Goal: Task Accomplishment & Management: Complete application form

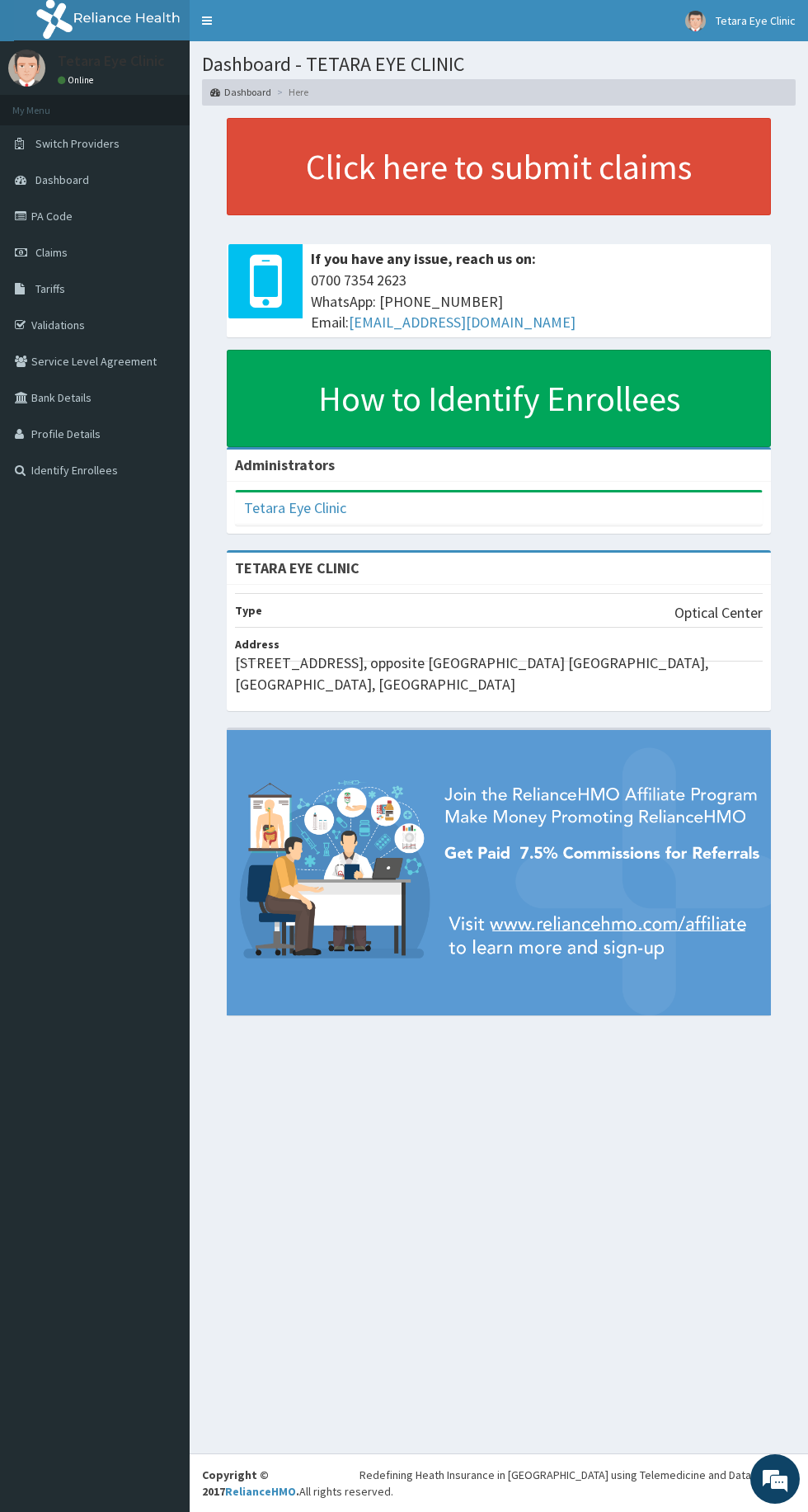
click at [76, 227] on link "PA Code" at bounding box center [95, 215] width 190 height 37
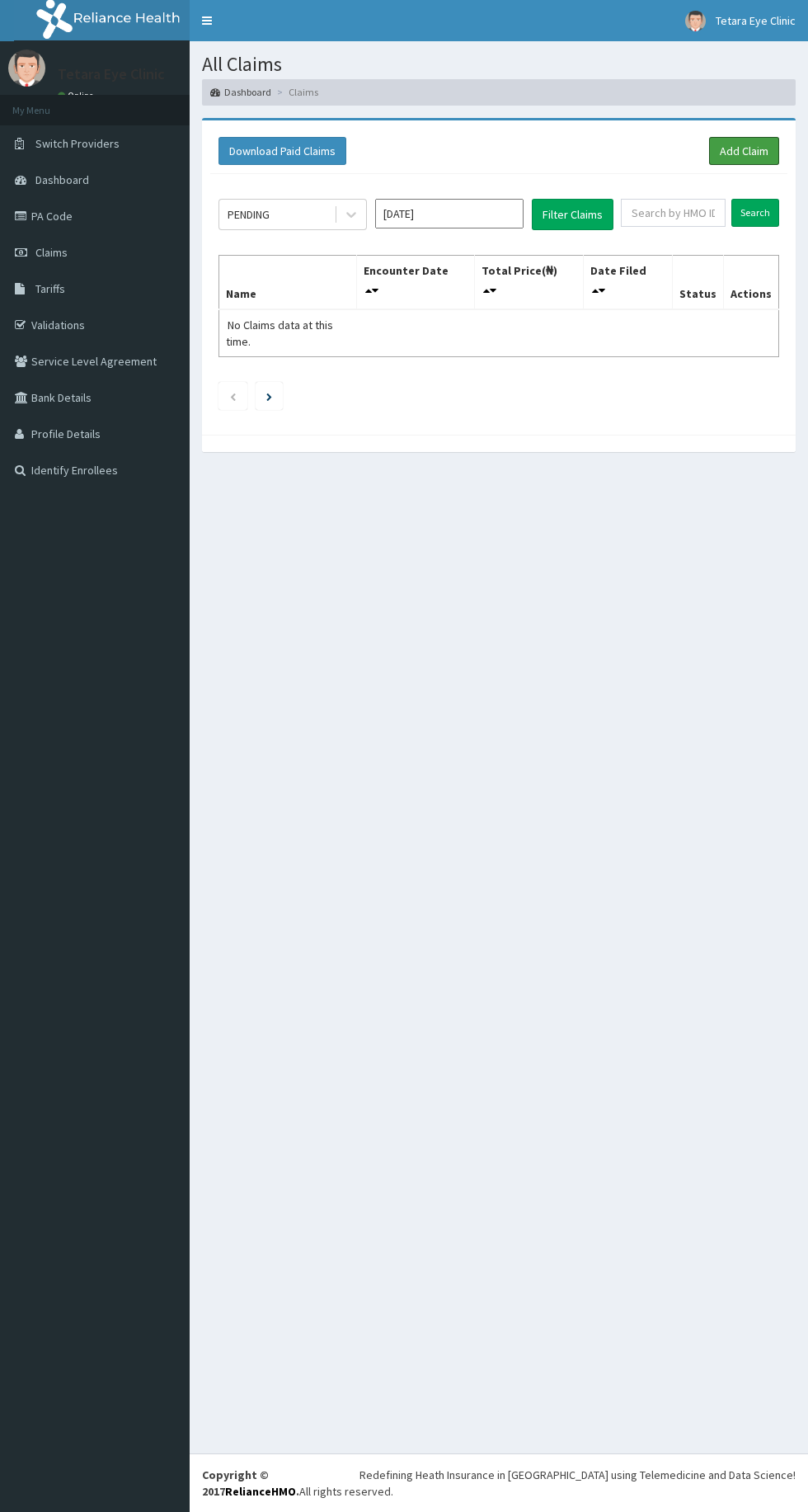
click at [766, 147] on link "Add Claim" at bounding box center [744, 151] width 70 height 28
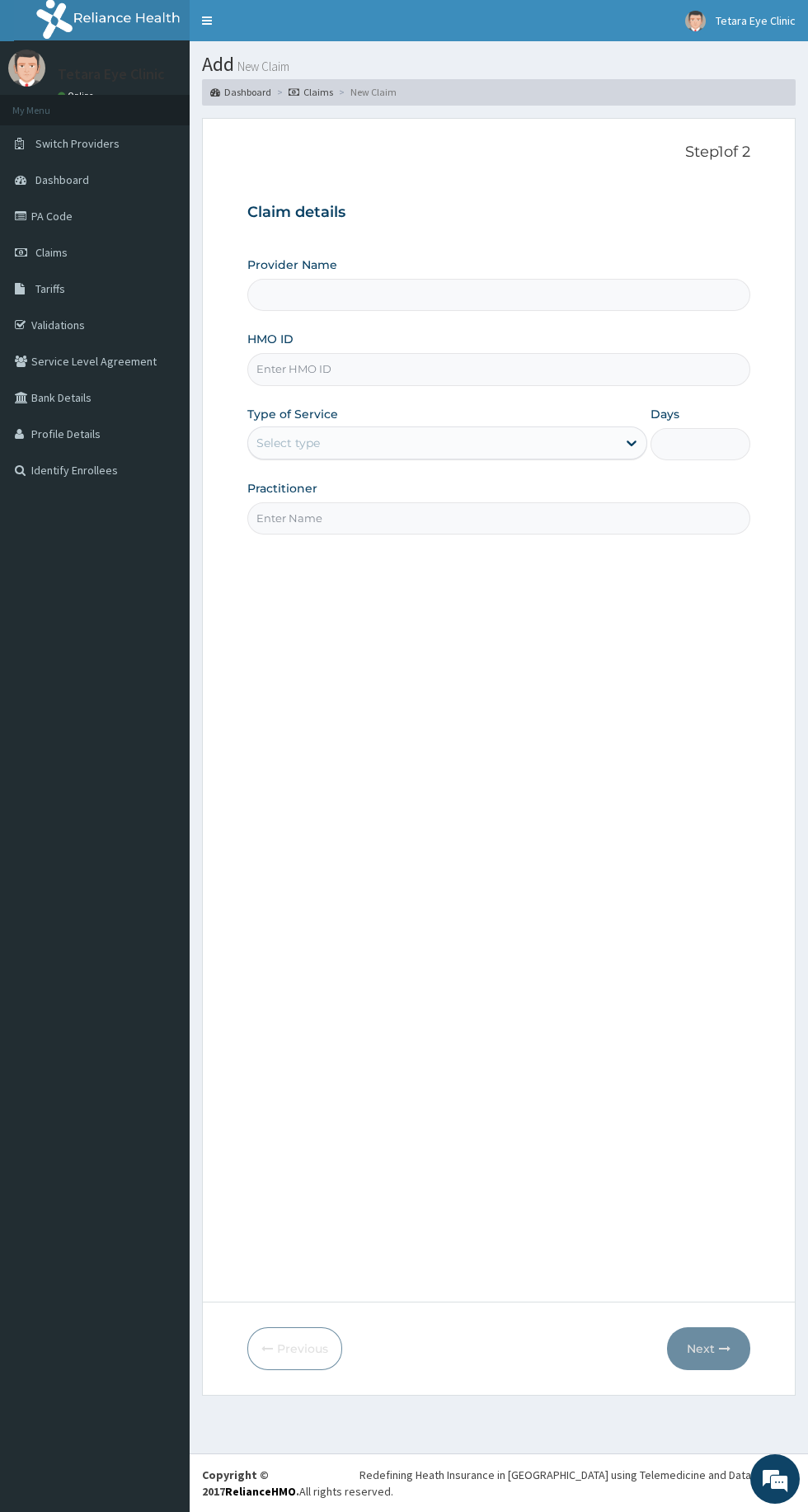
type input "TETARA EYE CLINIC"
click at [330, 295] on input "TETARA EYE CLINIC" at bounding box center [498, 294] width 503 height 33
click at [354, 365] on input "HMO ID" at bounding box center [498, 369] width 503 height 33
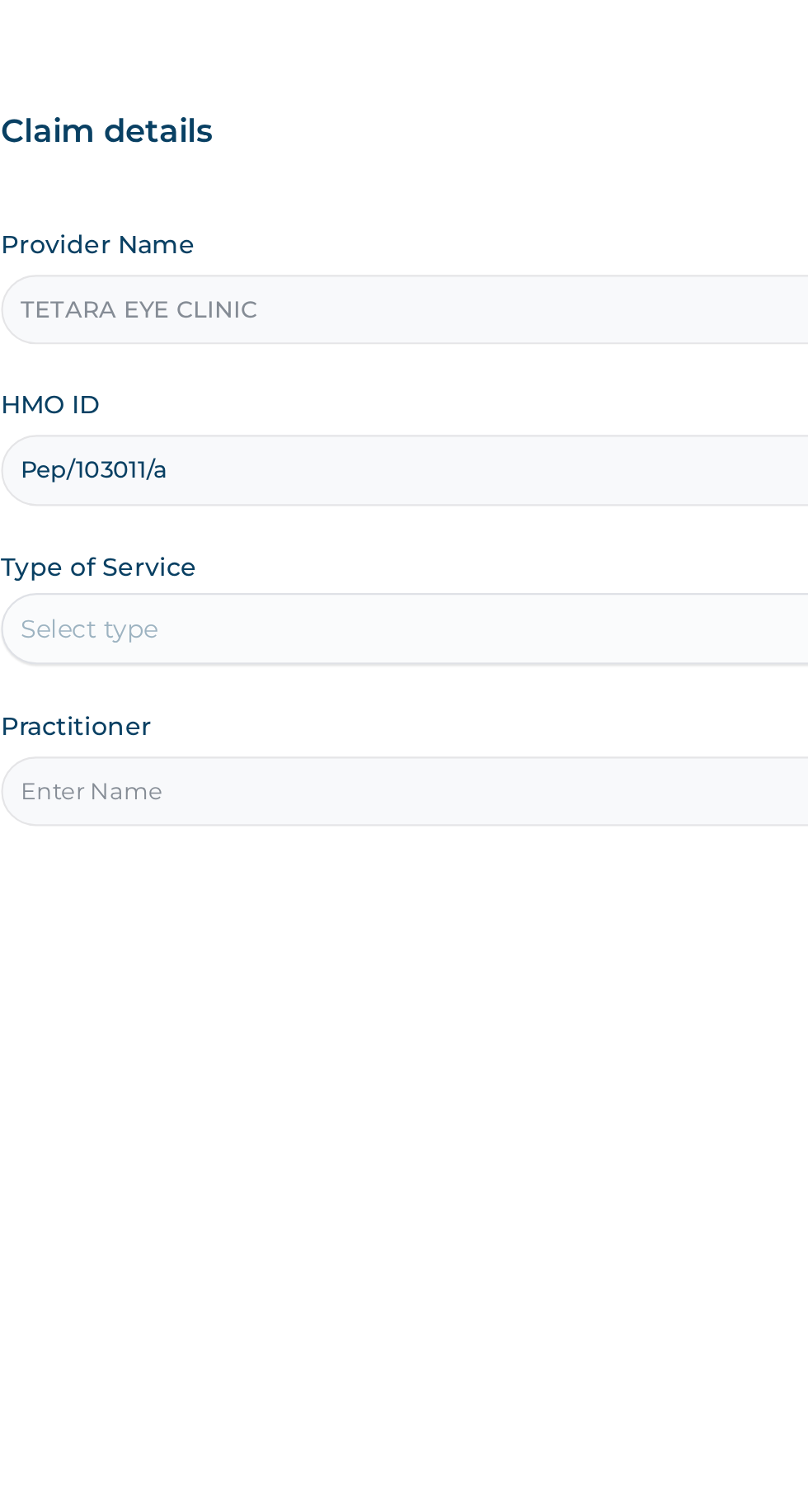
type input "Pep/103011/a"
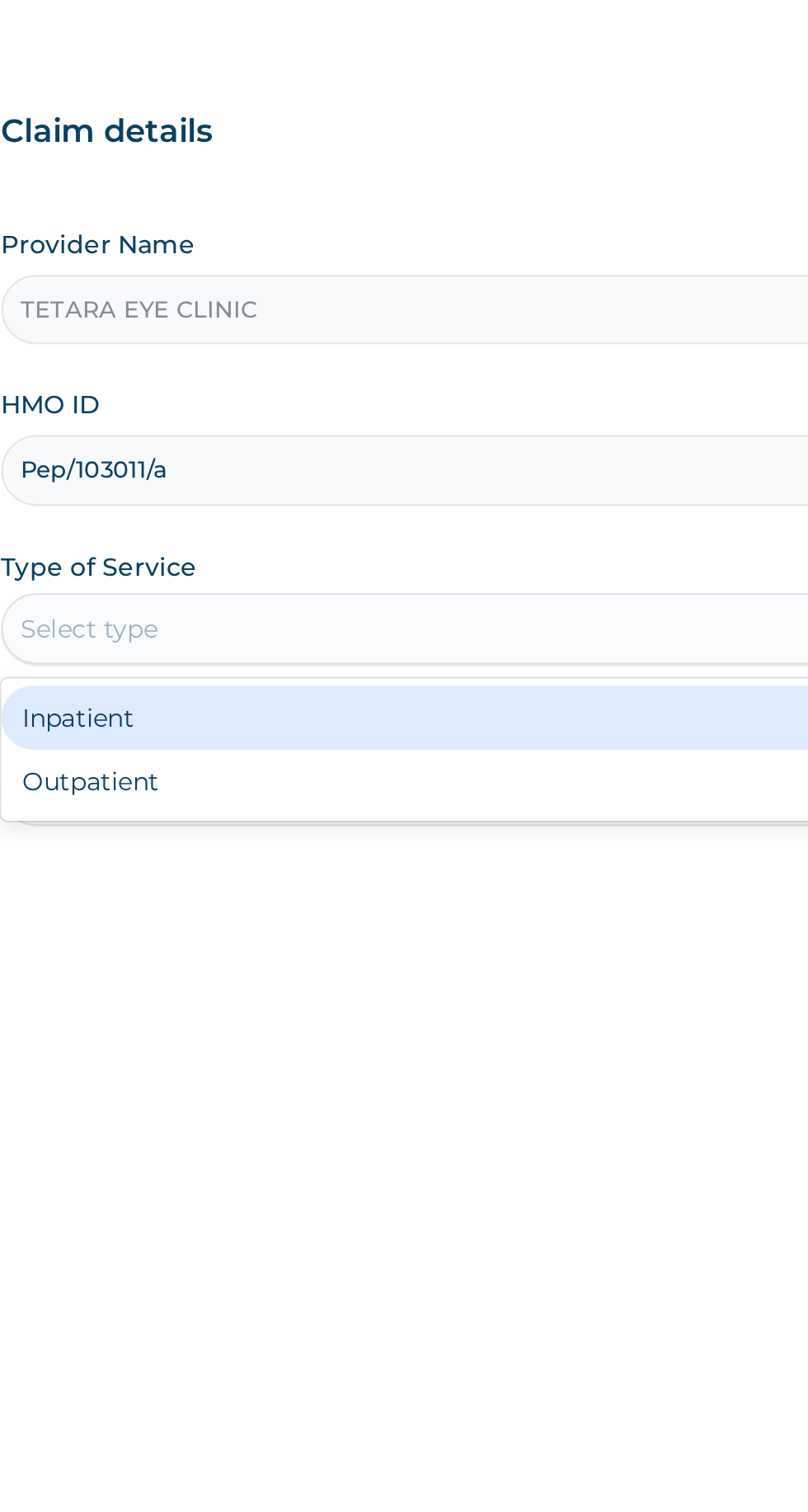
click at [386, 515] on div "Outpatient" at bounding box center [446, 514] width 400 height 30
type input "1"
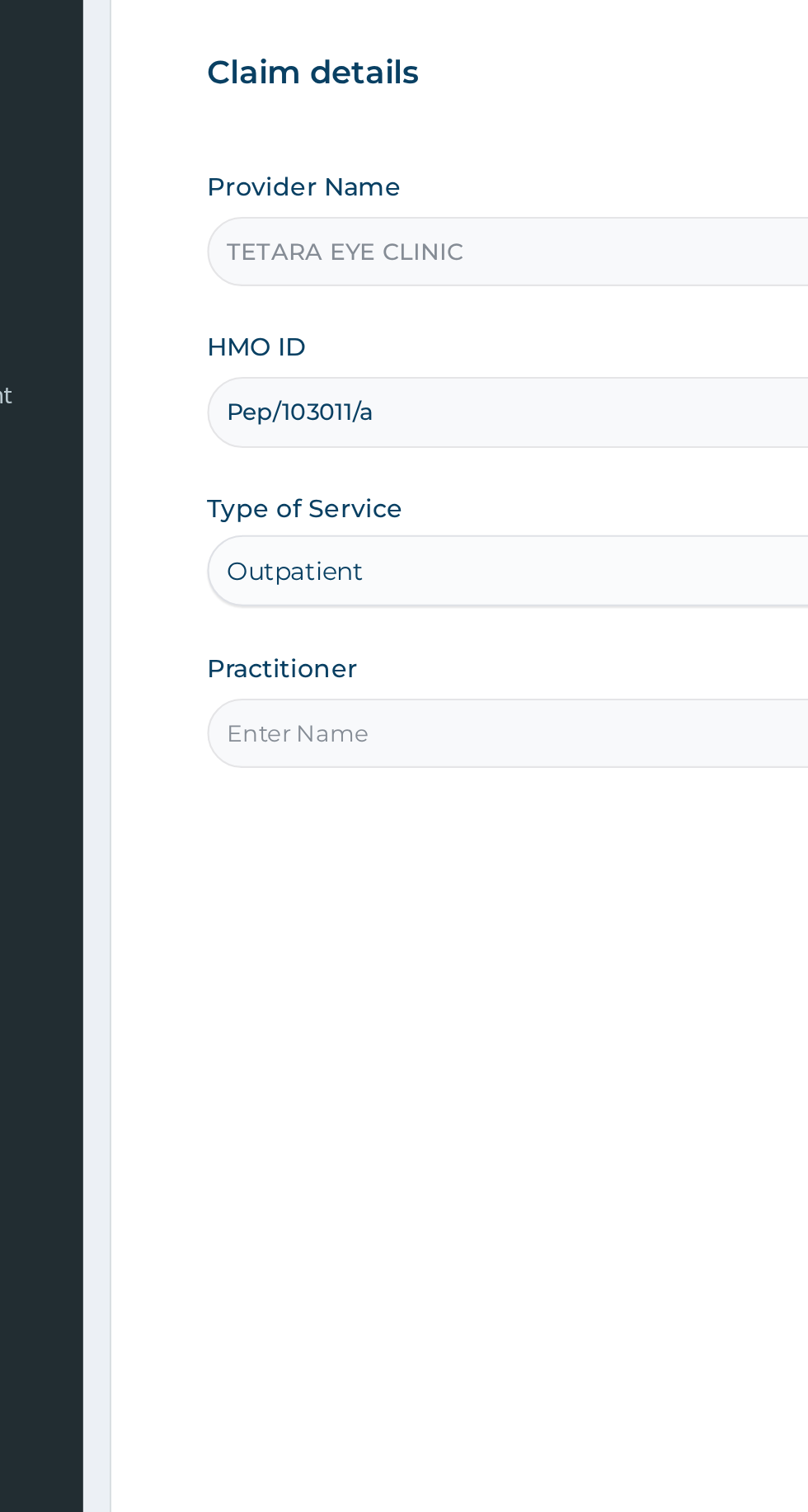
click at [371, 515] on input "Practitioner" at bounding box center [498, 518] width 503 height 33
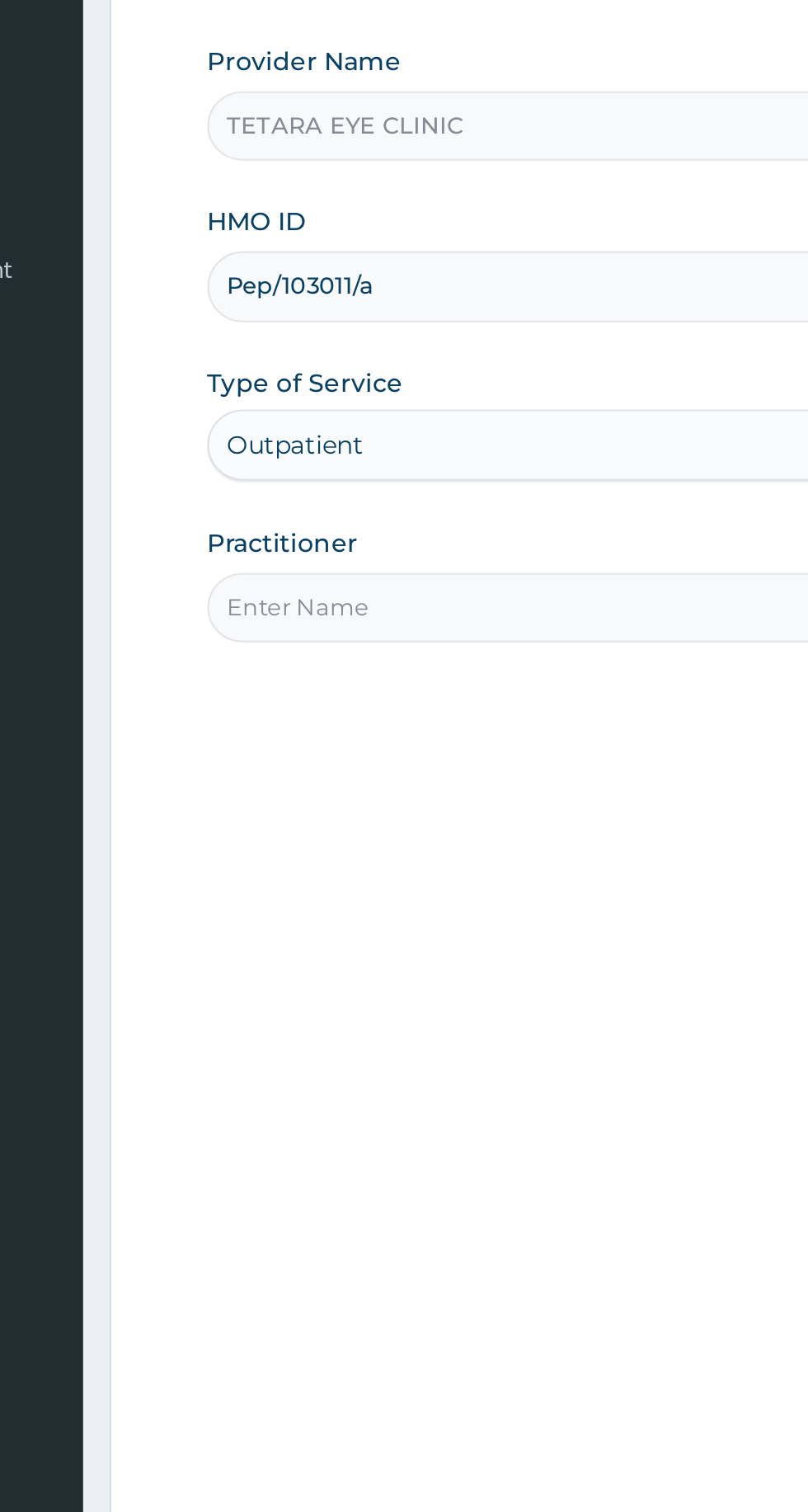
type input "Dr maryann"
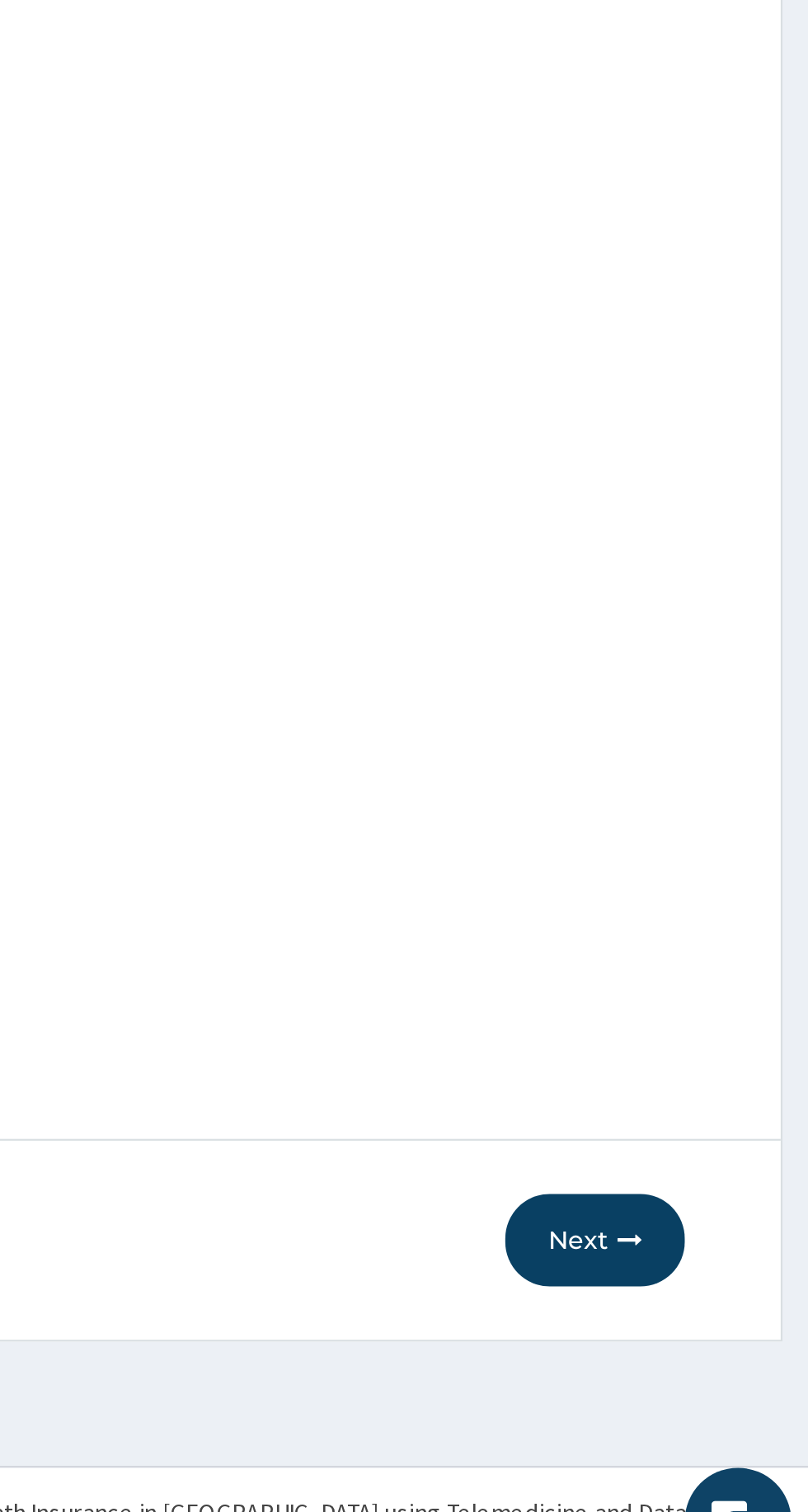
click at [711, 1359] on button "Next" at bounding box center [708, 1348] width 83 height 42
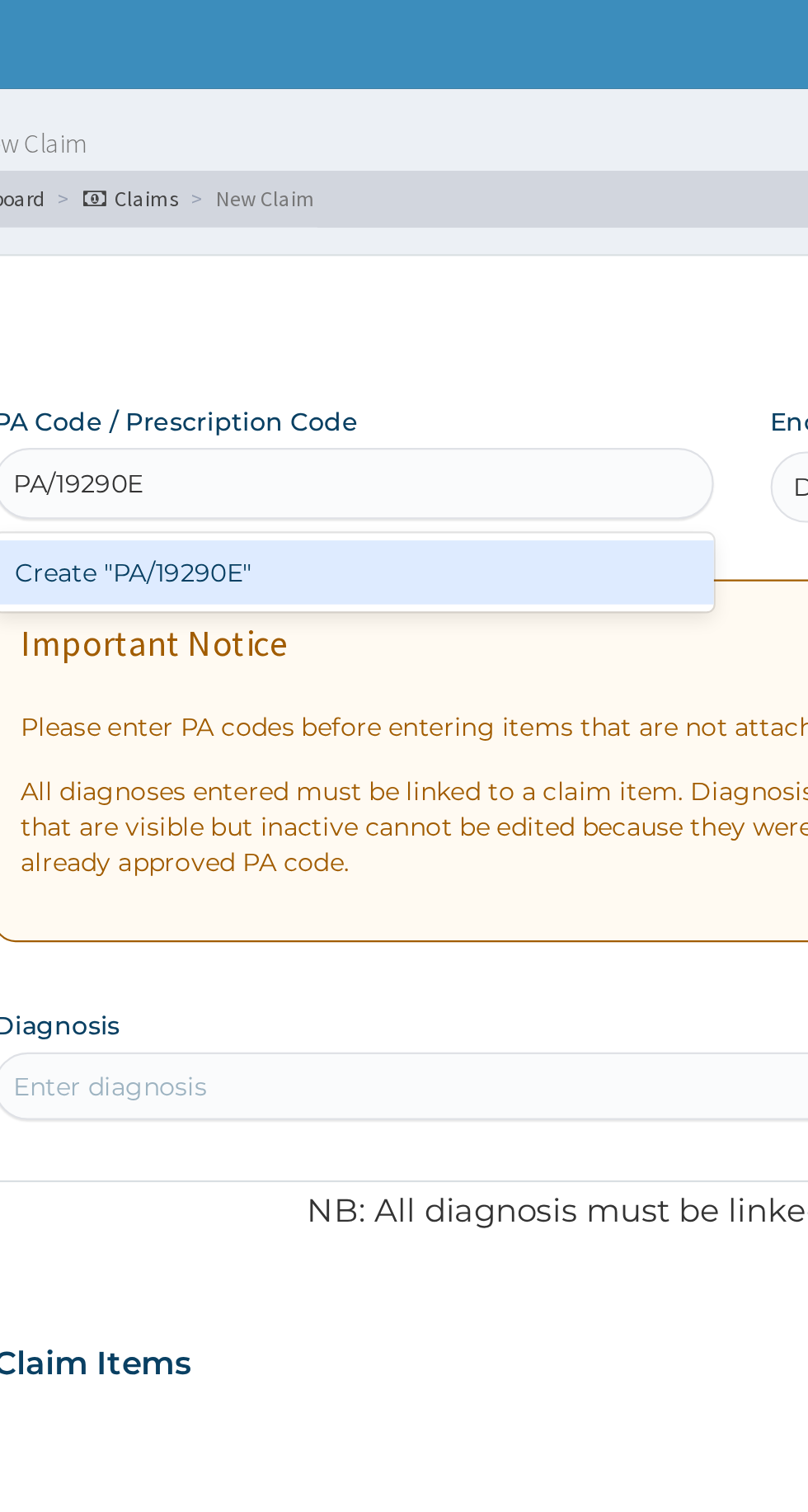
click at [422, 276] on div "Create "PA/19290E"" at bounding box center [414, 266] width 334 height 30
type input "PA/19290E"
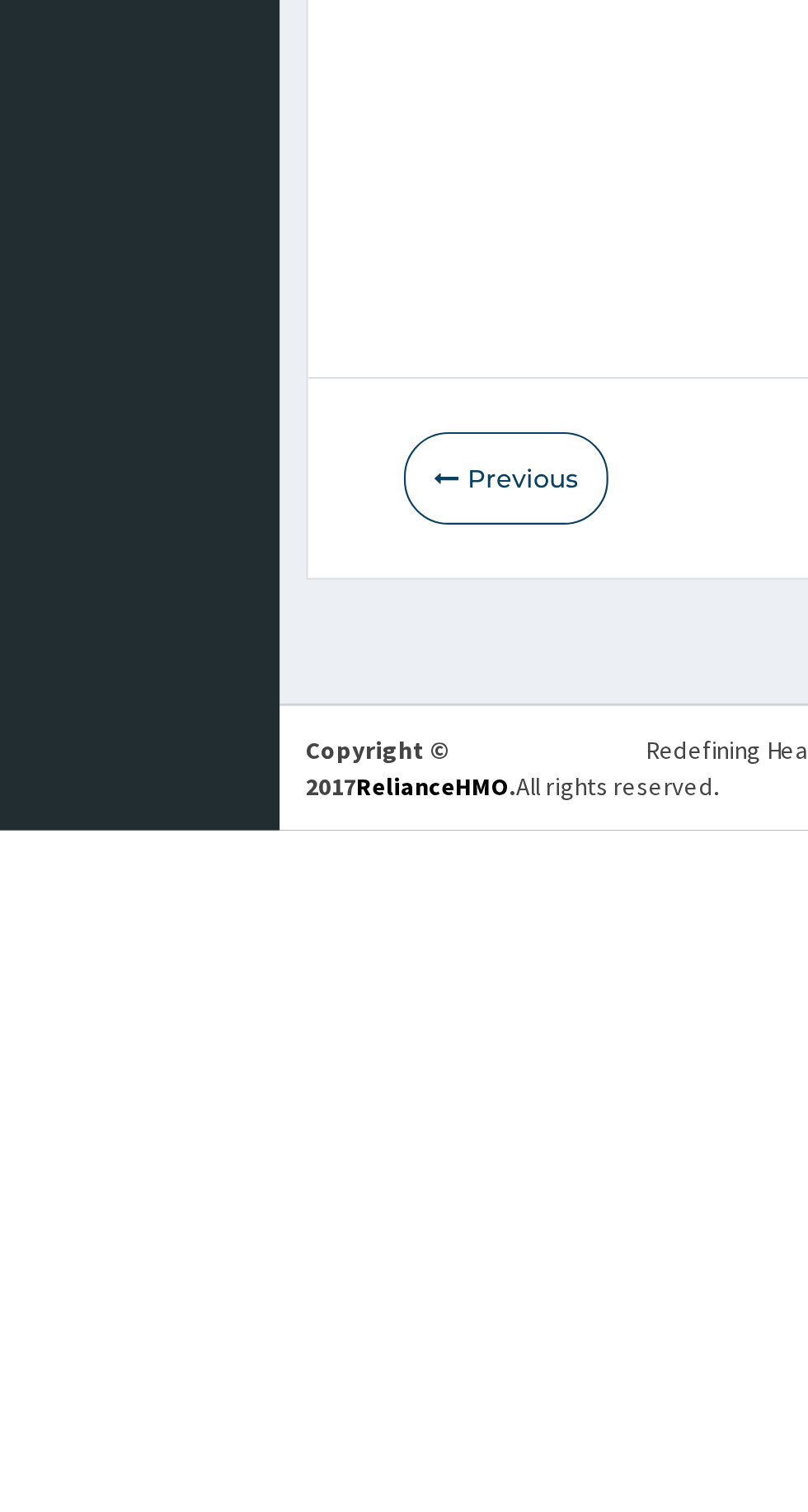
click at [300, 1350] on button "Previous" at bounding box center [294, 1348] width 95 height 42
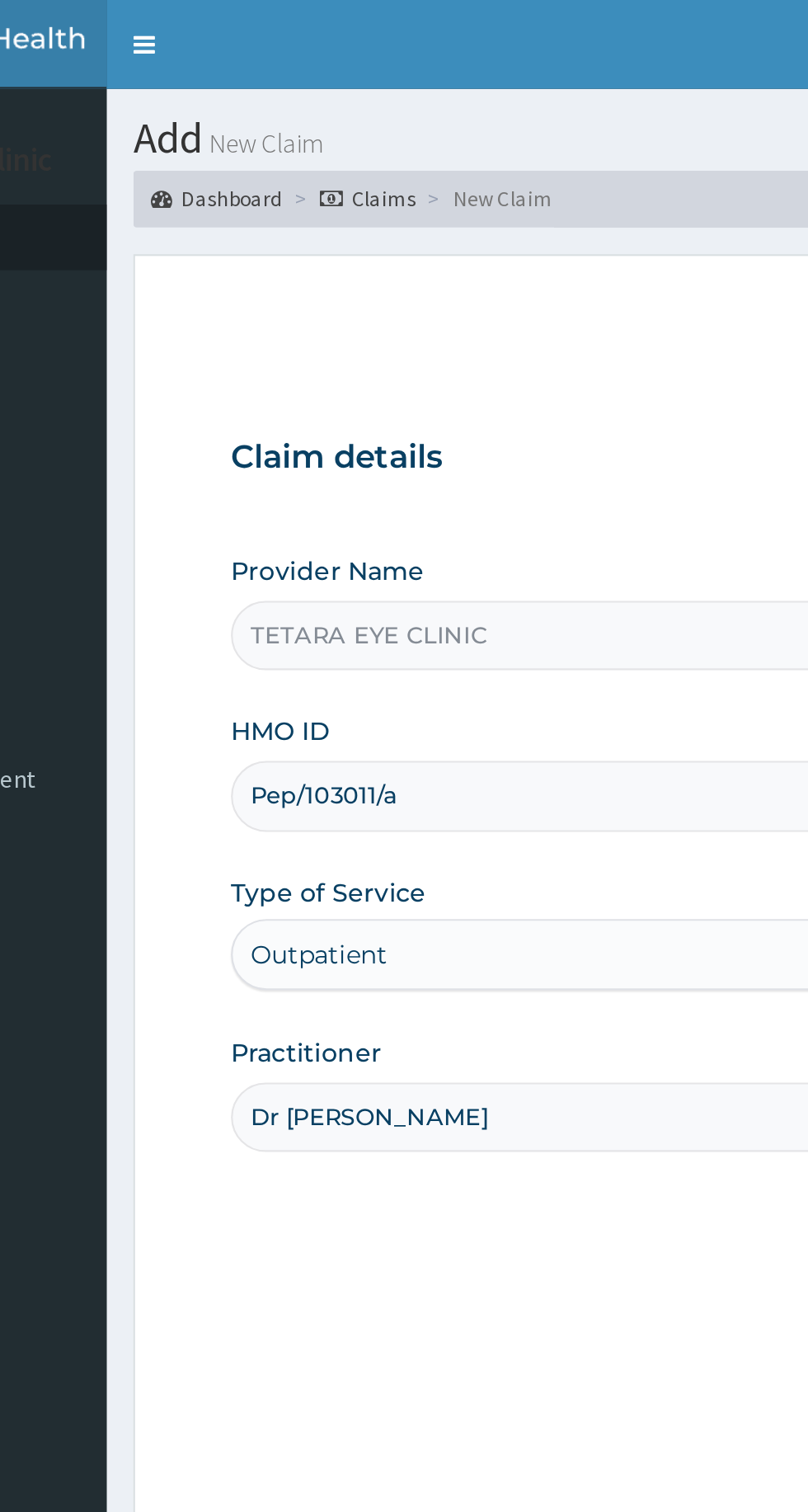
click at [313, 372] on input "Pep/103011/a" at bounding box center [498, 369] width 503 height 33
click at [307, 369] on input "Pep/103011/a" at bounding box center [498, 369] width 503 height 33
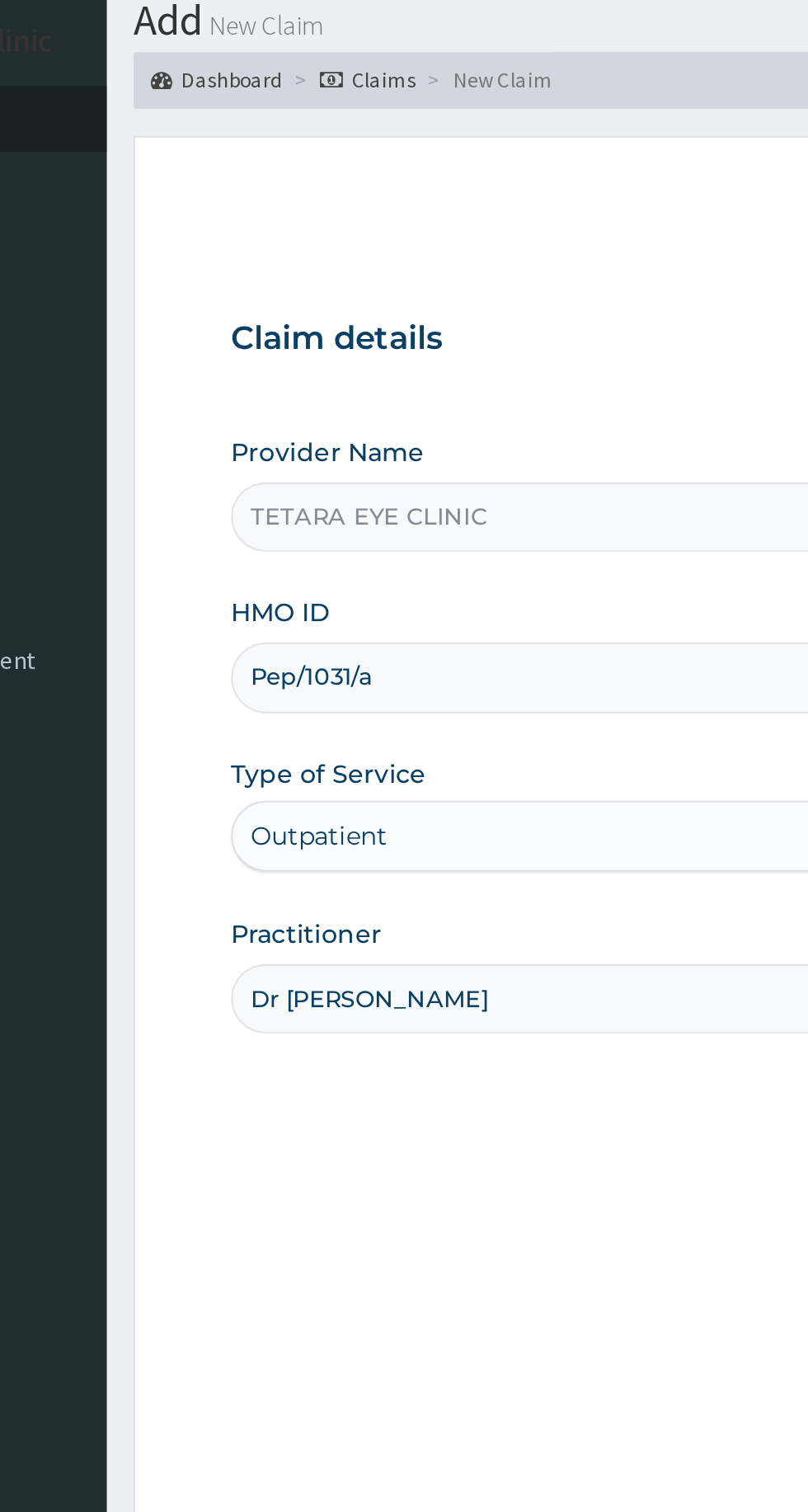
type input "Pep/10311/a"
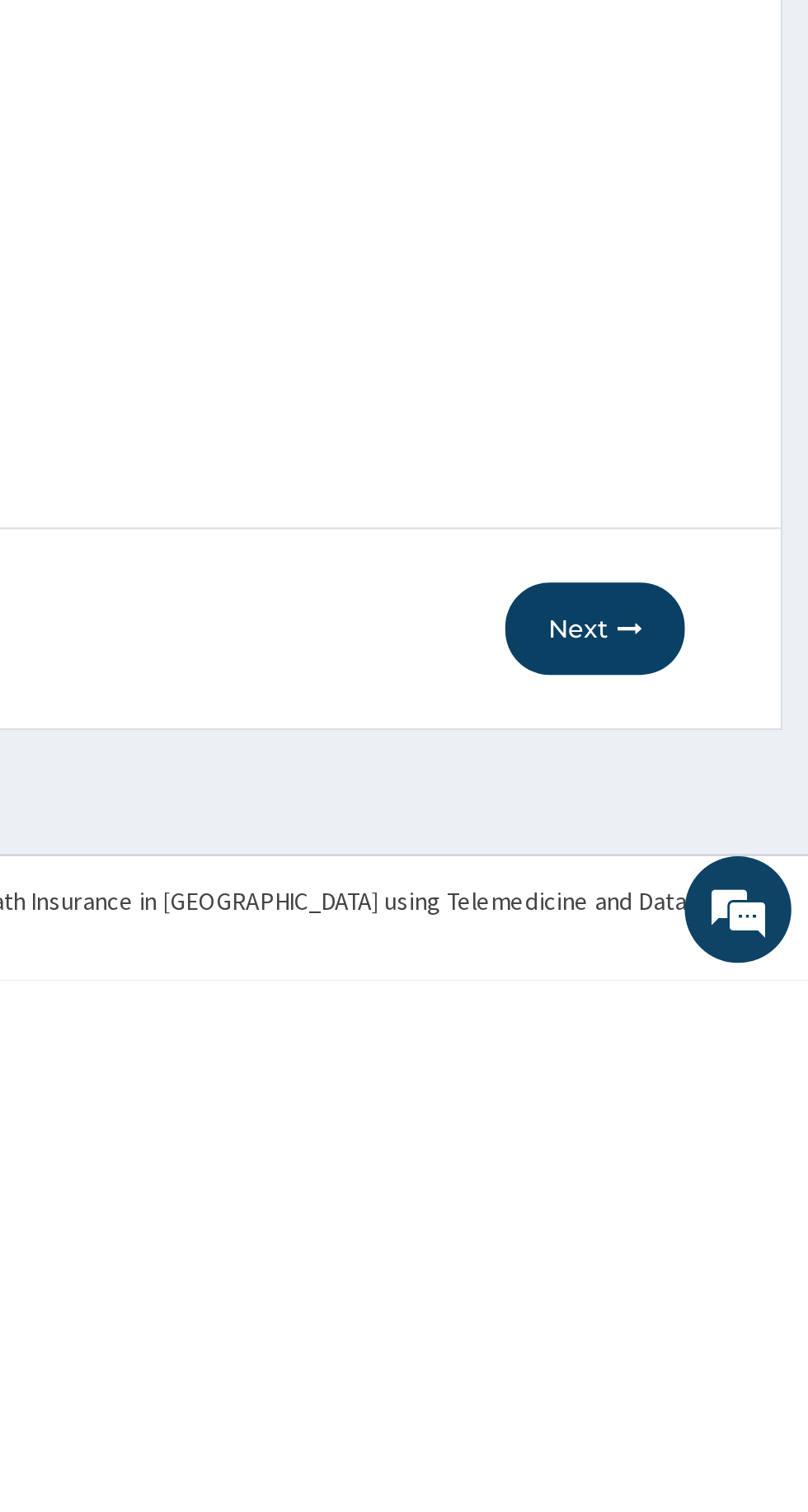
click at [719, 1346] on icon "button" at bounding box center [725, 1349] width 12 height 12
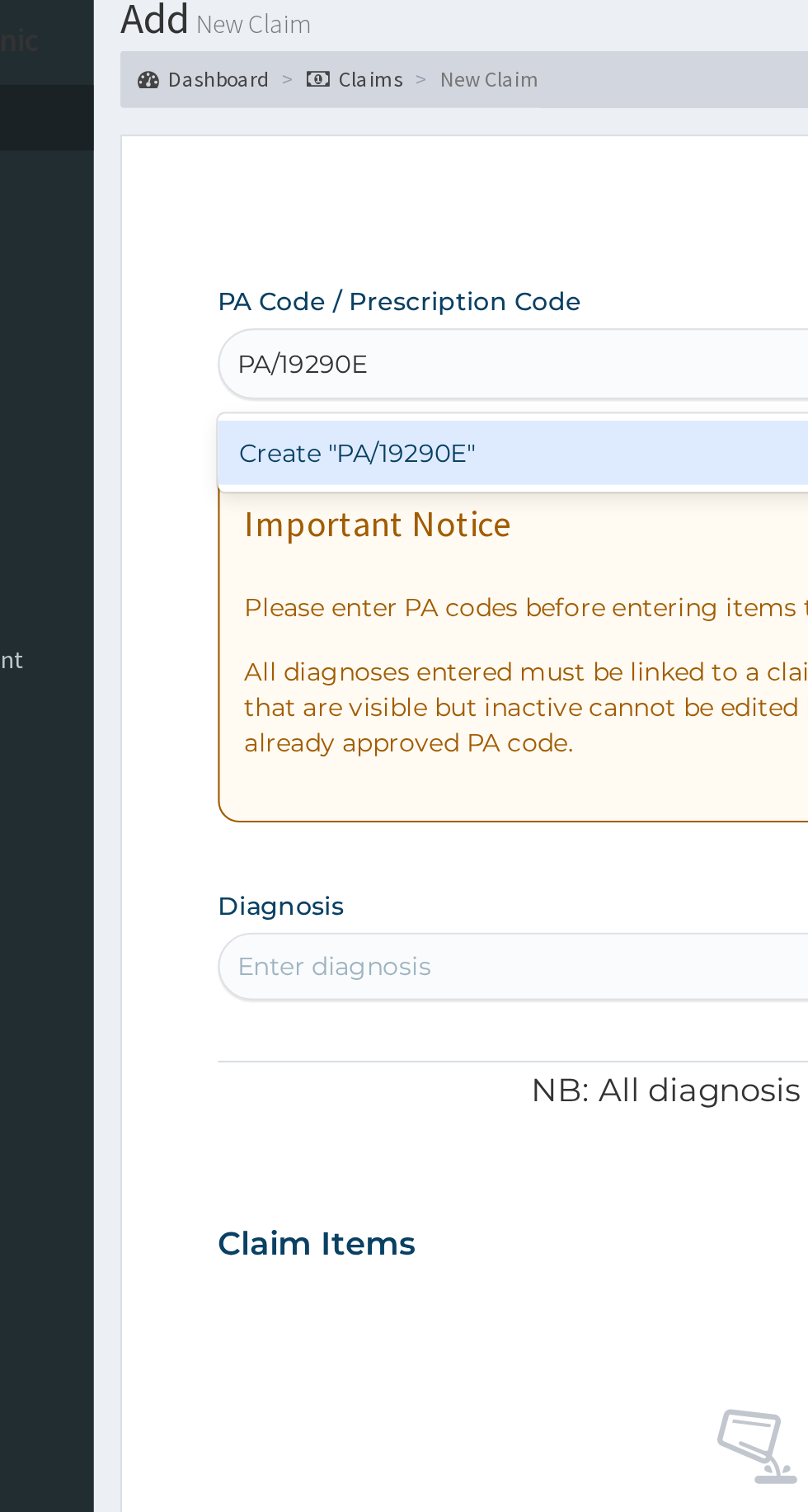
click at [399, 262] on div "Create "PA/19290E"" at bounding box center [414, 266] width 334 height 30
type input "PA/19290E"
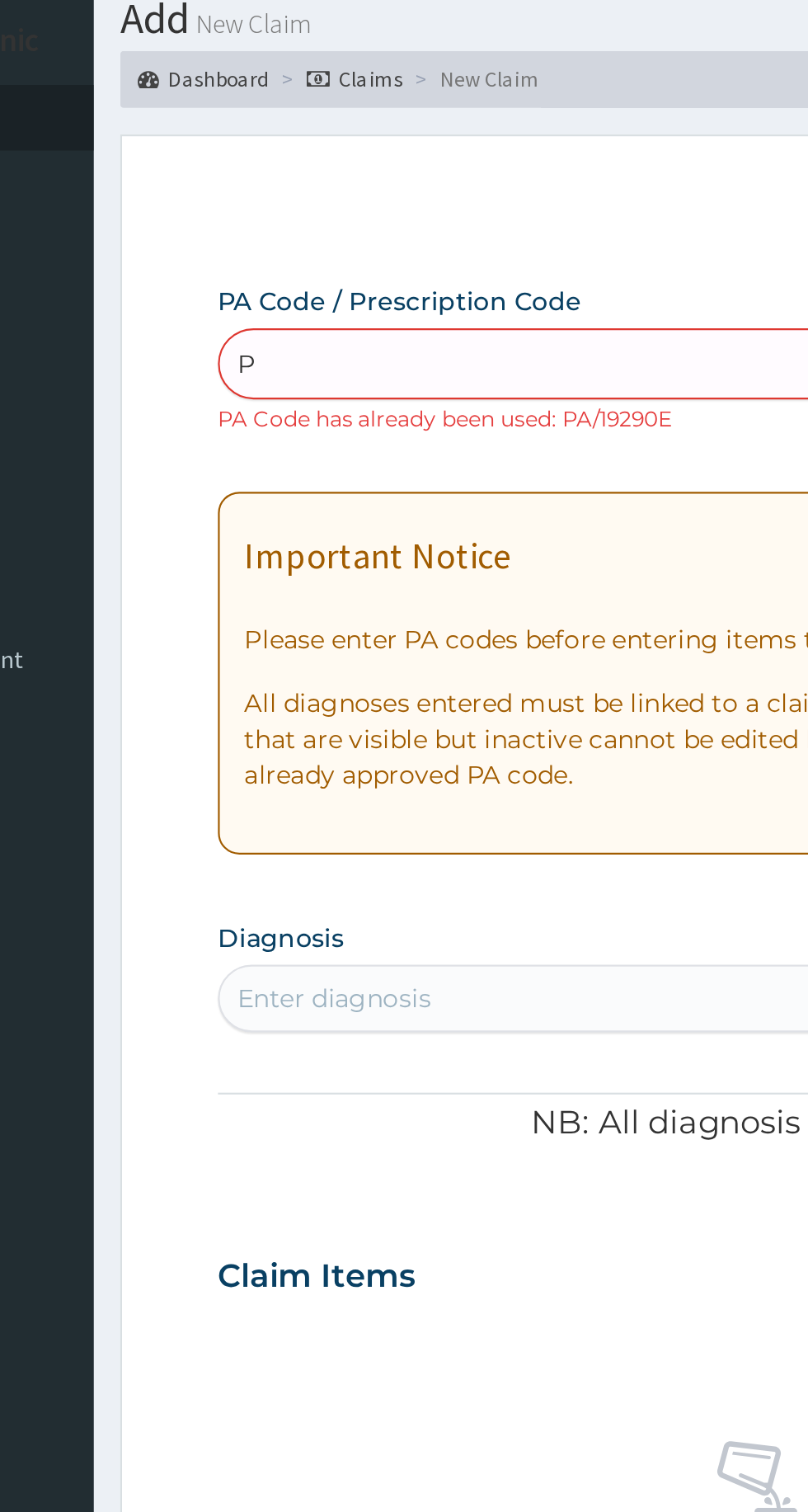
type input "P"
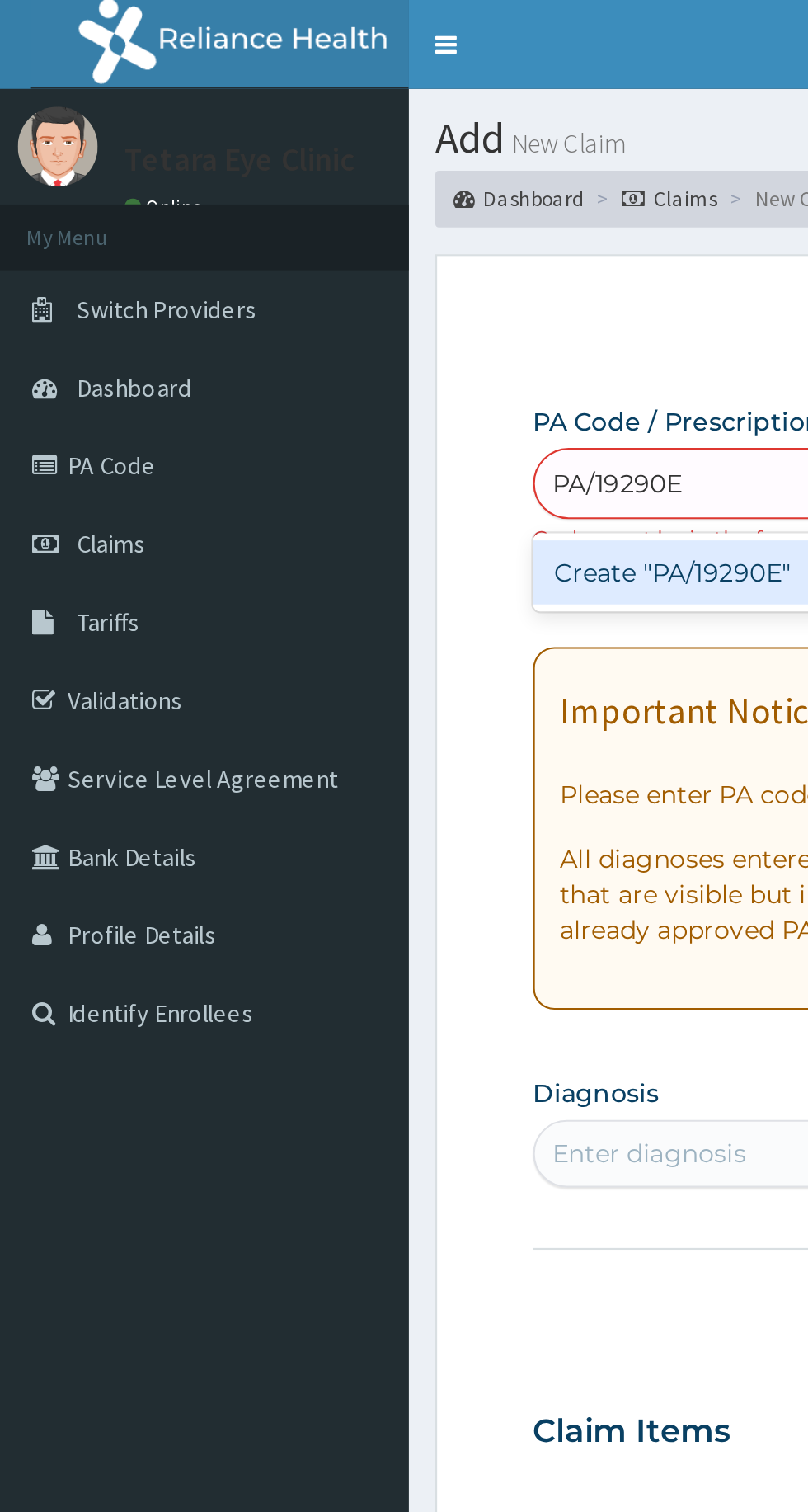
type input "PA/19290E"
click at [55, 220] on link "PA Code" at bounding box center [95, 215] width 190 height 37
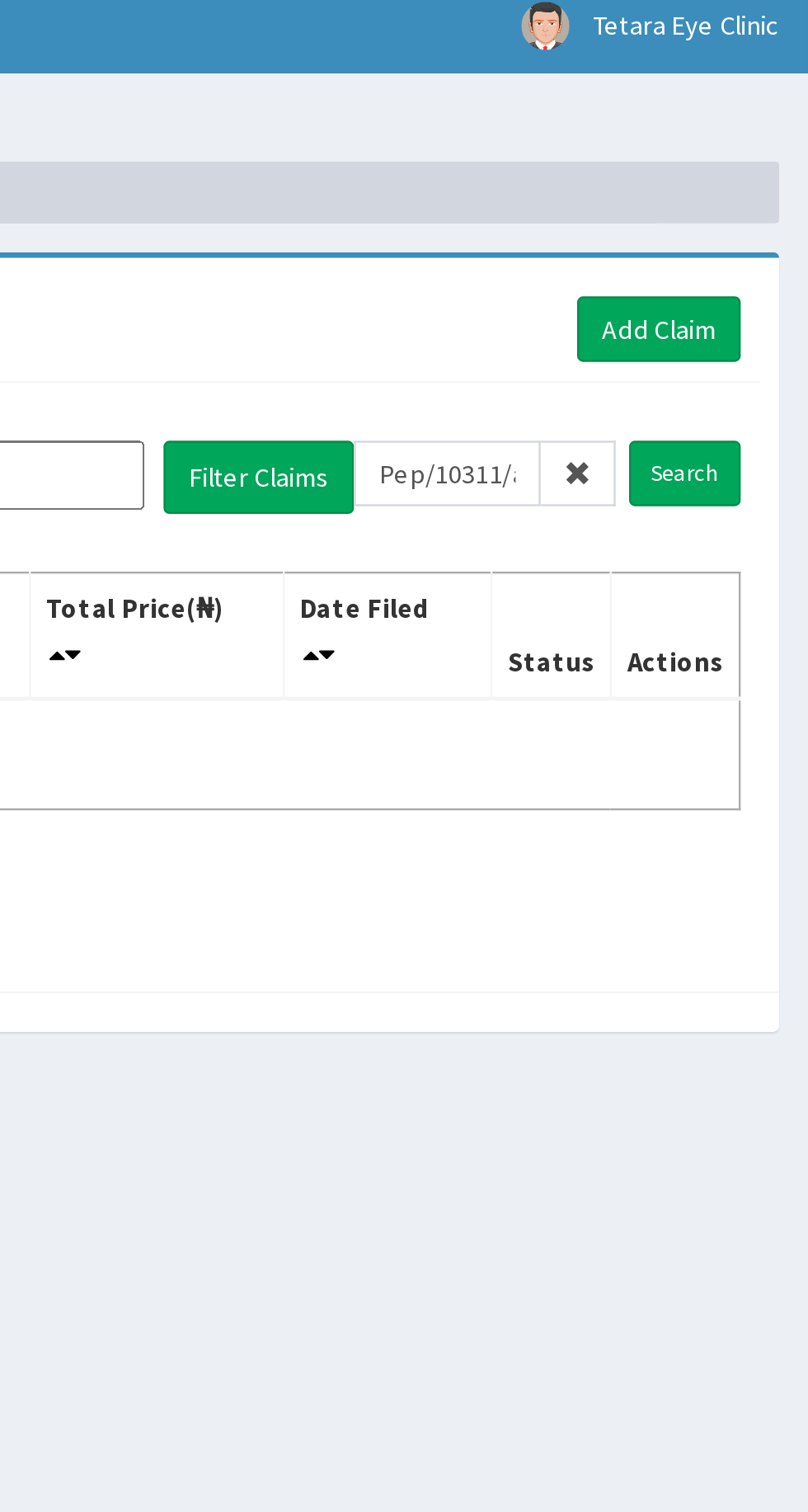
type input "Pep/10311/a"
click at [767, 216] on input "Search" at bounding box center [755, 212] width 47 height 28
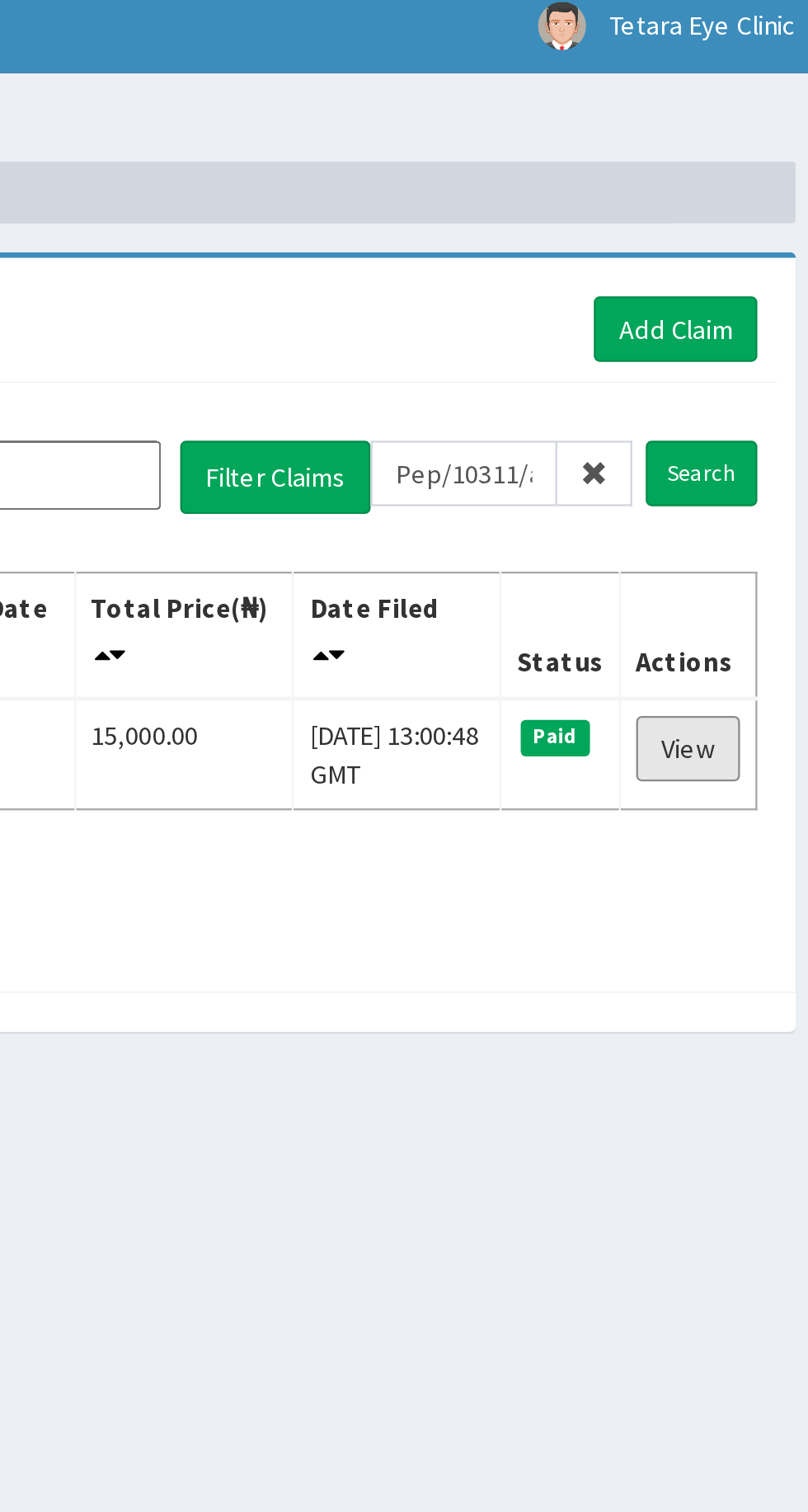
click at [756, 340] on link "View" at bounding box center [749, 331] width 44 height 28
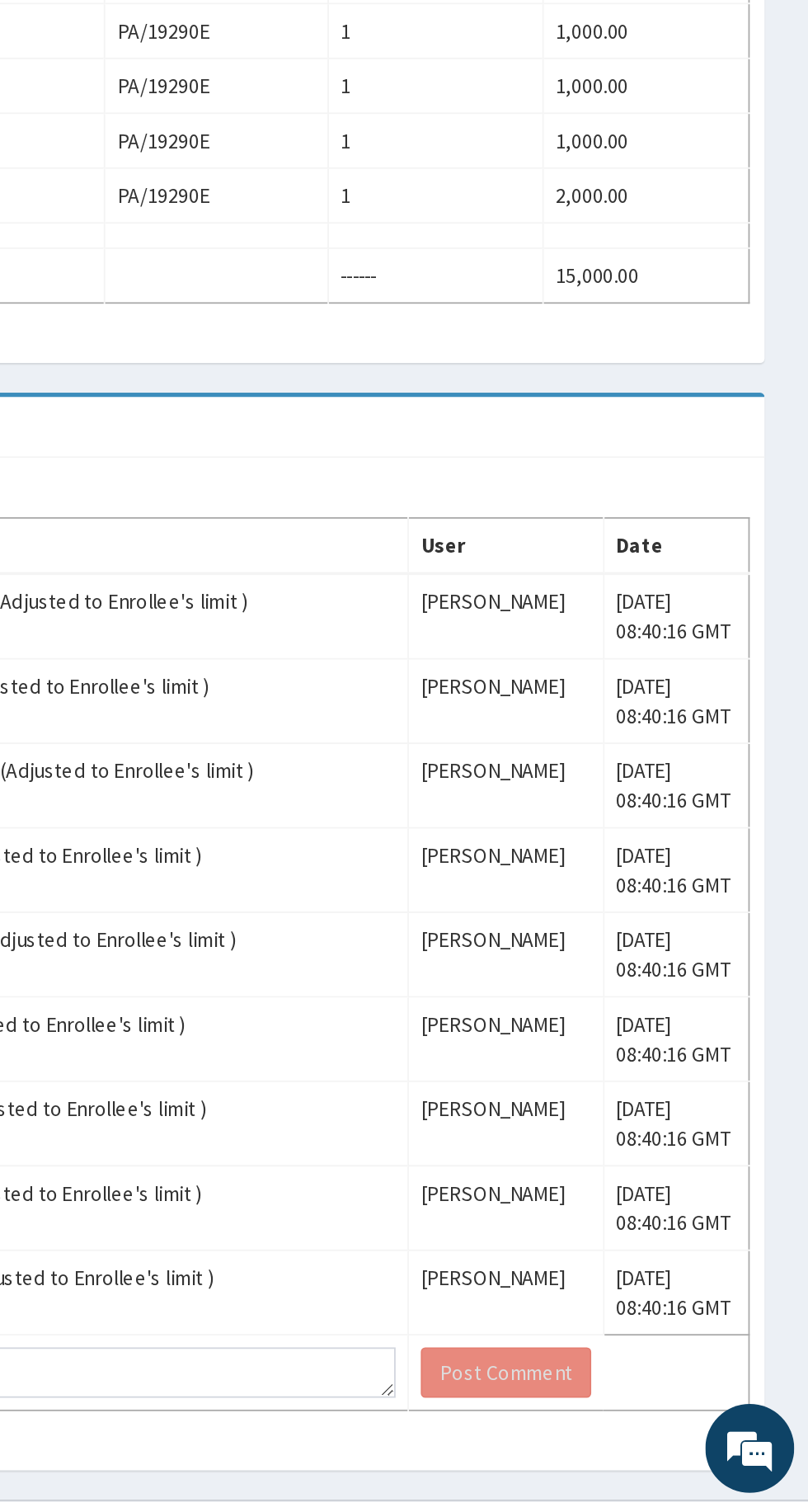
scroll to position [167, 0]
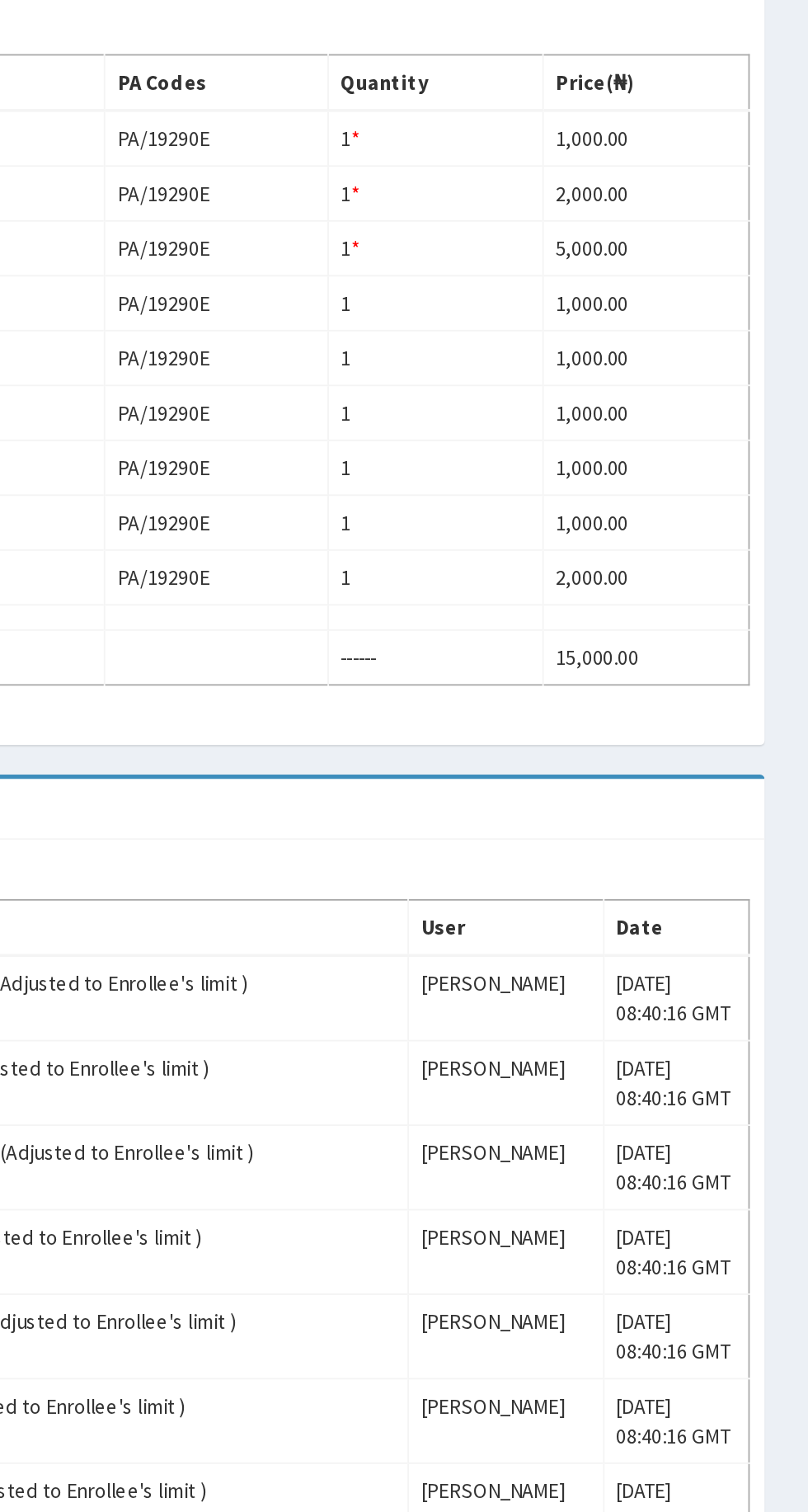
click at [770, 673] on td "1,000.00" at bounding box center [717, 677] width 115 height 31
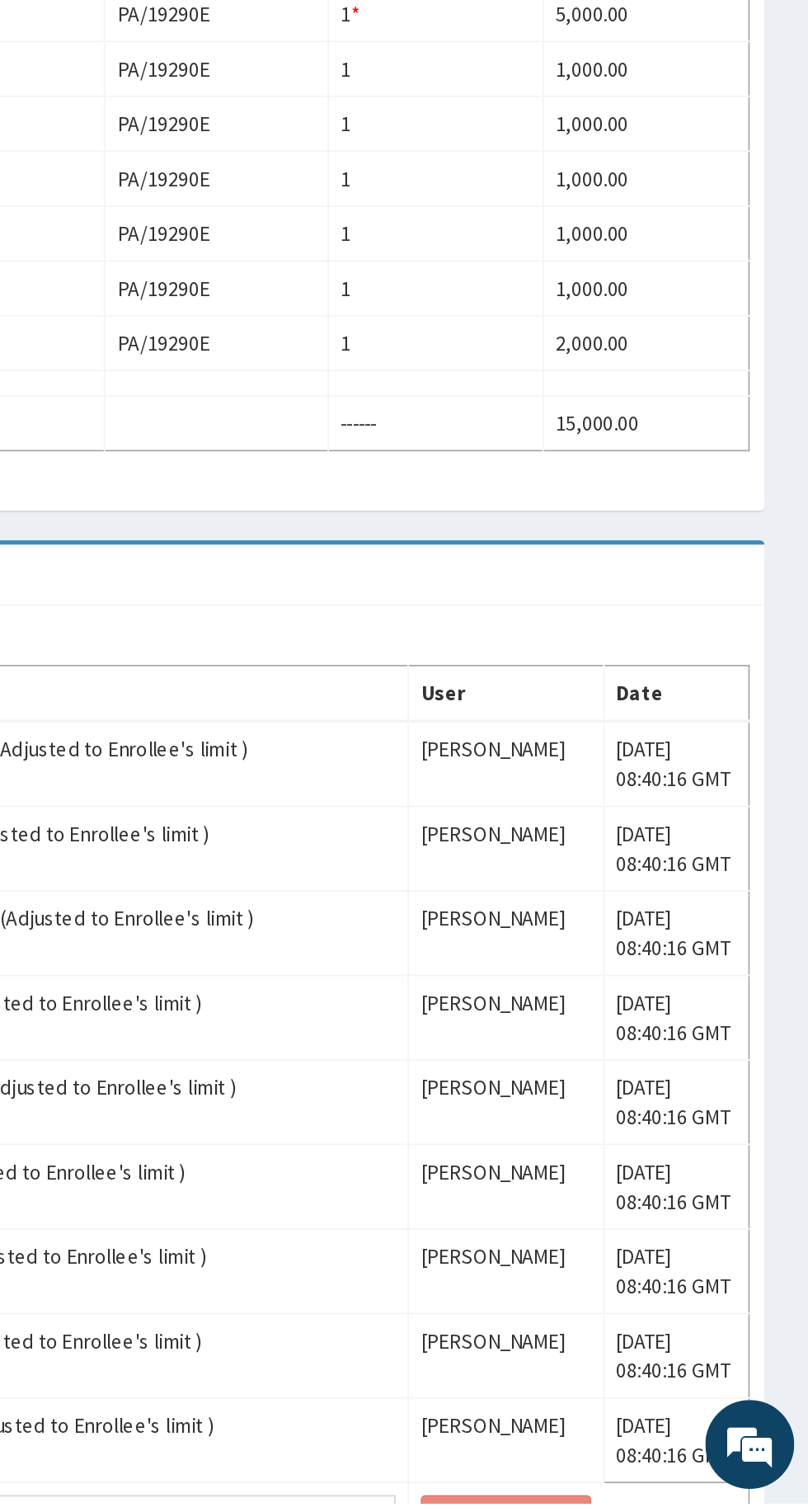
scroll to position [69, 0]
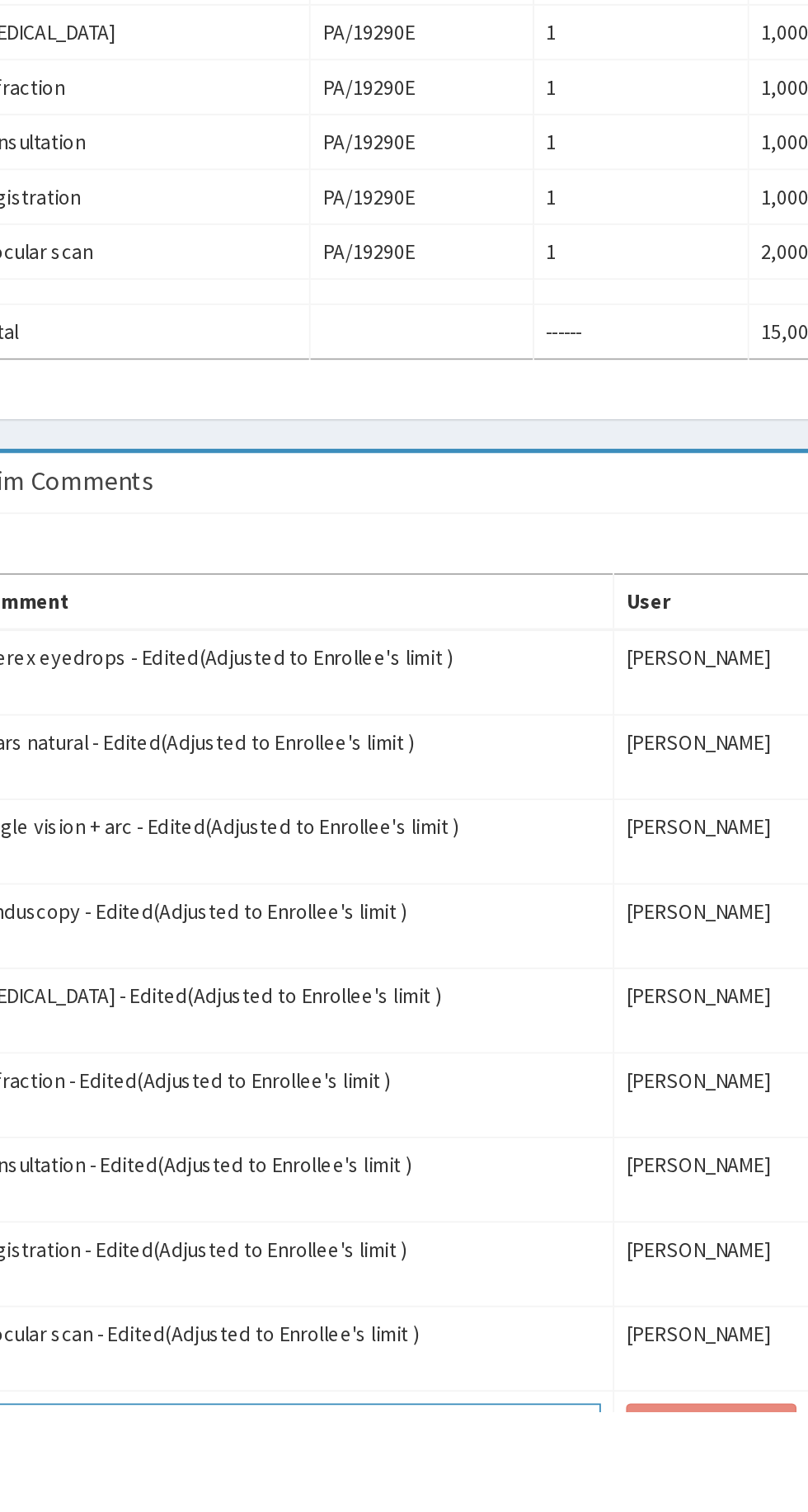
click at [357, 1507] on textarea at bounding box center [404, 1521] width 348 height 28
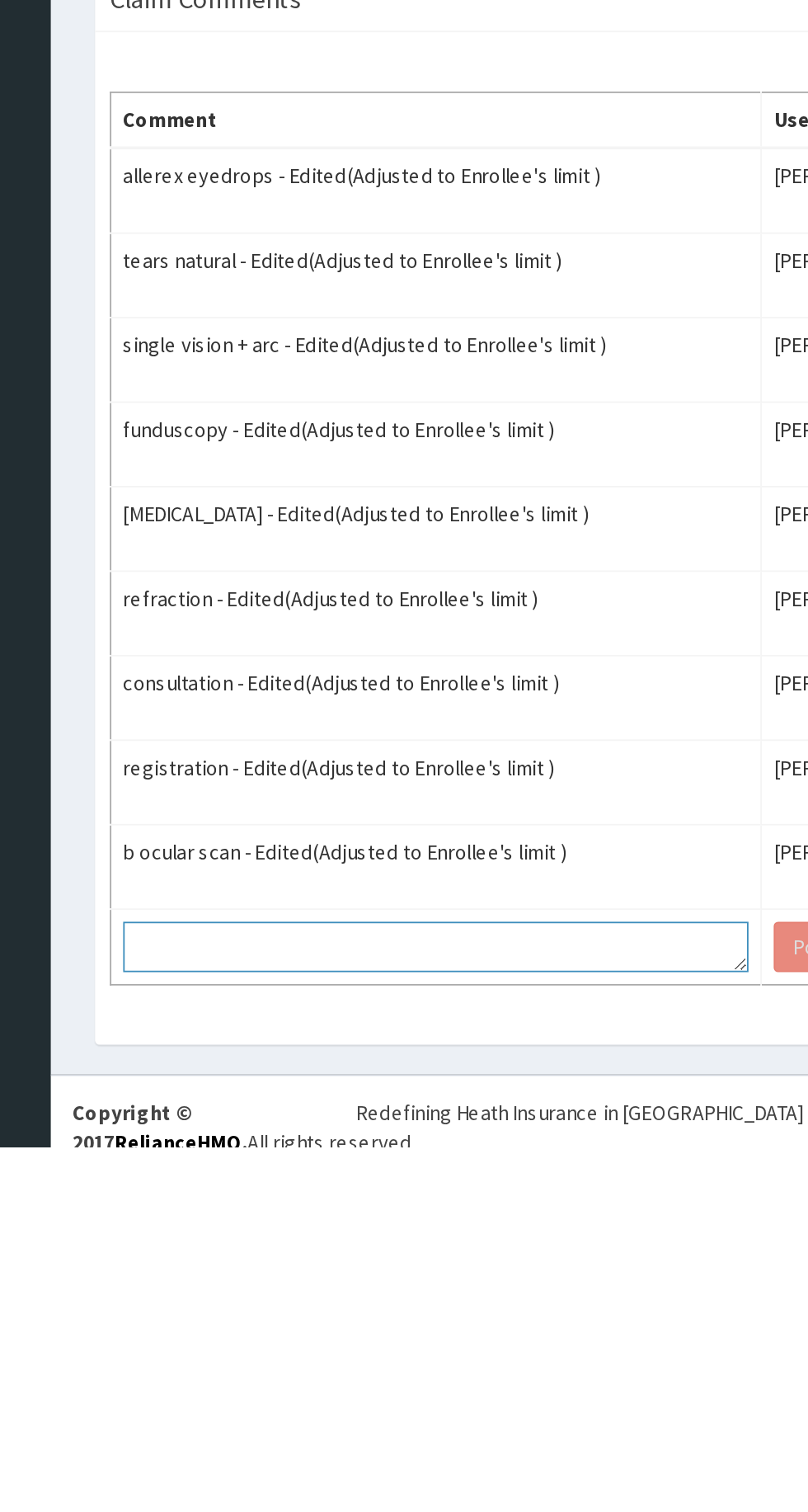
scroll to position [196, 0]
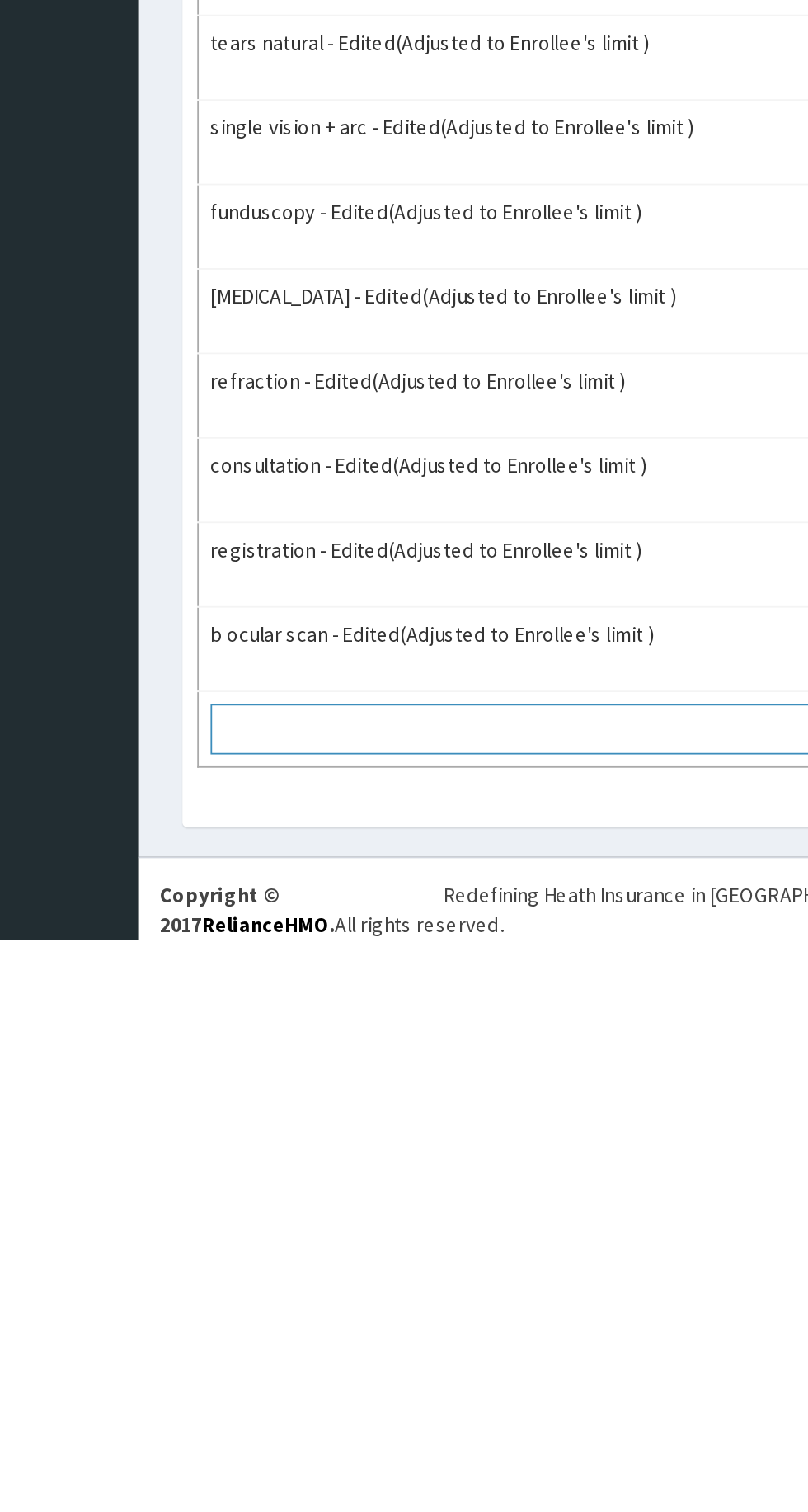
type textarea "I"
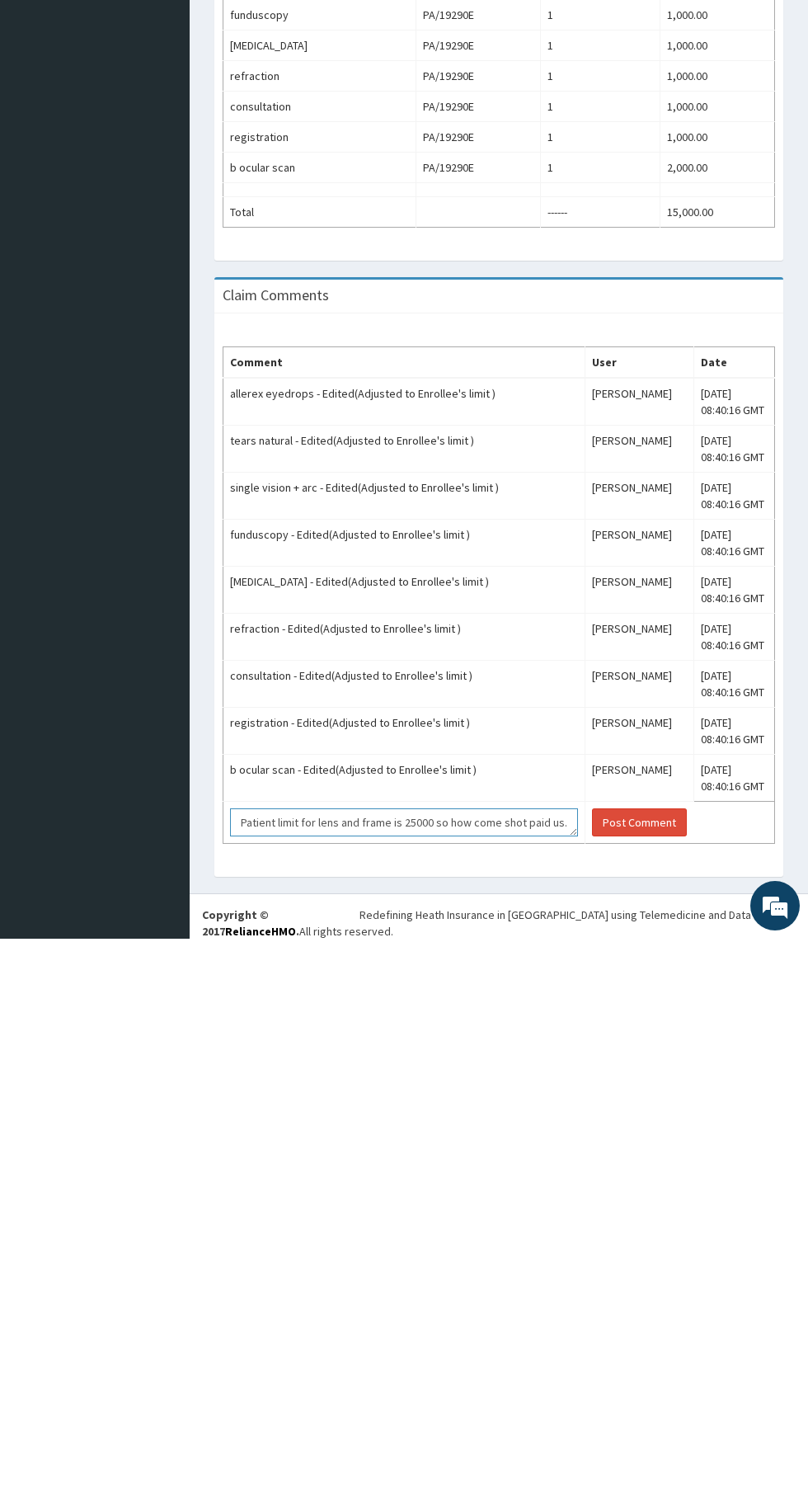
scroll to position [195, 0]
type textarea "Patient limit for lens and frame is 25000 so how come shot paid us."
click at [718, 1400] on table "Comment User Date allerex eyedrops - Edited(Adjusted to Enrollee's limit ) Aden…" at bounding box center [498, 1168] width 552 height 497
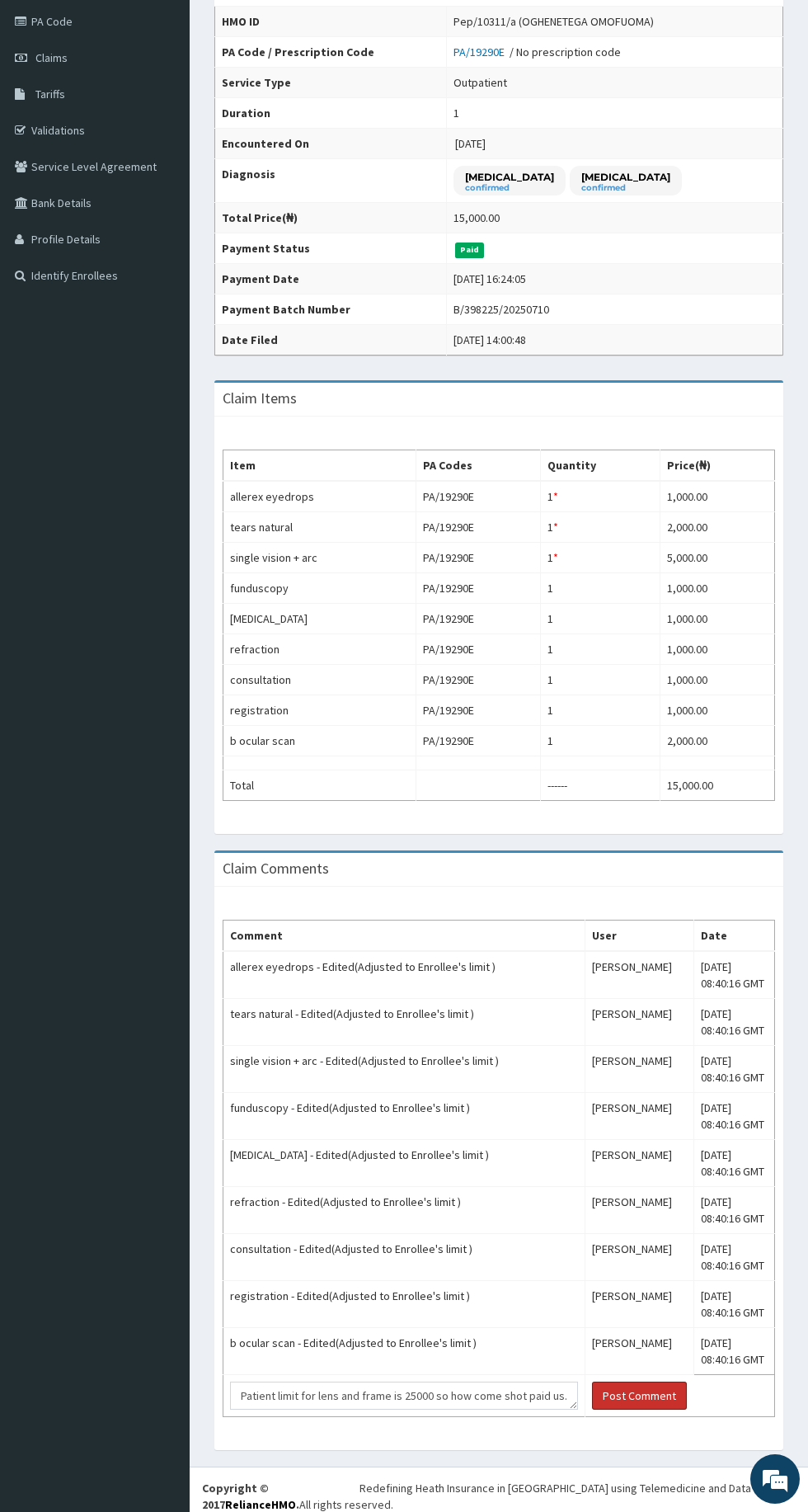
click at [630, 1382] on button "Post Comment" at bounding box center [639, 1395] width 95 height 28
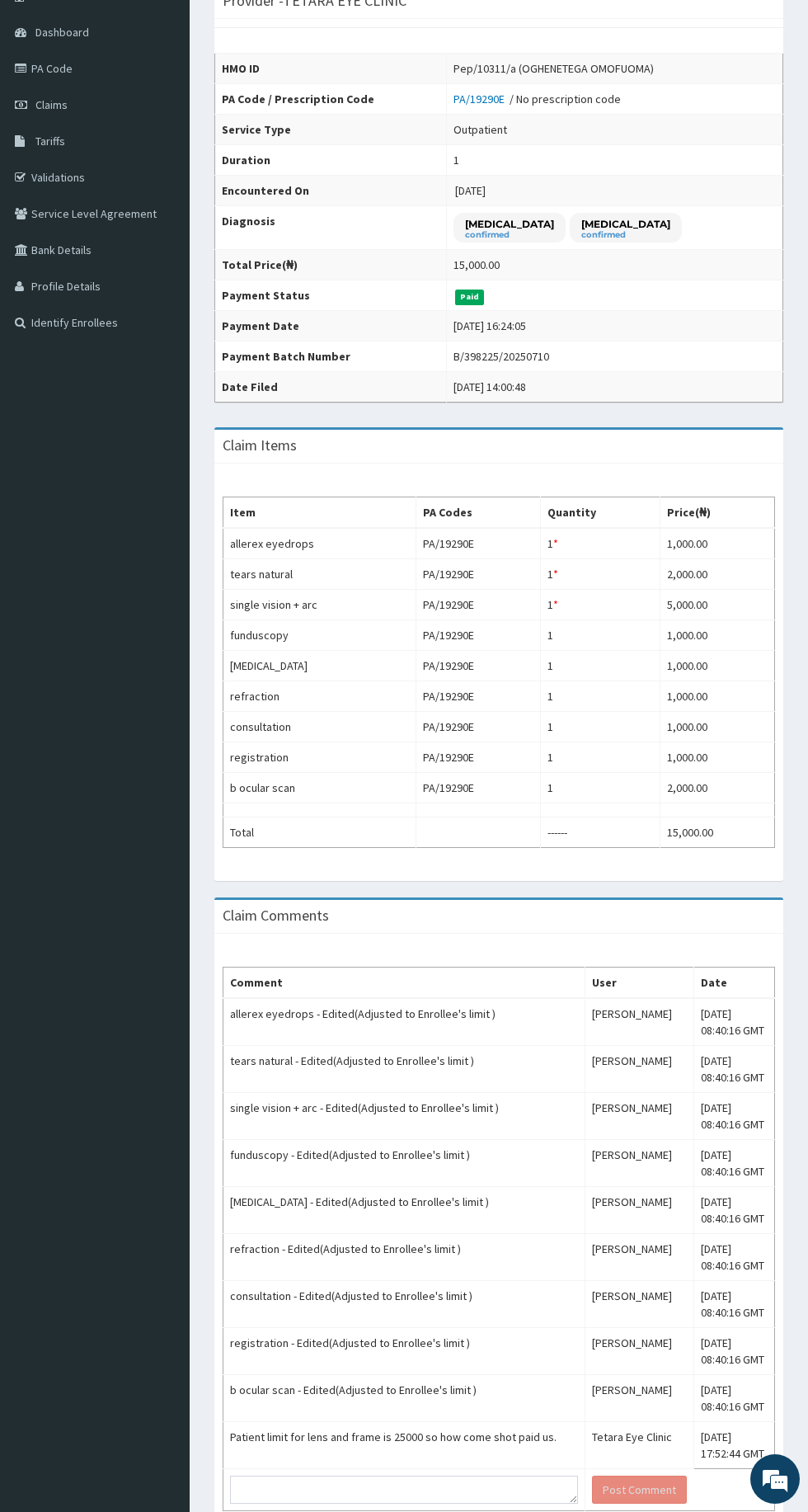
scroll to position [242, 0]
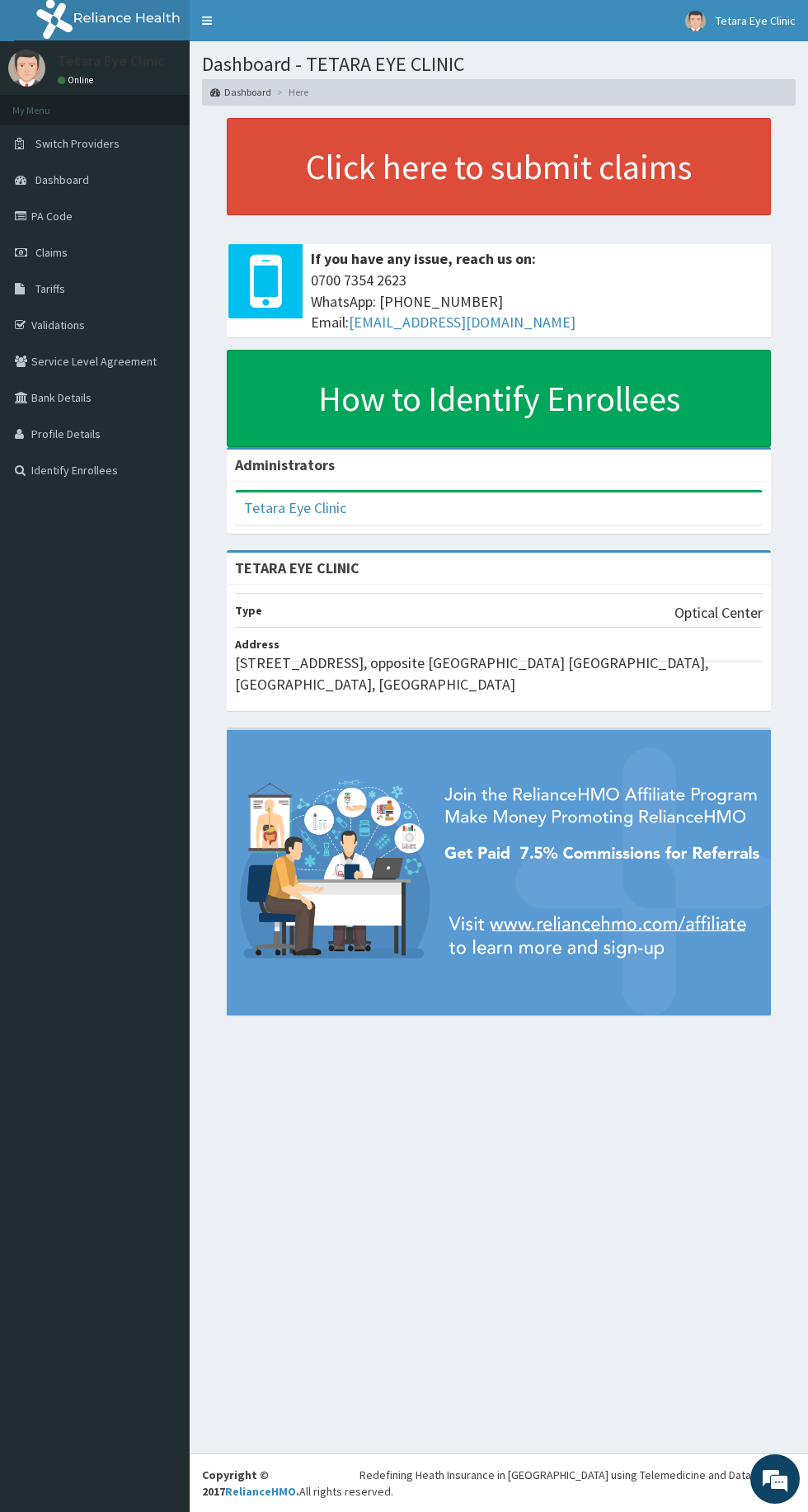
click at [805, 801] on section "Click here to submit claims If you have any issue, reach us on: 0700 7354 2623 …" at bounding box center [499, 575] width 618 height 939
click at [49, 216] on link "PA Code" at bounding box center [95, 215] width 190 height 37
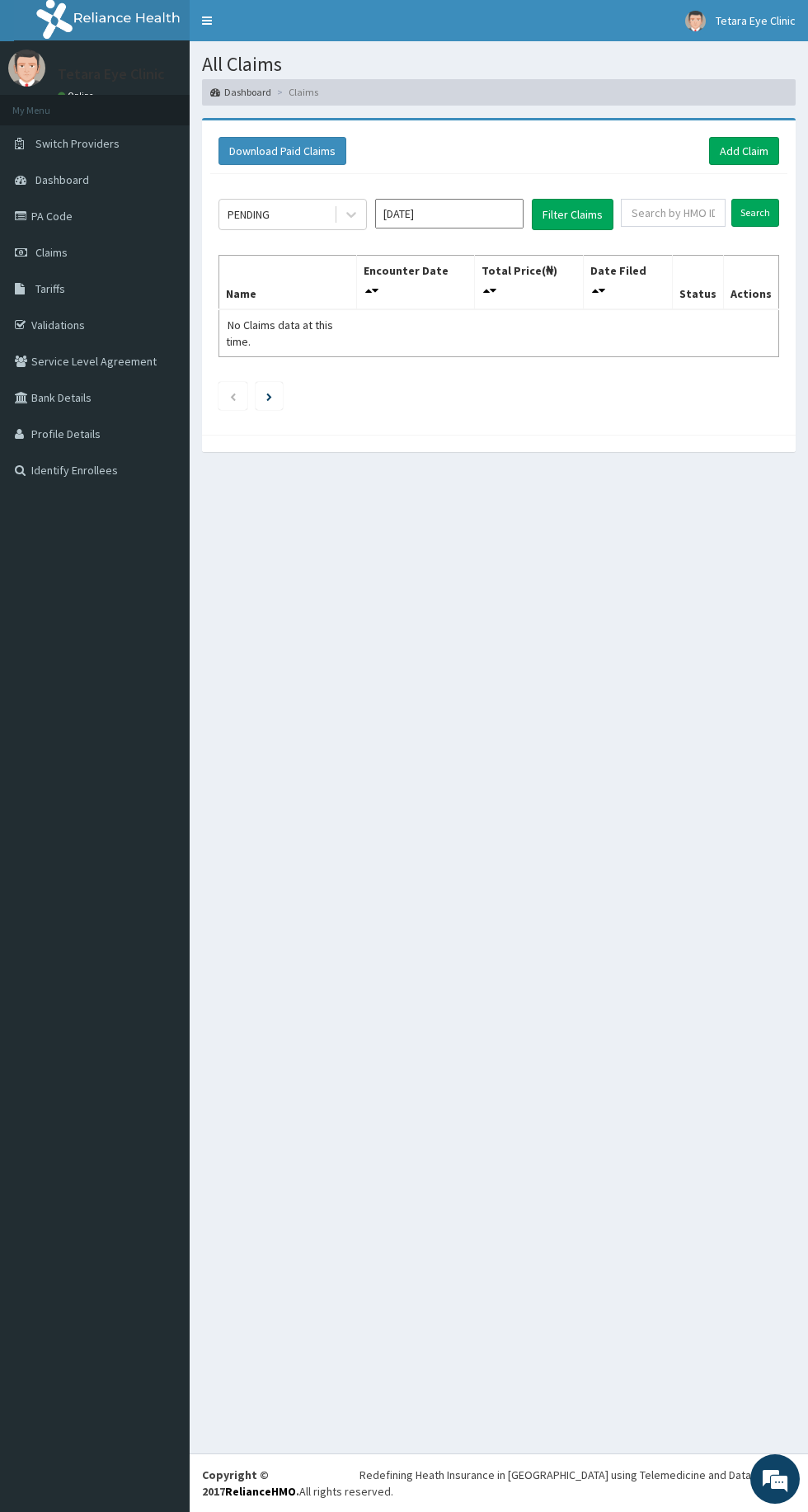
click at [692, 208] on input "text" at bounding box center [674, 212] width 105 height 28
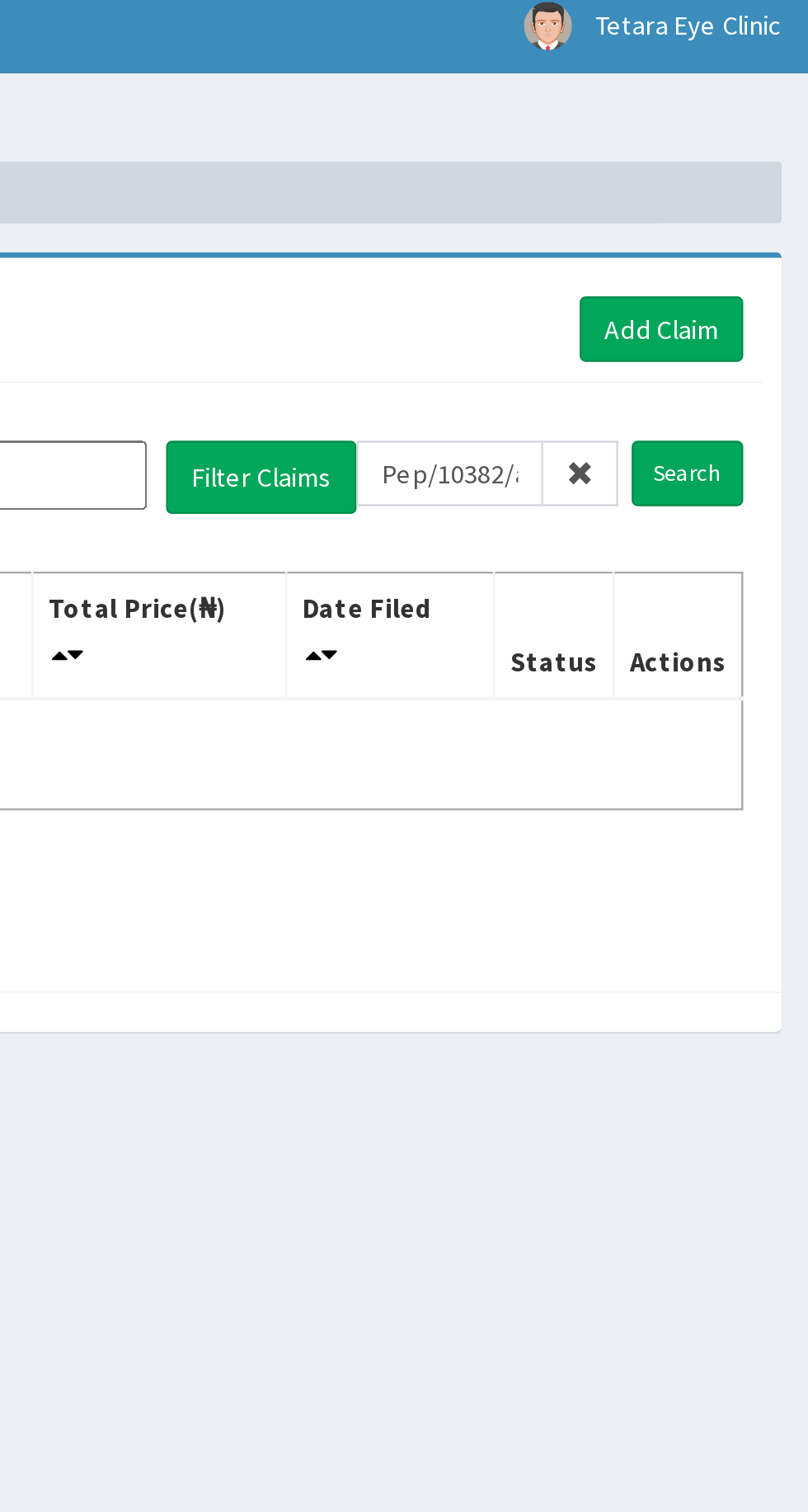
type input "Pep/10382/a"
click at [764, 216] on input "Search" at bounding box center [755, 212] width 47 height 28
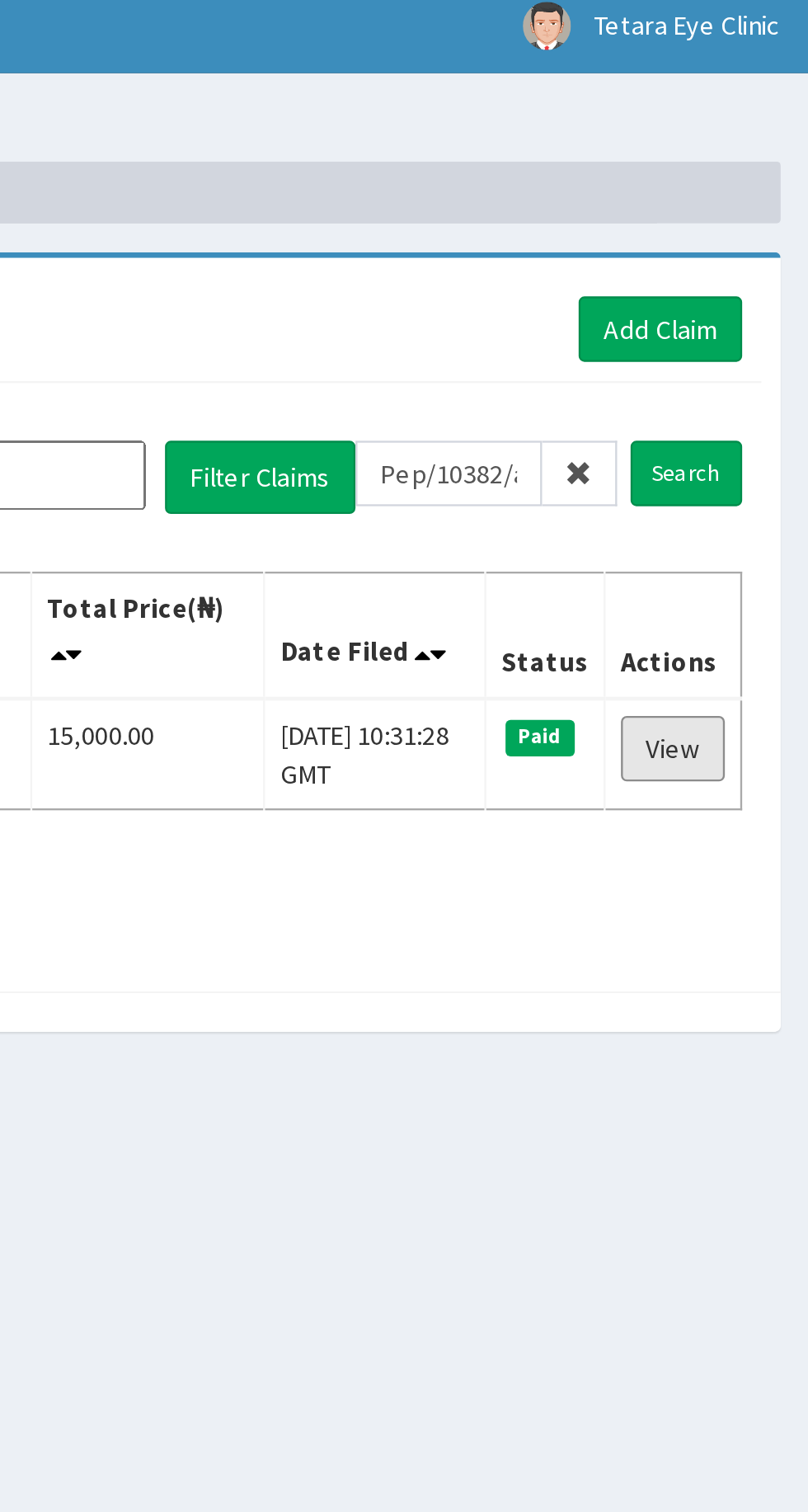
click at [767, 332] on link "View" at bounding box center [749, 331] width 44 height 28
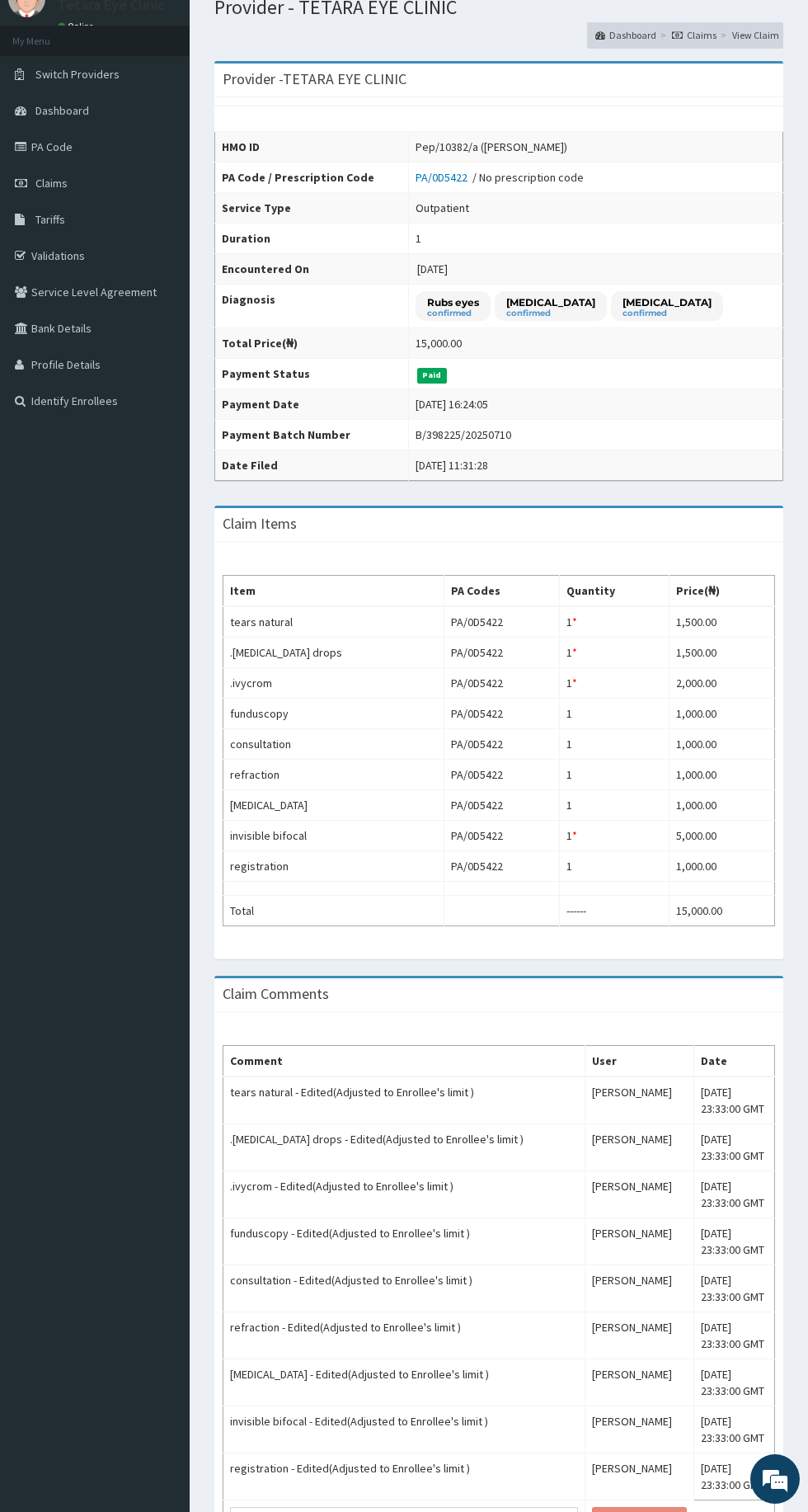
scroll to position [69, 0]
click at [426, 1509] on textarea at bounding box center [404, 1521] width 348 height 28
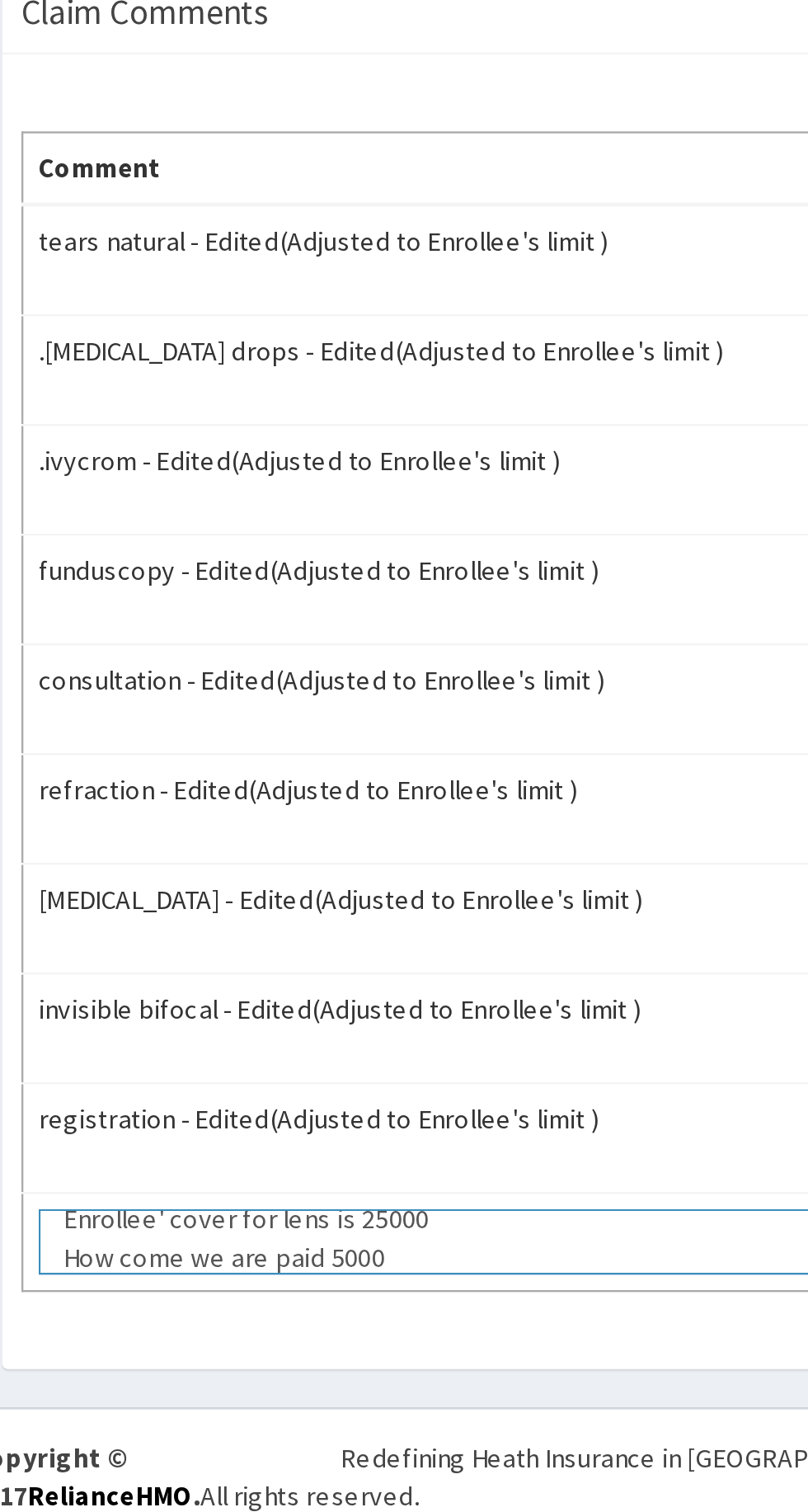
scroll to position [196, 0]
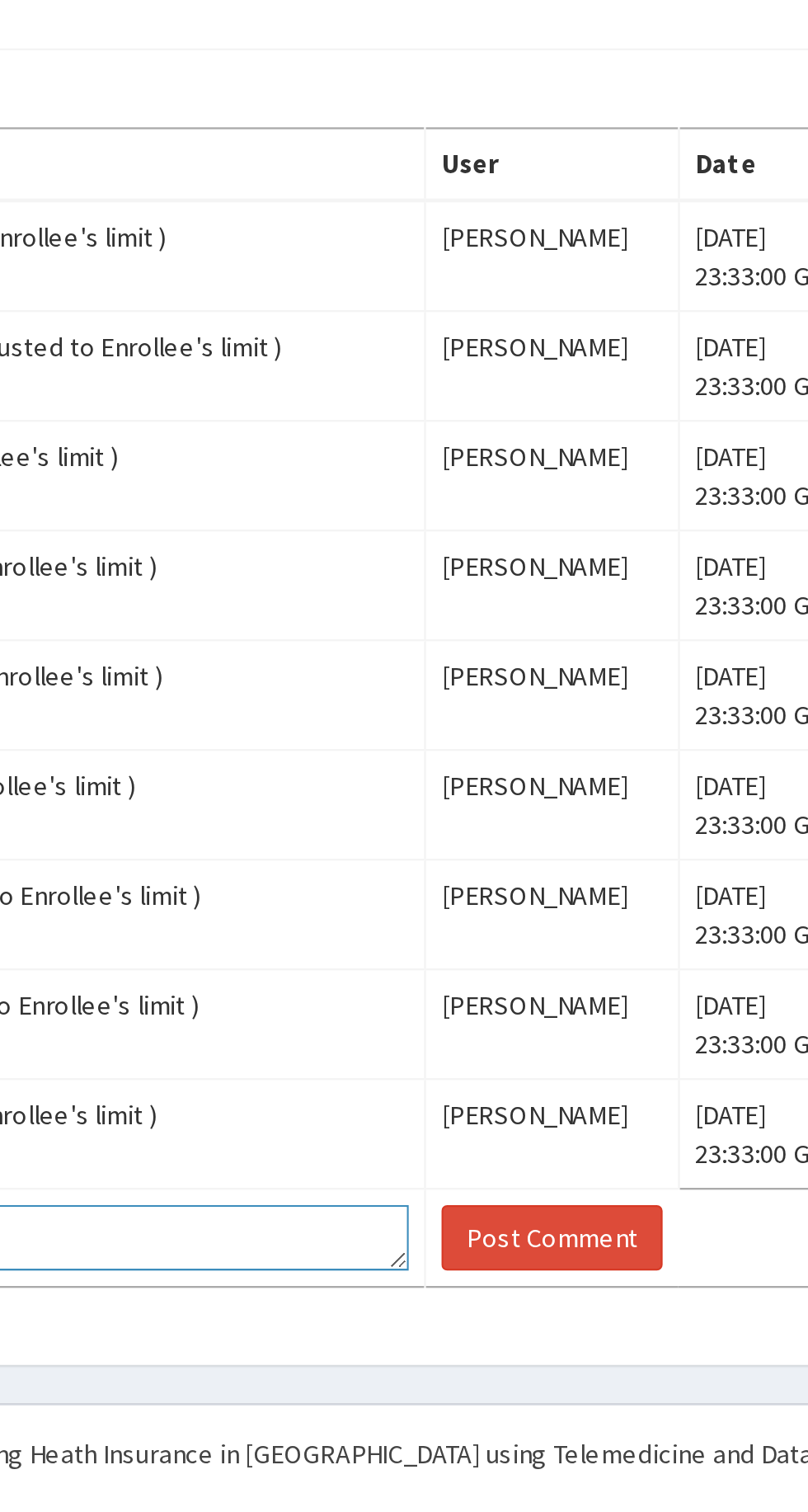
type textarea "Enrollee' cover for lens is 25000 How come we are paid 5000"
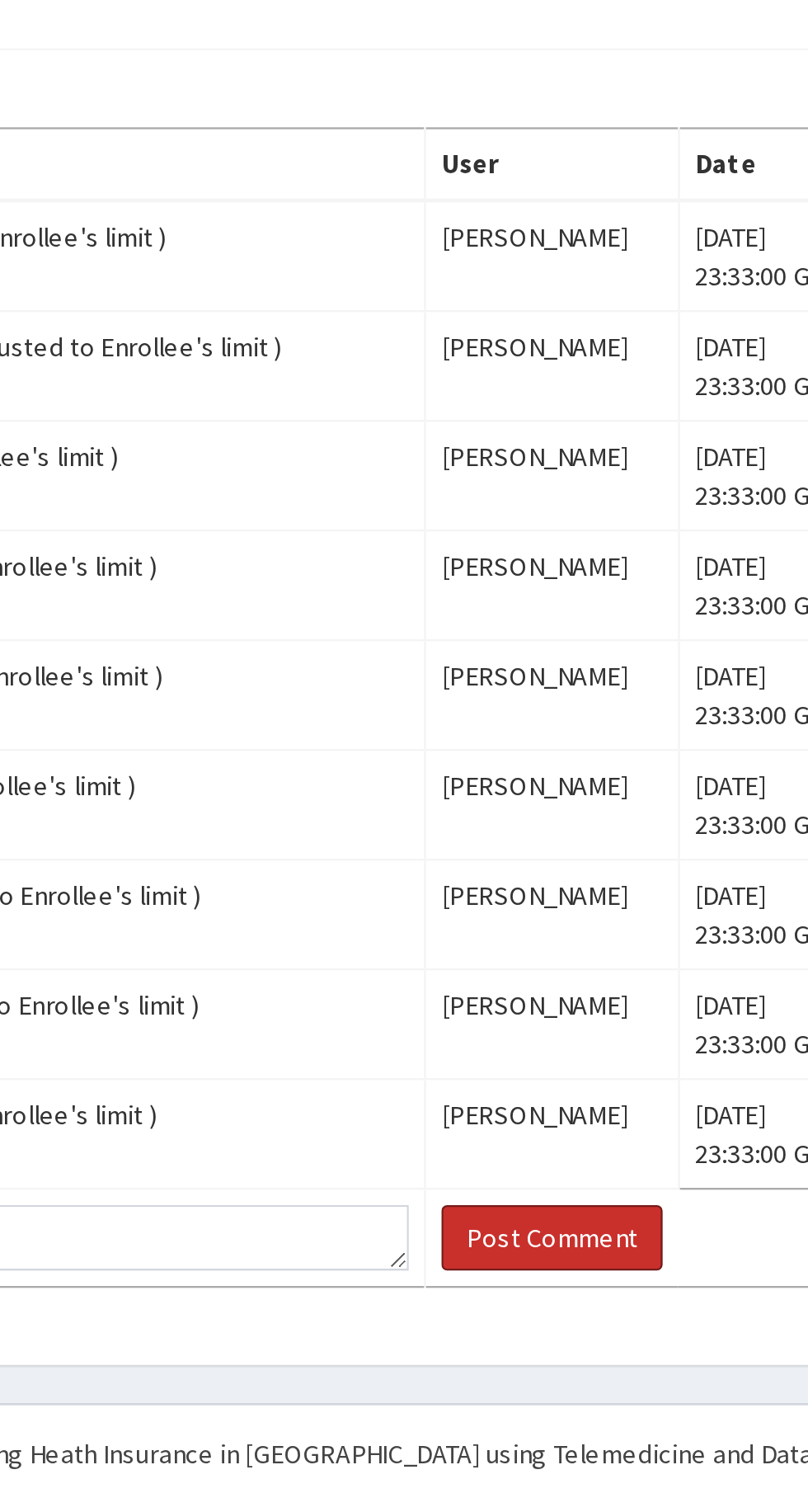
click at [621, 1389] on button "Post Comment" at bounding box center [639, 1394] width 95 height 28
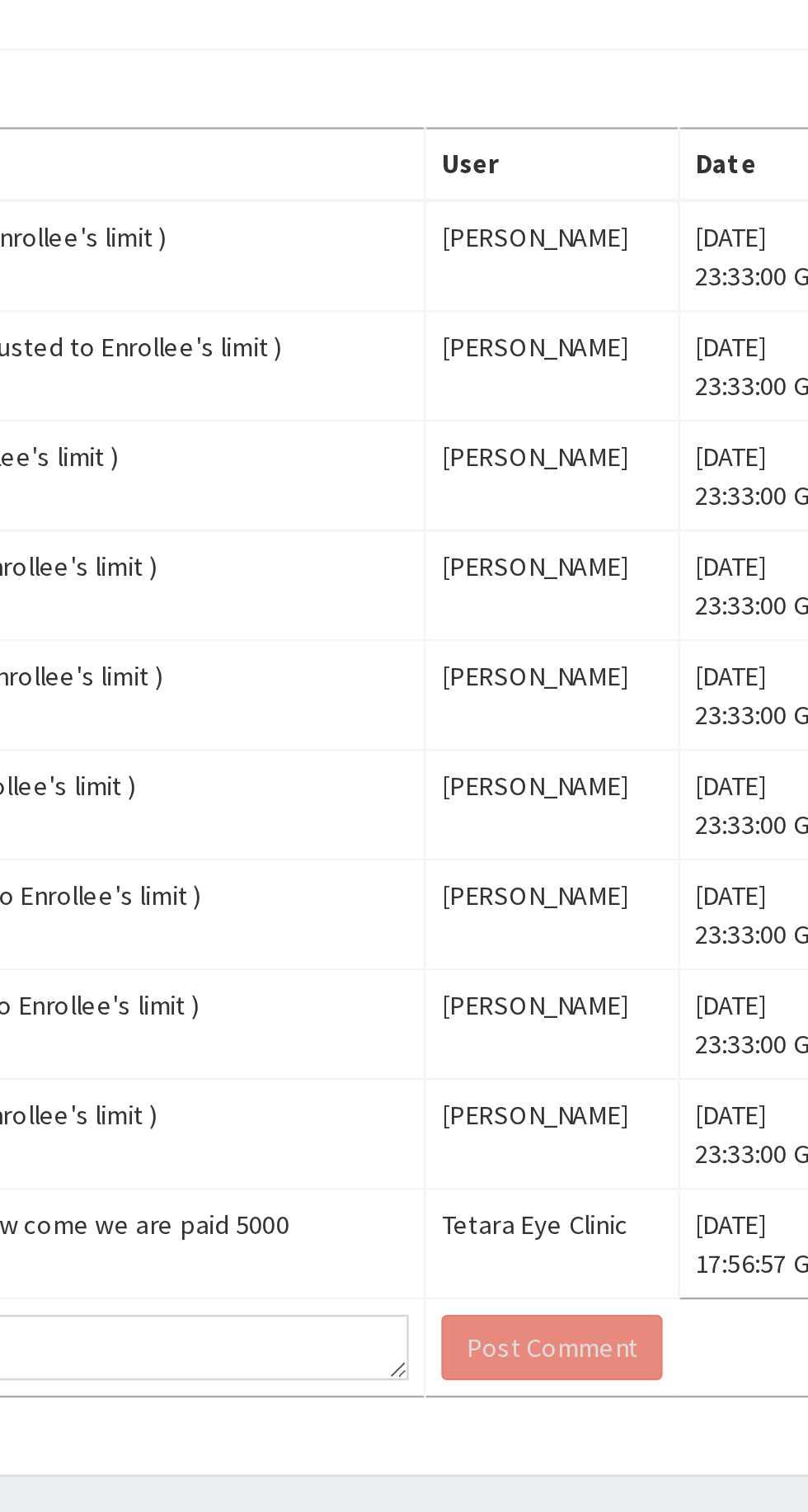
scroll to position [117, 0]
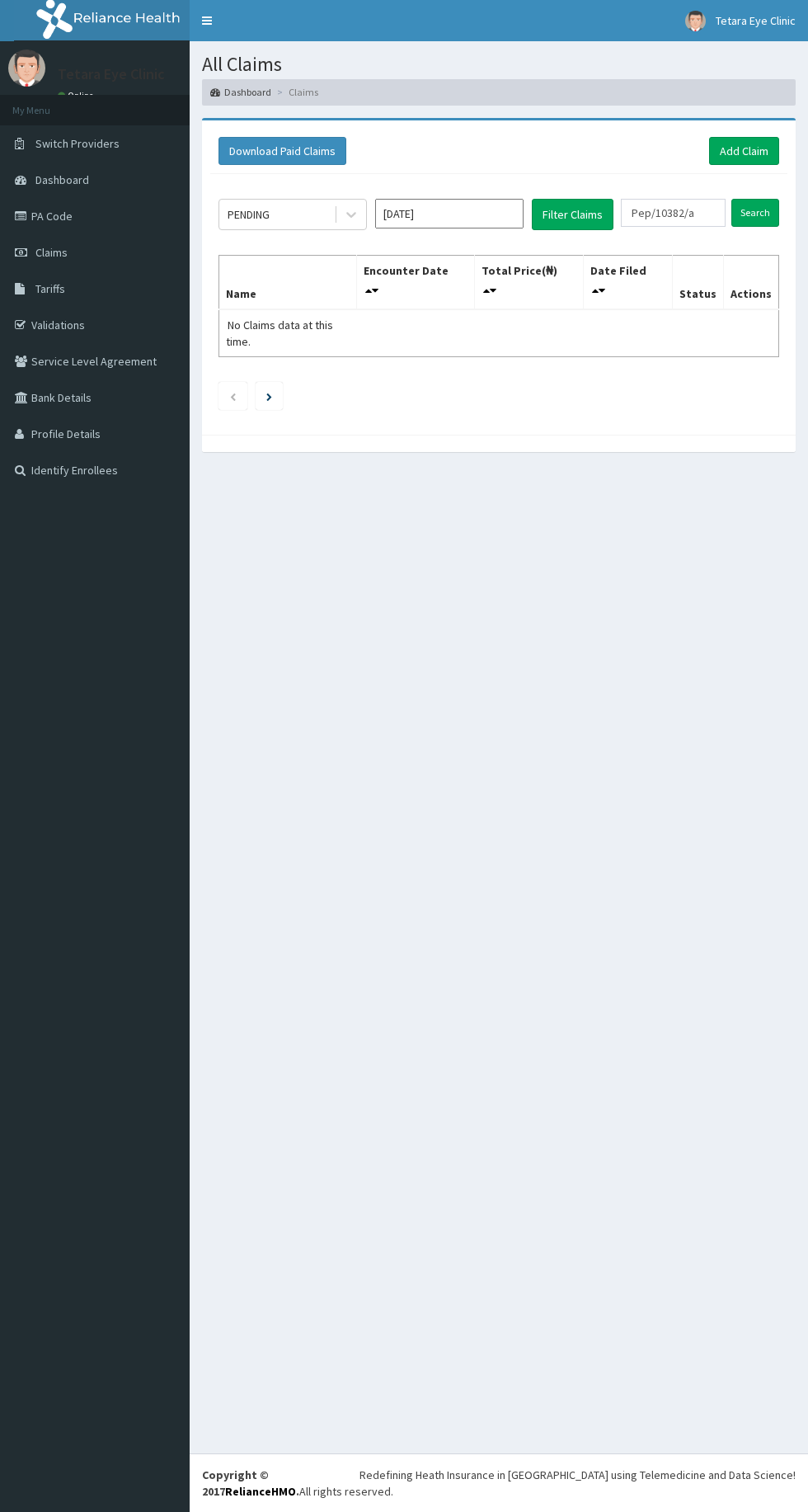
click at [709, 213] on input "Pep/10382/a" at bounding box center [674, 212] width 105 height 28
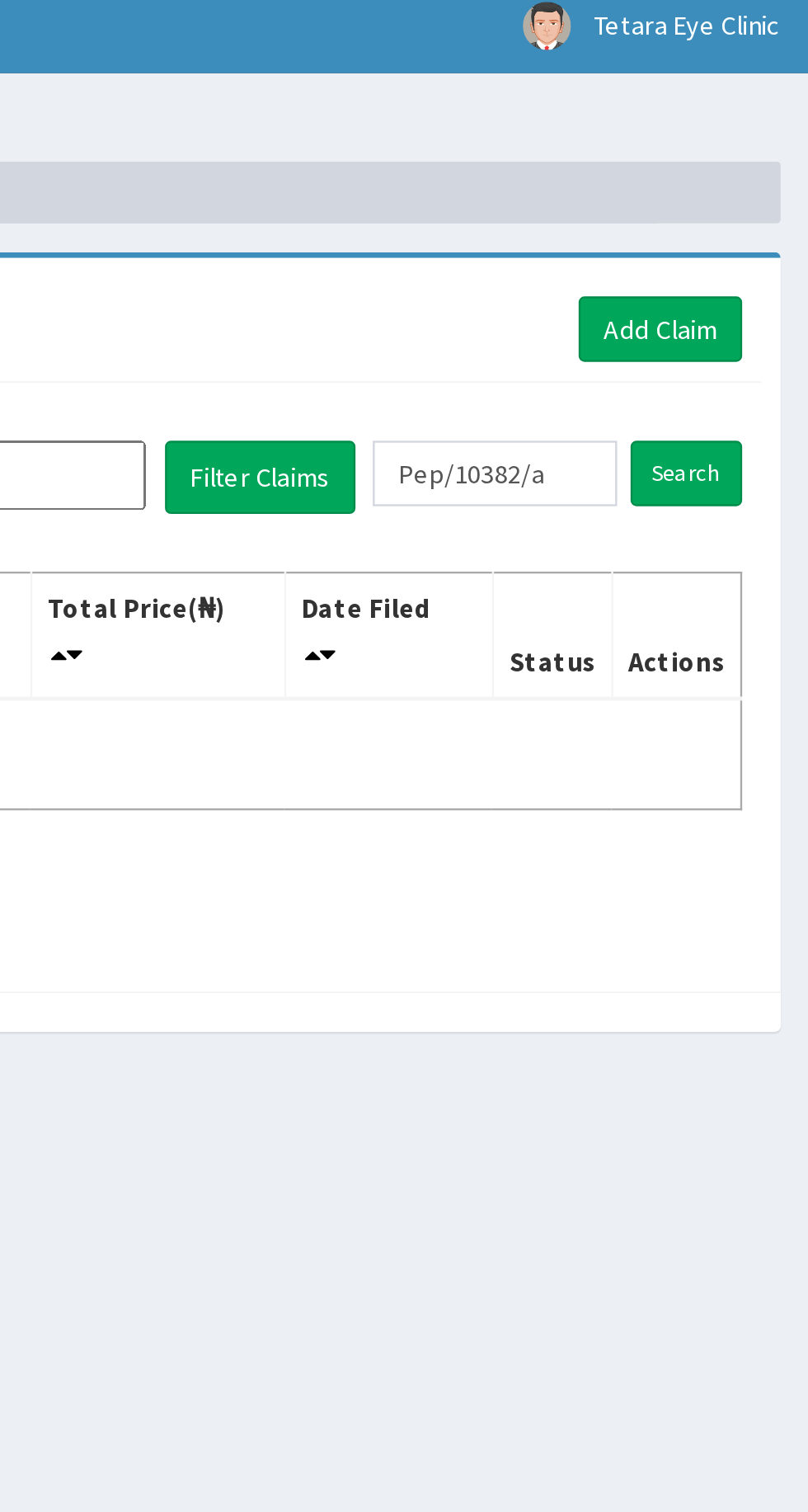
click at [704, 216] on input "Pep/10382/a" at bounding box center [674, 212] width 105 height 28
type input "Pep/10381/a"
click at [764, 210] on input "Search" at bounding box center [755, 212] width 47 height 28
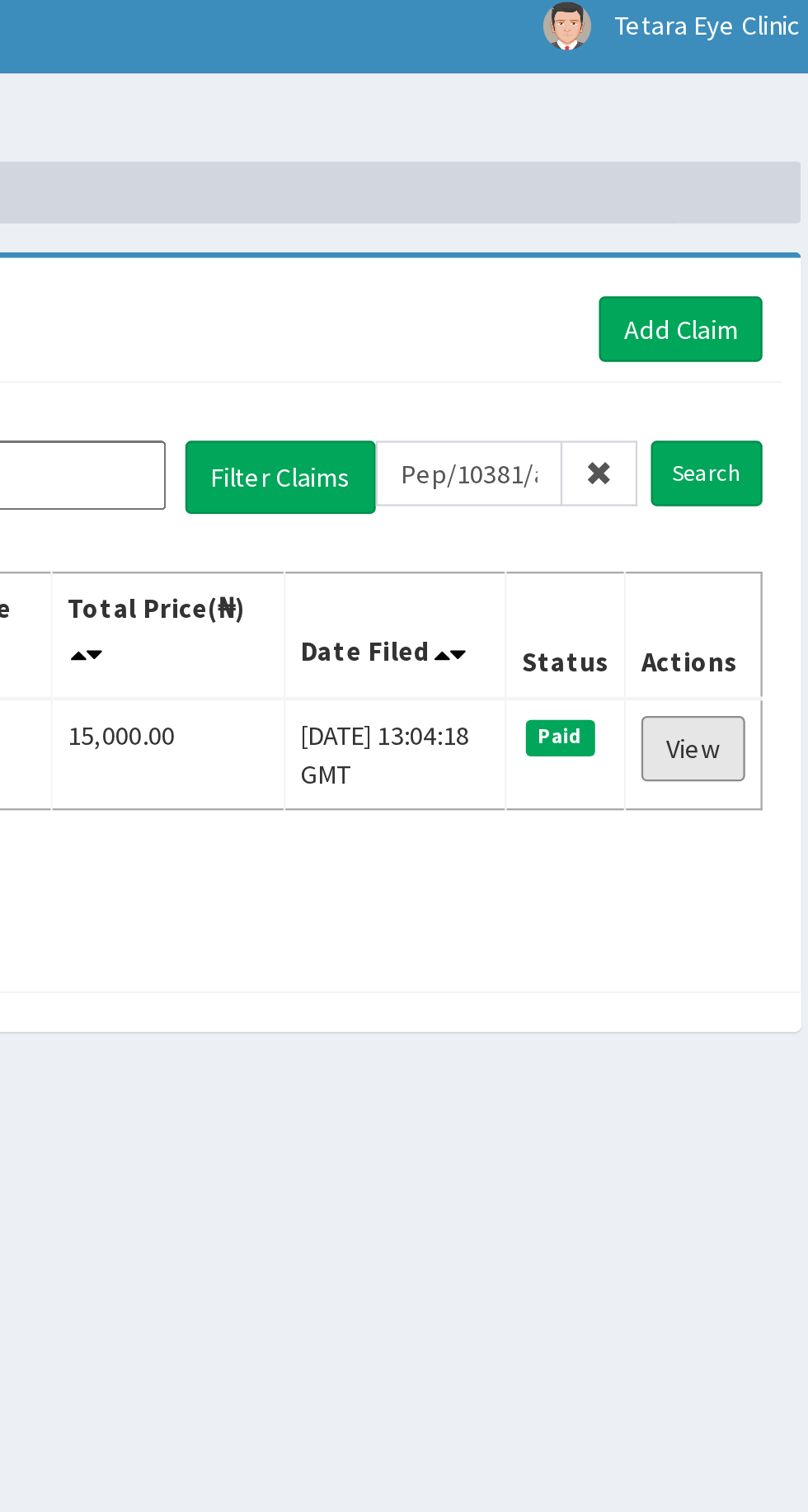
click at [761, 323] on link "View" at bounding box center [749, 331] width 44 height 28
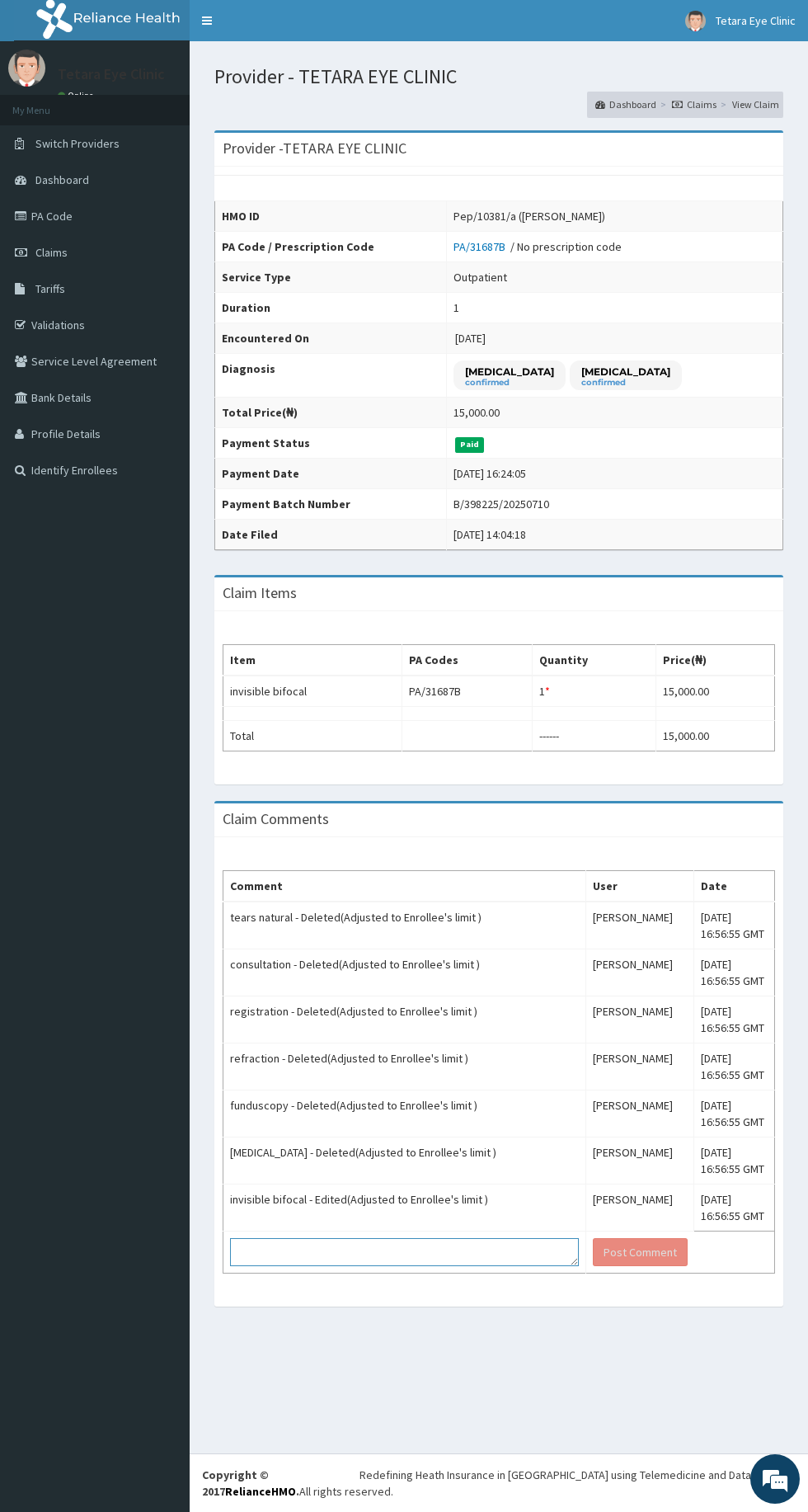
click at [304, 1243] on textarea at bounding box center [404, 1252] width 349 height 28
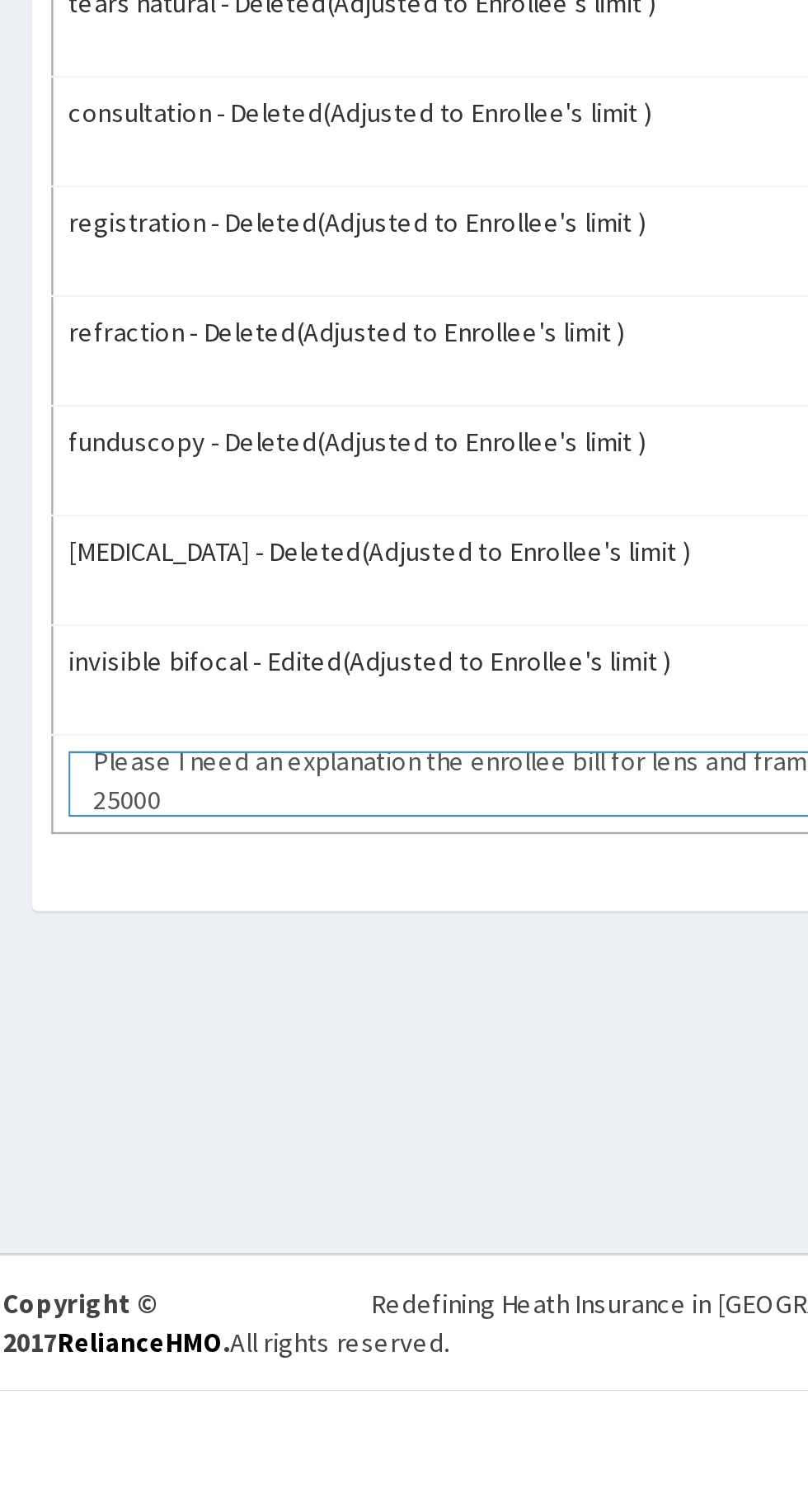
scroll to position [5, 0]
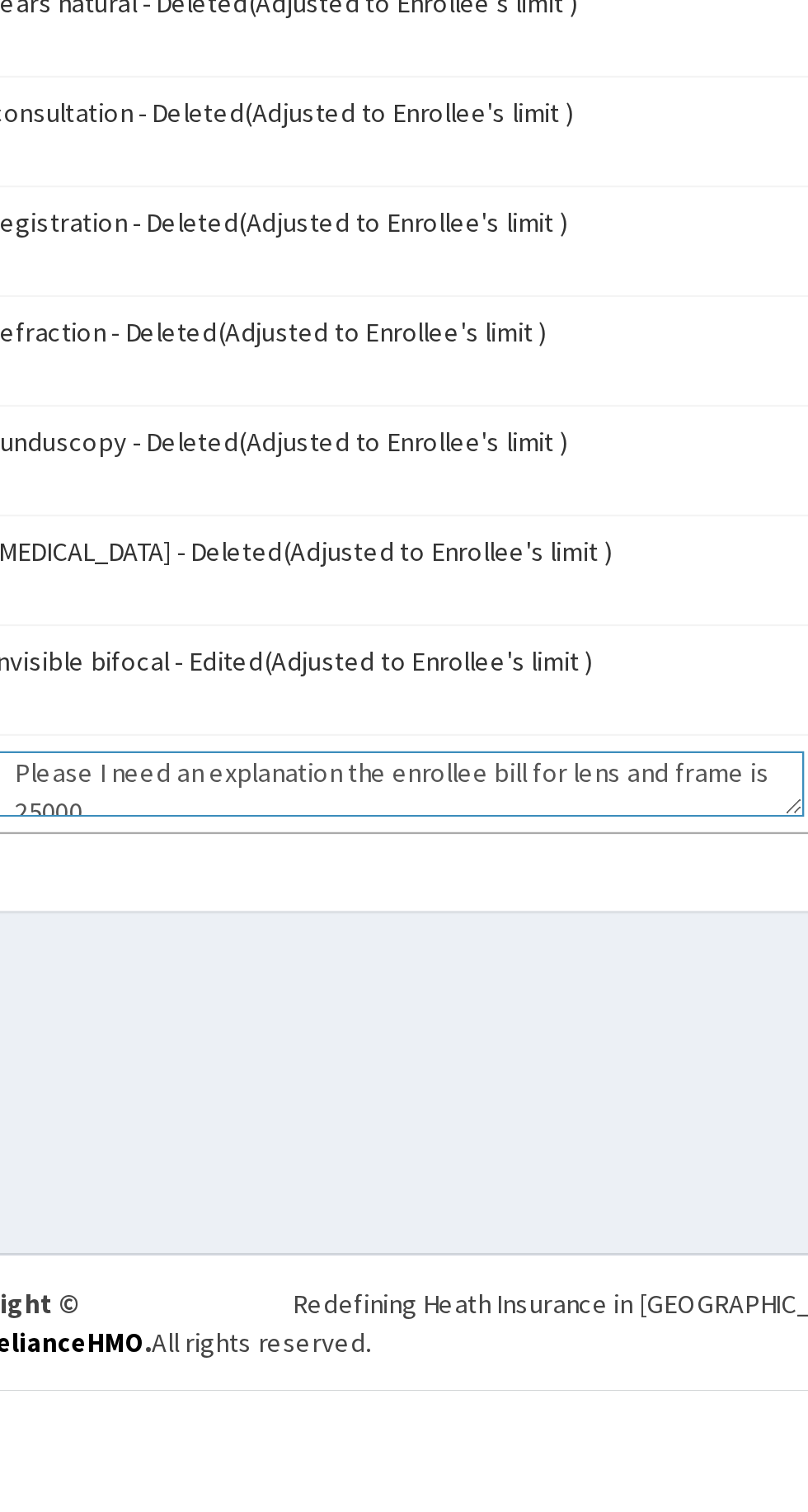
click at [311, 1255] on textarea "Please I need an explanation the enrollee bill for lens and frame is 25000" at bounding box center [404, 1252] width 349 height 28
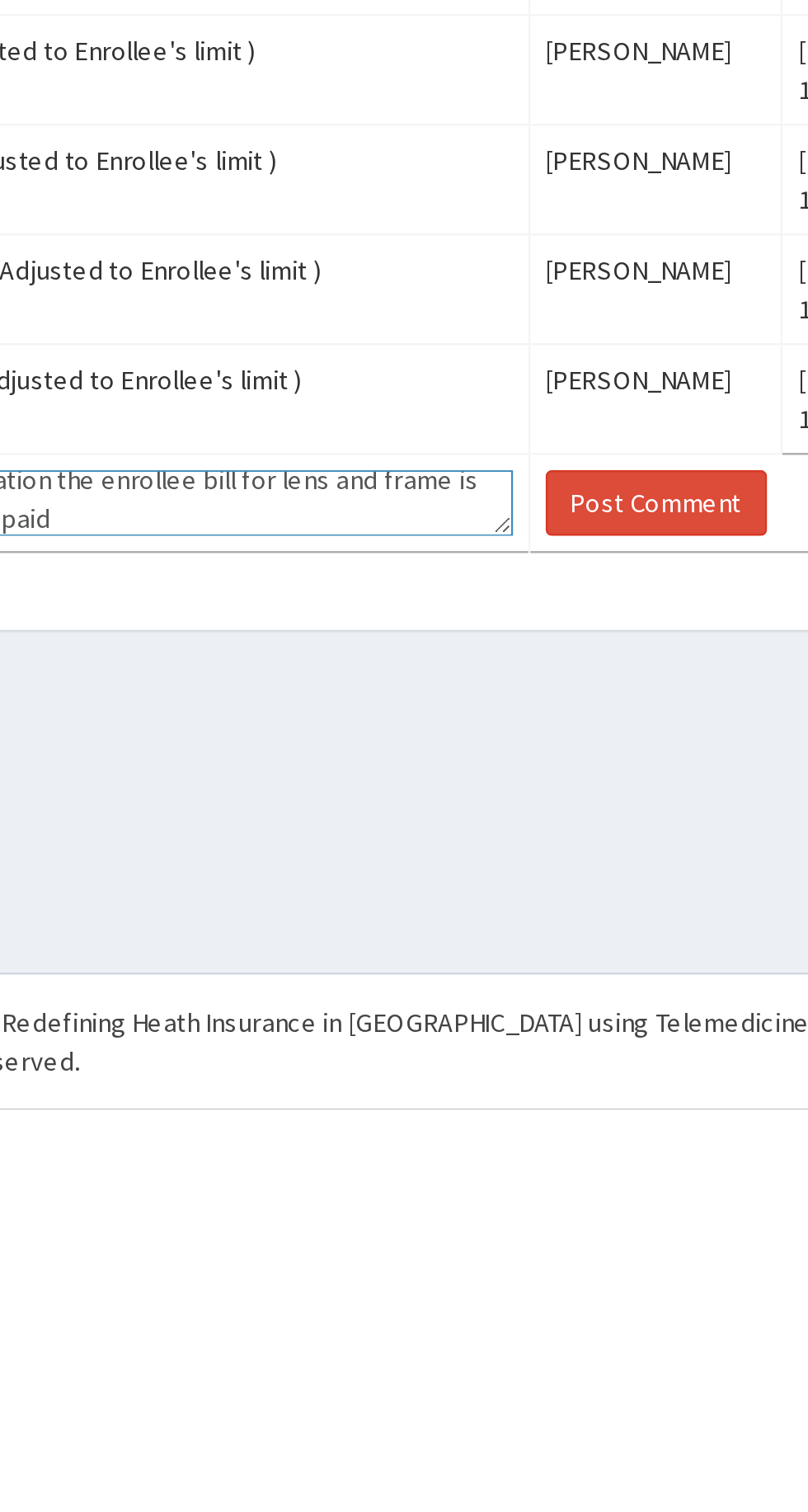
type textarea "Please I need an explanation the enrollee bill for lens and frame is 25000 why …"
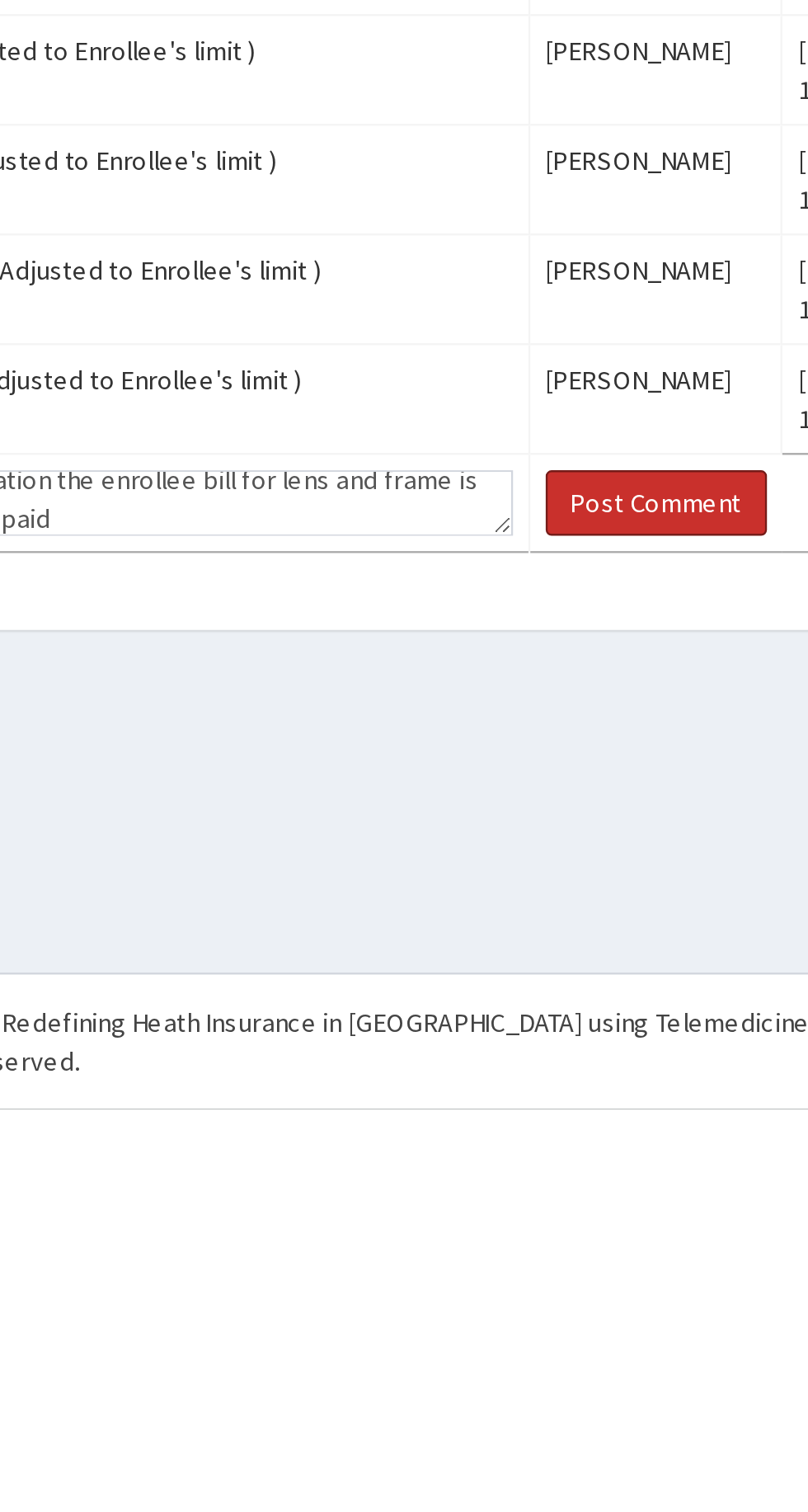
click at [634, 1249] on button "Post Comment" at bounding box center [640, 1252] width 95 height 28
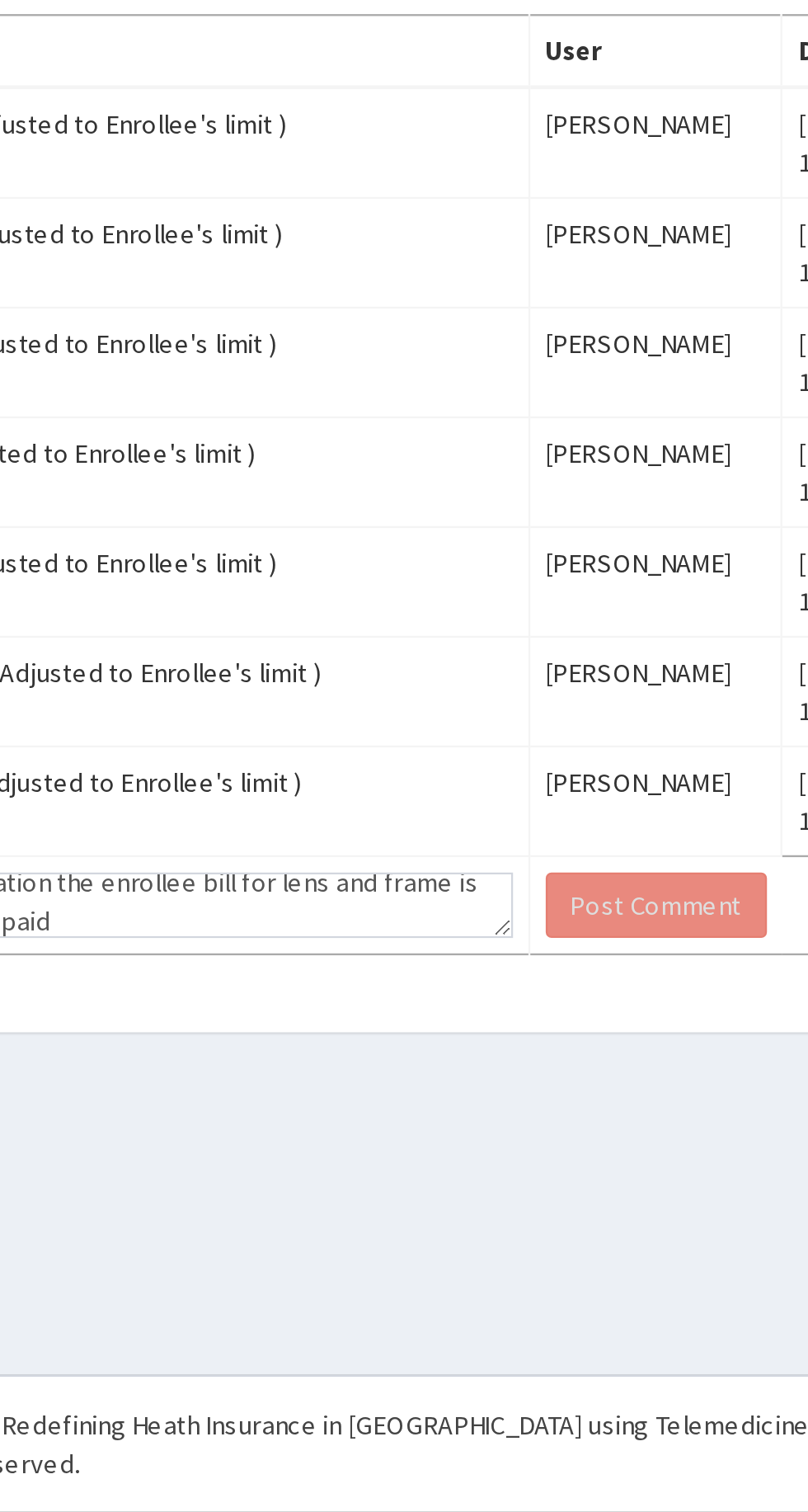
scroll to position [0, 0]
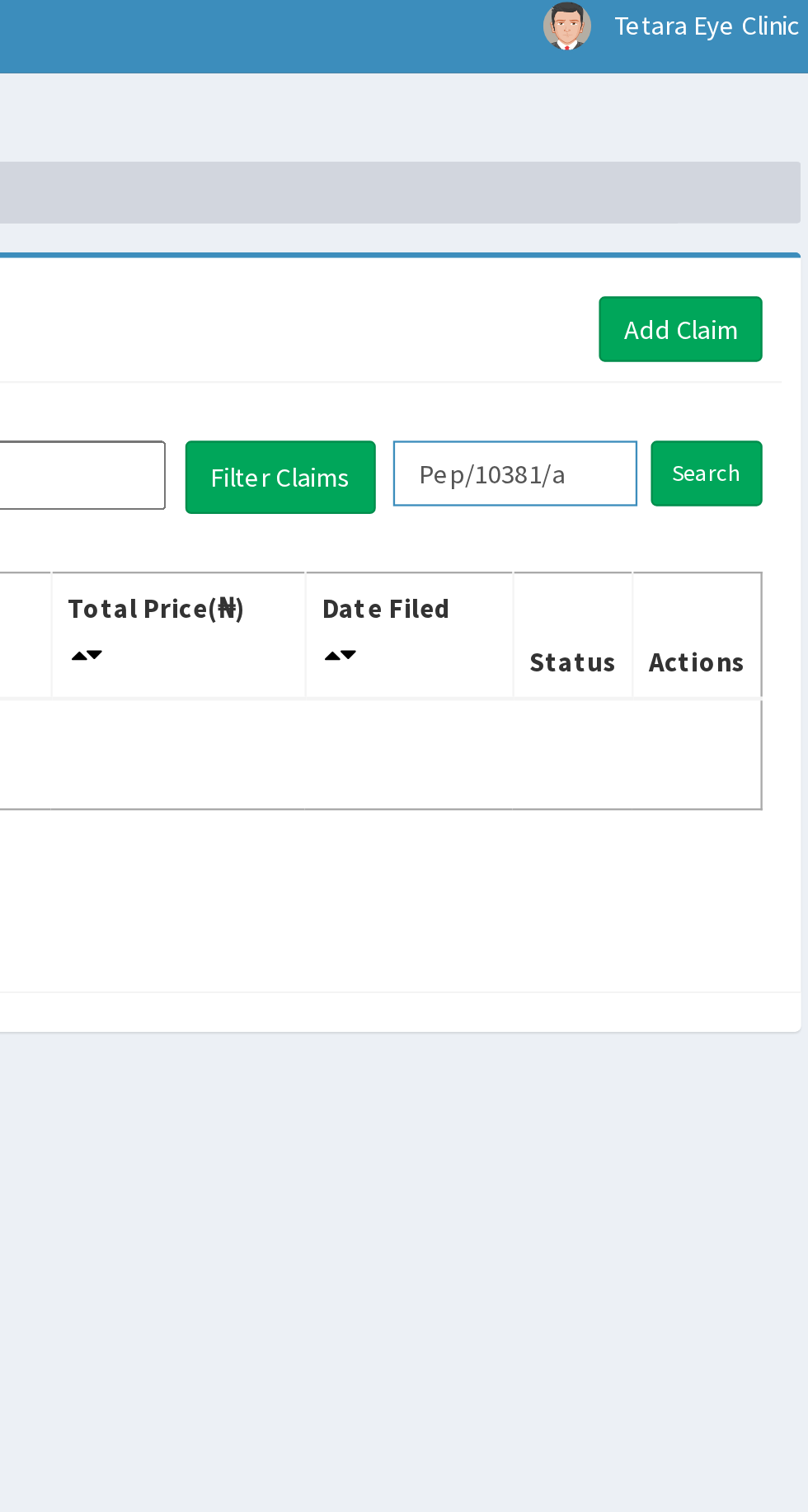
click at [714, 210] on input "Pep/10381/a" at bounding box center [674, 212] width 105 height 28
type input "Pep/1369/a"
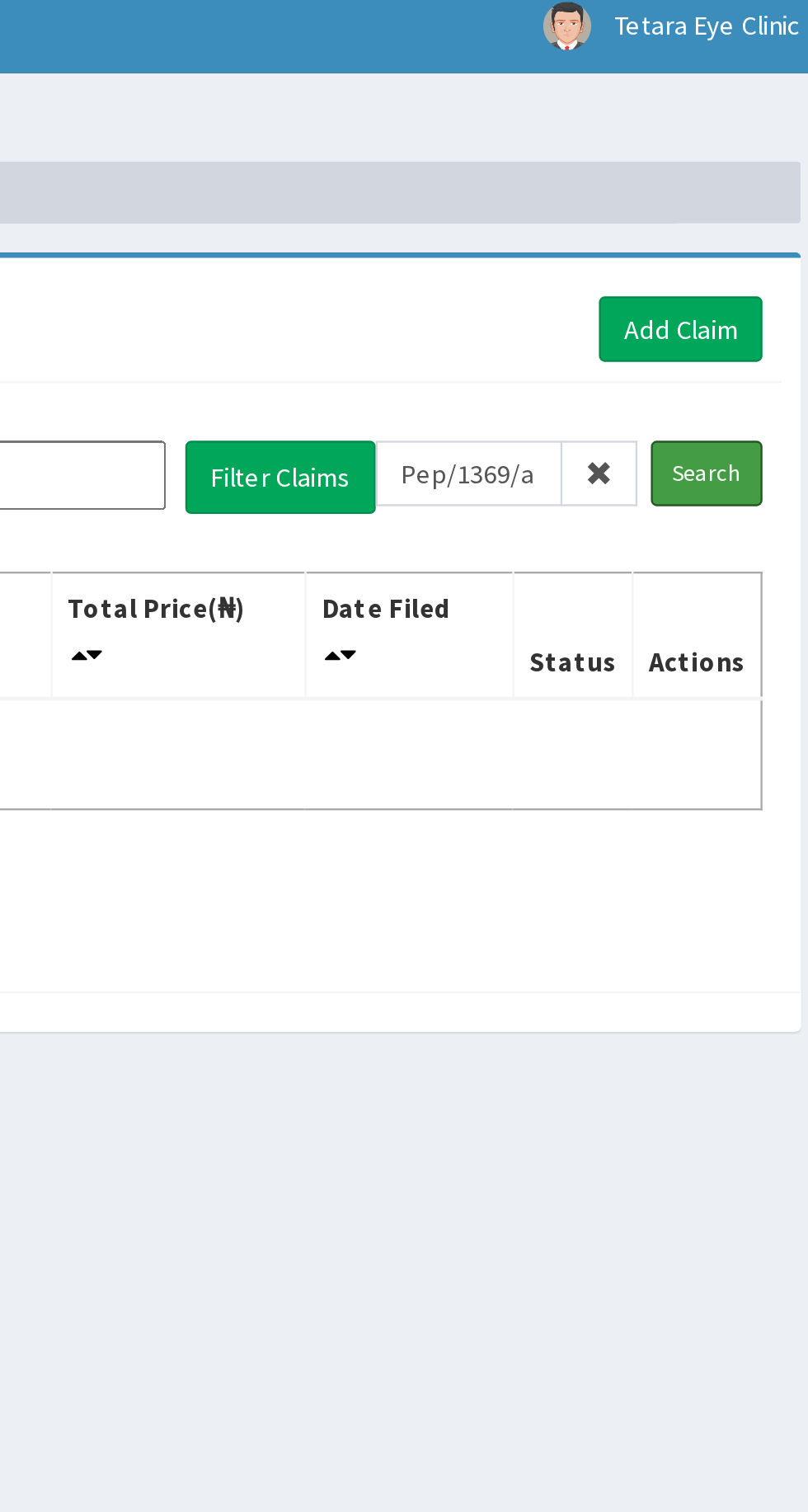
click at [775, 211] on input "Search" at bounding box center [755, 212] width 47 height 28
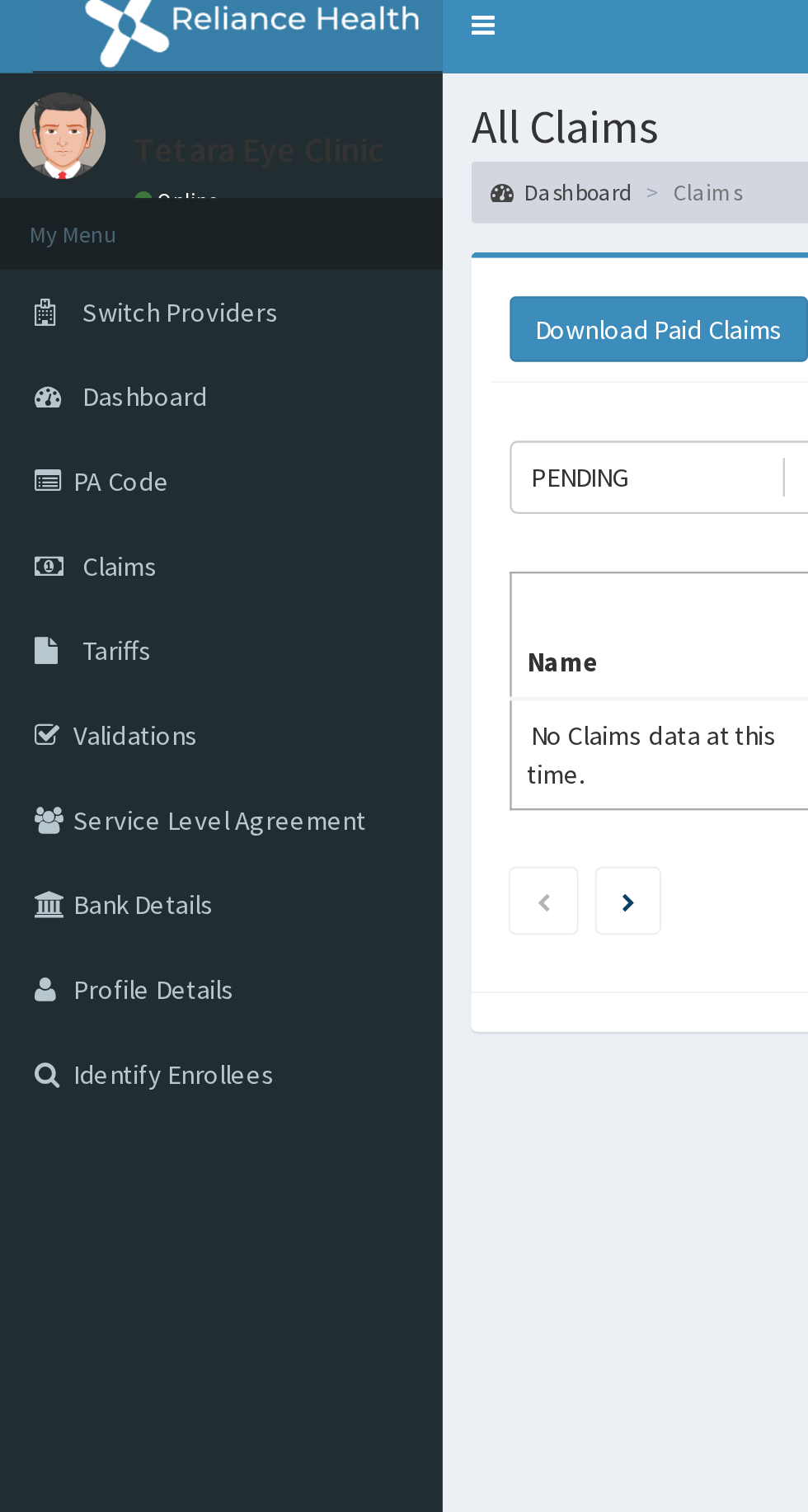
click at [65, 209] on link "PA Code" at bounding box center [95, 215] width 190 height 37
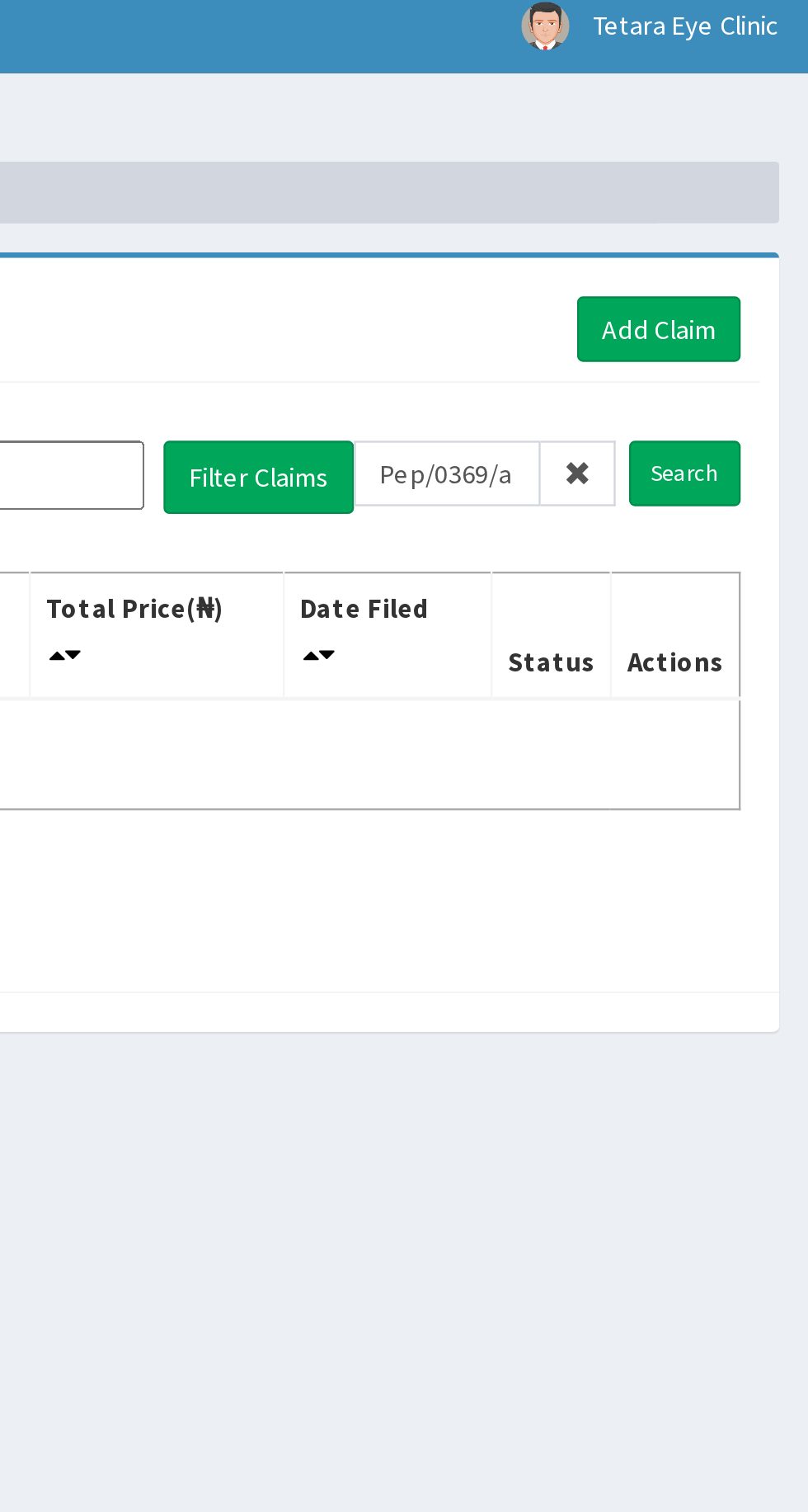
type input "Pep/0369/a"
click at [766, 207] on input "Search" at bounding box center [755, 212] width 47 height 28
click at [759, 151] on link "Add Claim" at bounding box center [744, 151] width 70 height 28
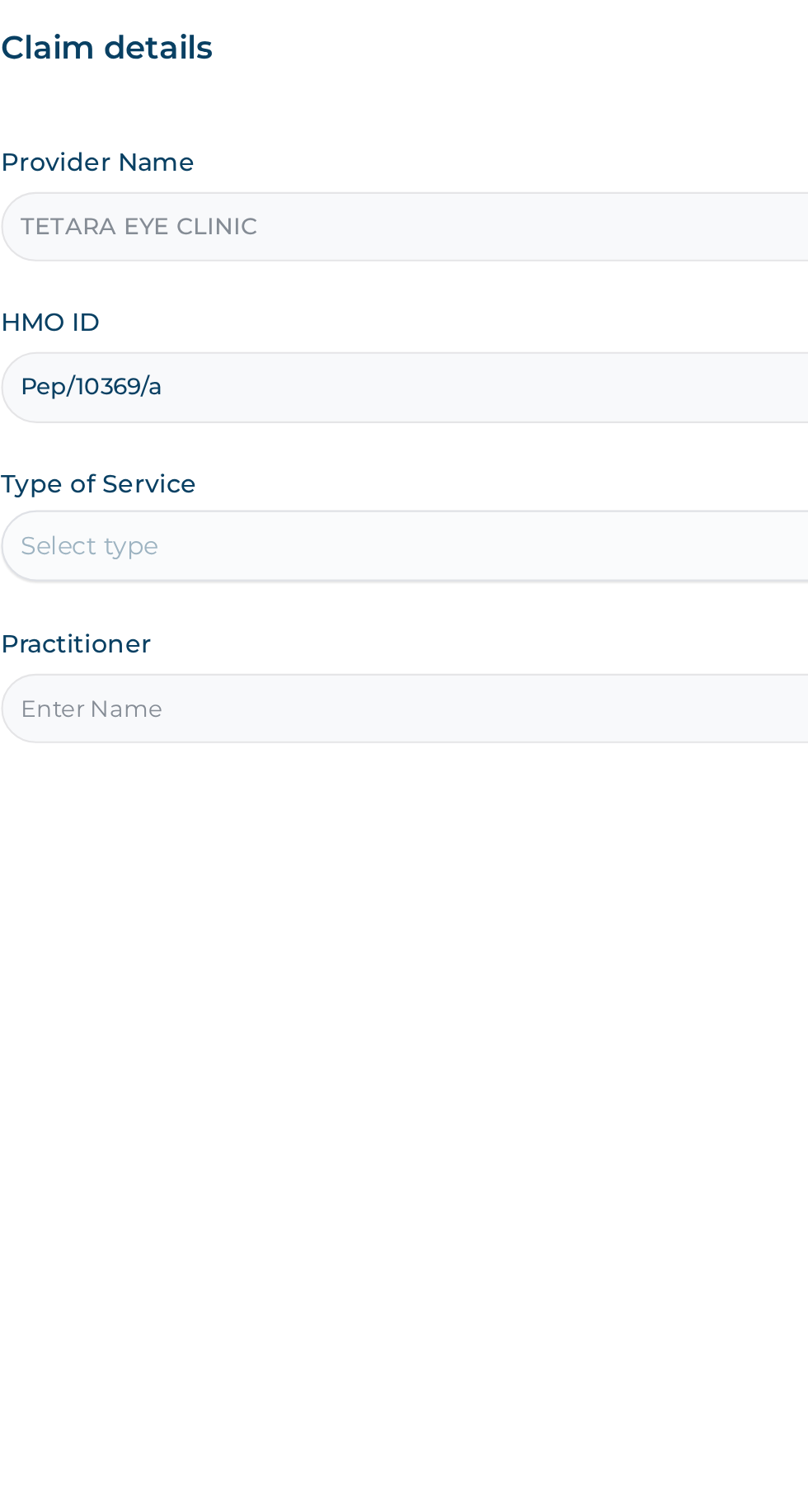
type input "Pep/10369/a"
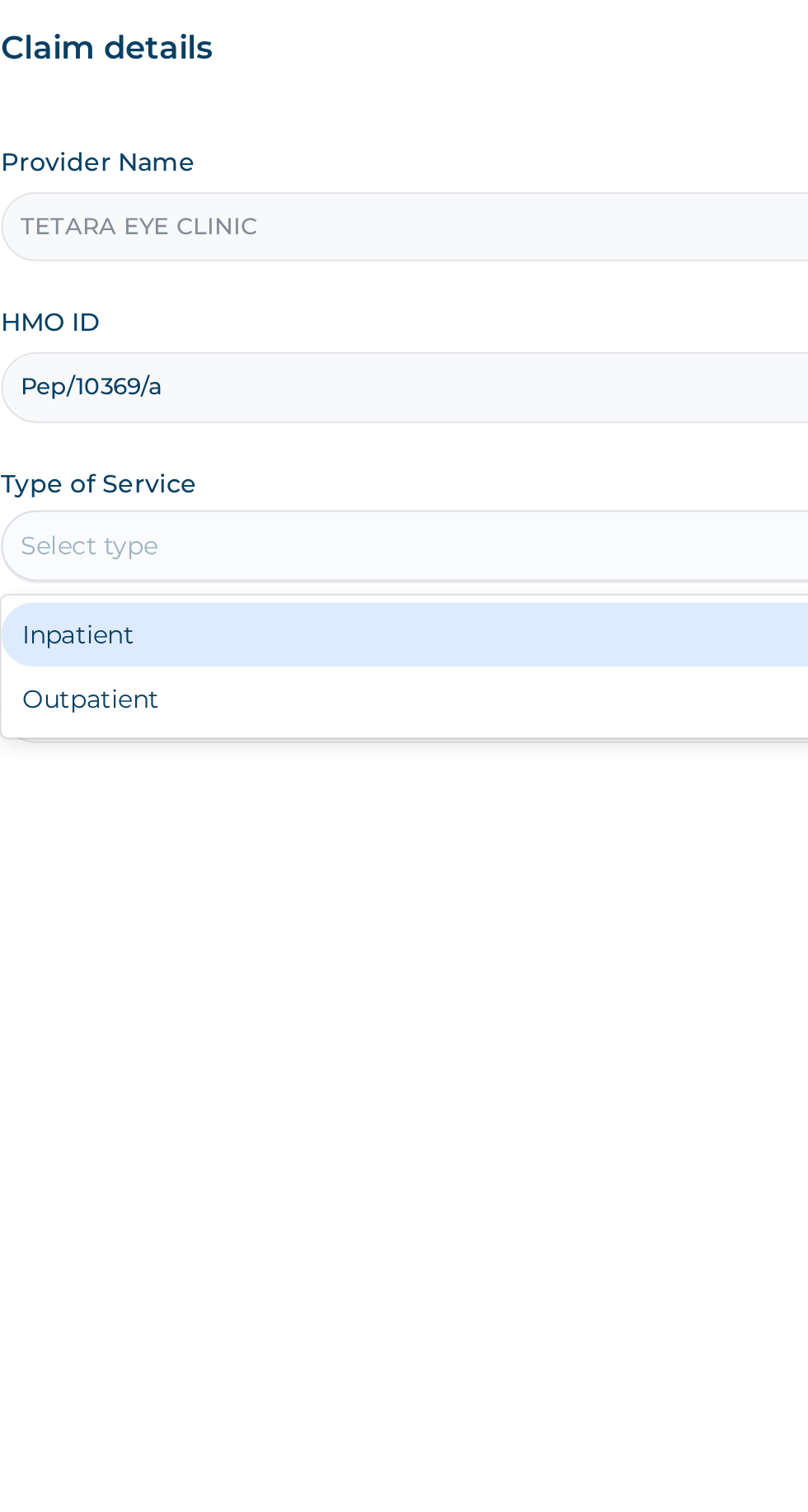
click at [334, 515] on div "Outpatient" at bounding box center [446, 514] width 400 height 30
type input "1"
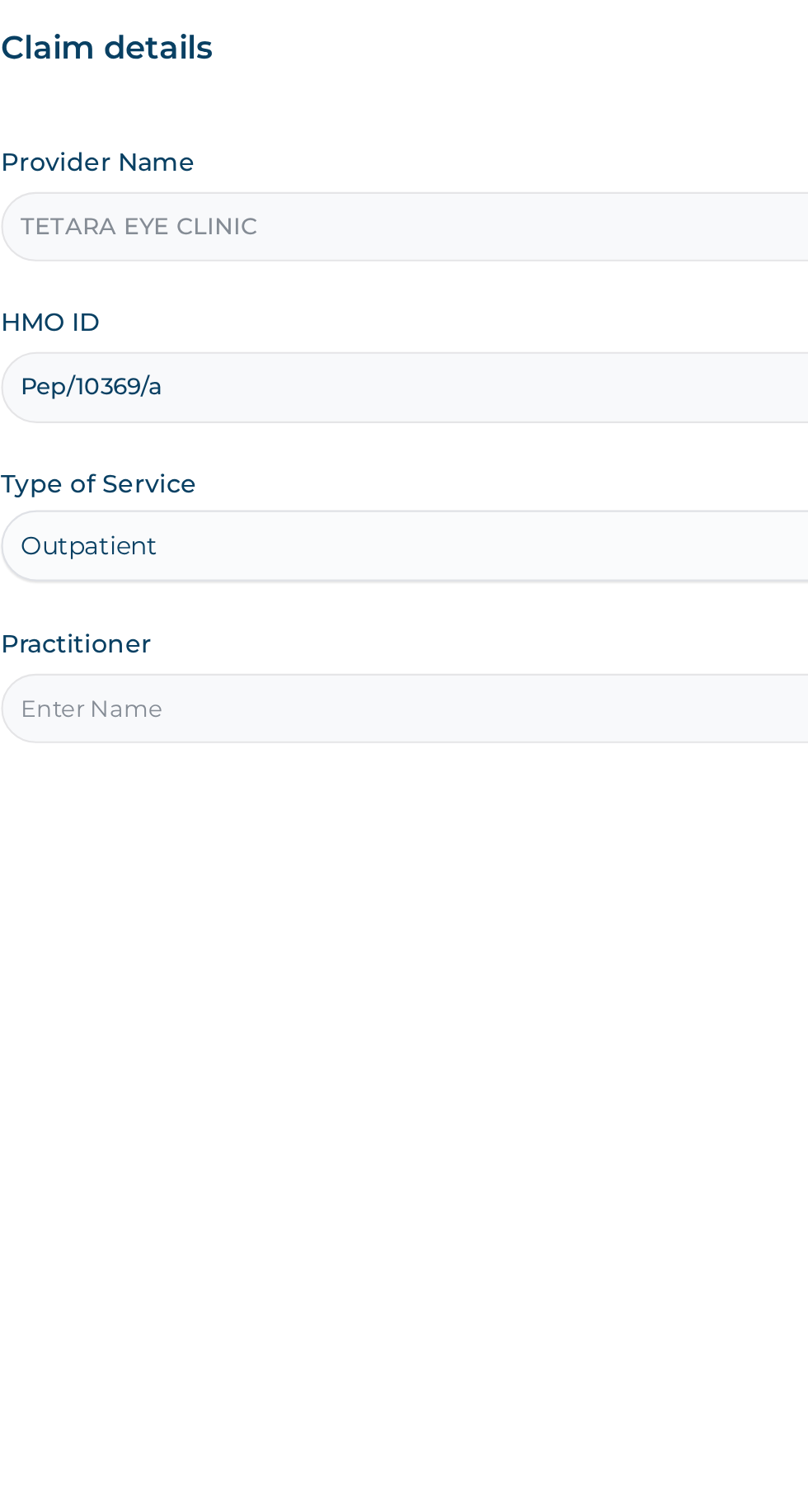
click at [345, 520] on input "Practitioner" at bounding box center [498, 518] width 503 height 33
type input "Dr [PERSON_NAME]"
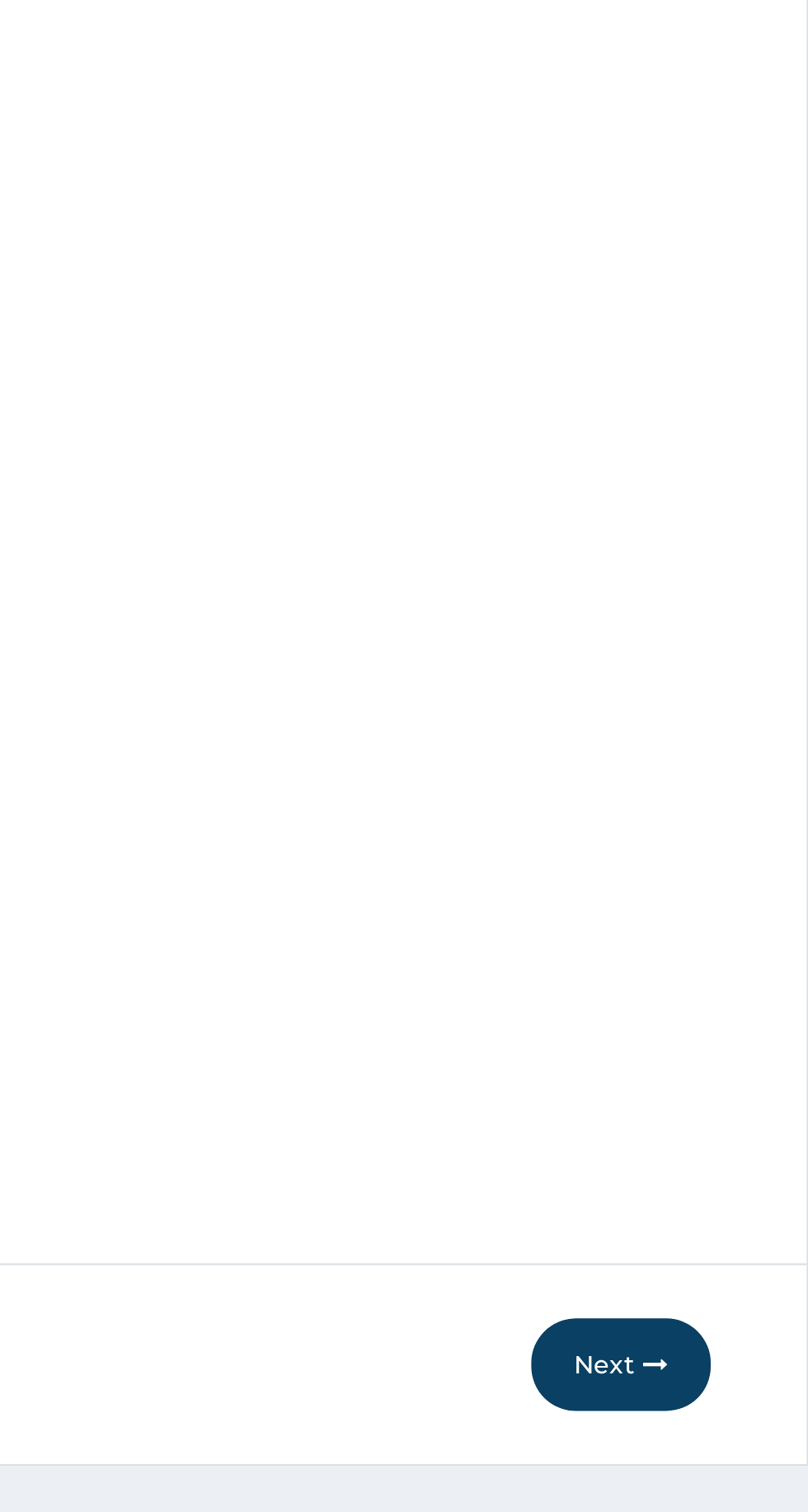
click at [709, 1360] on button "Next" at bounding box center [708, 1348] width 83 height 42
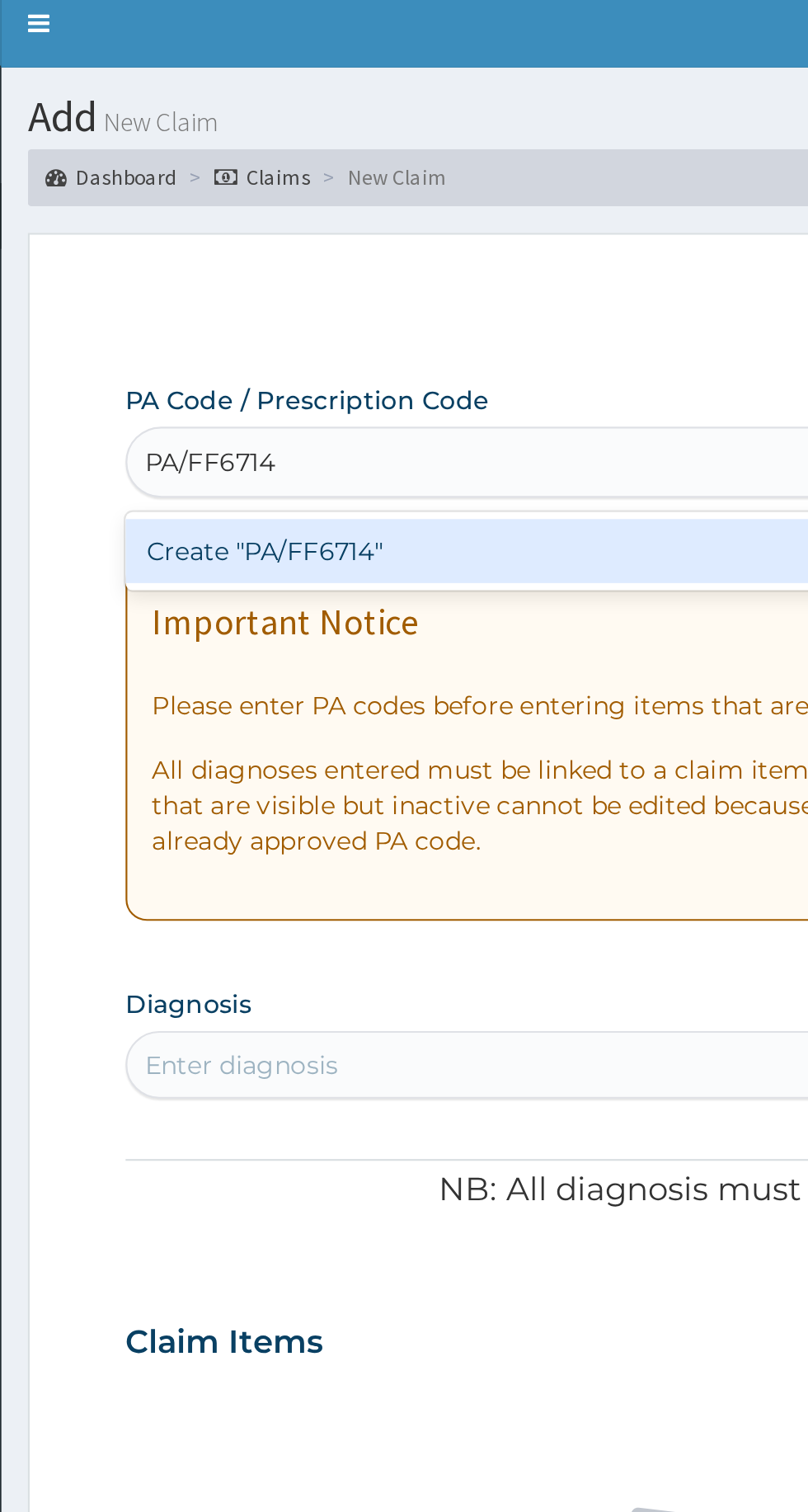
click at [372, 259] on div "Create "PA/FF6714"" at bounding box center [414, 266] width 334 height 30
type input "PA/FF6714"
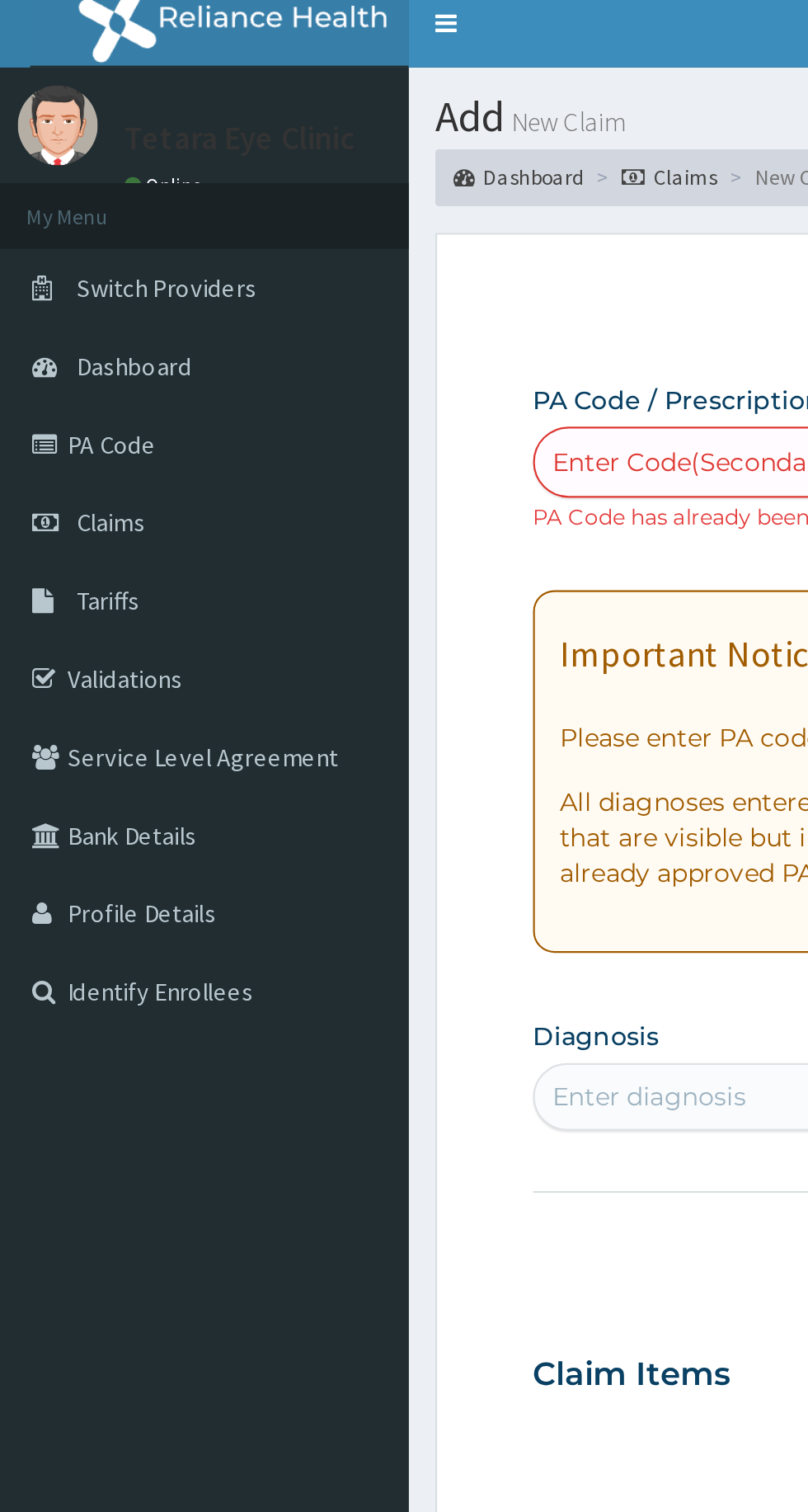
click at [71, 216] on link "PA Code" at bounding box center [95, 215] width 190 height 37
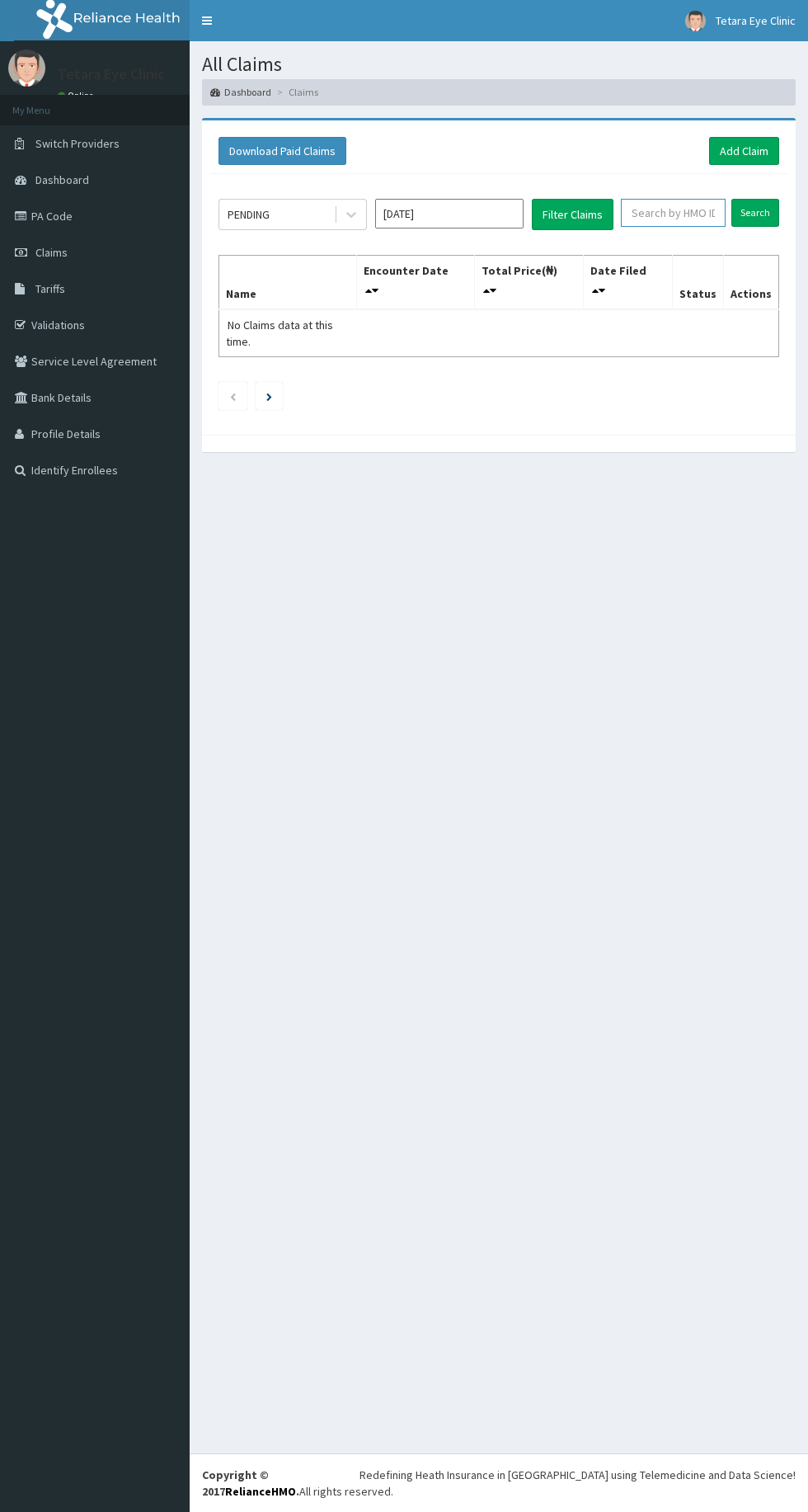
click at [671, 211] on input "text" at bounding box center [674, 212] width 105 height 28
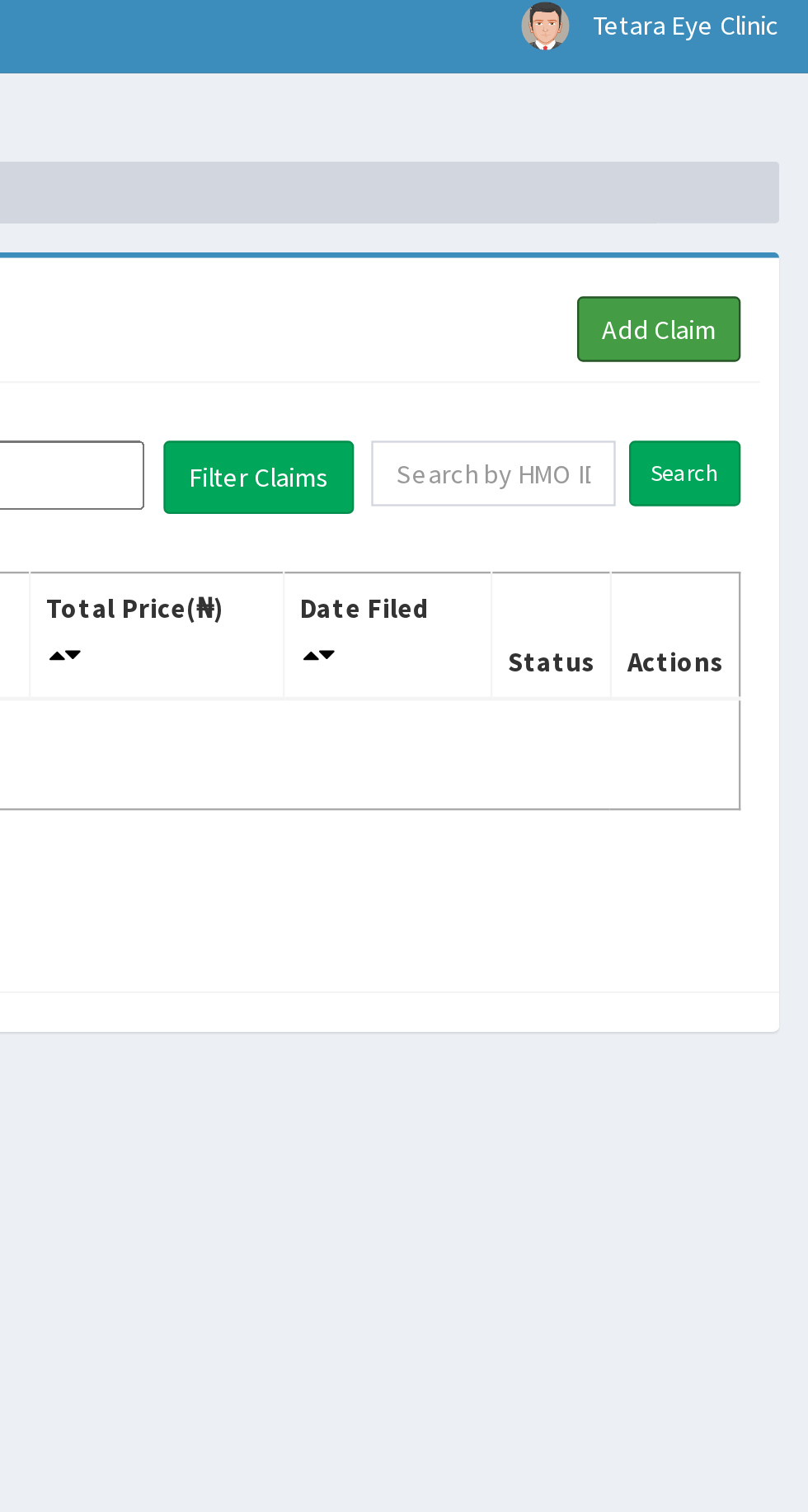
click at [760, 149] on link "Add Claim" at bounding box center [744, 151] width 70 height 28
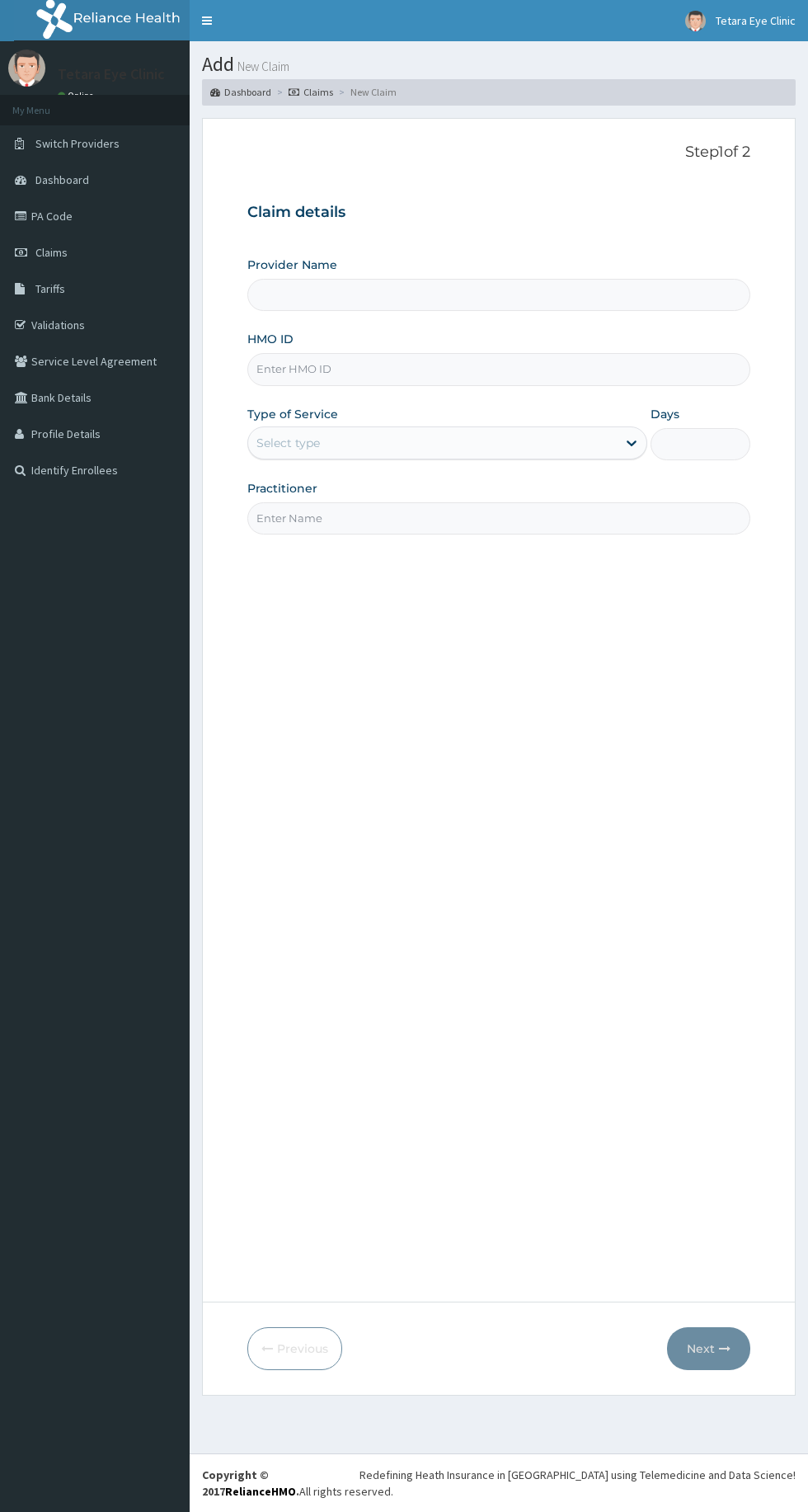
click at [394, 365] on input "HMO ID" at bounding box center [498, 369] width 503 height 33
type input "TETARA EYE CLINIC"
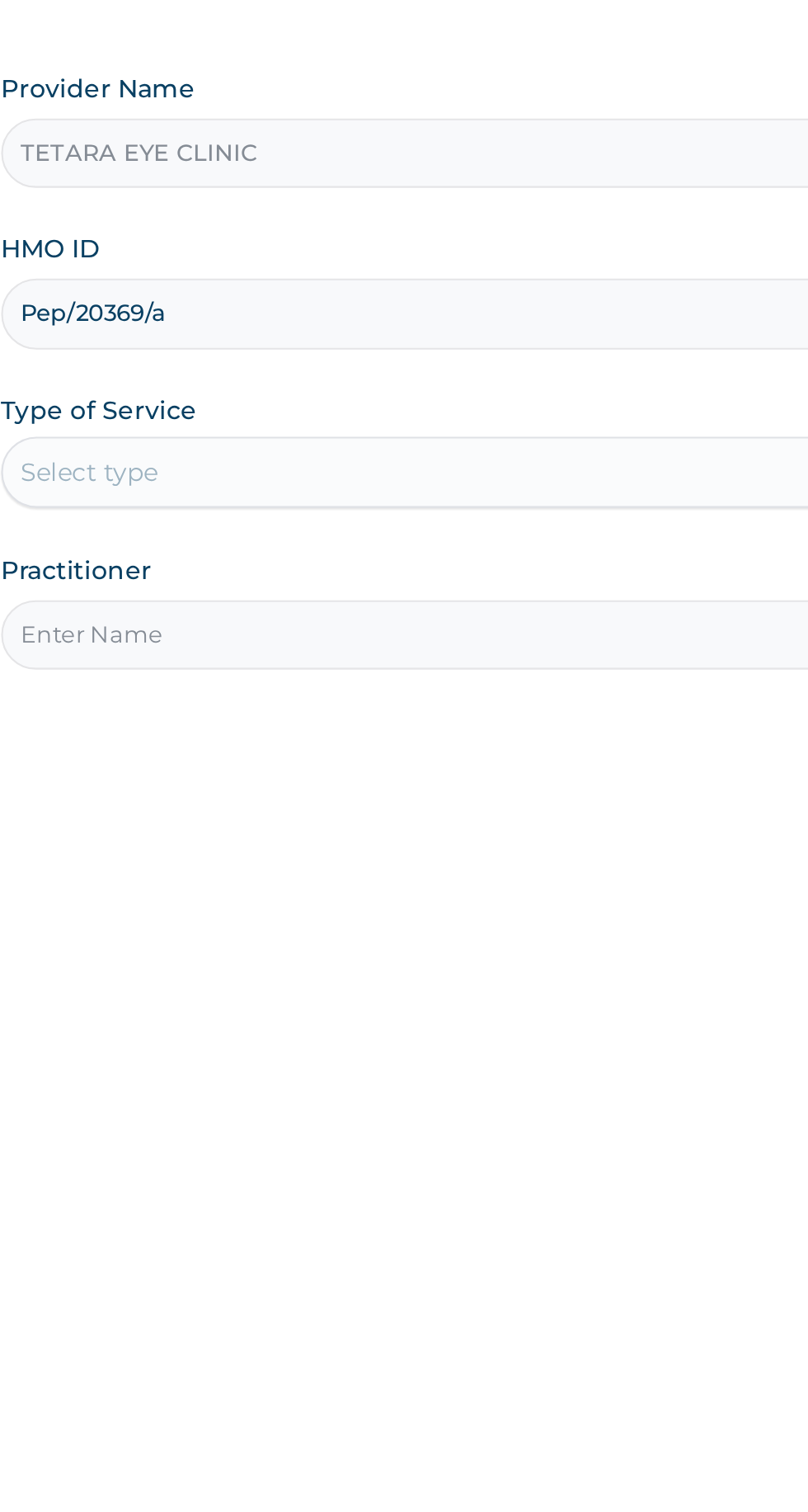
type input "Pep/20369/a"
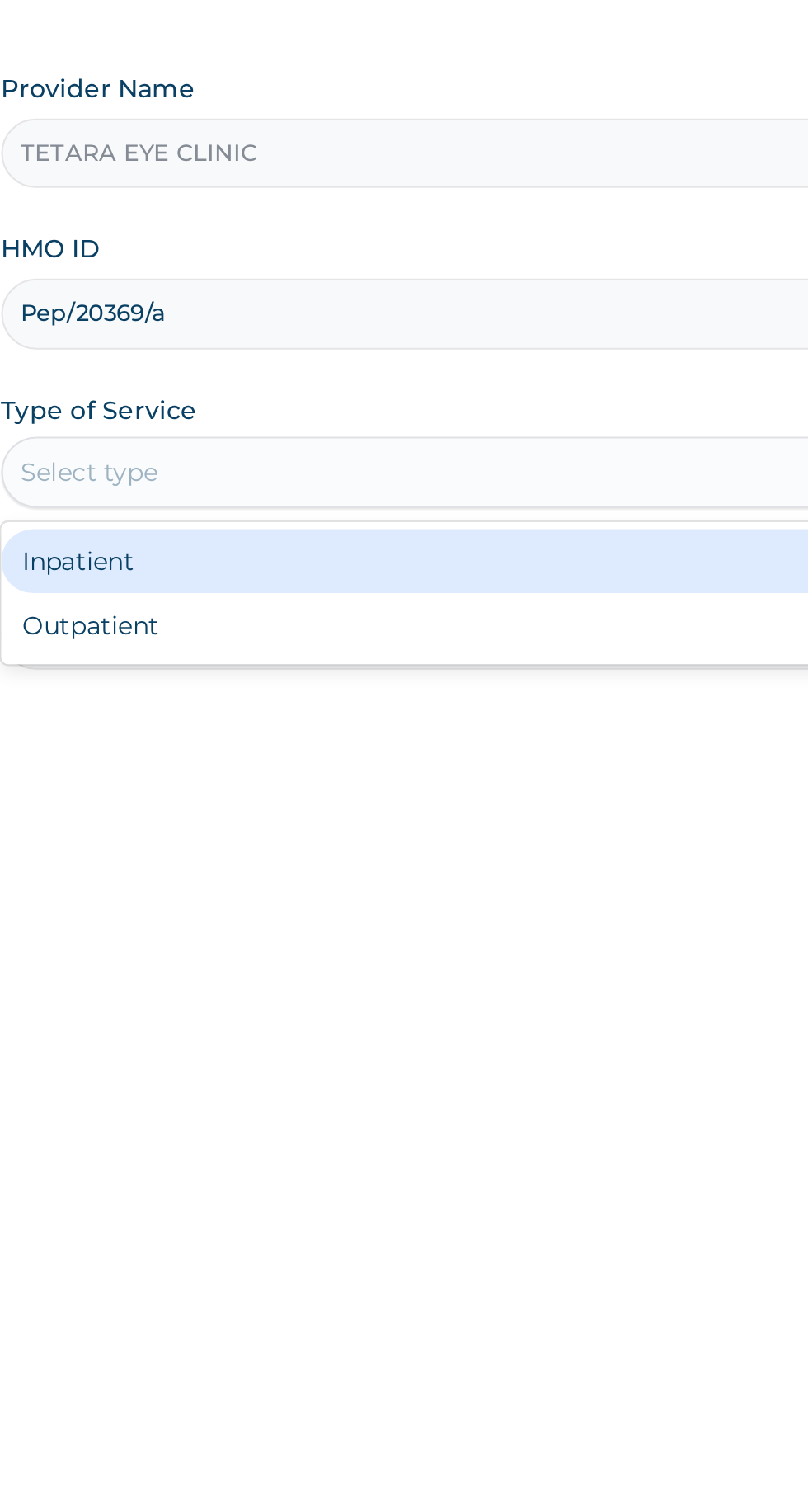
click at [345, 518] on div "Outpatient" at bounding box center [446, 514] width 400 height 30
type input "1"
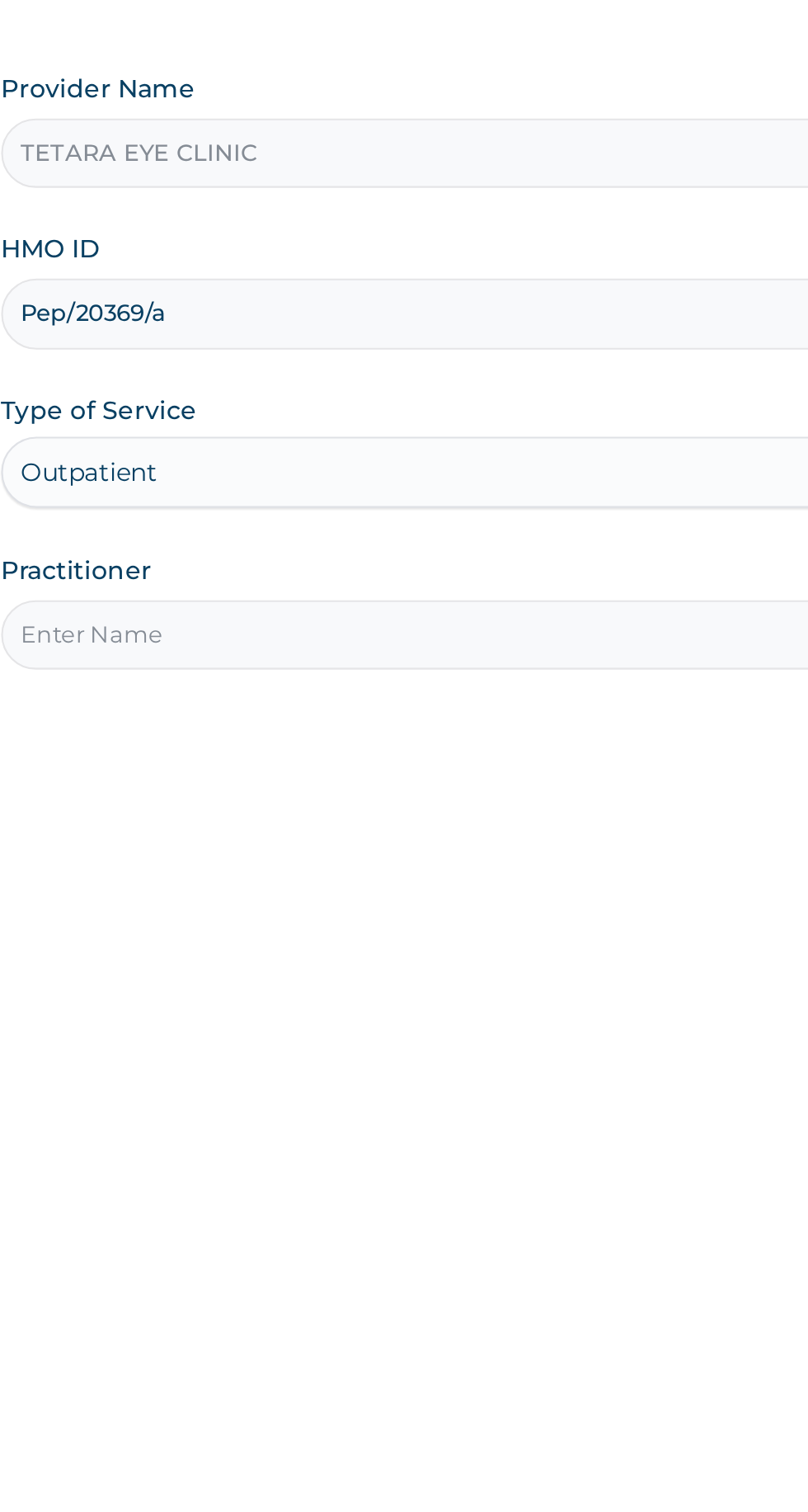
click at [342, 518] on input "Practitioner" at bounding box center [498, 518] width 503 height 33
type input "Dr maryann"
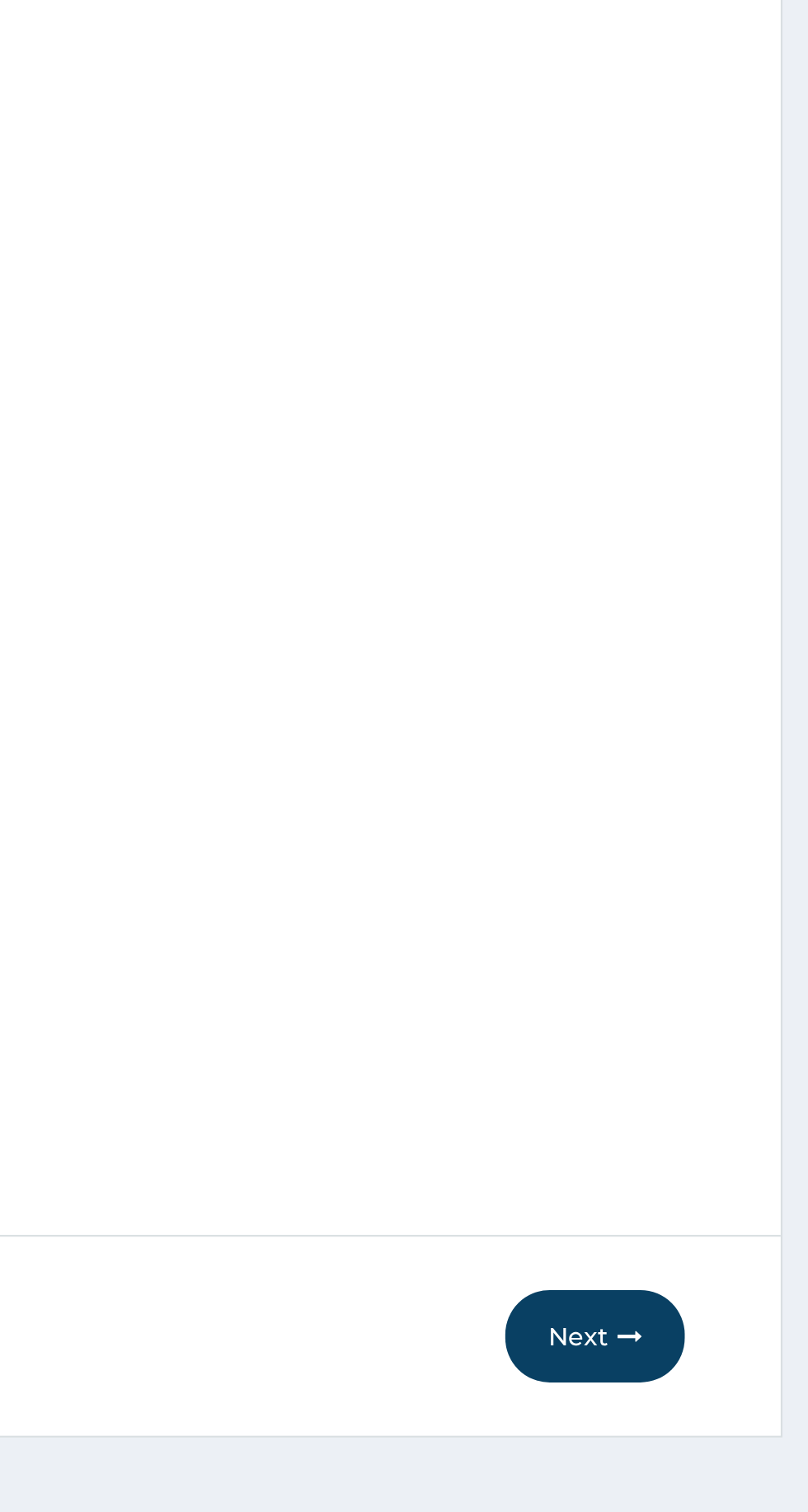
click at [706, 1348] on button "Next" at bounding box center [708, 1348] width 83 height 42
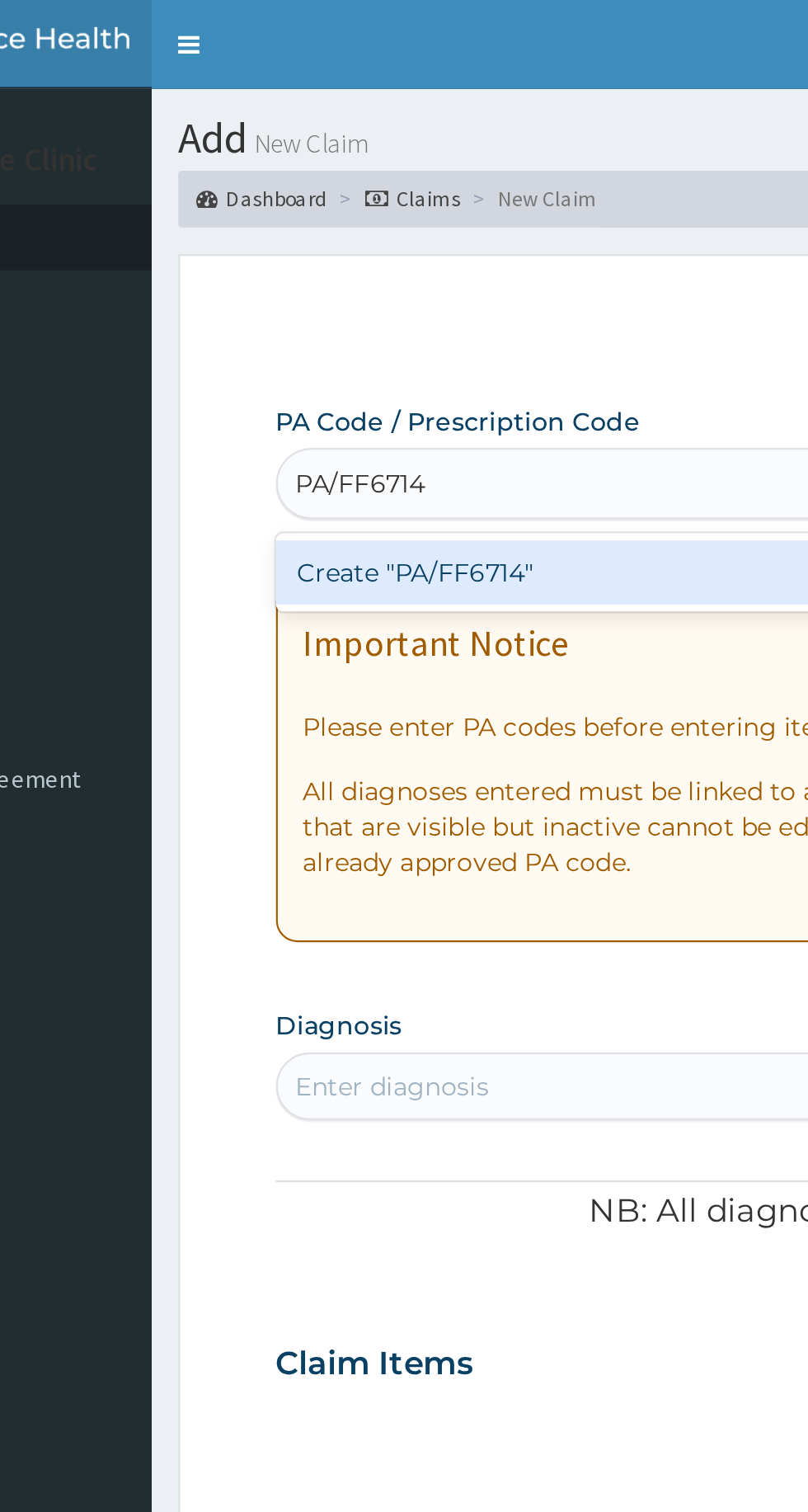
click at [364, 268] on div "Create "PA/FF6714"" at bounding box center [414, 266] width 334 height 30
type input "PA/FF6714"
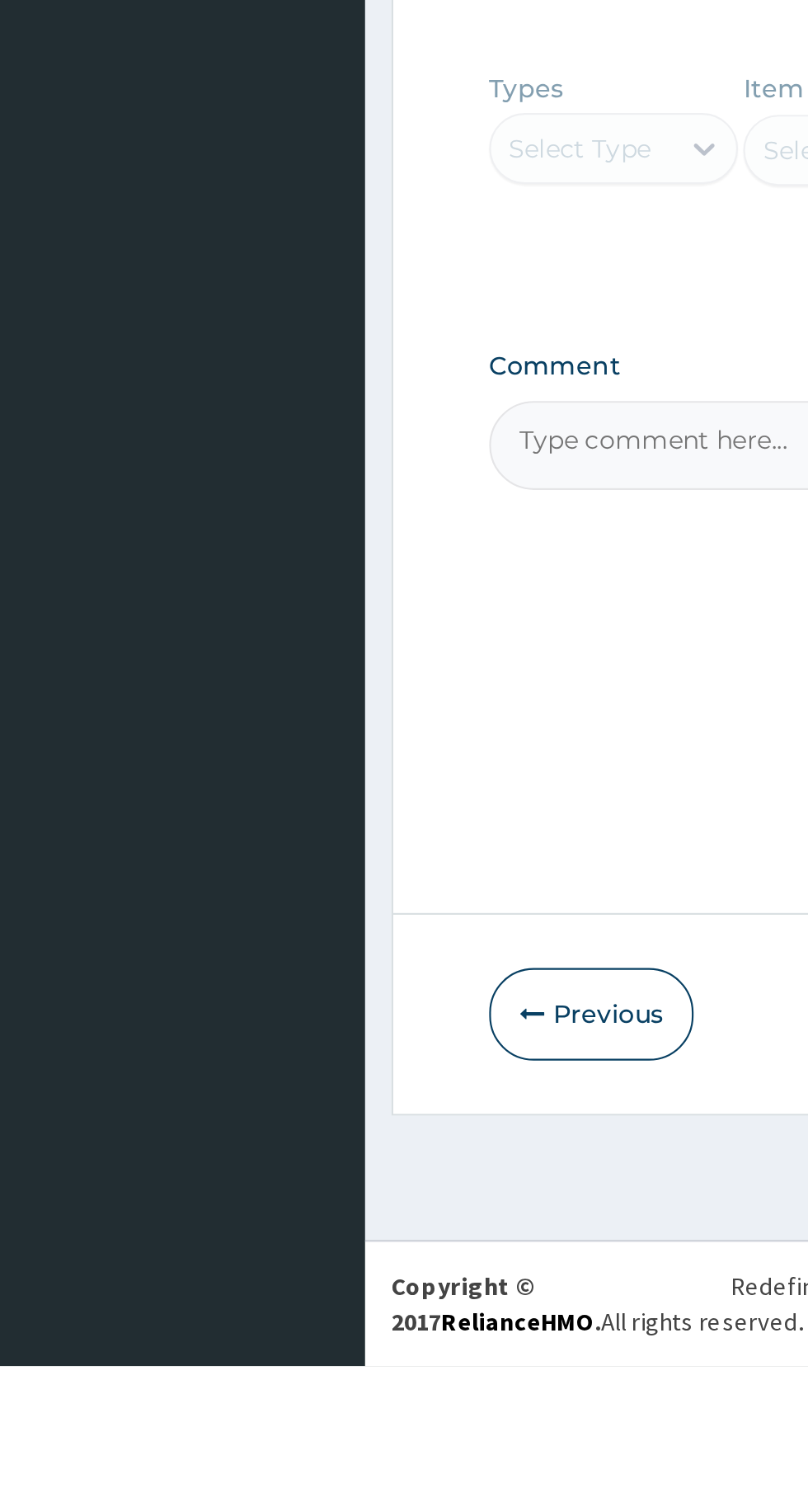
click at [293, 1371] on button "Previous" at bounding box center [294, 1348] width 95 height 42
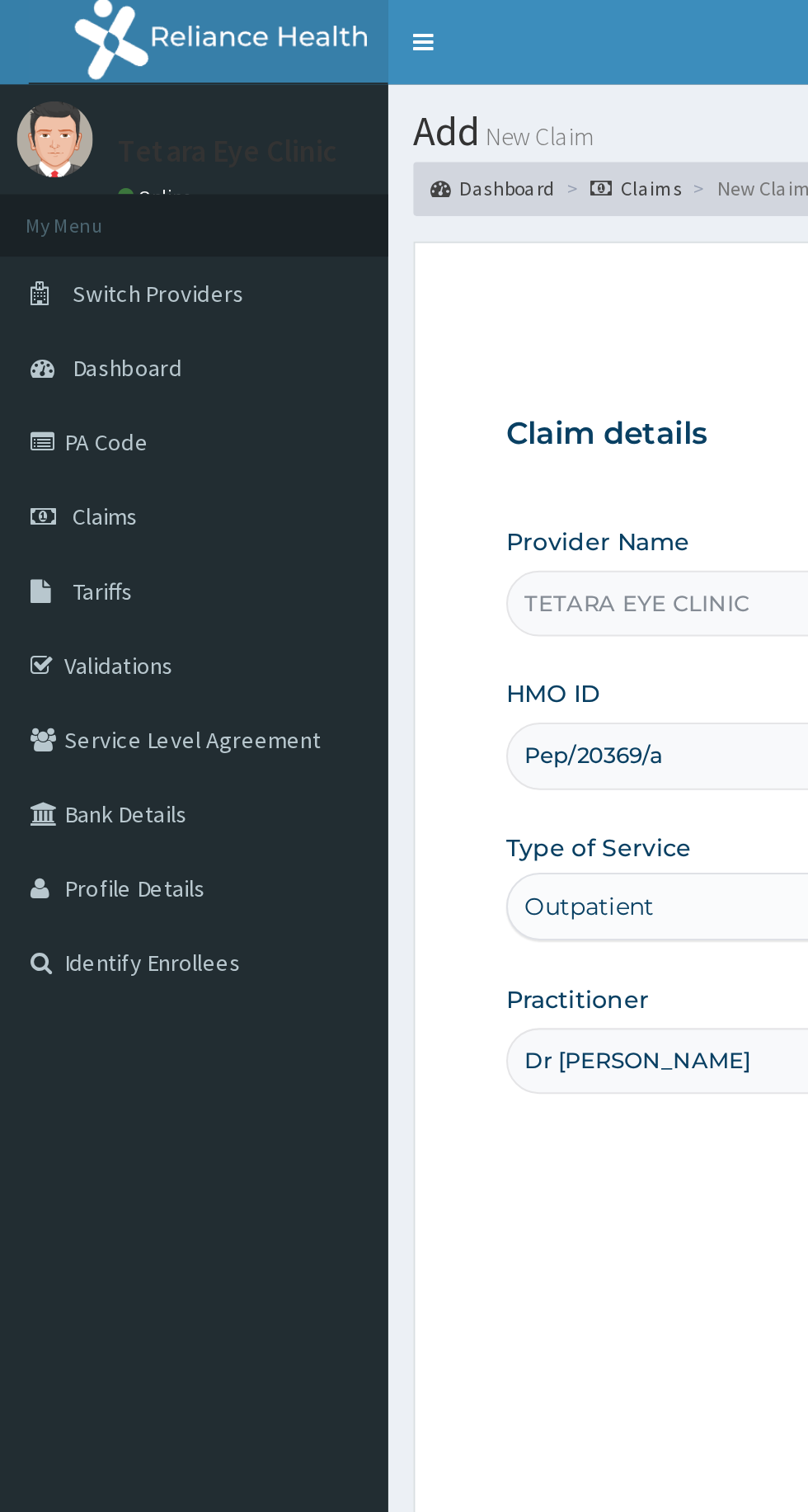
click at [8, 217] on link "PA Code" at bounding box center [95, 215] width 190 height 37
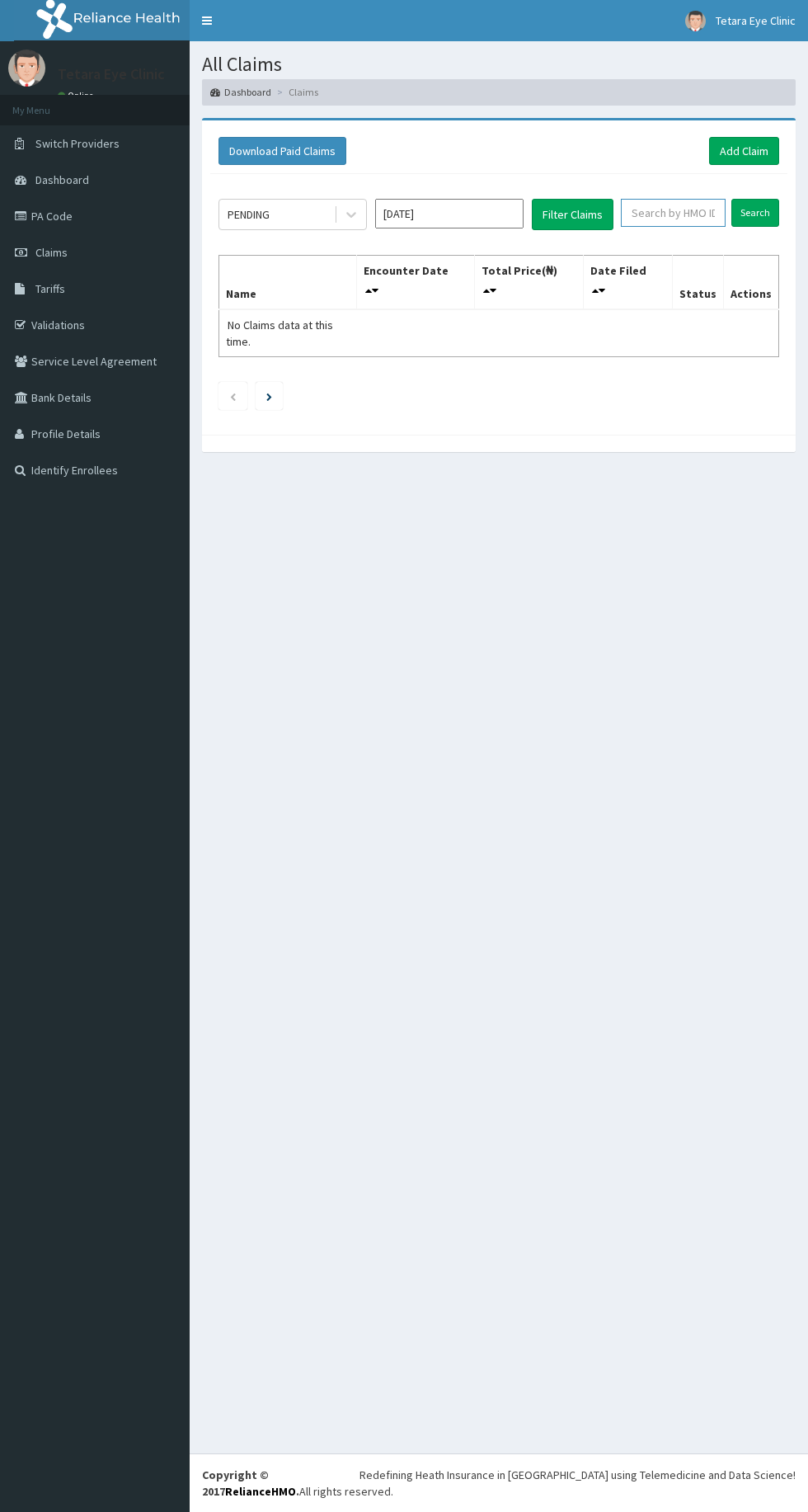
click at [680, 203] on input "text" at bounding box center [674, 212] width 105 height 28
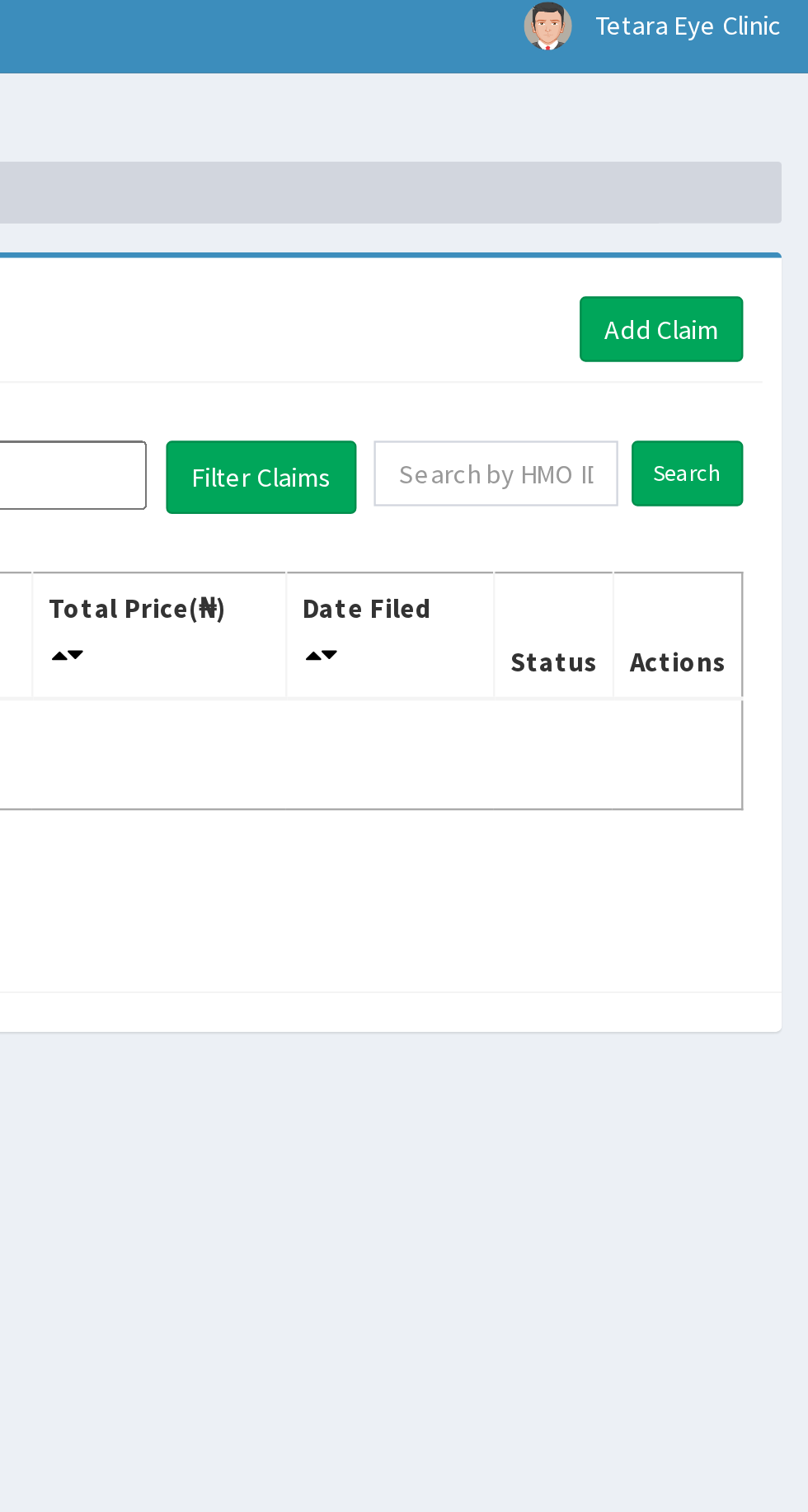
click at [650, 101] on ol "Dashboard Claims" at bounding box center [499, 92] width 594 height 26
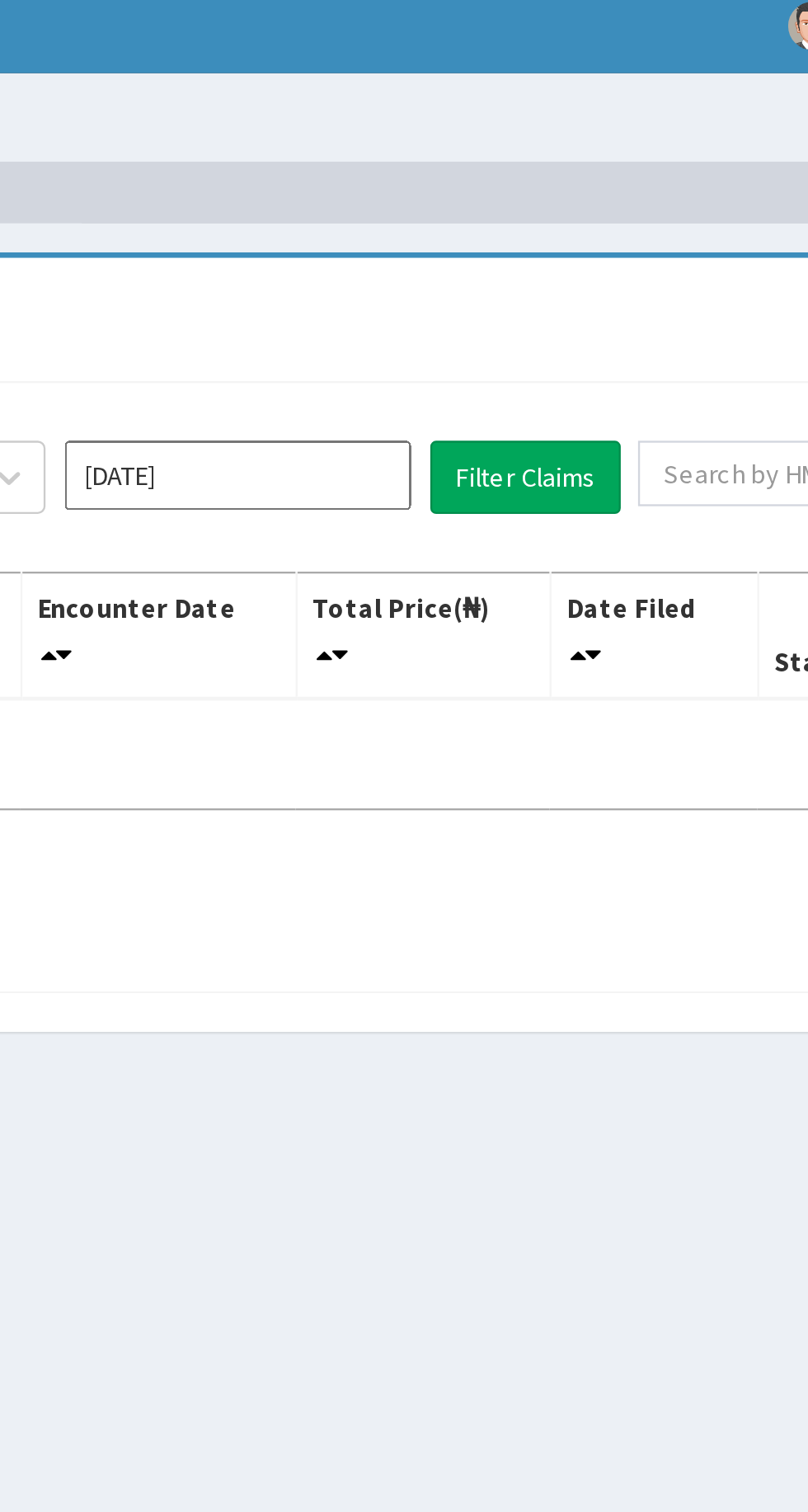
click at [455, 212] on input "Aug 2025" at bounding box center [449, 213] width 148 height 30
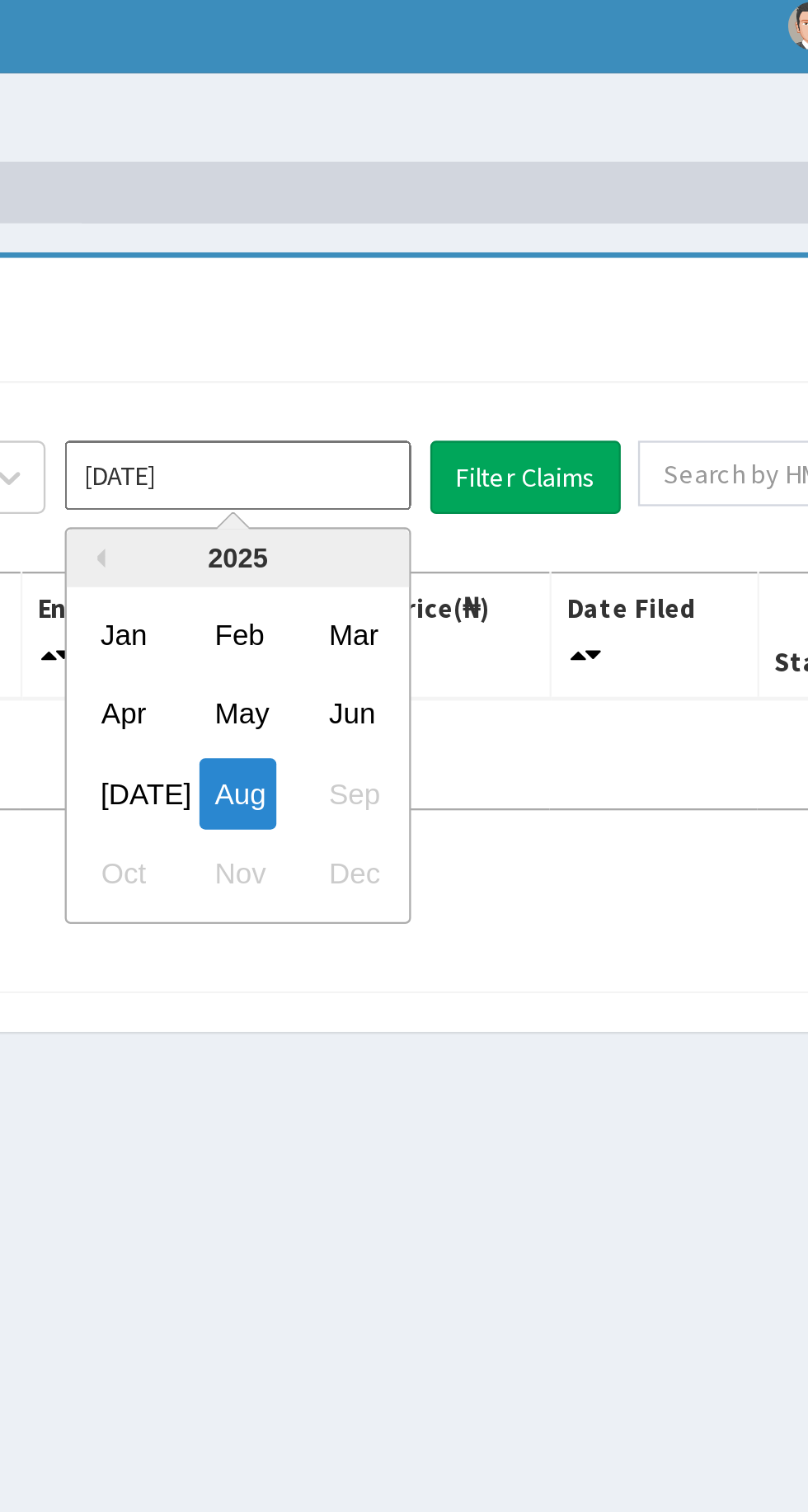
click at [507, 308] on div "Jun" at bounding box center [497, 315] width 33 height 31
type input "Jun 2025"
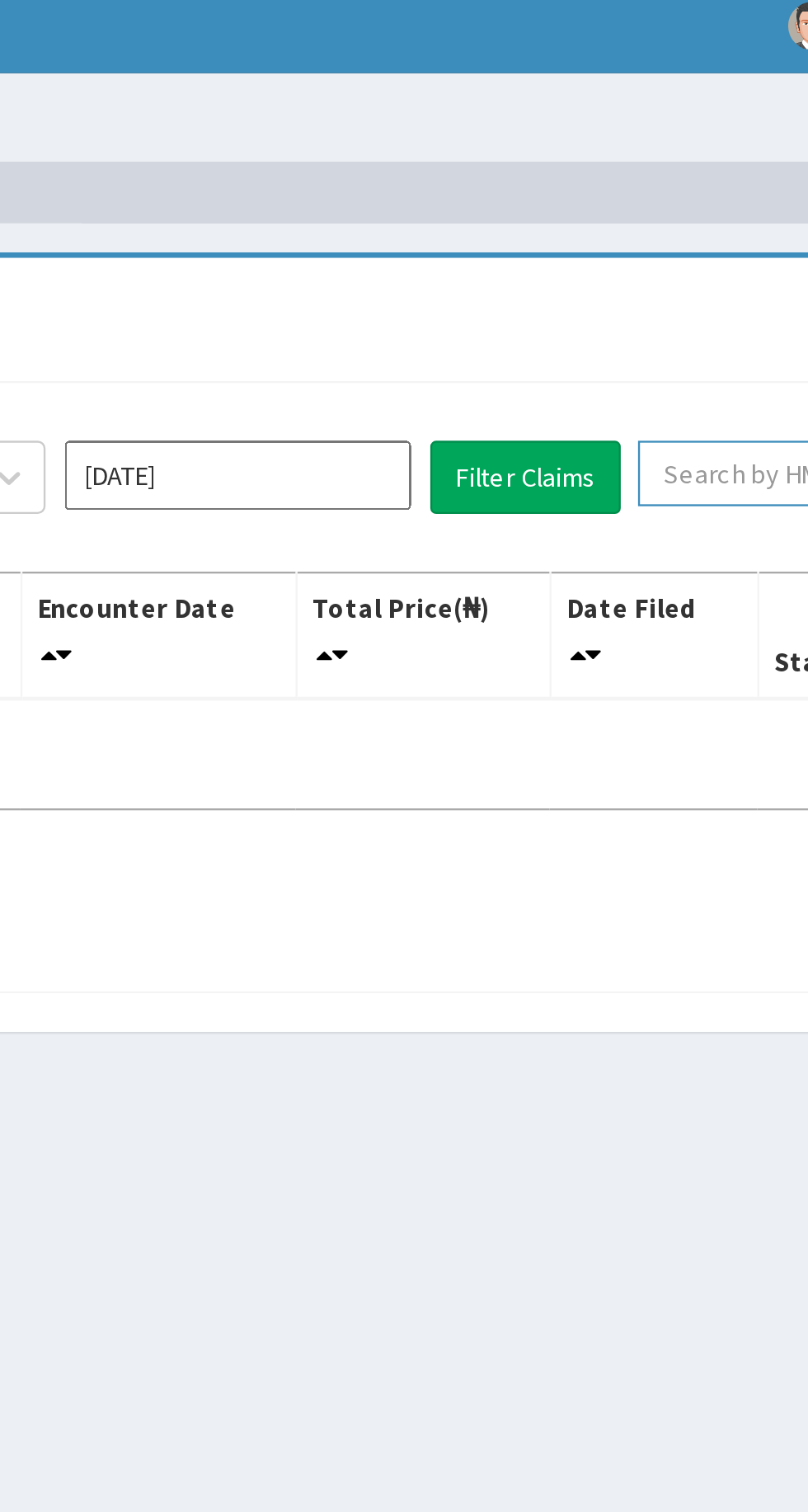
click at [643, 207] on input "text" at bounding box center [674, 212] width 105 height 28
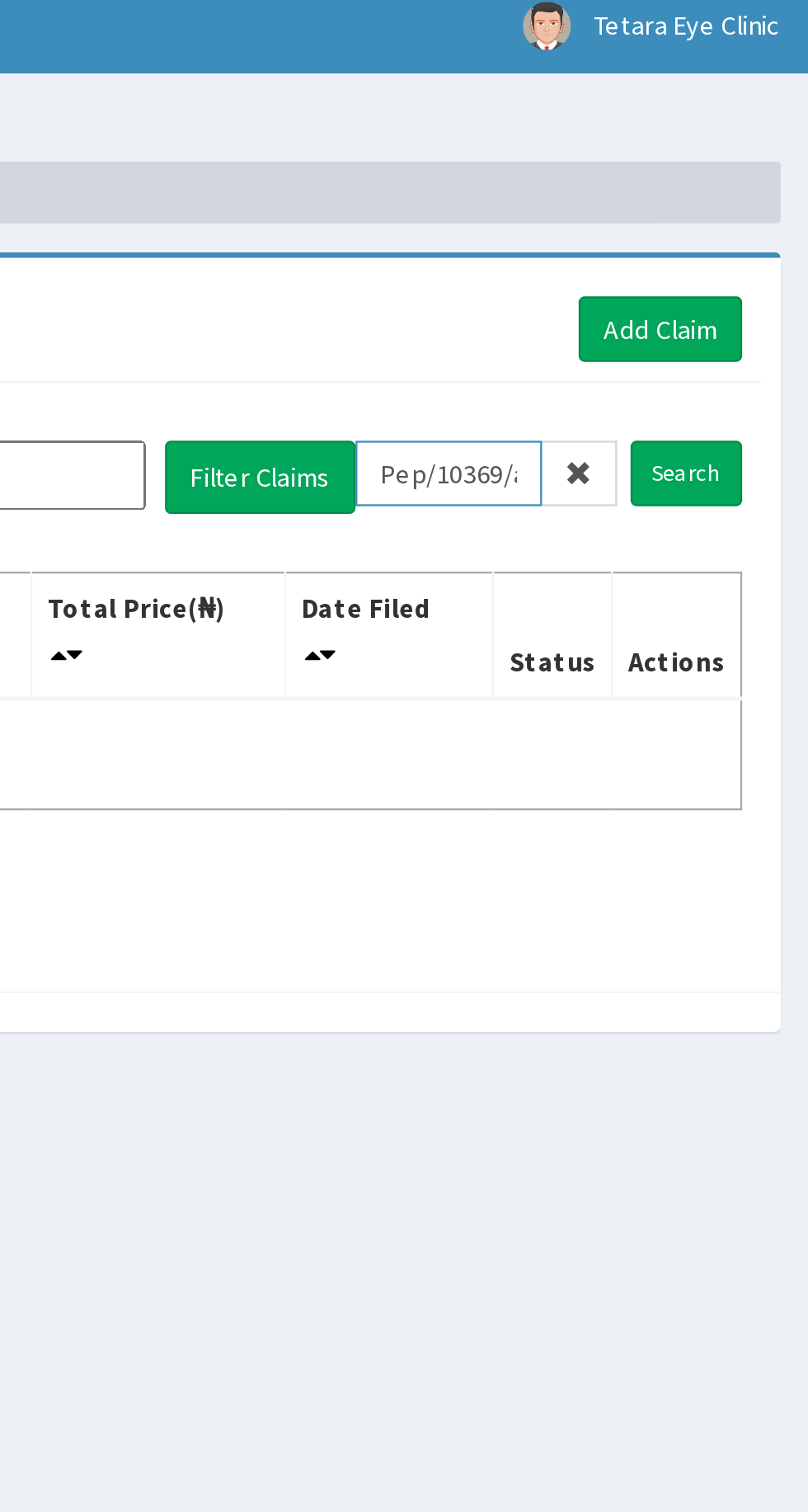
type input "Pep/10369/a"
click at [771, 222] on input "Search" at bounding box center [755, 212] width 47 height 28
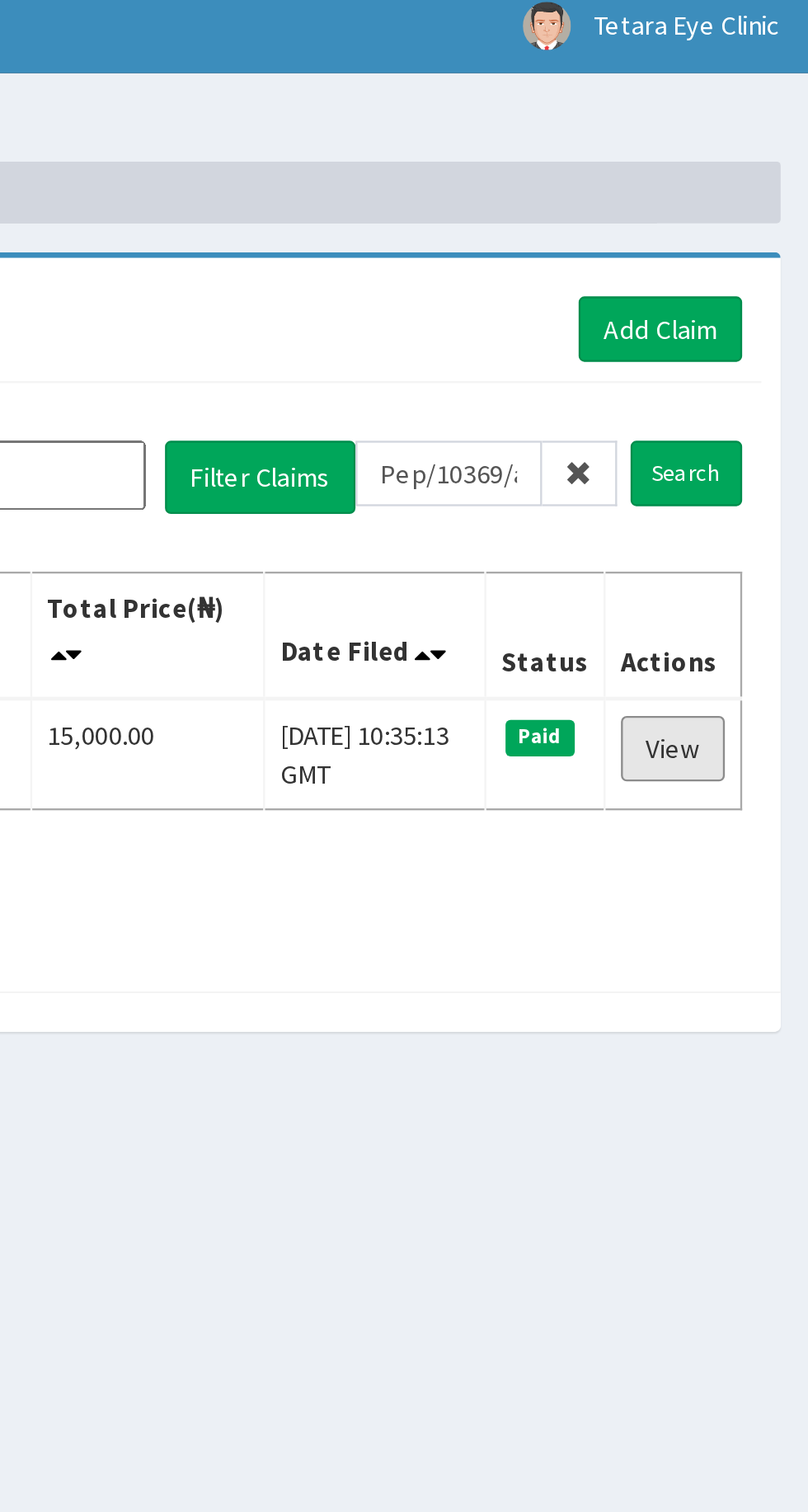
click at [760, 335] on link "View" at bounding box center [749, 331] width 44 height 28
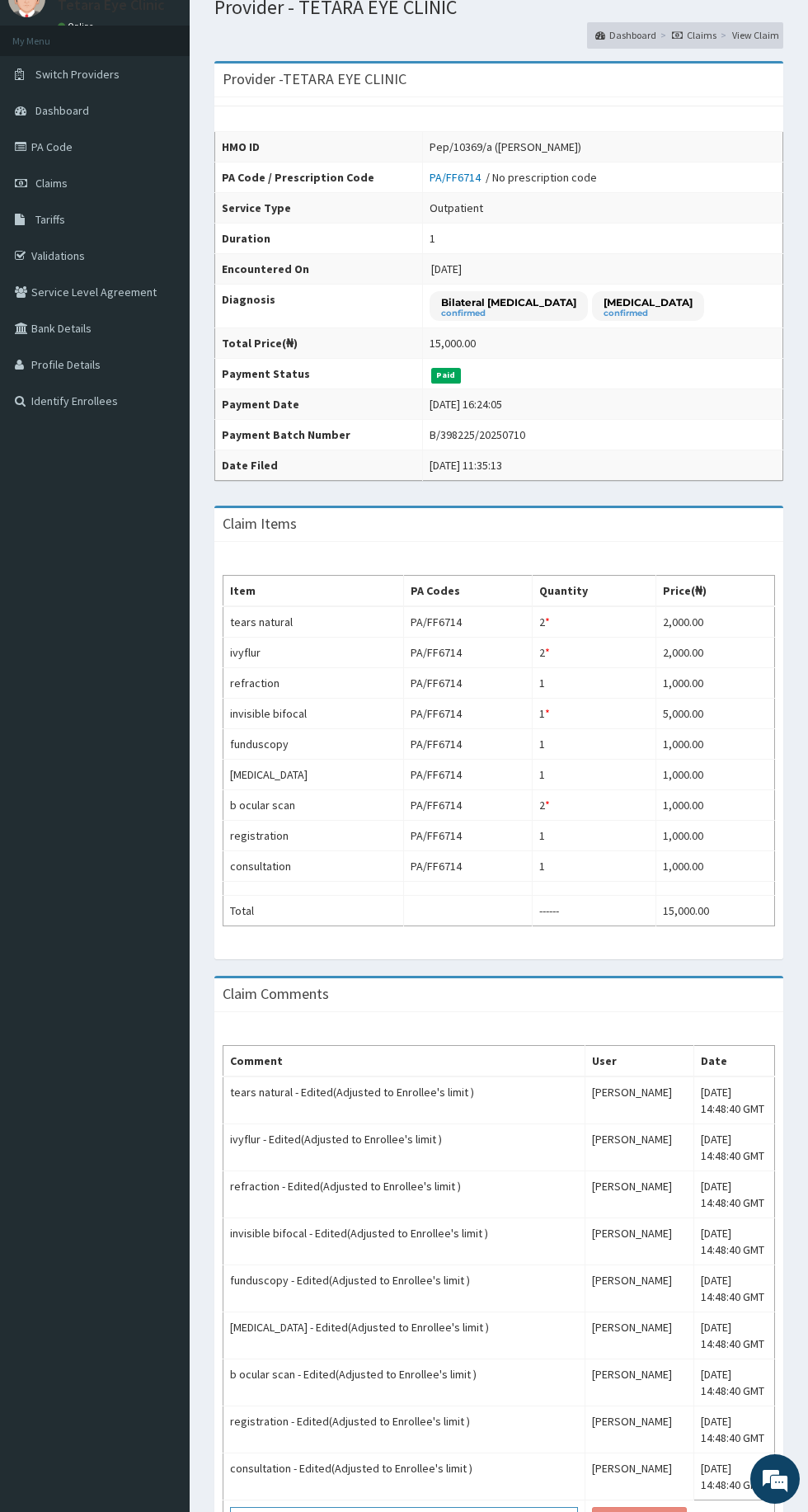
click at [333, 1510] on textarea at bounding box center [404, 1521] width 348 height 28
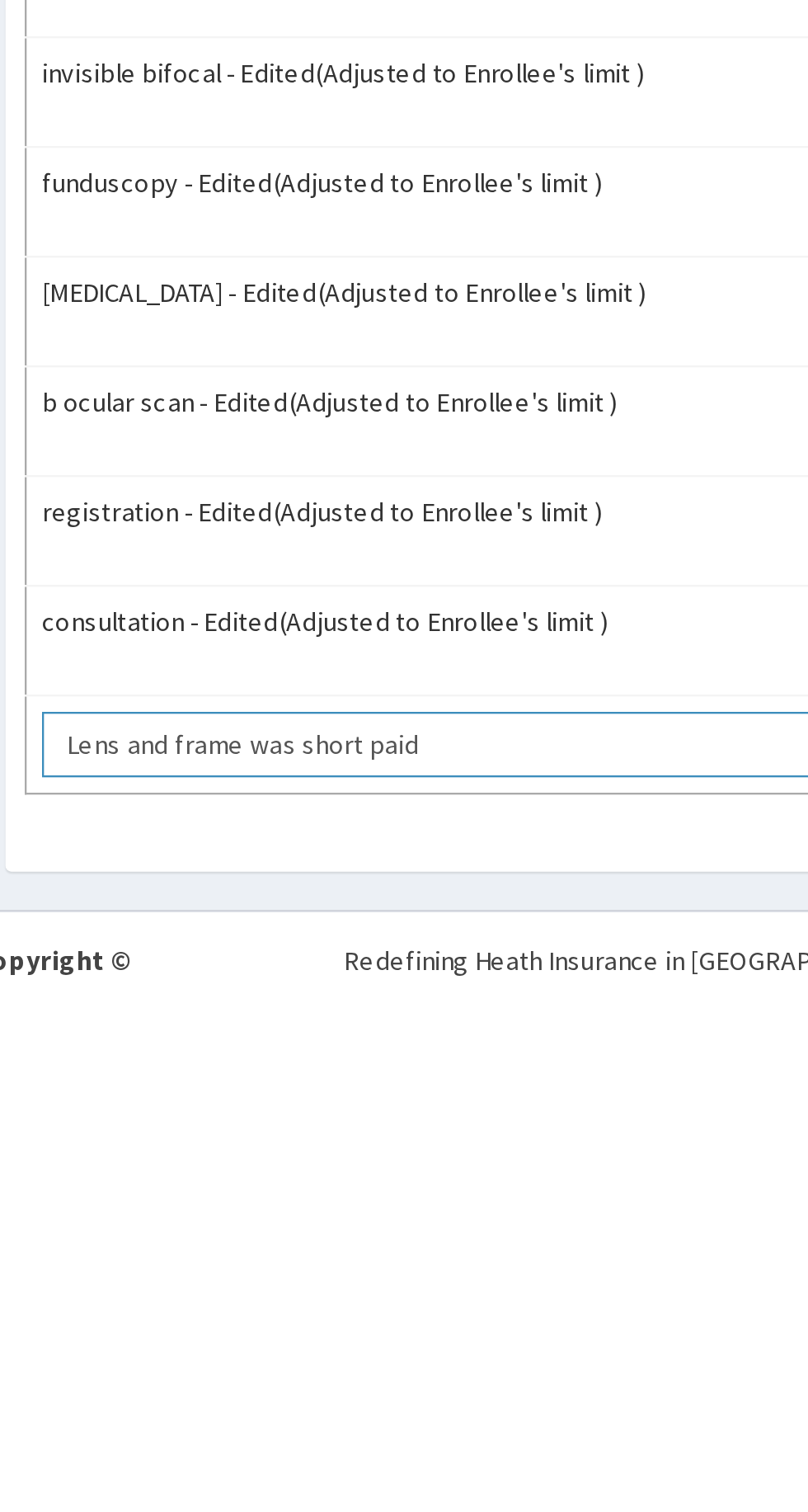
scroll to position [196, 0]
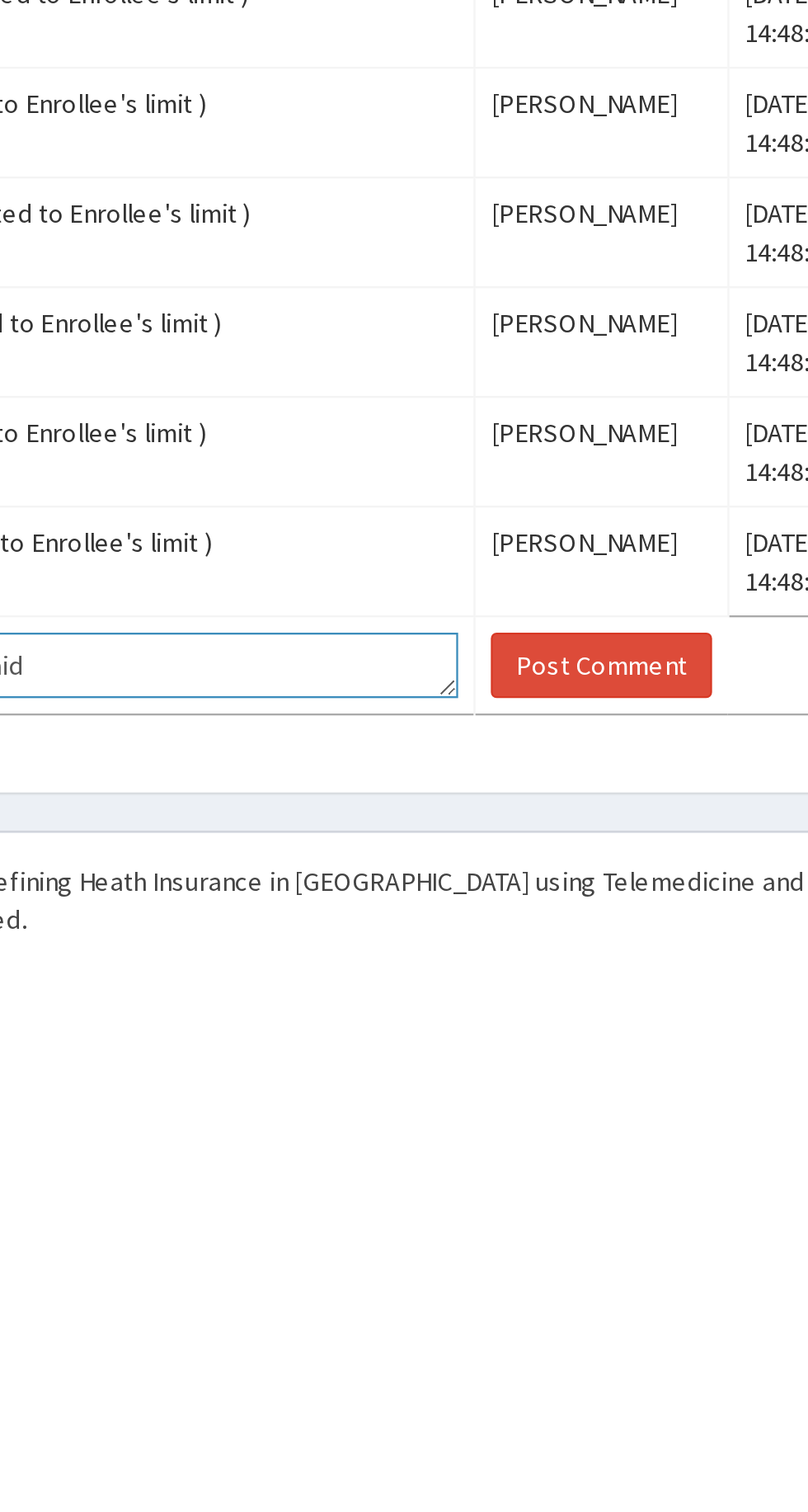
type textarea "Lens and frame was short paid"
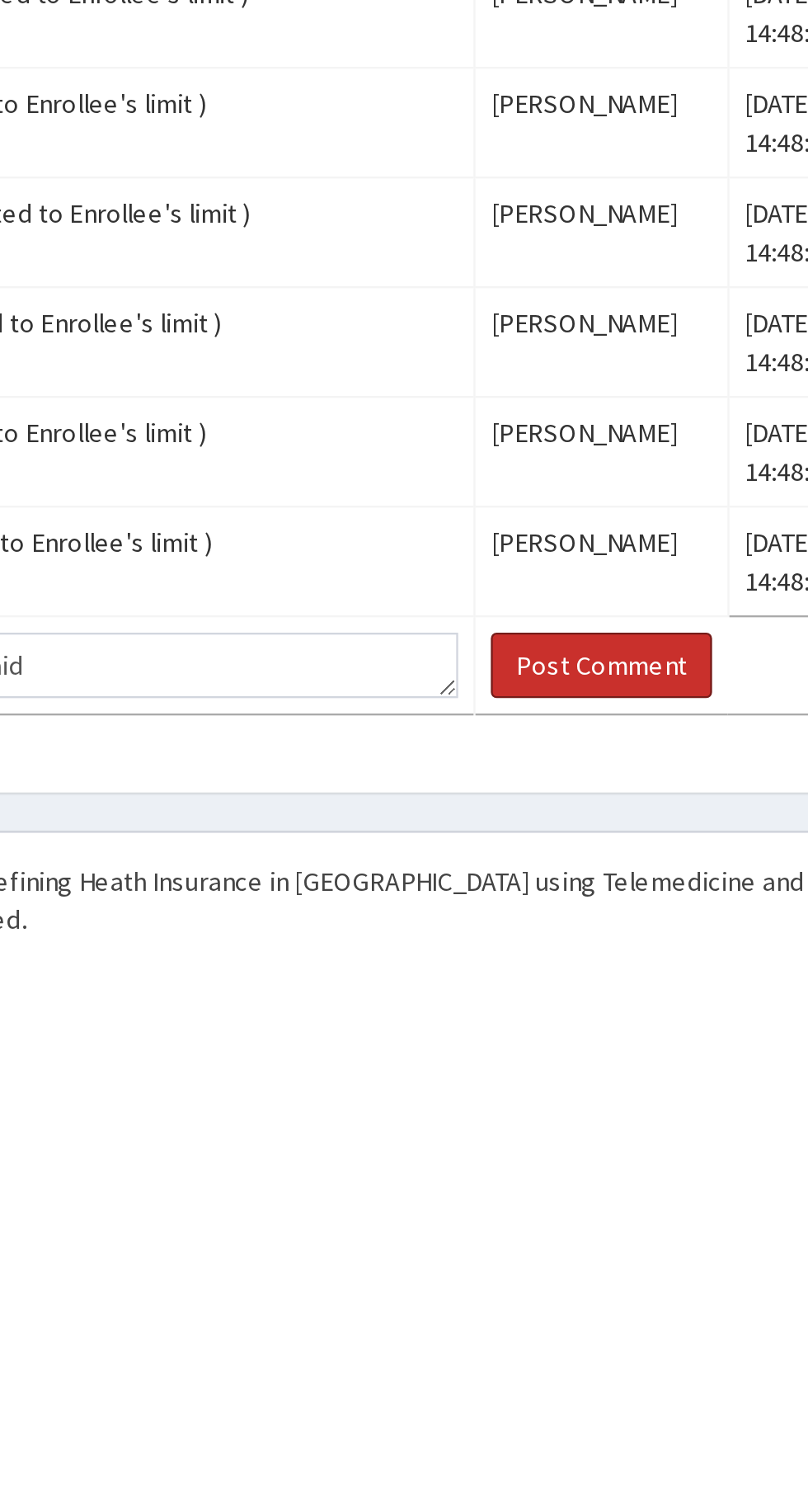
click at [626, 1384] on button "Post Comment" at bounding box center [639, 1394] width 95 height 28
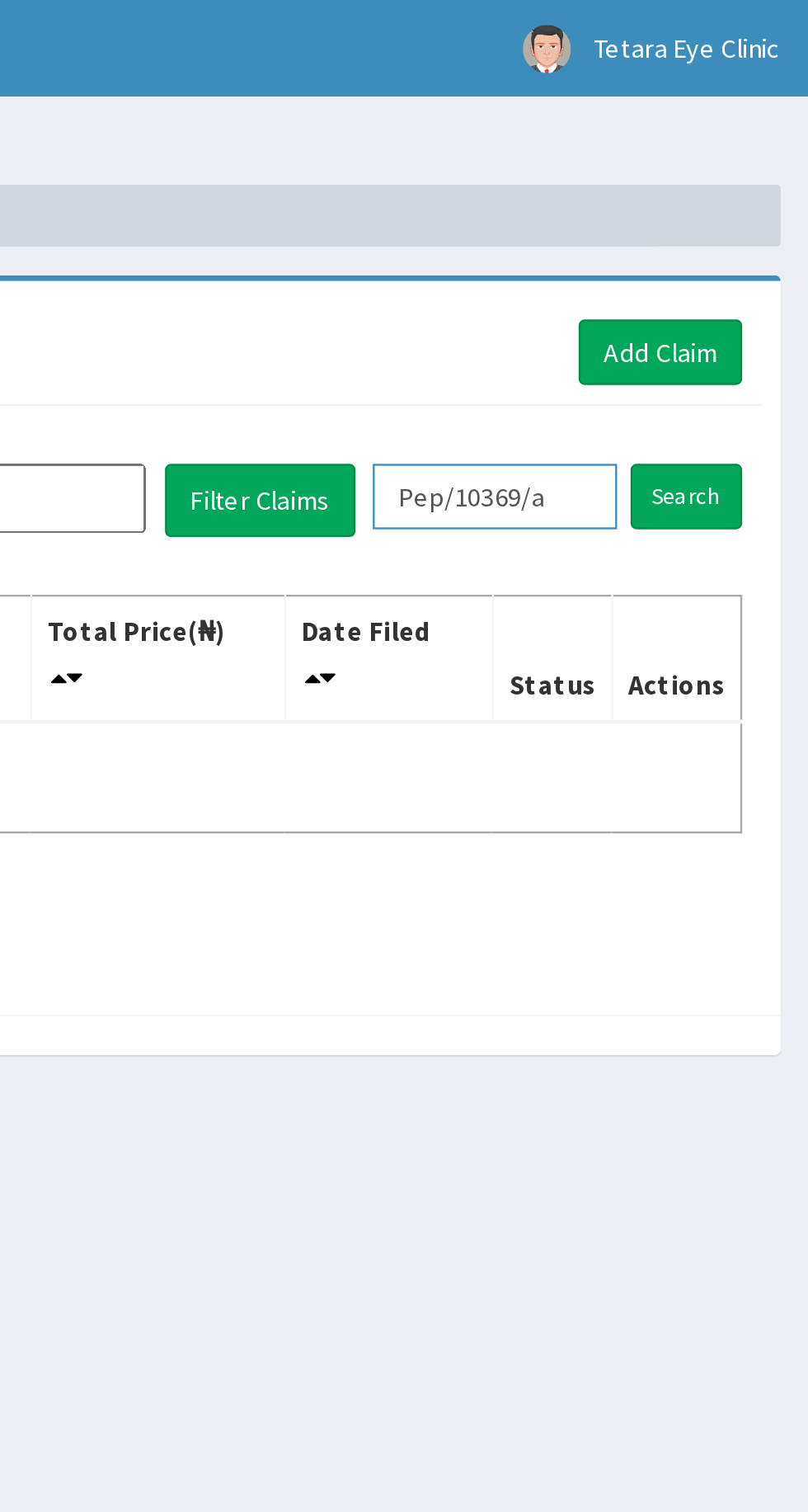
click at [707, 212] on input "Pep/10369/a" at bounding box center [674, 212] width 105 height 28
type input "Pep/10073/a"
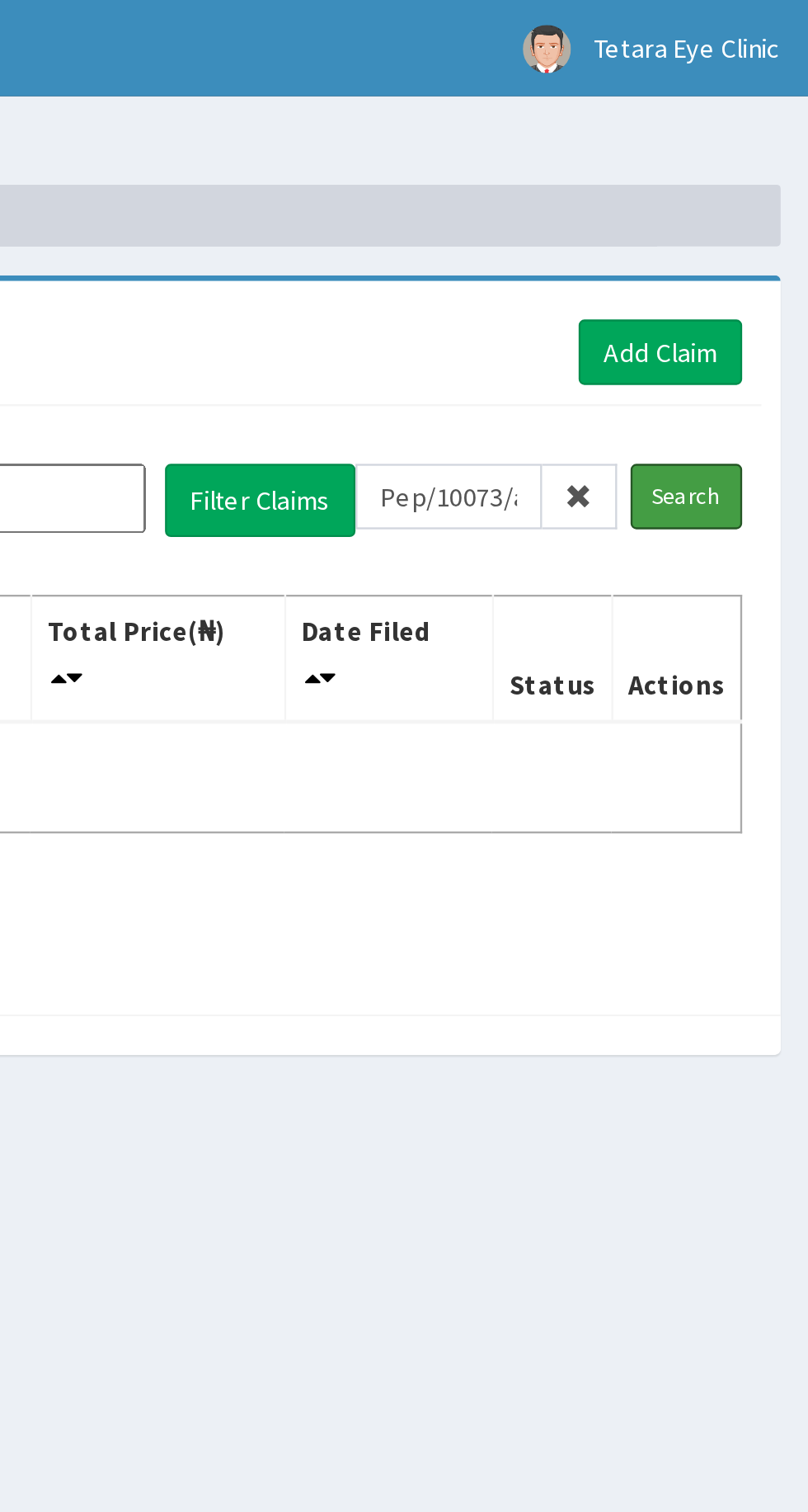
click at [762, 216] on input "Search" at bounding box center [755, 212] width 47 height 28
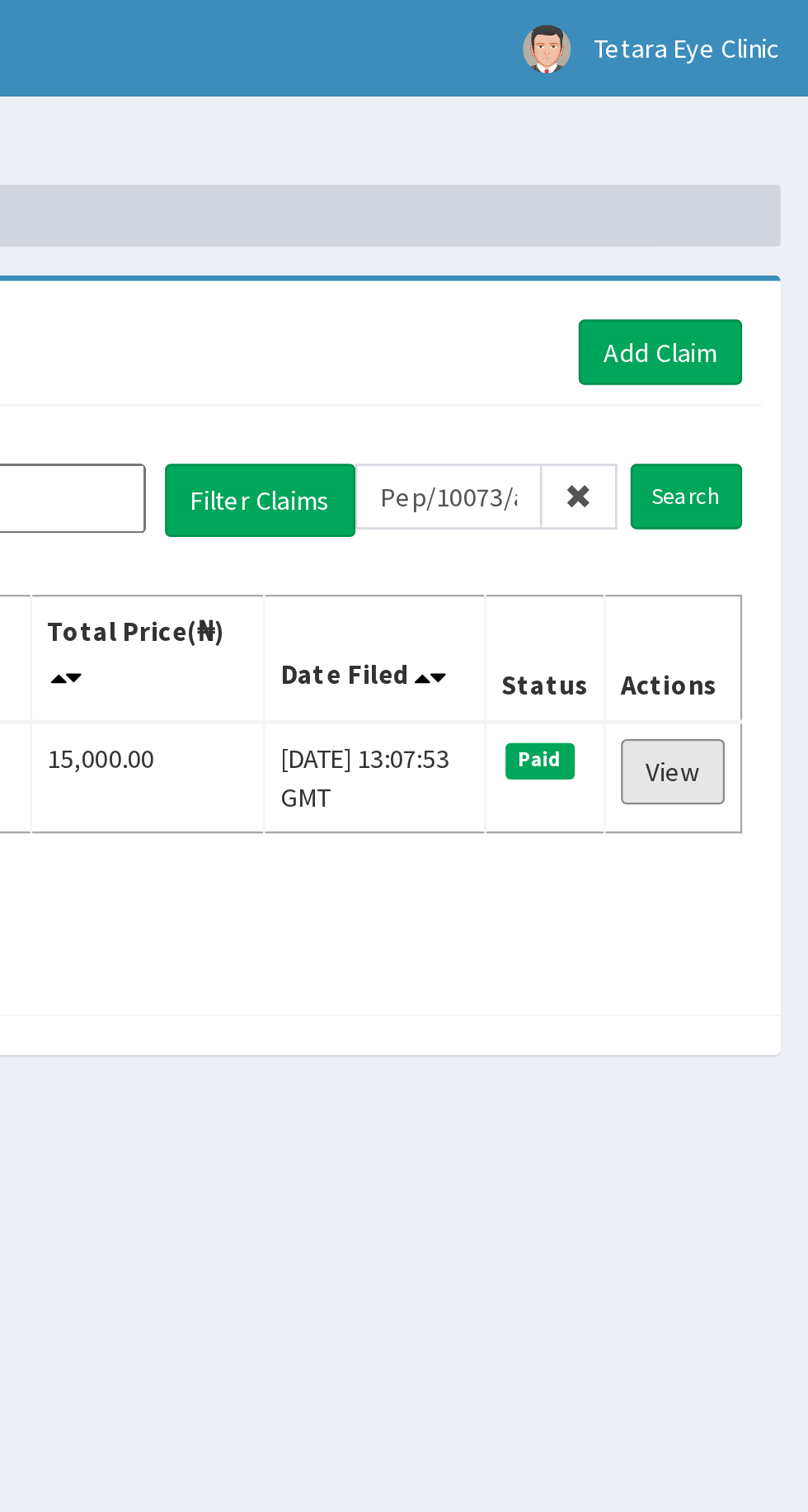
click at [746, 330] on link "View" at bounding box center [749, 331] width 44 height 28
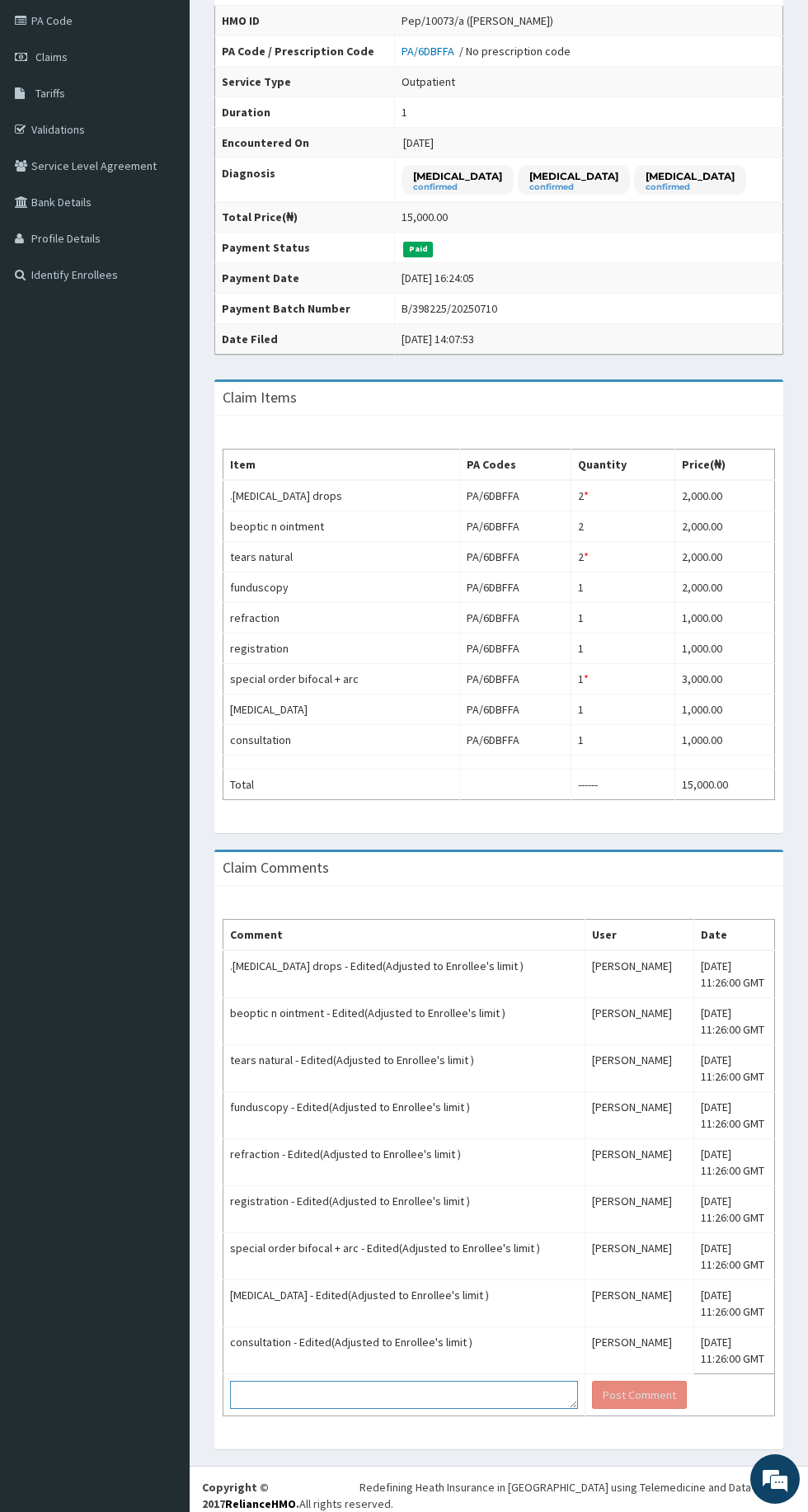
click at [354, 1385] on textarea at bounding box center [404, 1394] width 348 height 28
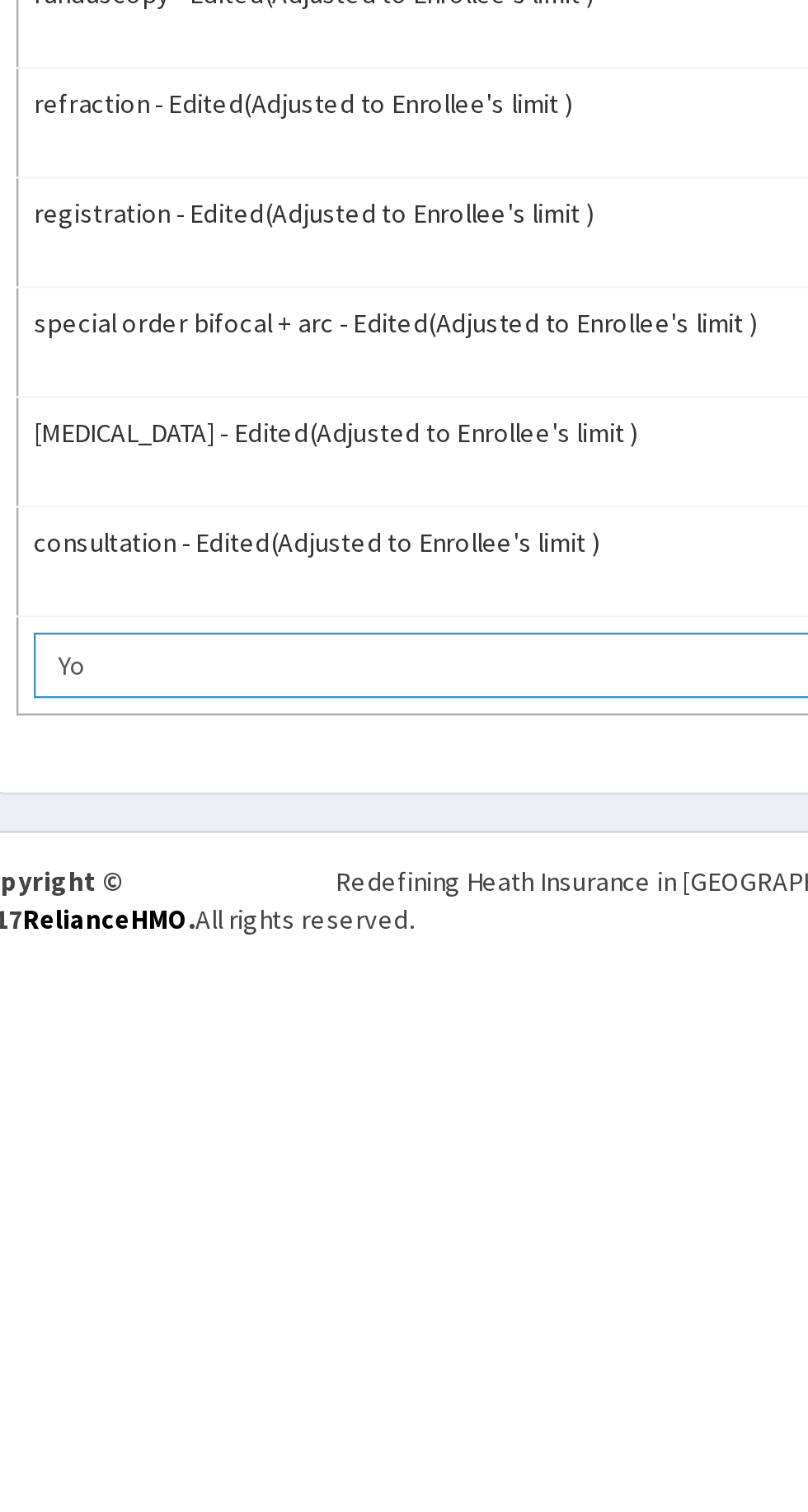
type textarea "Y"
type textarea "L"
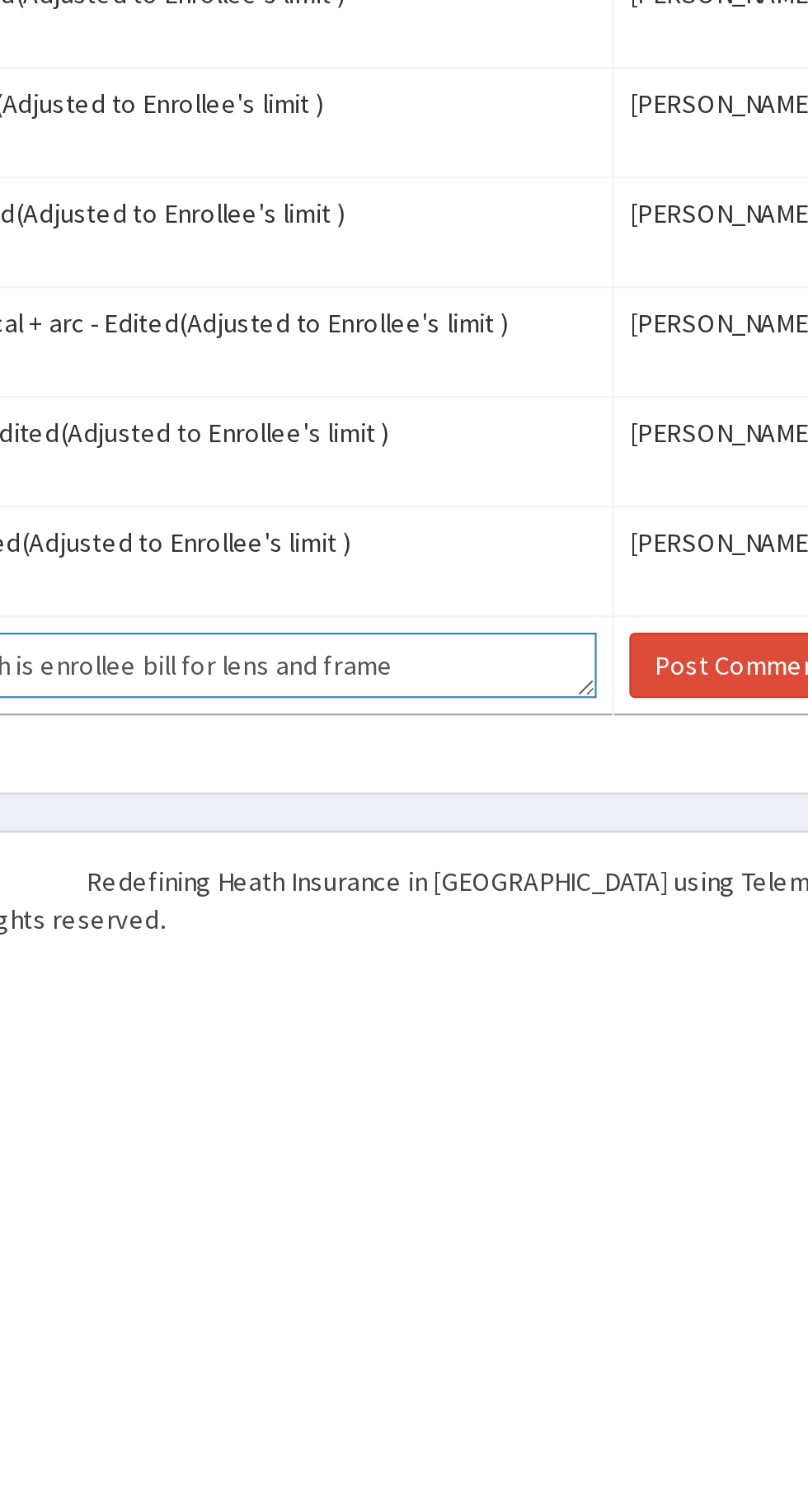
type textarea "Please how much is enrollee bill for lens and frame"
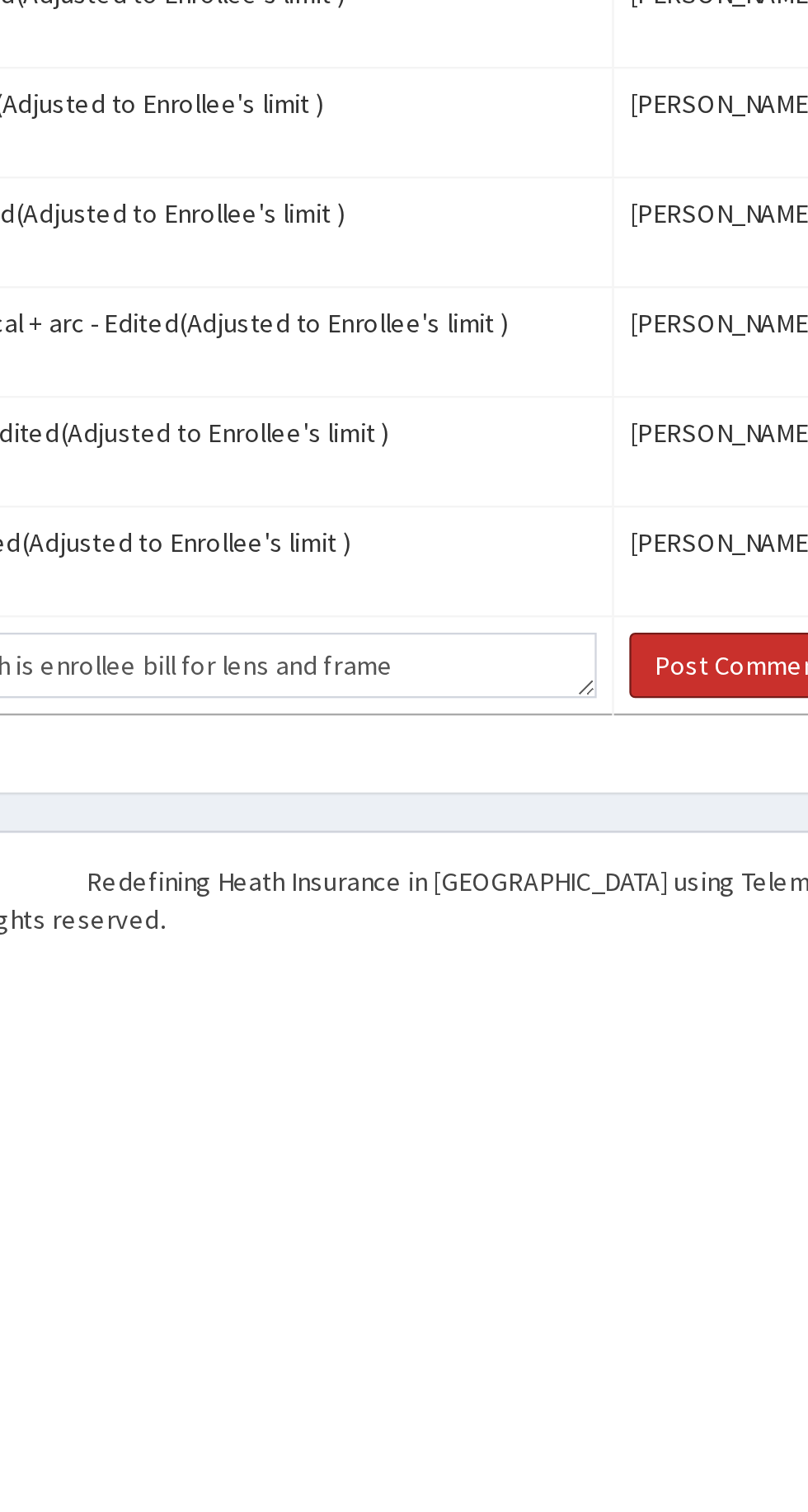
click at [626, 1392] on button "Post Comment" at bounding box center [639, 1394] width 95 height 28
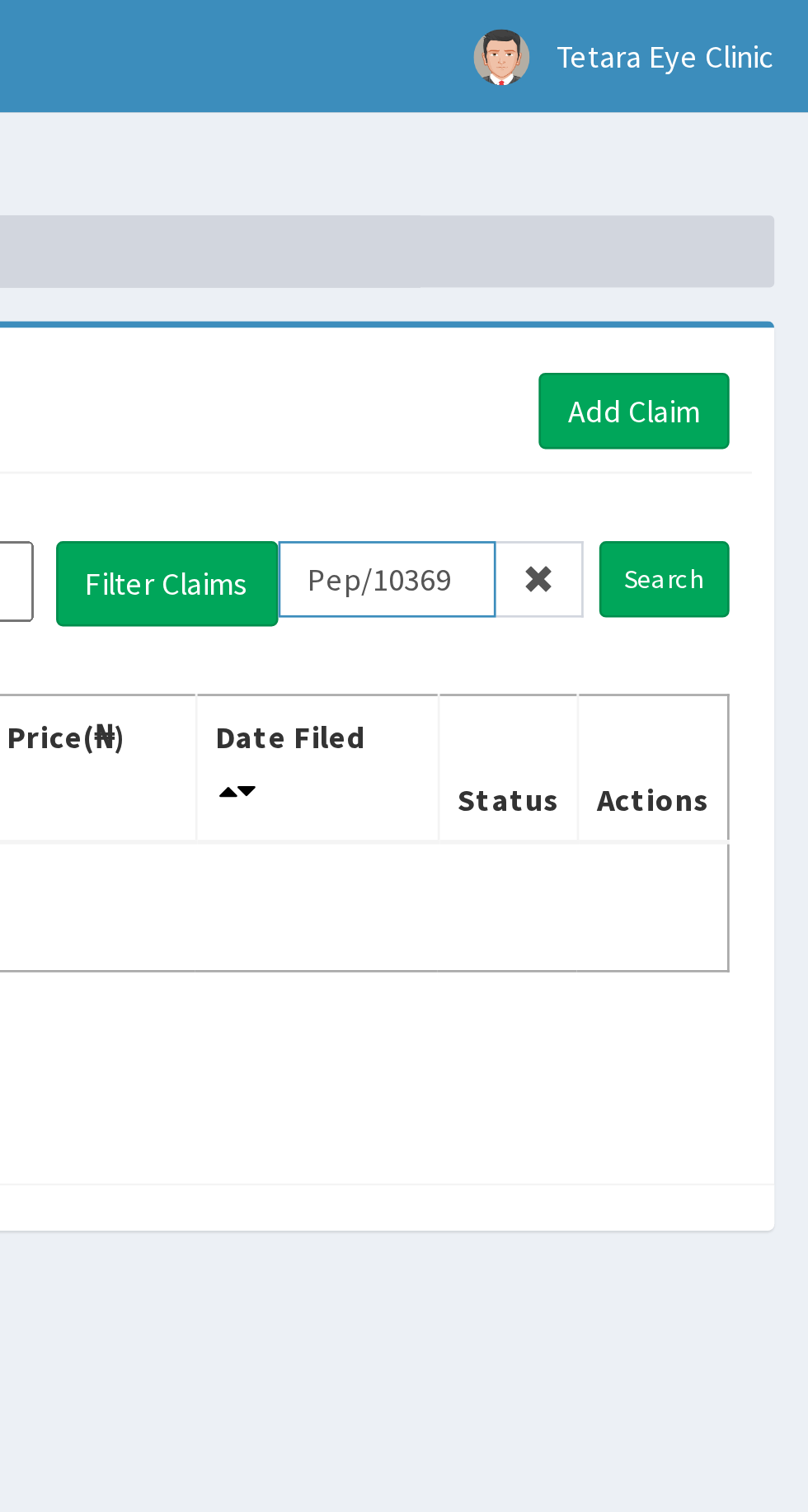
click at [670, 214] on input "Pep/10369" at bounding box center [653, 212] width 80 height 28
type input "Pep/10369"
click at [681, 209] on input "Pep/10369" at bounding box center [653, 212] width 80 height 28
click at [697, 211] on span at bounding box center [709, 212] width 33 height 28
click at [690, 212] on input "text" at bounding box center [674, 212] width 105 height 28
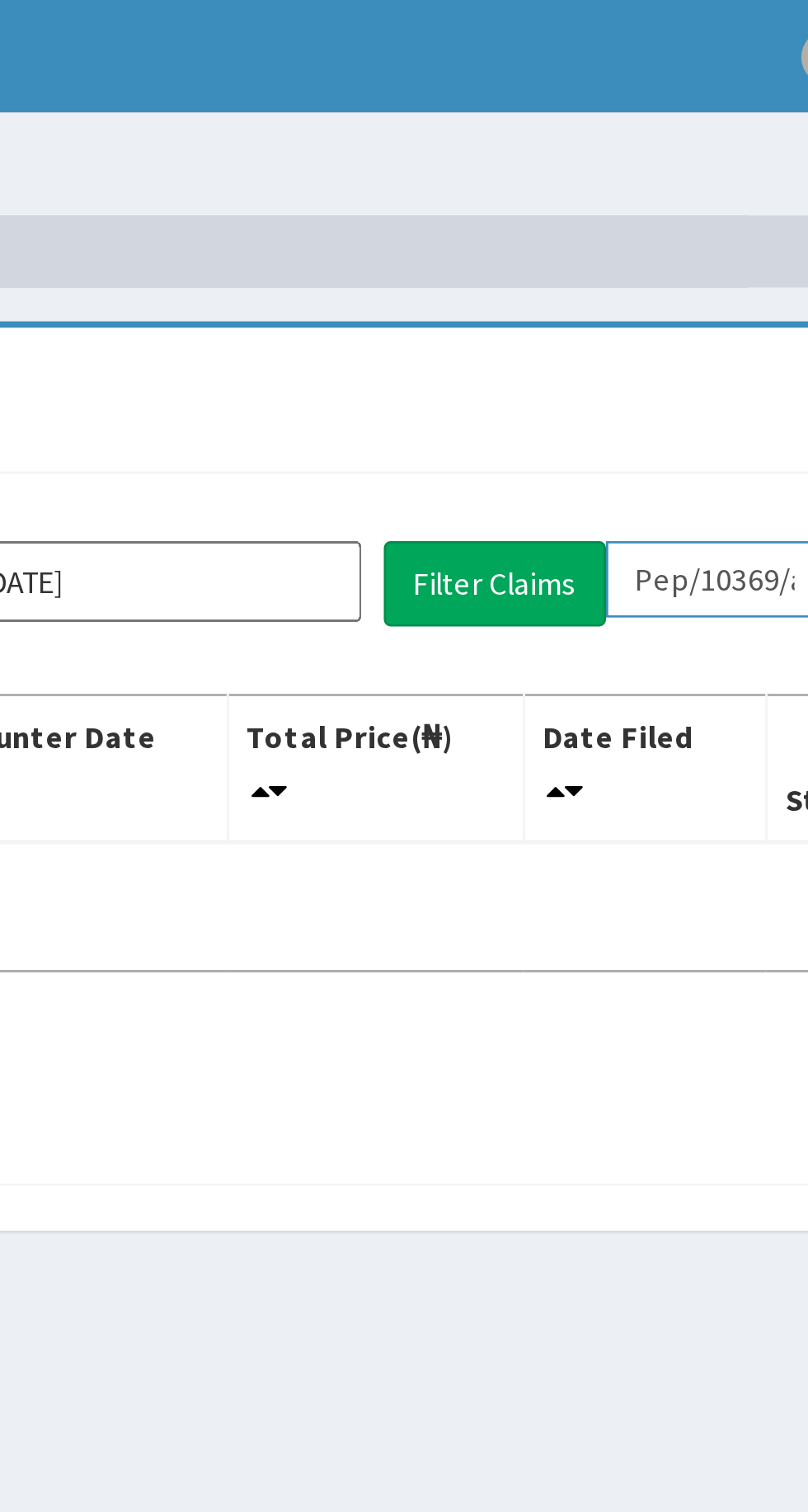
type input "Pep/10369/a"
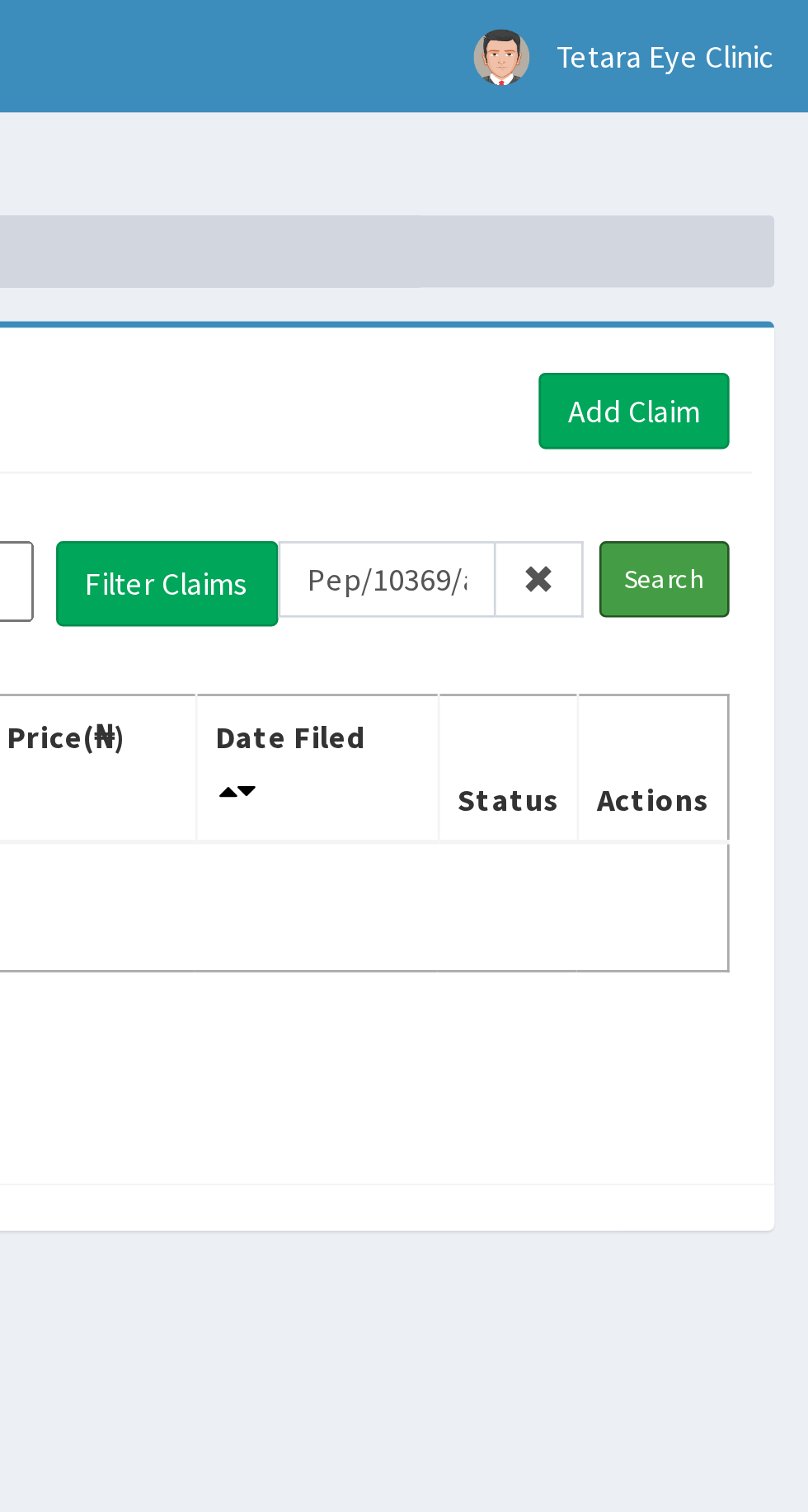
click at [766, 212] on input "Search" at bounding box center [755, 212] width 47 height 28
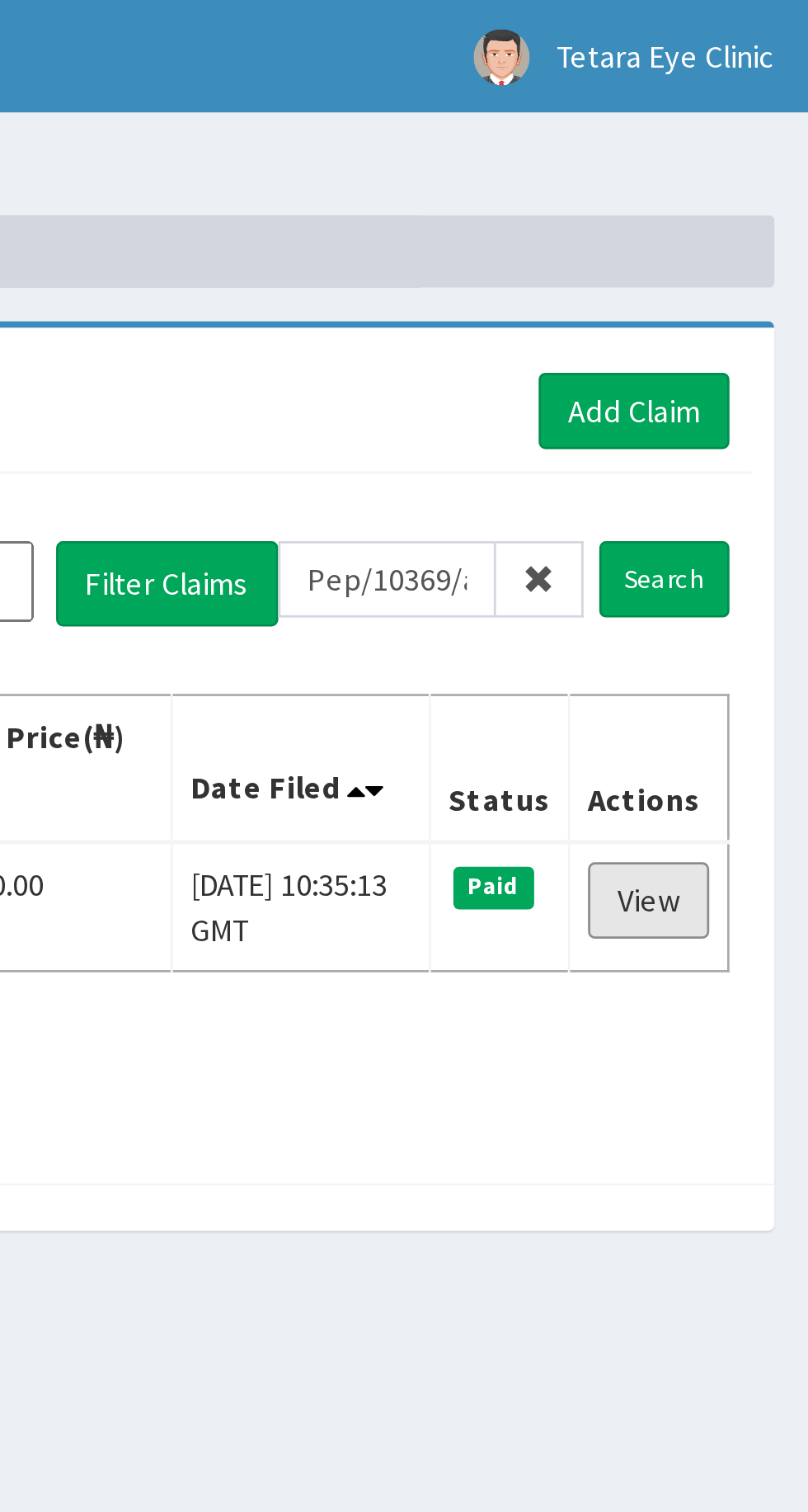
click at [756, 326] on link "View" at bounding box center [749, 331] width 44 height 28
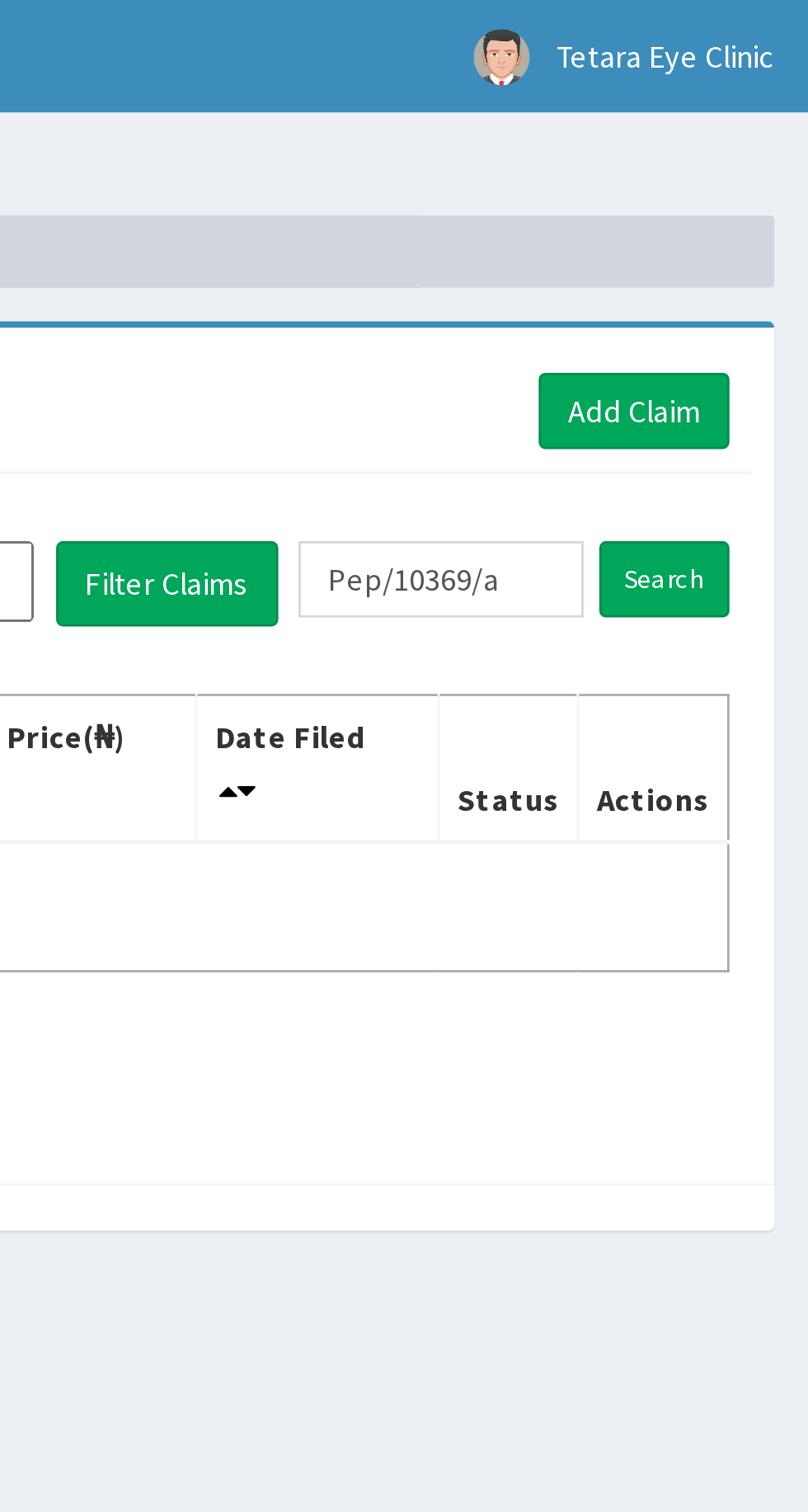
click at [677, 215] on input "Pep/10369/a" at bounding box center [674, 212] width 105 height 28
click at [681, 216] on input "Pep/10389/a" at bounding box center [653, 212] width 80 height 28
type input "Pep/10381/a"
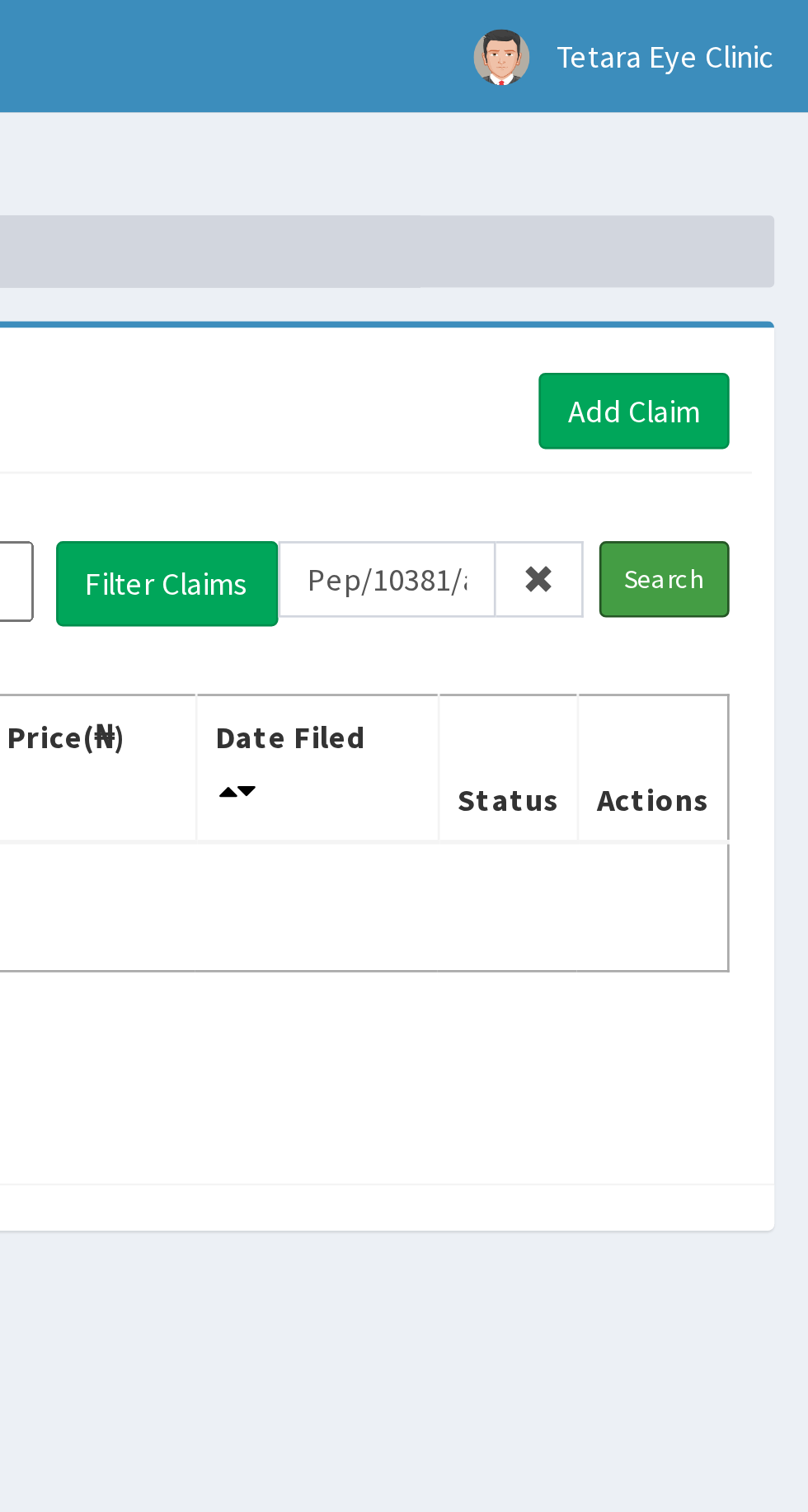
click at [768, 212] on input "Search" at bounding box center [755, 212] width 47 height 28
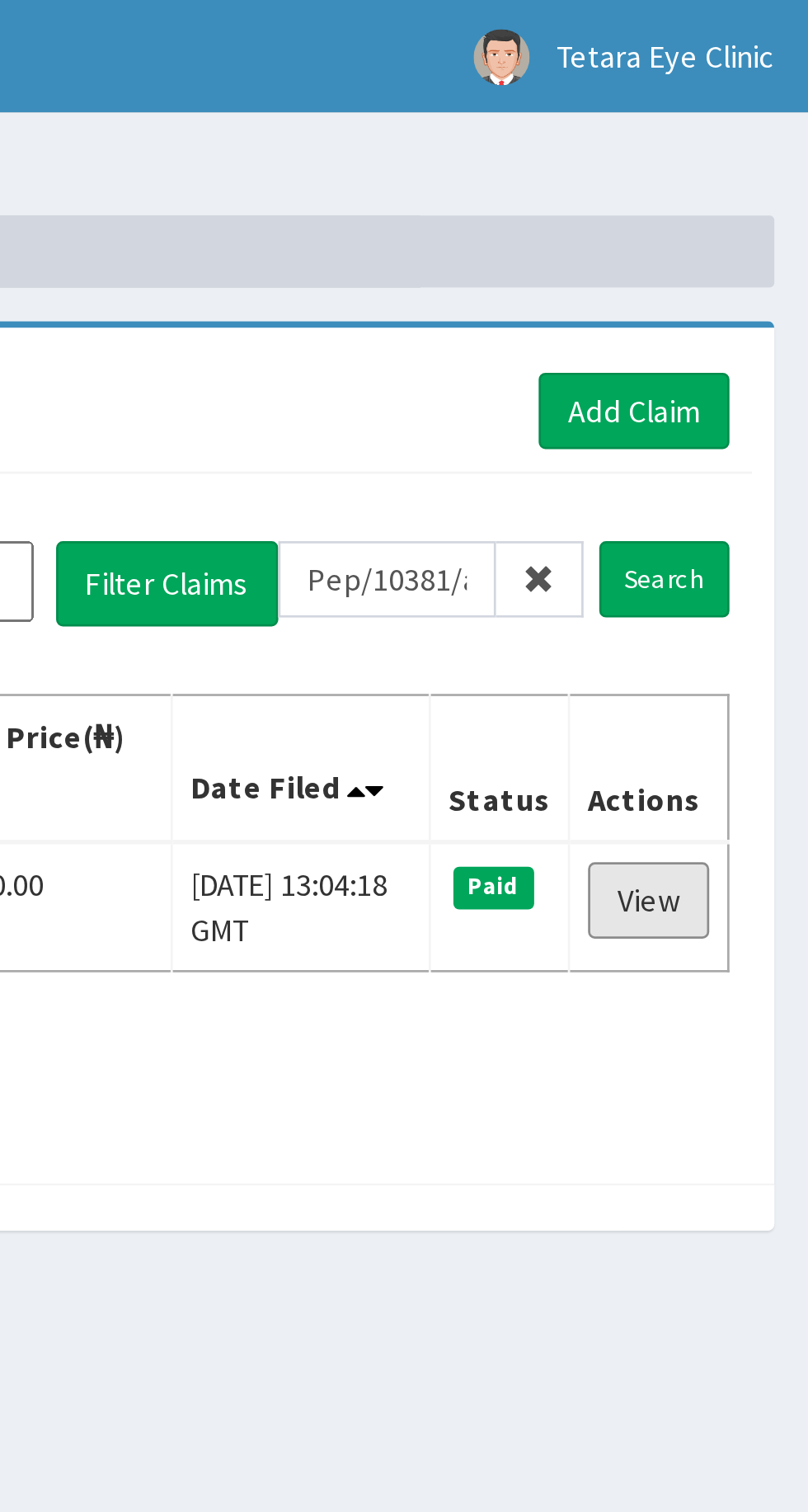
click at [761, 339] on link "View" at bounding box center [749, 331] width 44 height 28
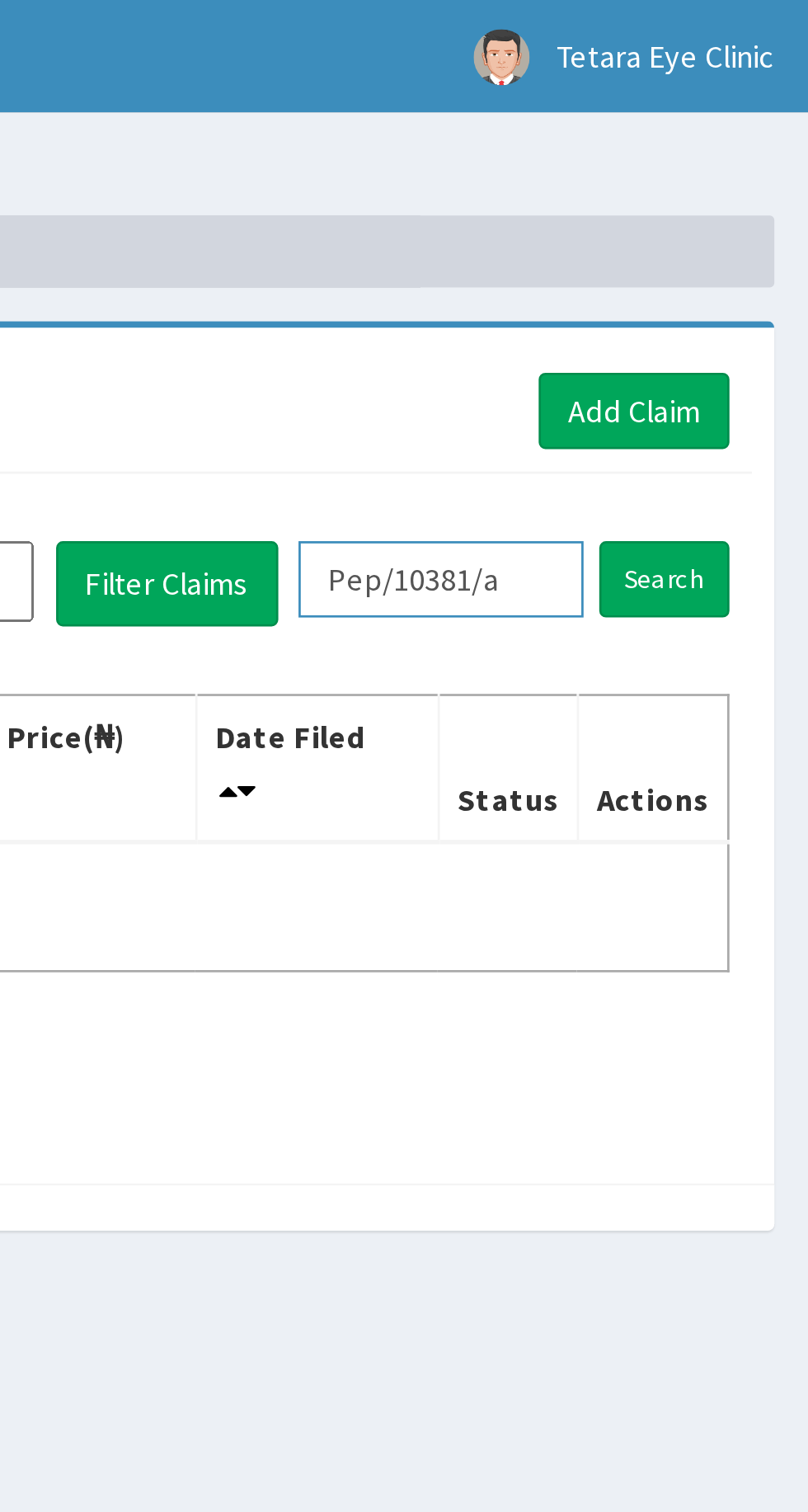
click at [711, 213] on input "Pep/10381/a" at bounding box center [674, 212] width 105 height 28
type input "Pep/10382/a"
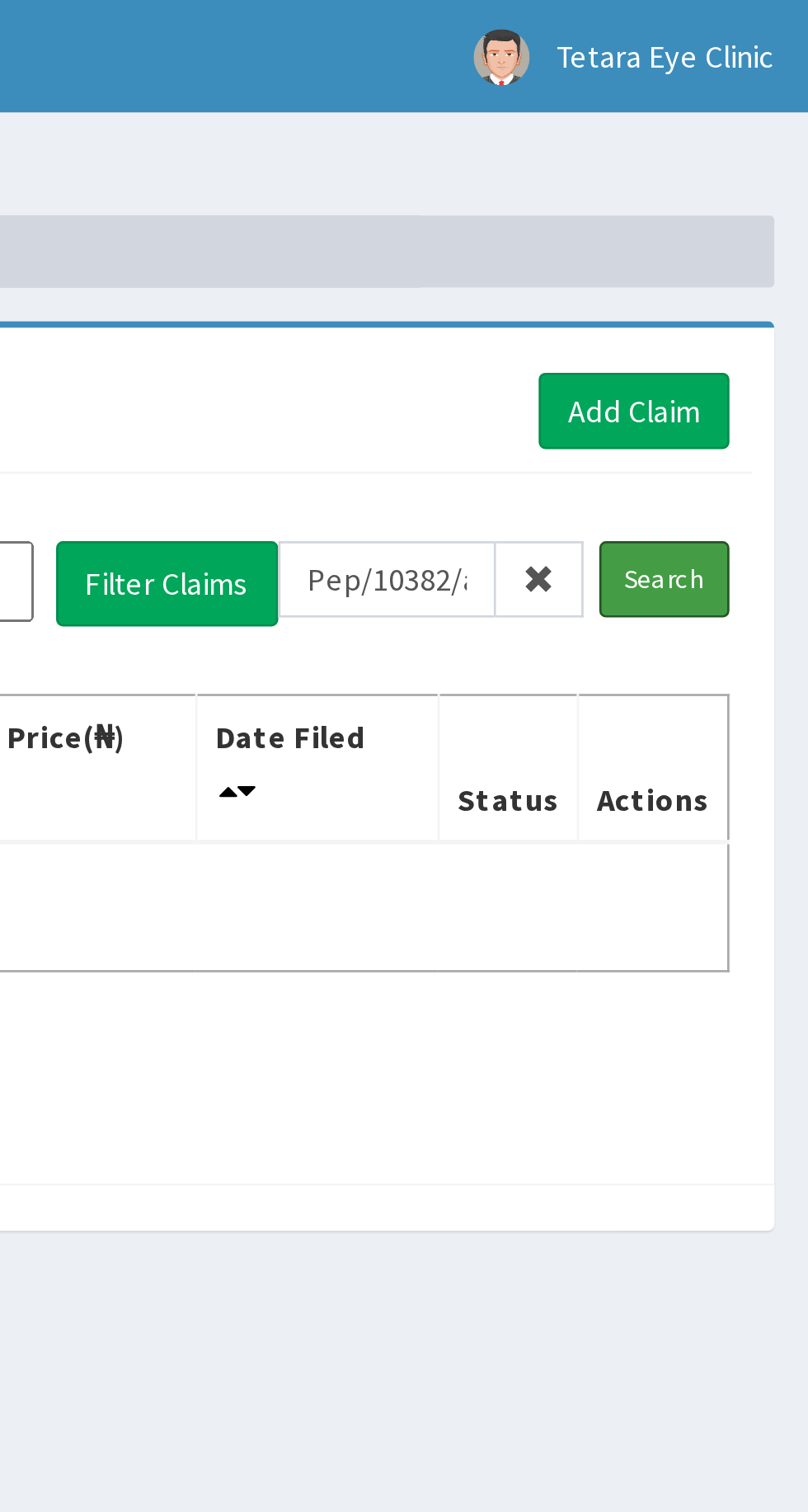
click at [754, 222] on input "Search" at bounding box center [755, 212] width 47 height 28
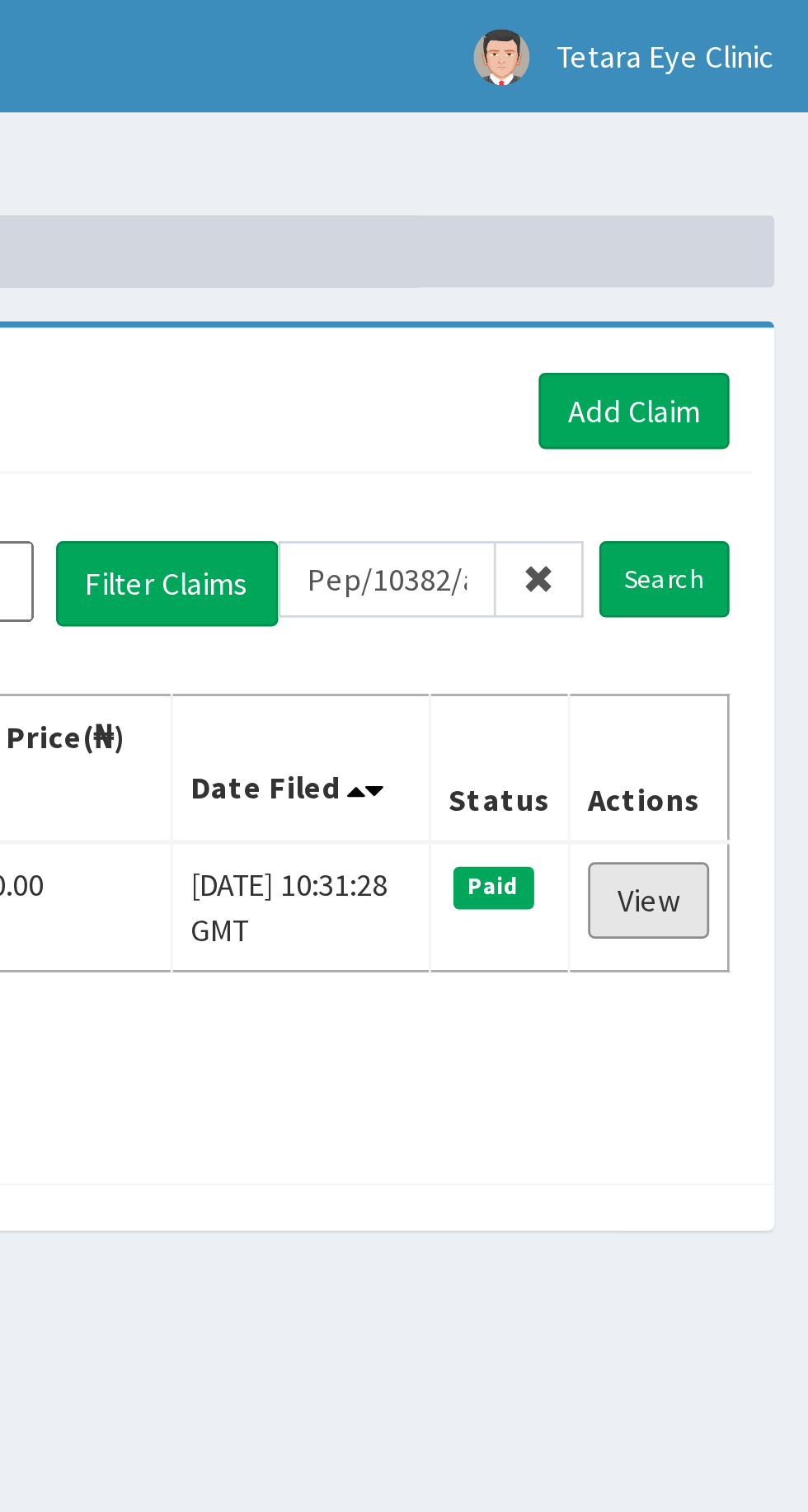
click at [768, 338] on link "View" at bounding box center [749, 331] width 44 height 28
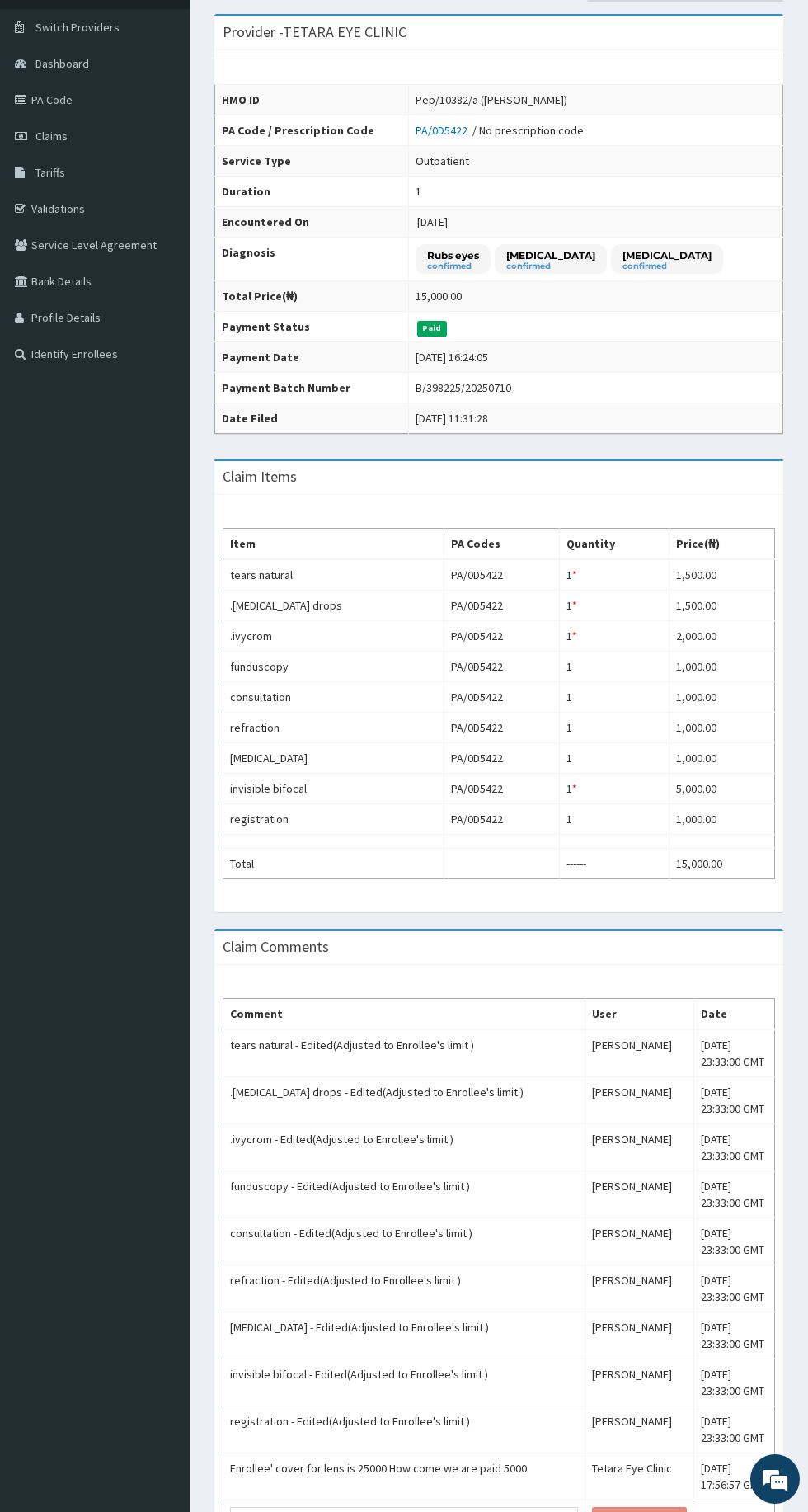
click at [739, 1457] on td "Mon, 11 Aug 2025 17:56:57 GMT" at bounding box center [734, 1477] width 81 height 47
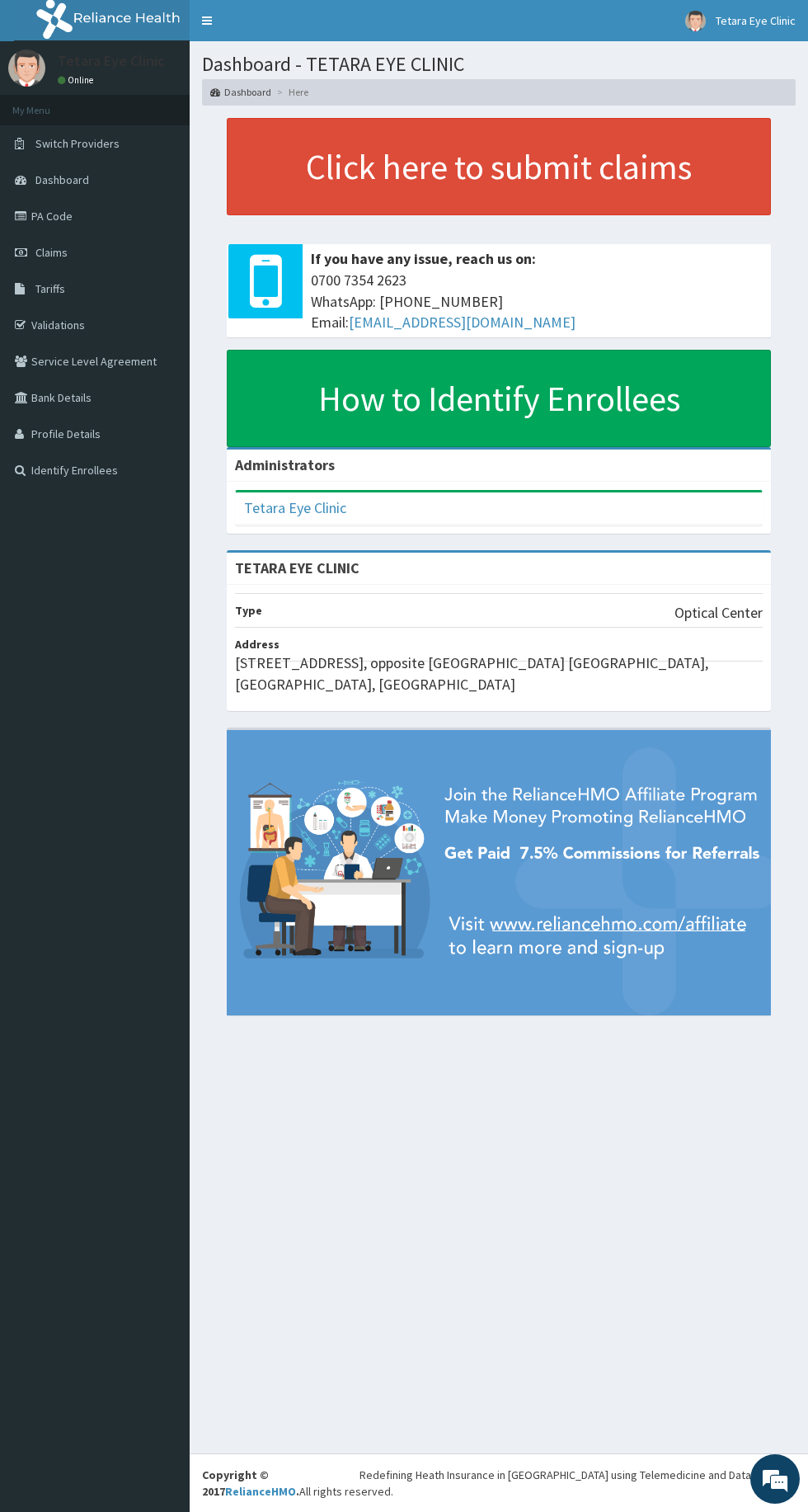
click at [49, 289] on span "Tariffs" at bounding box center [50, 289] width 30 height 15
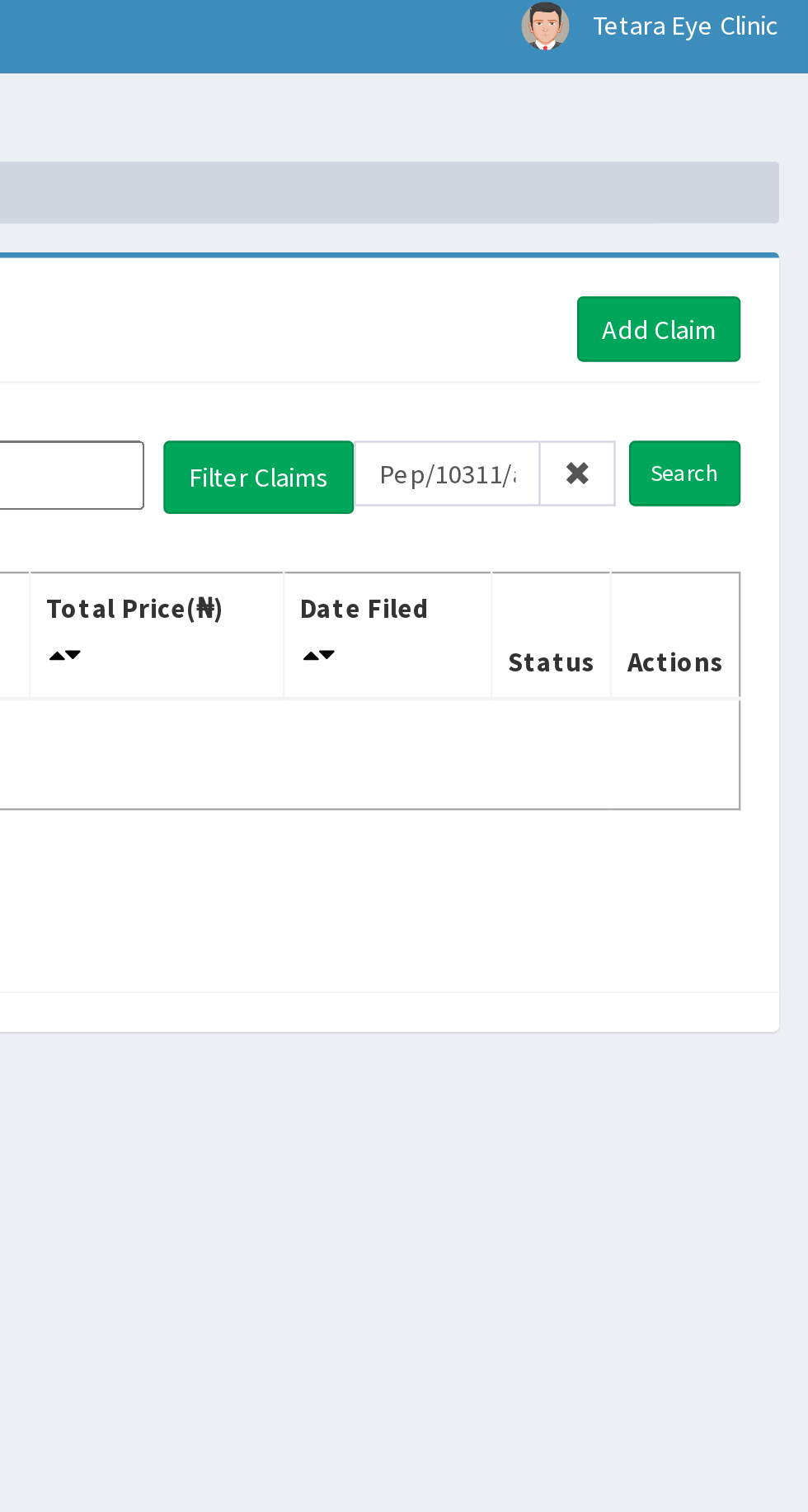
type input "Pep/10311/a"
click at [756, 222] on input "Search" at bounding box center [755, 212] width 47 height 28
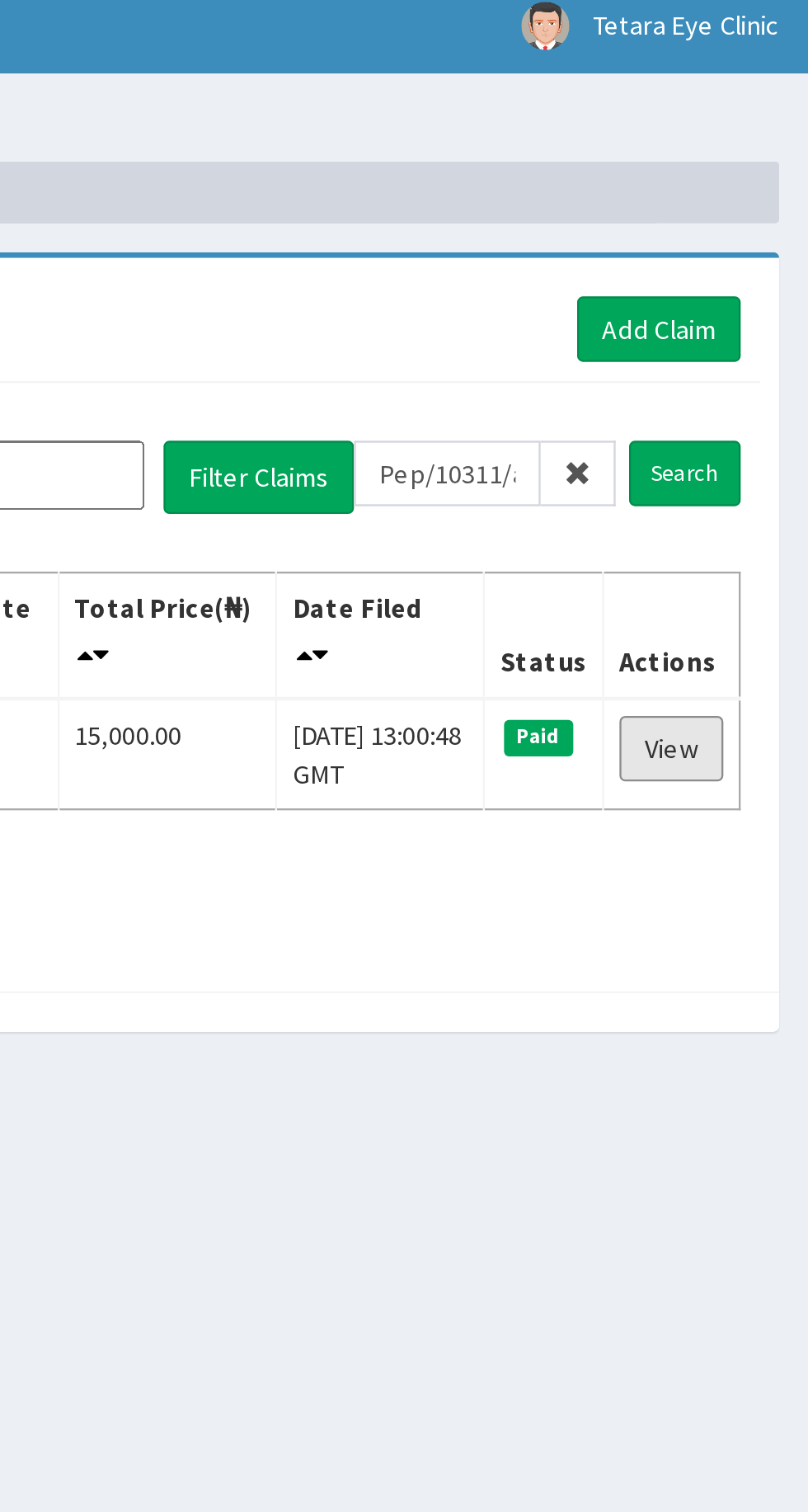
click at [757, 328] on link "View" at bounding box center [749, 331] width 44 height 28
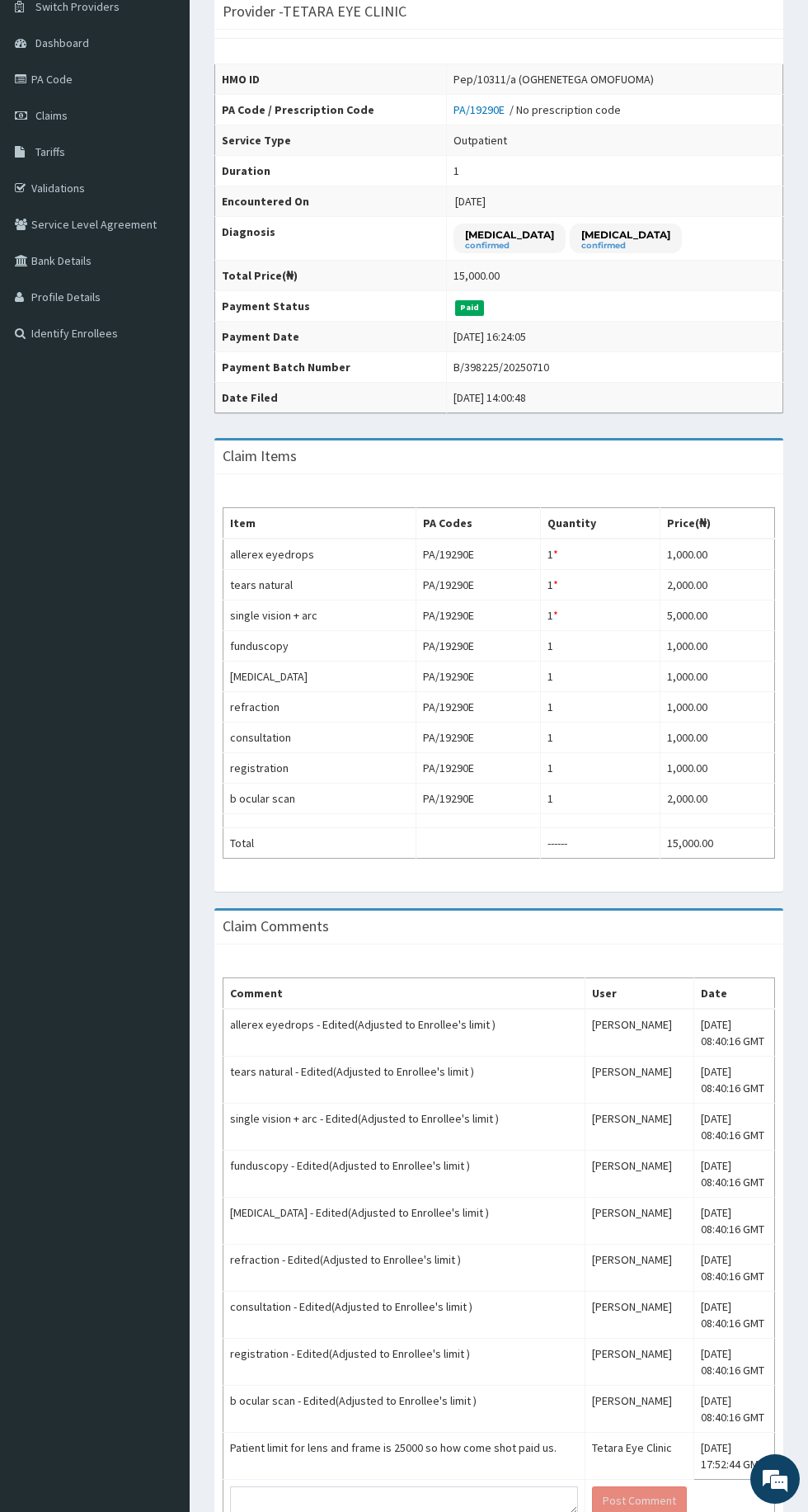
scroll to position [180, 0]
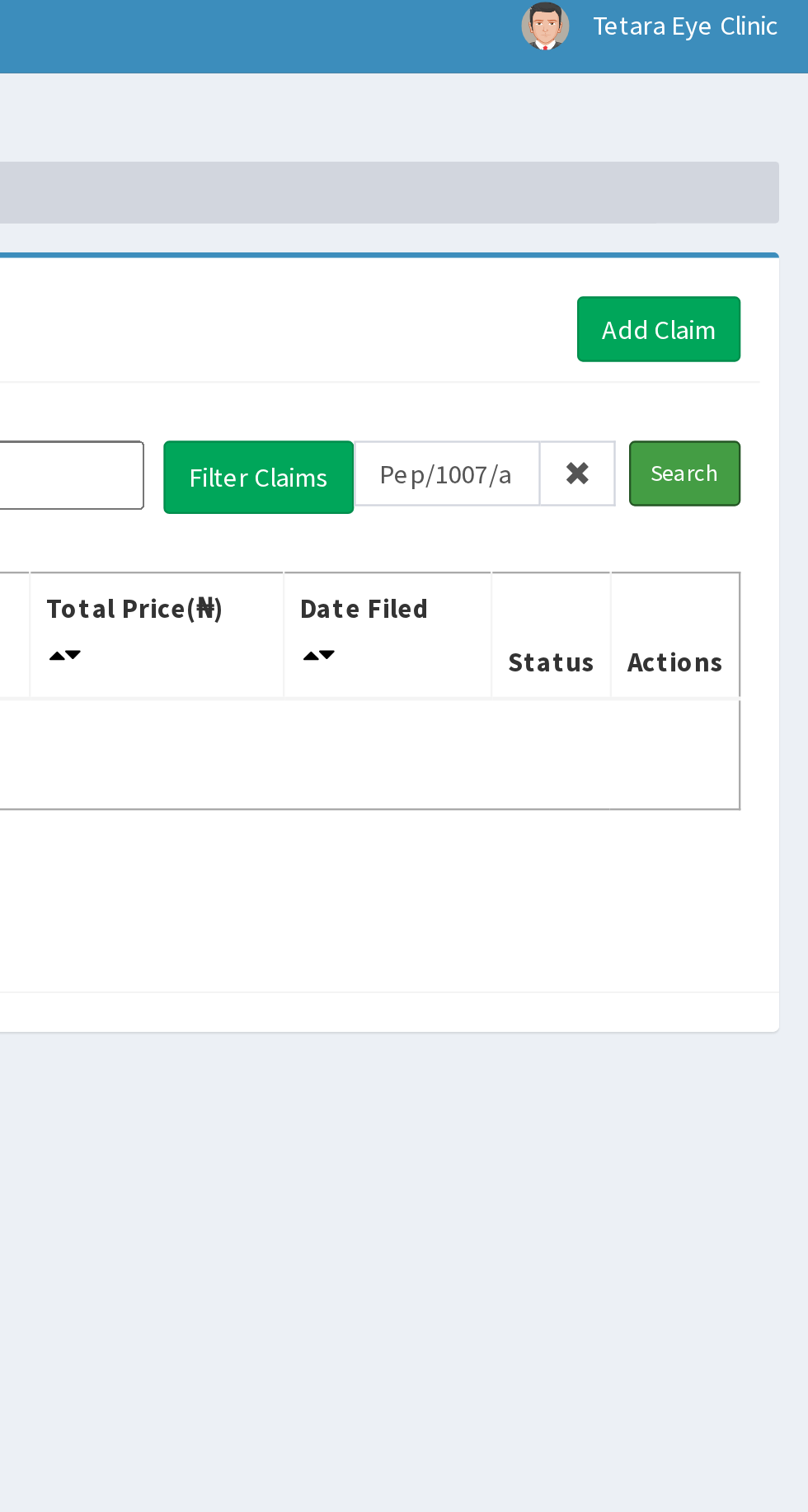
click at [761, 214] on input "Search" at bounding box center [755, 212] width 47 height 28
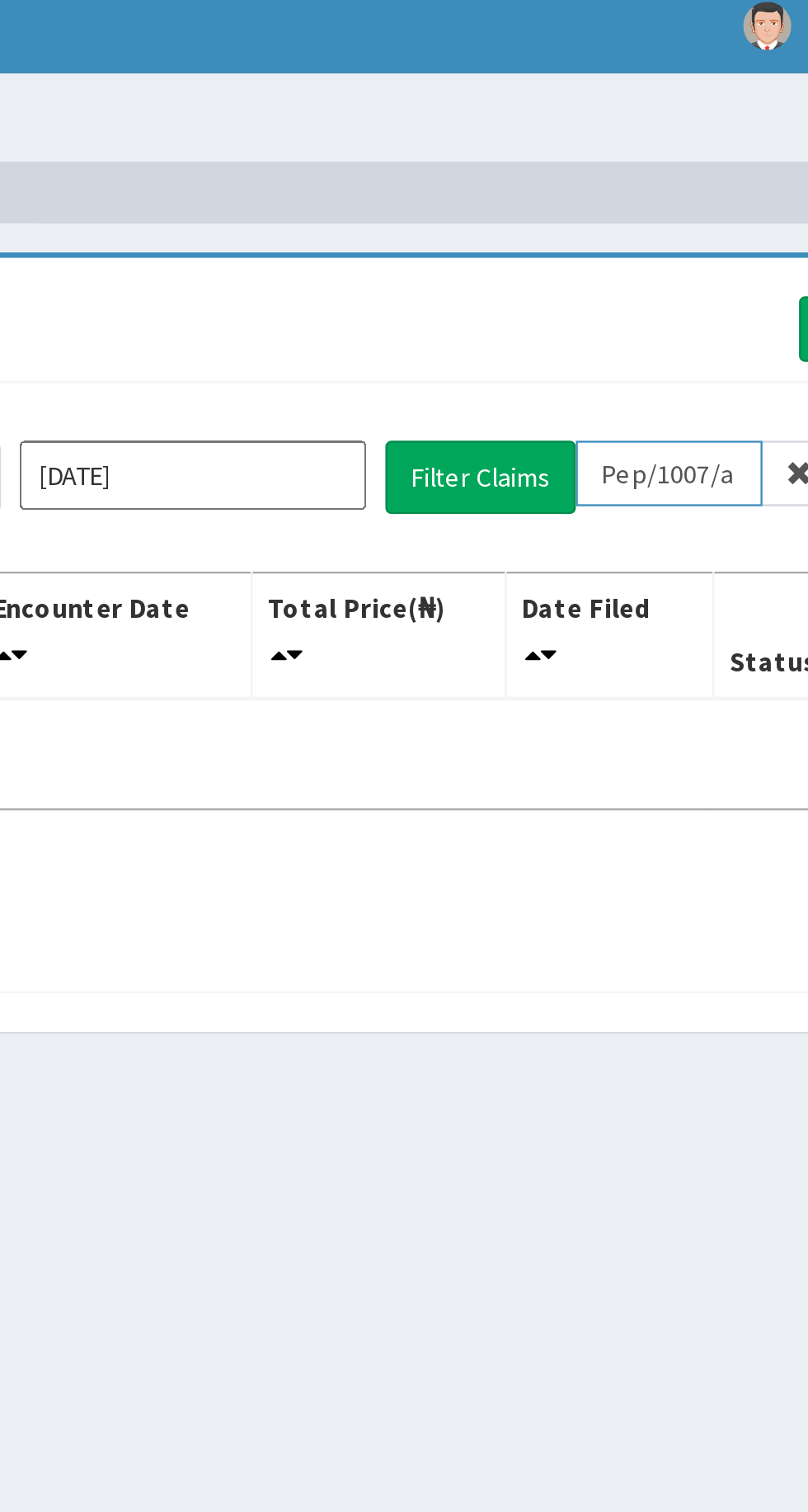
click at [683, 212] on input "Pep/1007/a" at bounding box center [653, 212] width 80 height 28
click at [569, 320] on table "Name Encounter Date Total Price(₦) Date Filed Status Actions No Claims data at …" at bounding box center [499, 306] width 561 height 103
click at [682, 211] on input "Pep/1007" at bounding box center [653, 212] width 80 height 28
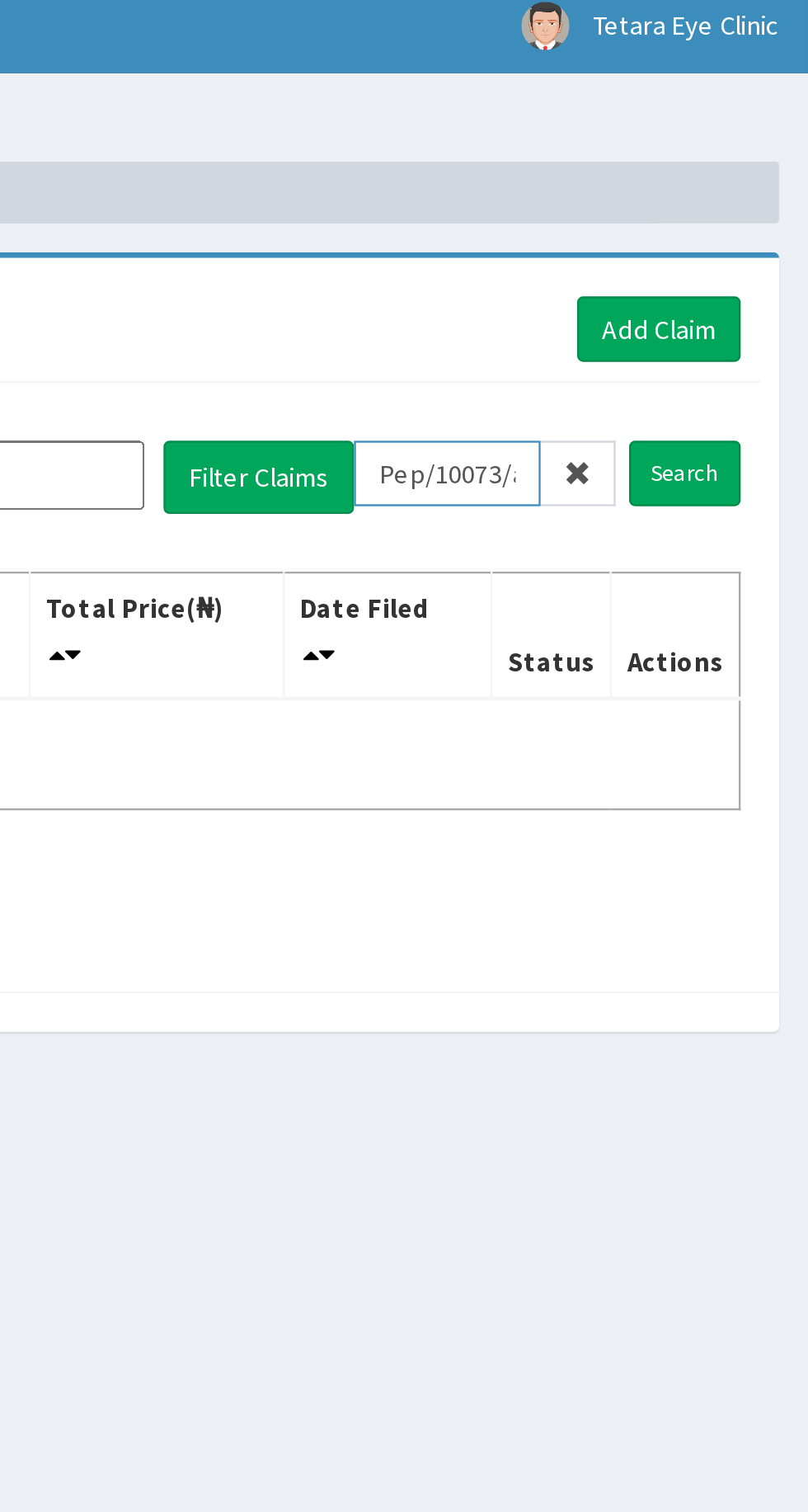
type input "Pep/10073/a"
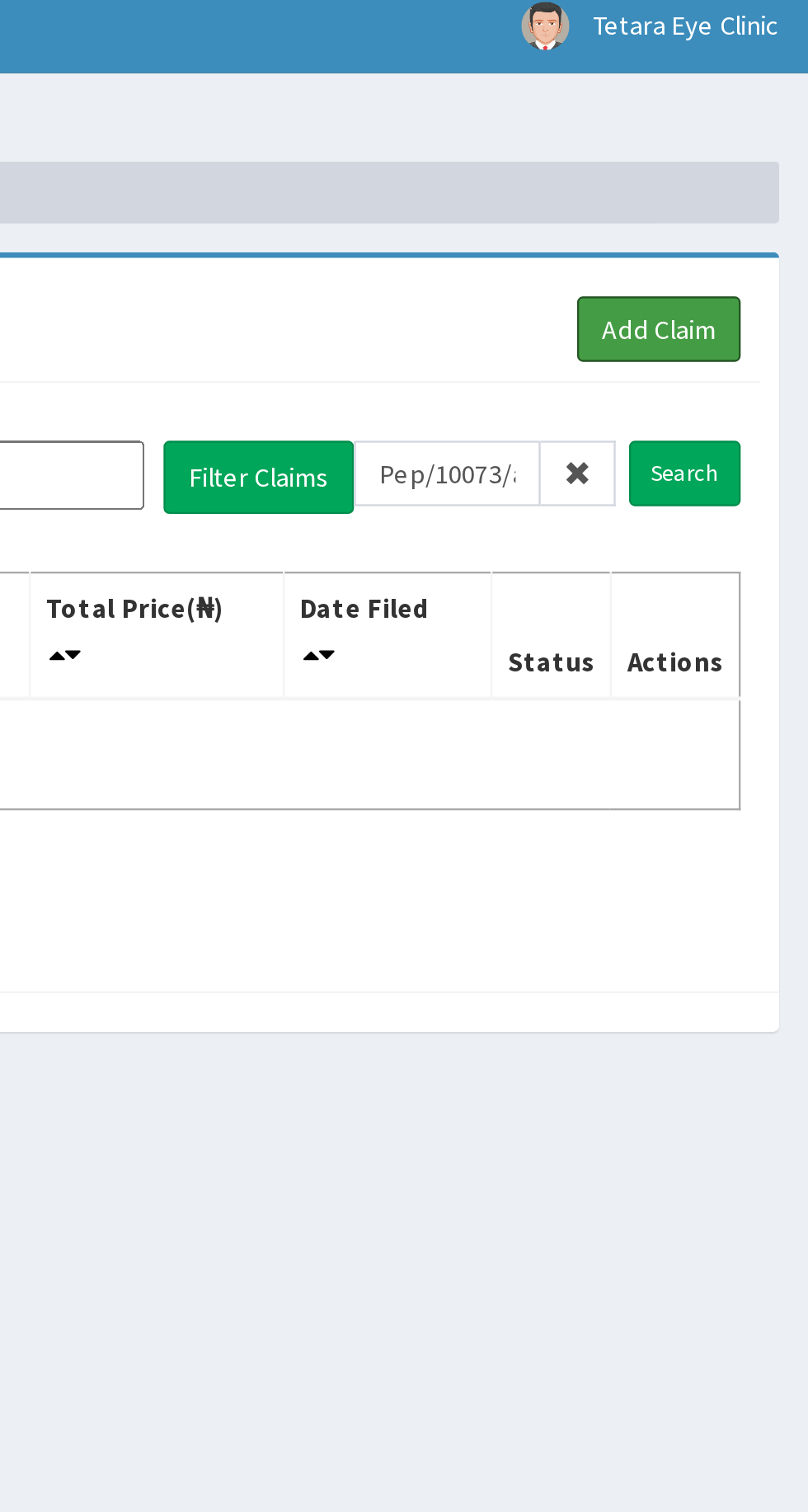
click at [766, 158] on link "Add Claim" at bounding box center [744, 151] width 70 height 28
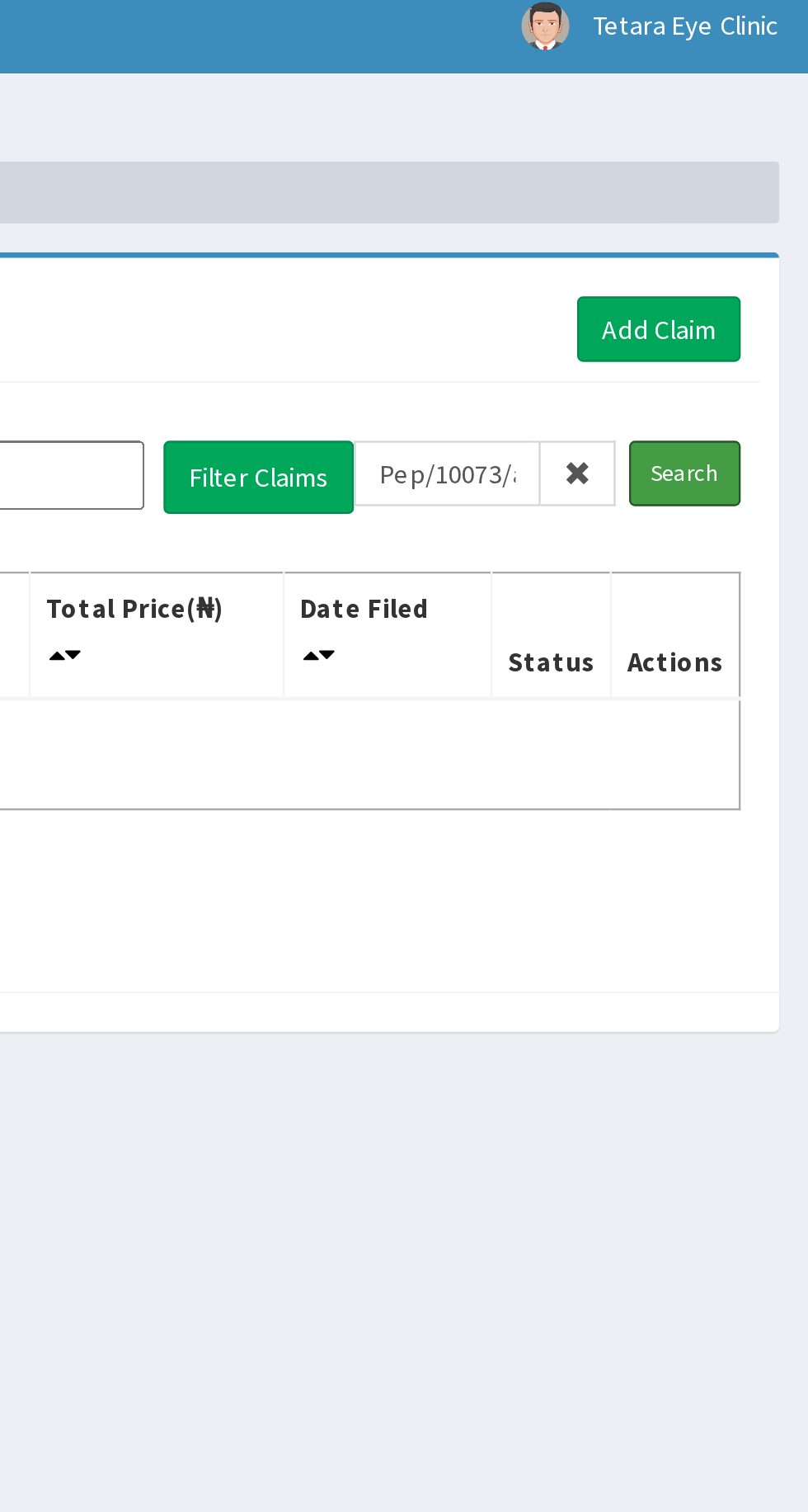
click at [757, 212] on input "Search" at bounding box center [755, 212] width 47 height 28
click at [761, 208] on input "Search" at bounding box center [755, 212] width 47 height 28
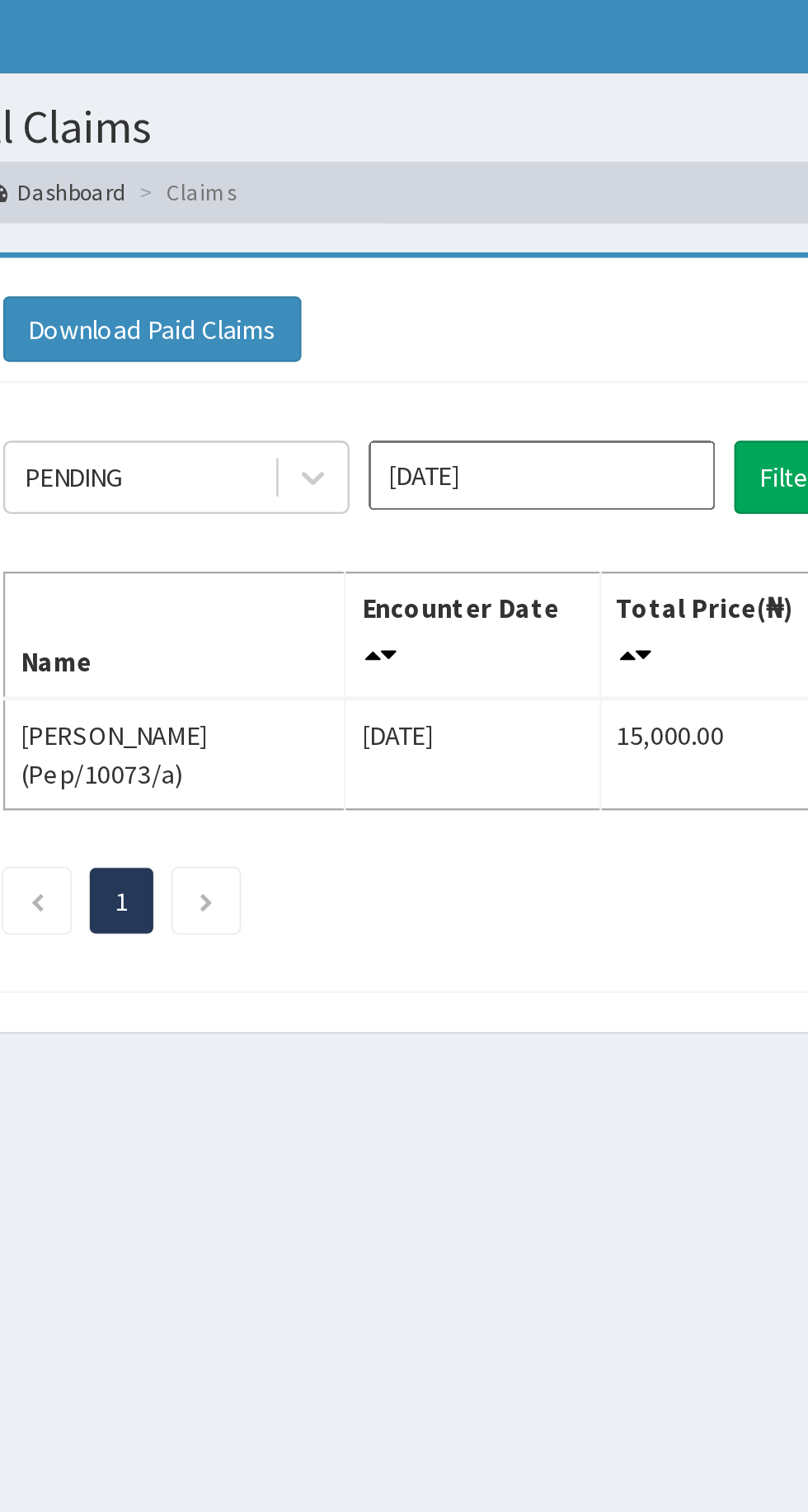
click at [309, 396] on icon "Next page" at bounding box center [306, 397] width 8 height 10
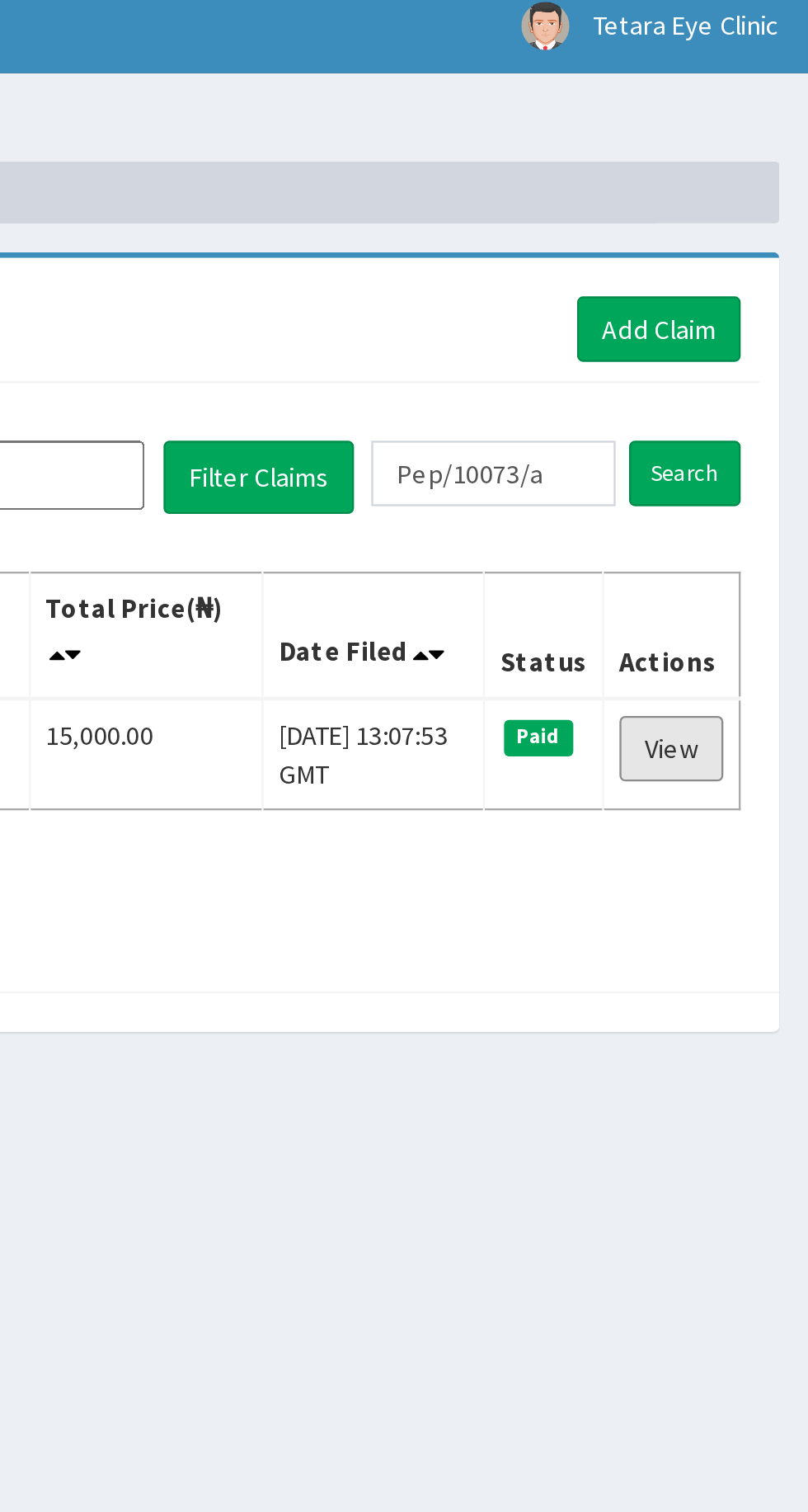
click at [759, 332] on link "View" at bounding box center [749, 331] width 44 height 28
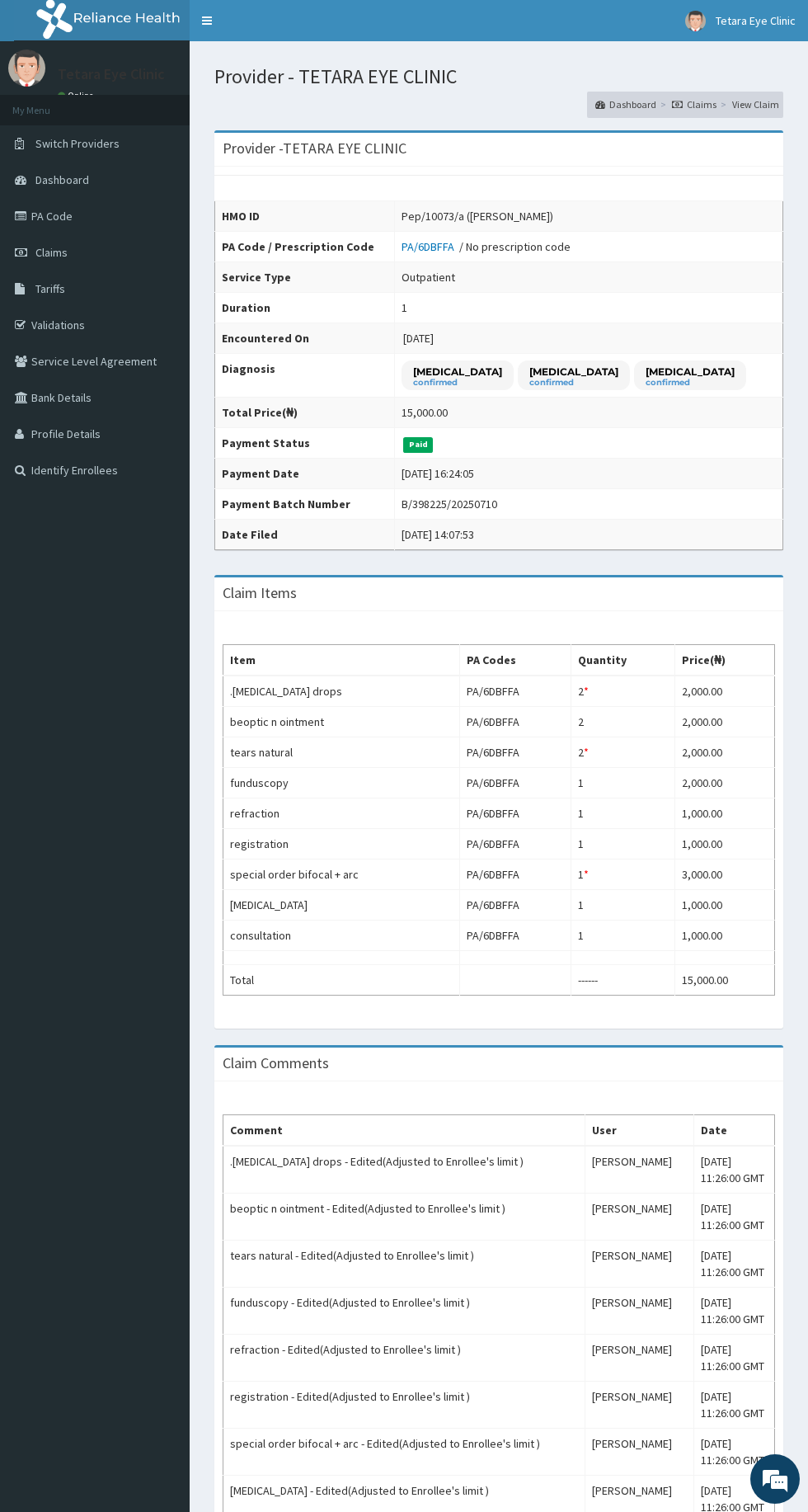
scroll to position [117, 0]
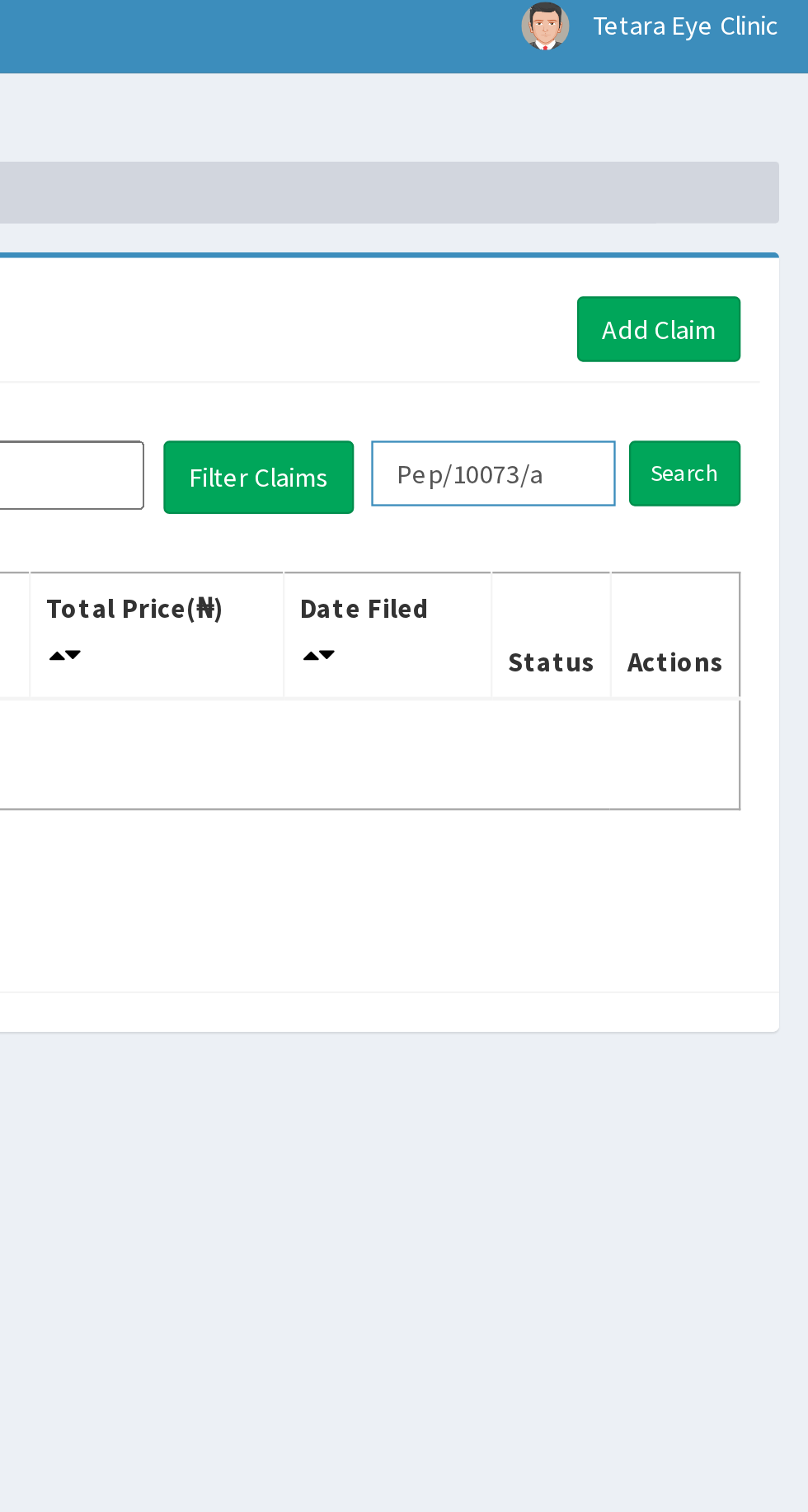
click at [706, 213] on input "Pep/10073/a" at bounding box center [674, 212] width 105 height 28
type input "P"
type input "Spd/10021/f"
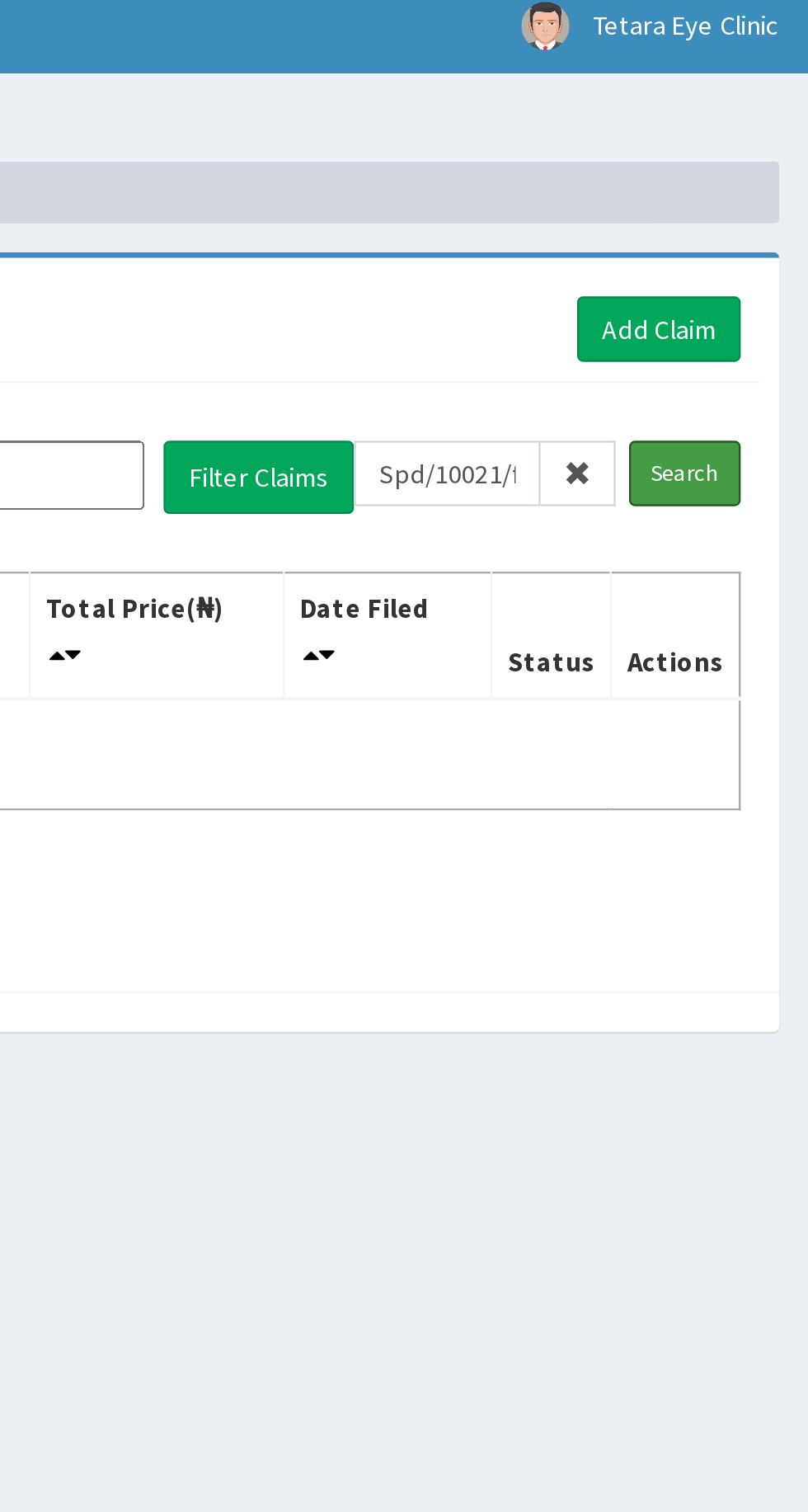
click at [752, 213] on input "Search" at bounding box center [755, 212] width 47 height 28
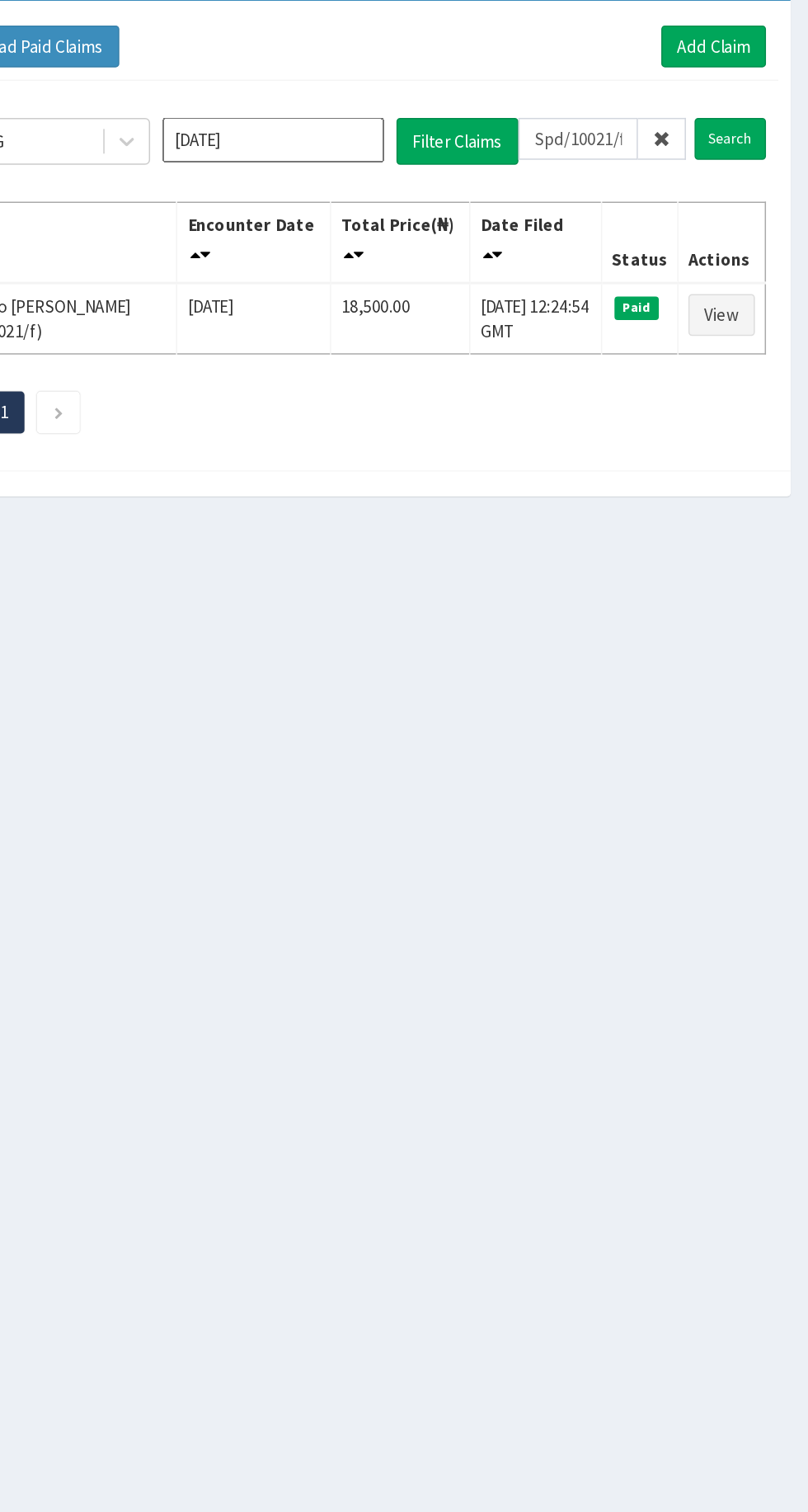
click at [307, 395] on icon "Next page" at bounding box center [306, 397] width 8 height 10
click at [766, 333] on link "View" at bounding box center [749, 331] width 44 height 28
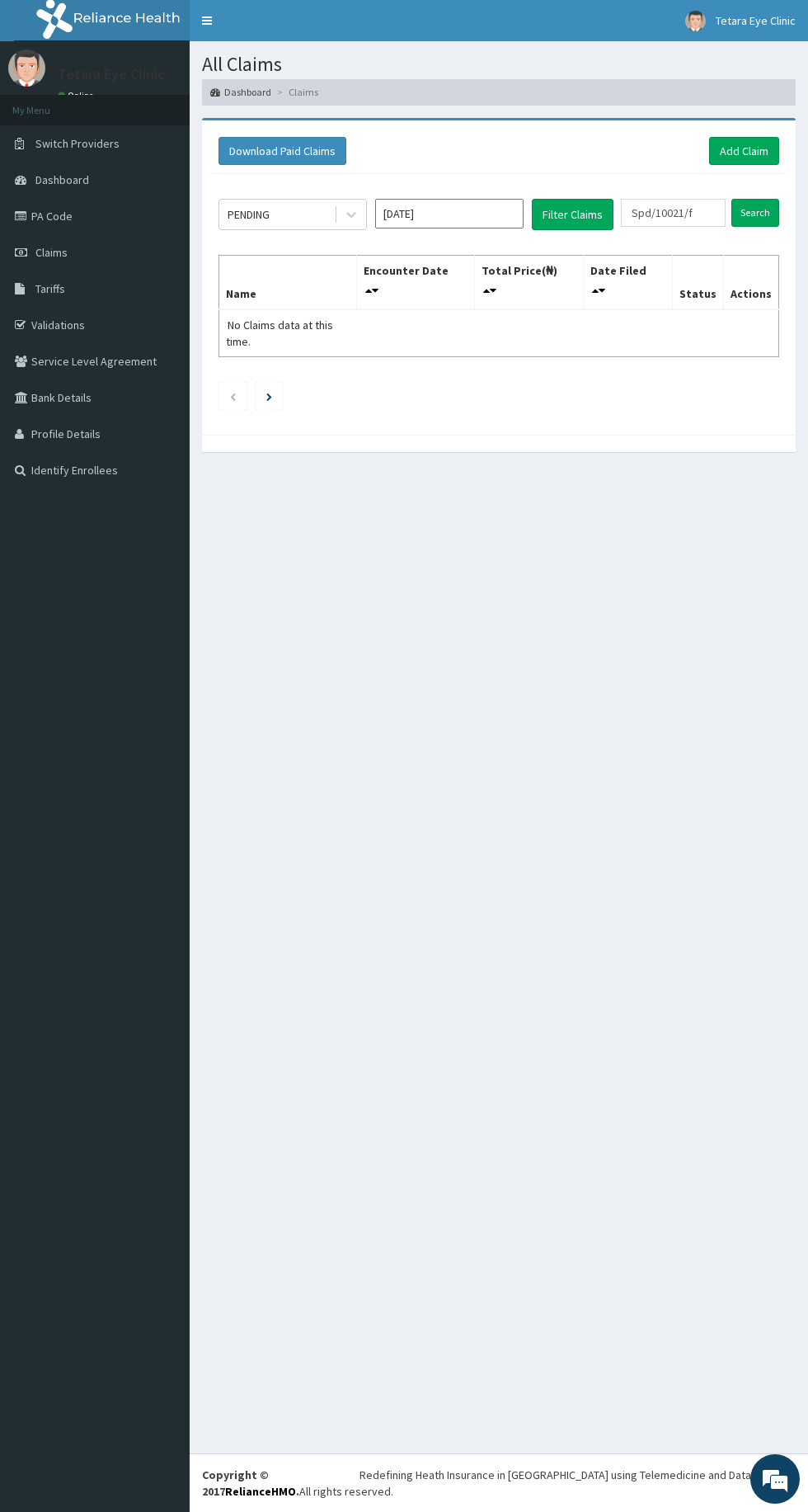
click at [703, 211] on input "Spd/10021/f" at bounding box center [674, 212] width 105 height 28
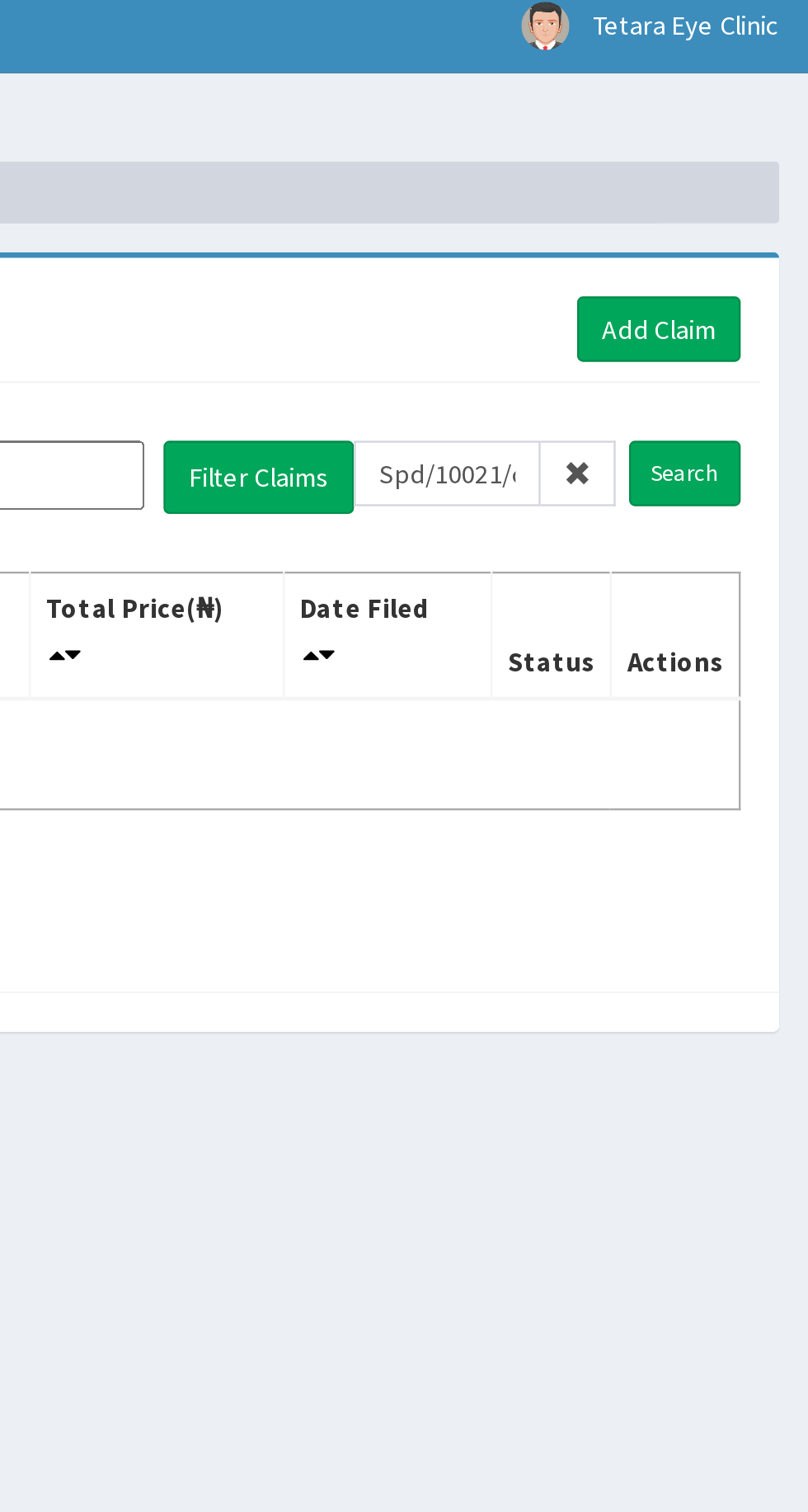
type input "Spd/10021/c"
click at [775, 216] on input "Search" at bounding box center [755, 212] width 47 height 28
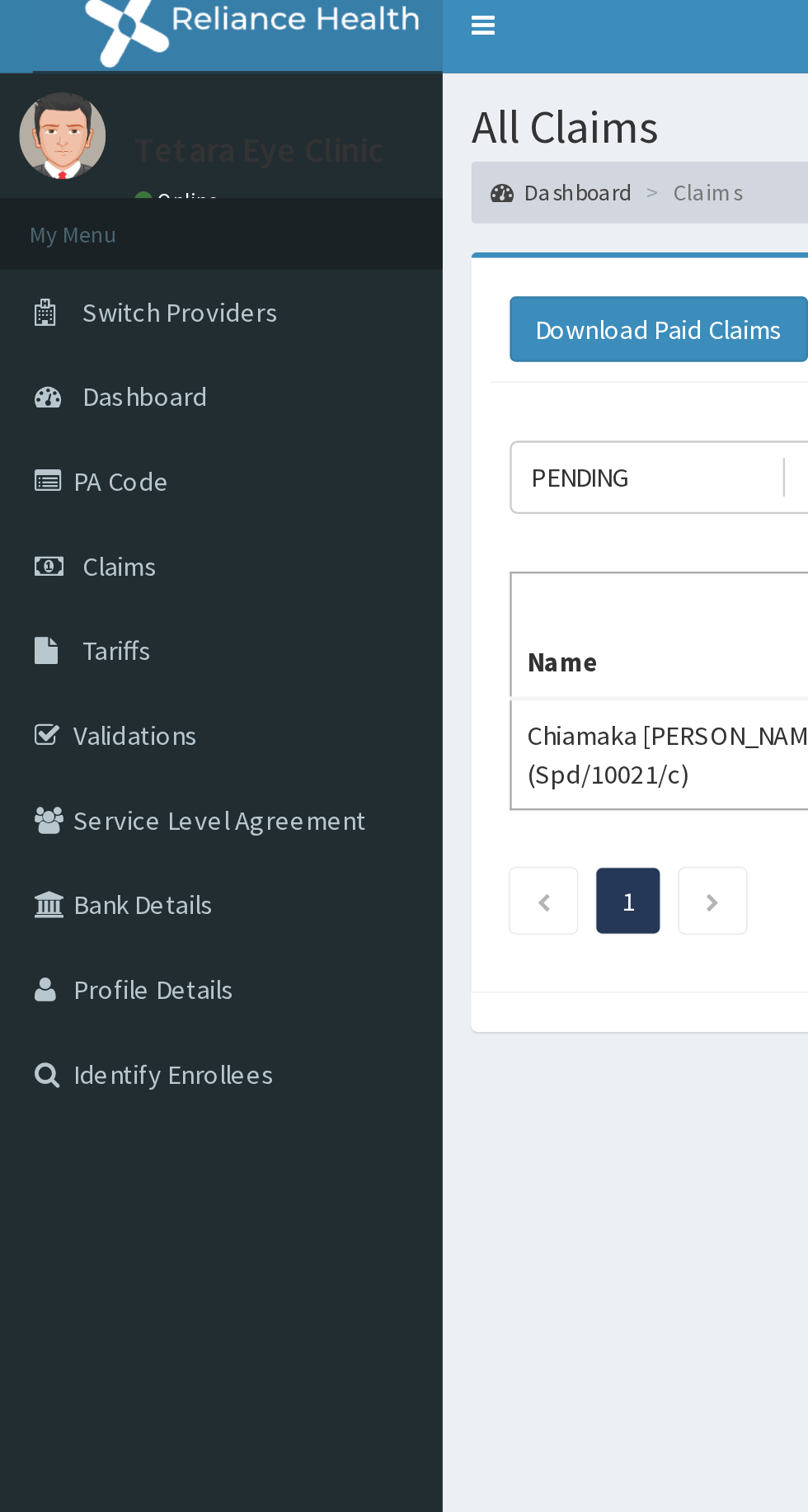
click at [57, 217] on link "PA Code" at bounding box center [95, 215] width 190 height 37
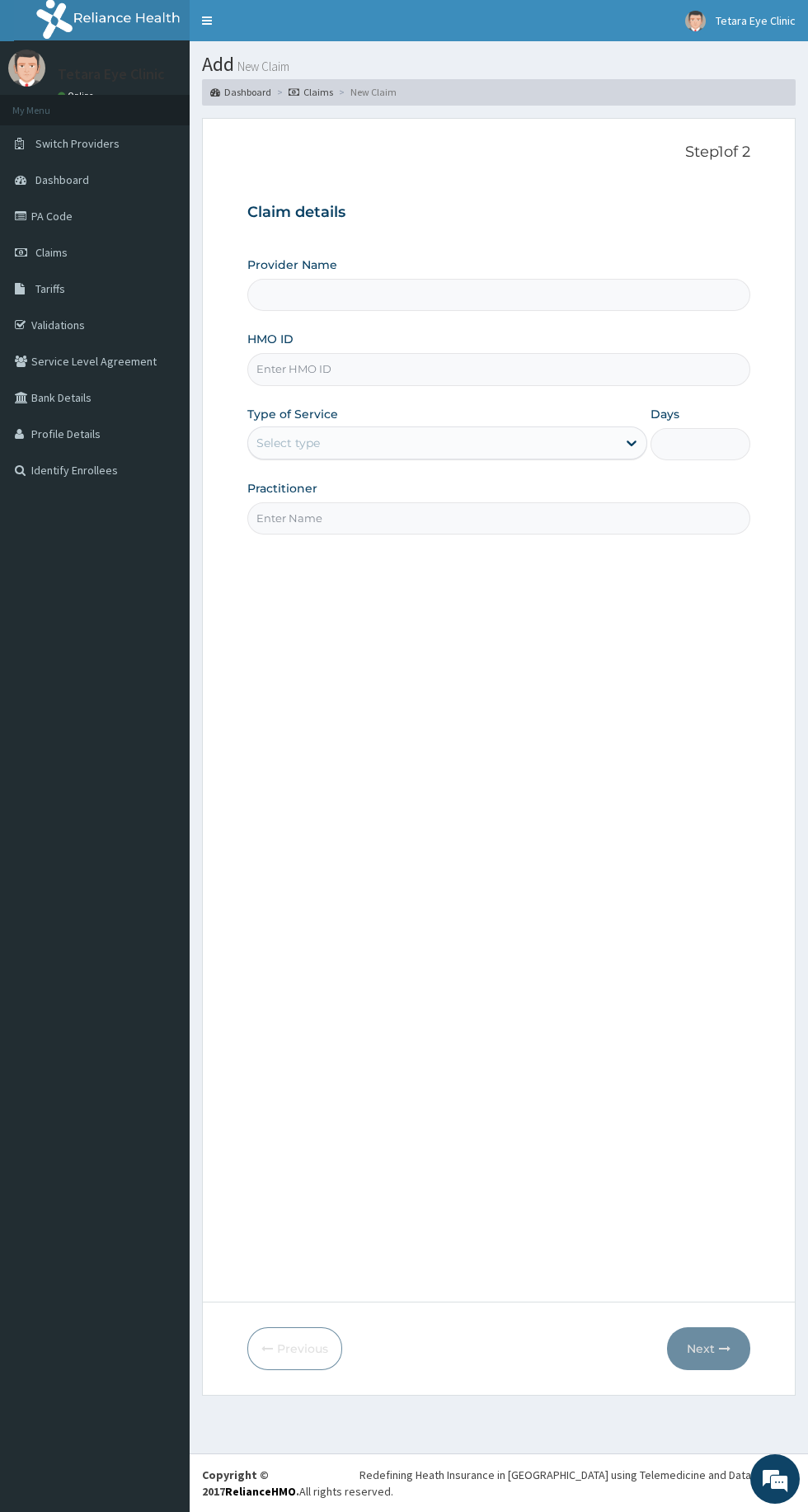
click at [366, 367] on input "HMO ID" at bounding box center [498, 369] width 503 height 33
type input "TETARA EYE CLINIC"
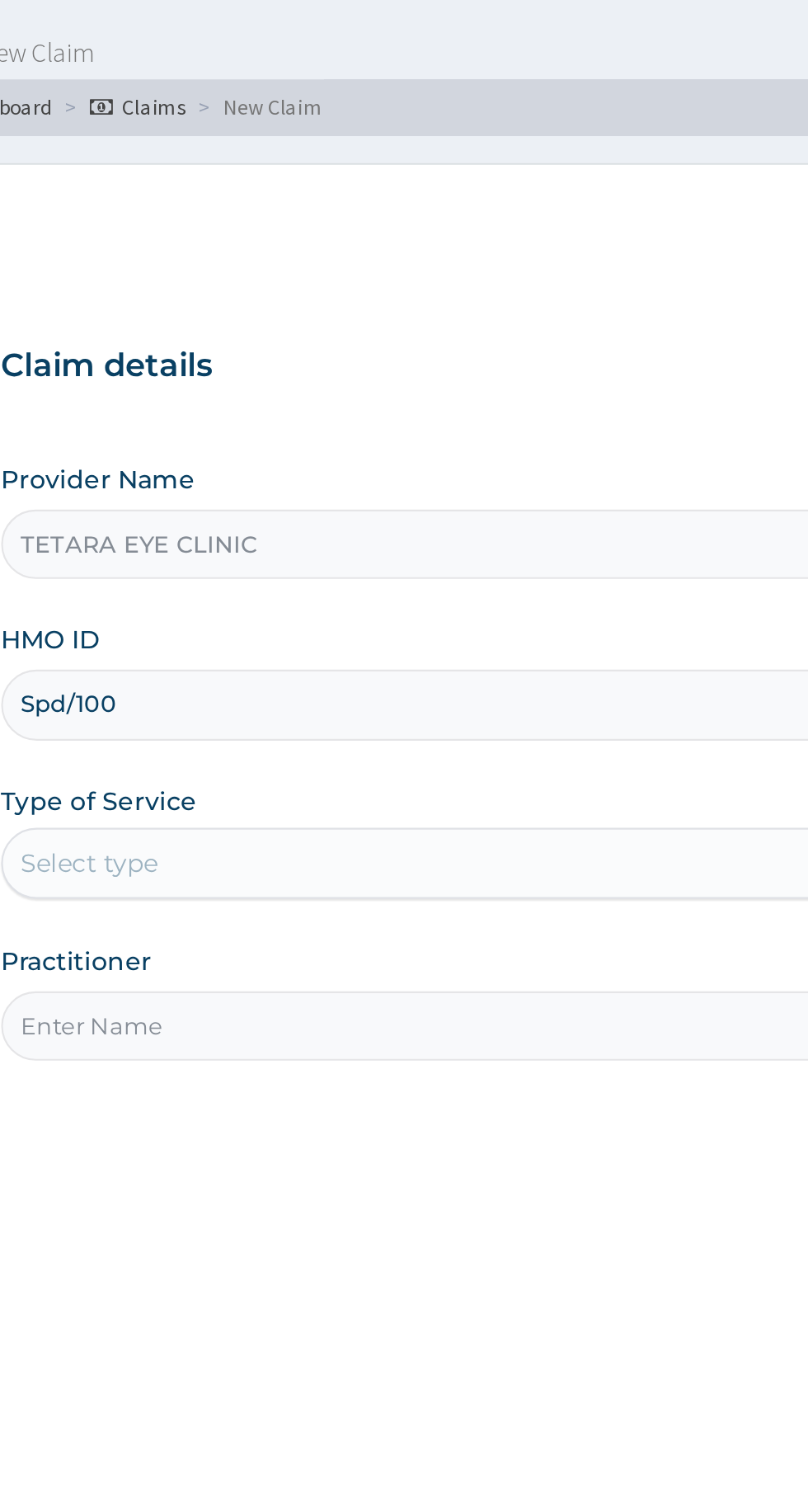
click at [313, 559] on div "Step 1 of 2 Claim details Provider Name TETARA EYE CLINIC HMO ID Spd/100 Type o…" at bounding box center [498, 711] width 503 height 1134
click at [332, 370] on input "Spd/100" at bounding box center [498, 369] width 503 height 33
click at [289, 711] on div "Step 1 of 2 Claim details Provider Name TETARA EYE CLINIC HMO ID Spd/100 Type o…" at bounding box center [498, 711] width 503 height 1134
click at [337, 367] on input "Spd/100" at bounding box center [498, 369] width 503 height 33
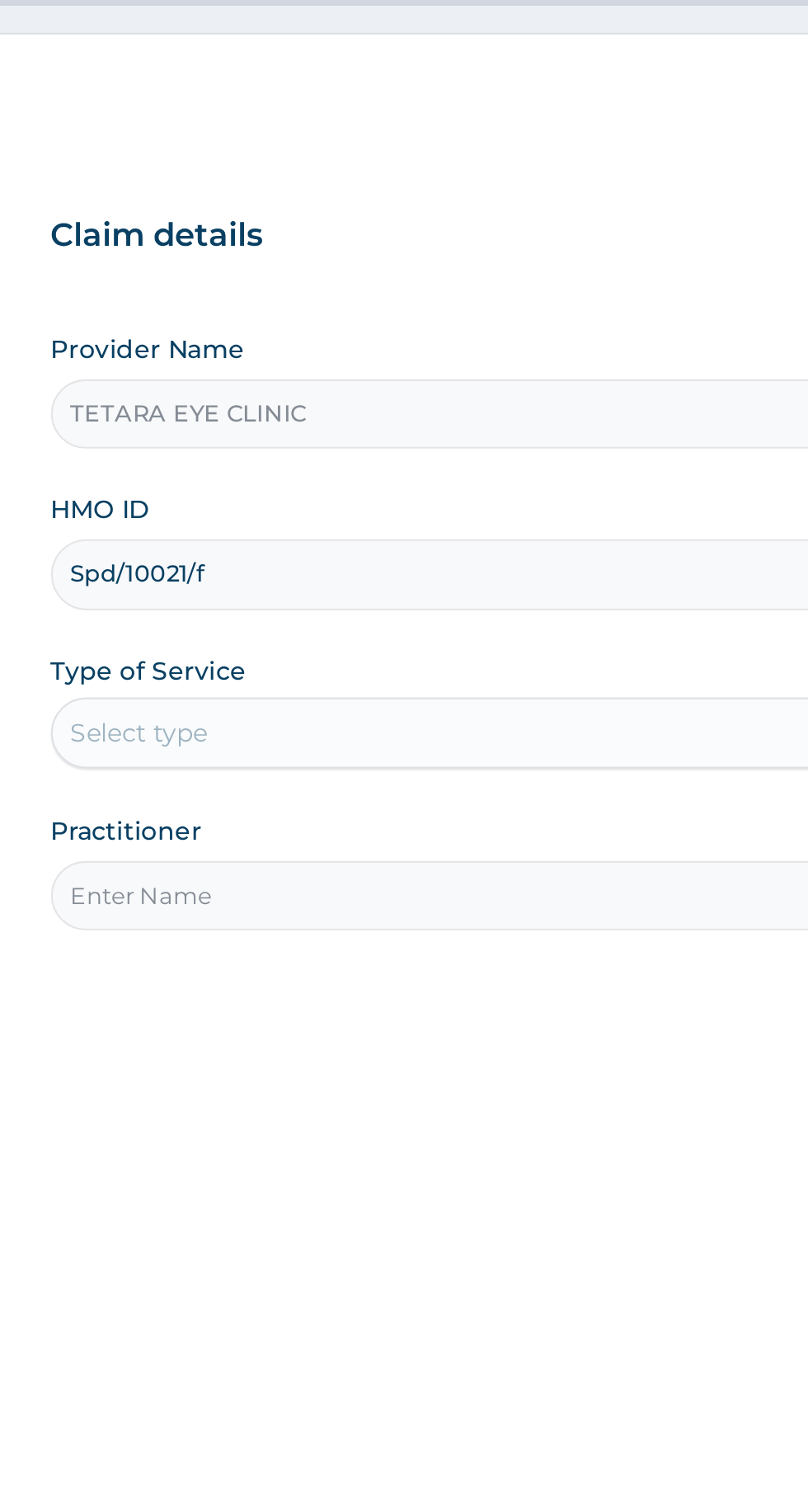
type input "Spd/10021/f"
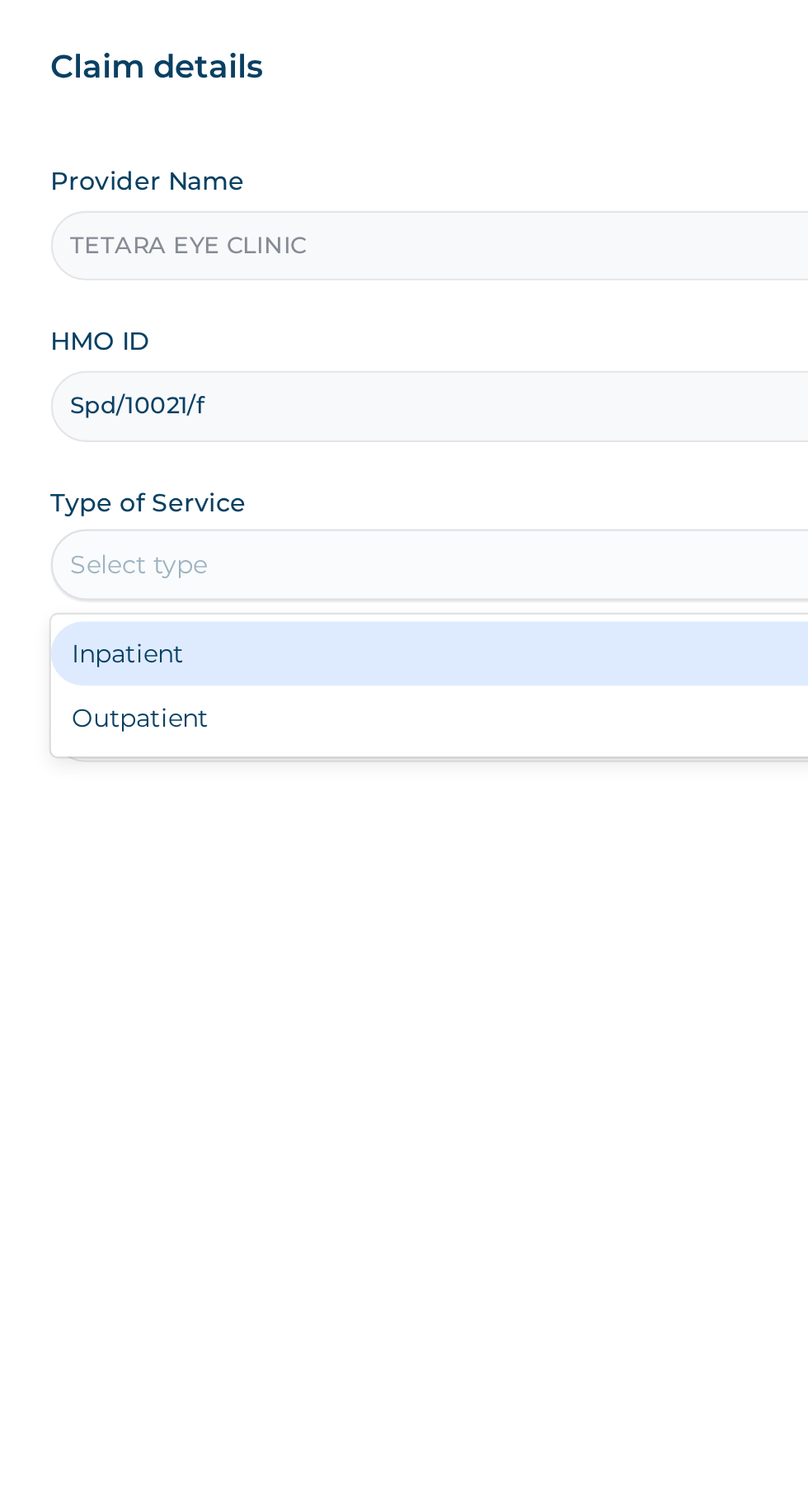
click at [356, 520] on div "Outpatient" at bounding box center [446, 514] width 400 height 30
type input "1"
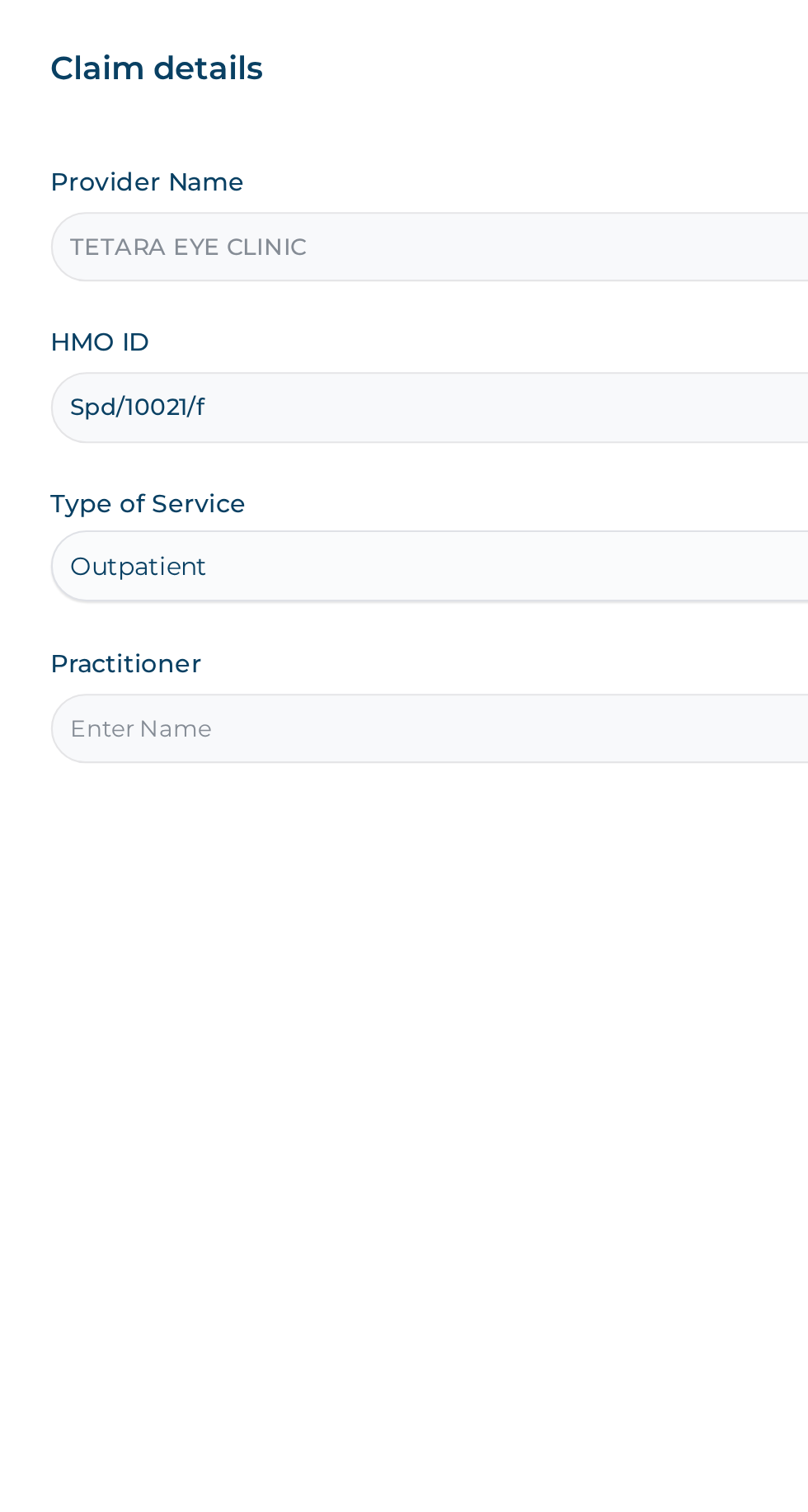
click at [322, 516] on input "Practitioner" at bounding box center [498, 518] width 503 height 33
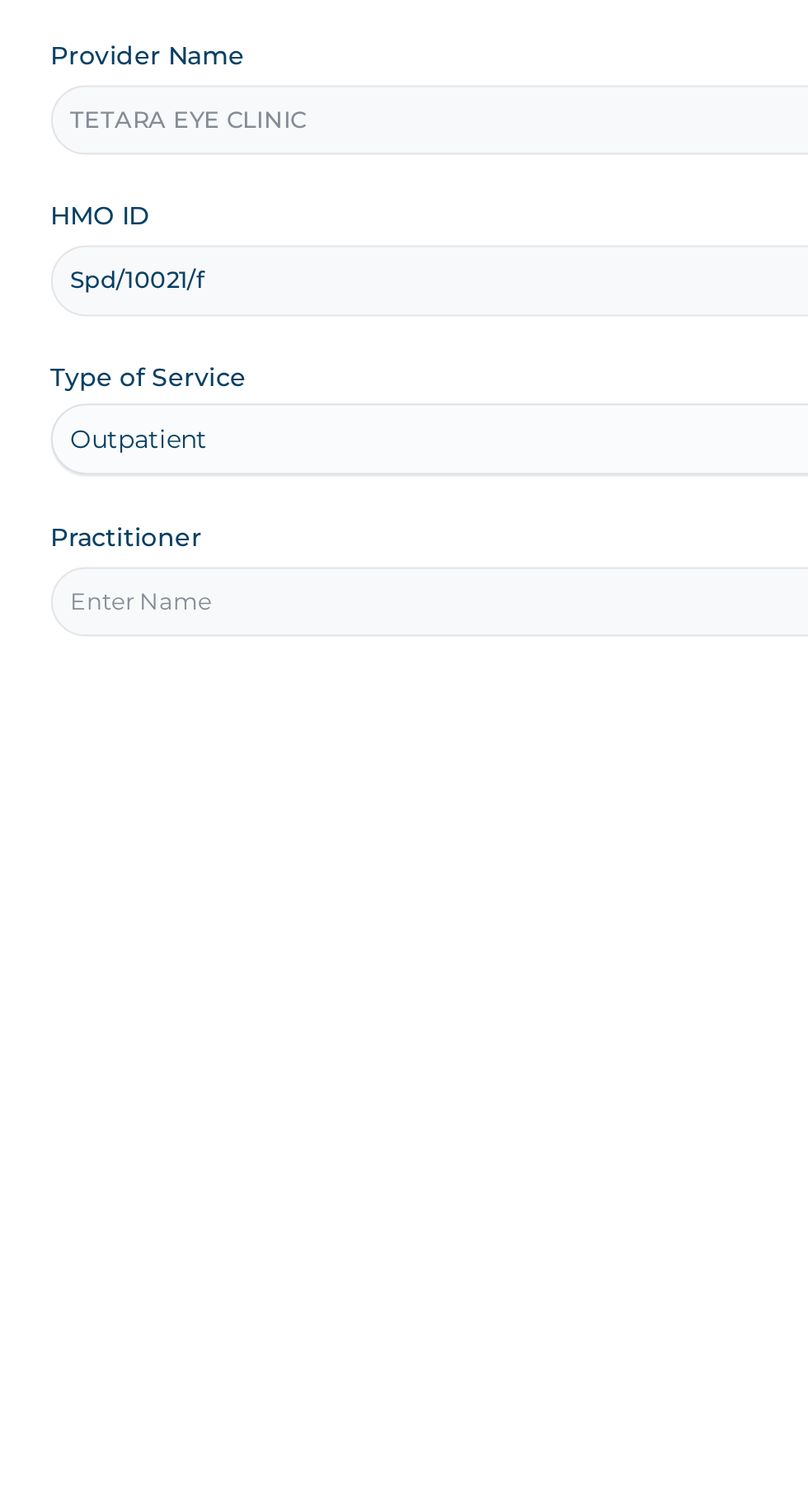
type input "Dr maryann"
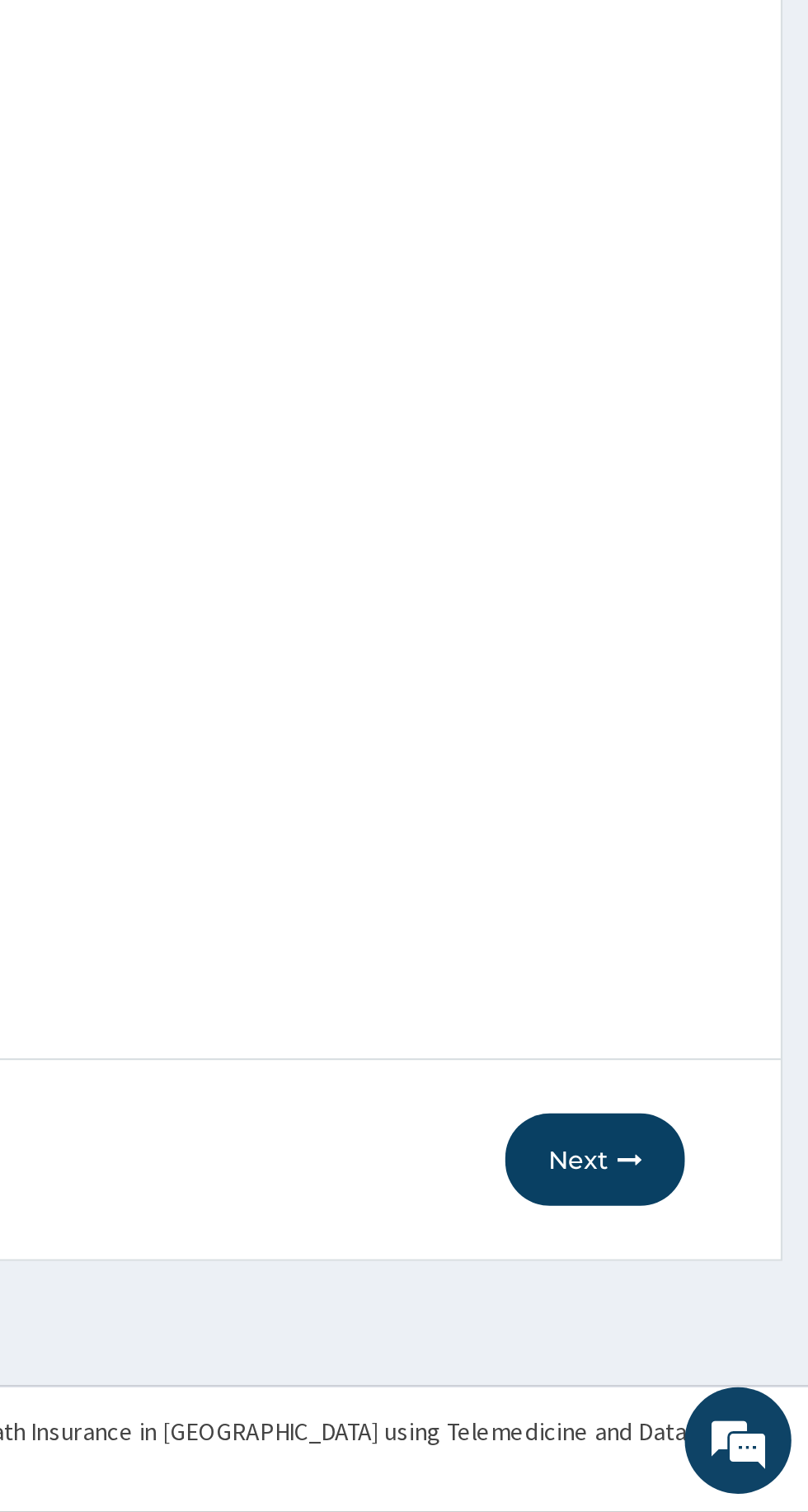
click at [713, 1350] on button "Next" at bounding box center [708, 1348] width 83 height 42
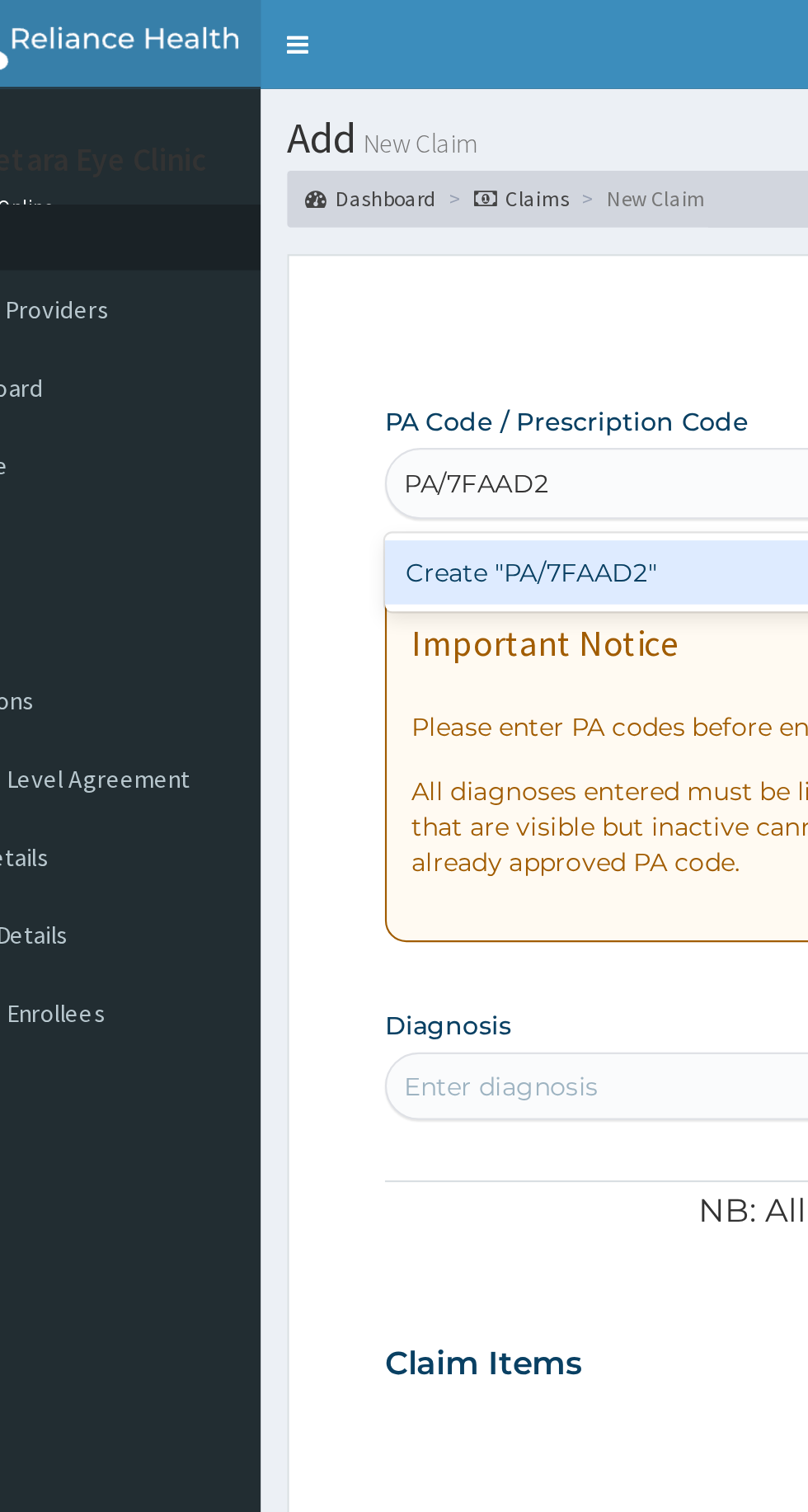
click at [364, 272] on div "Create "PA/7FAAD2"" at bounding box center [414, 266] width 334 height 30
type input "PA/7FAAD2"
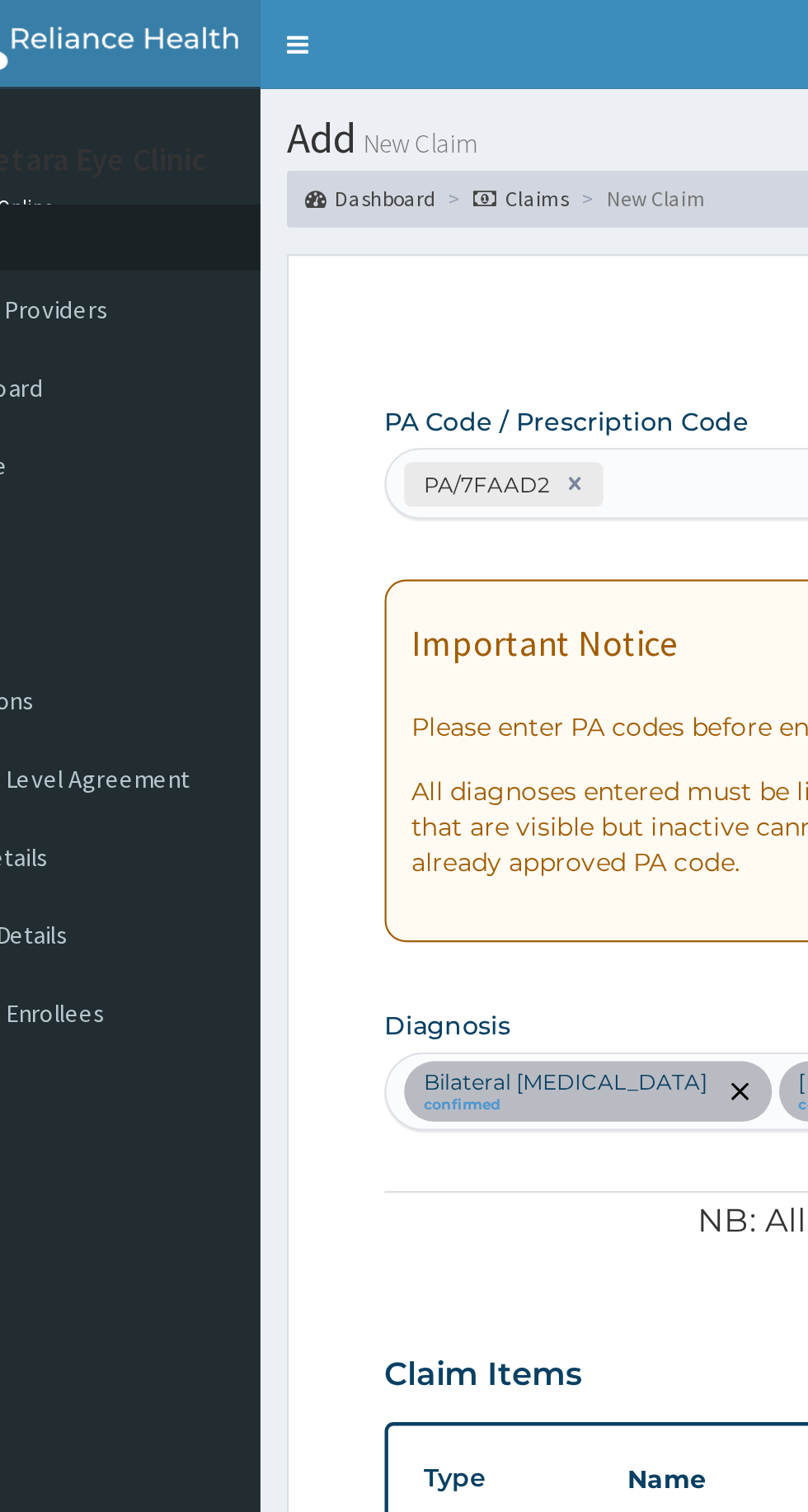
scroll to position [80, 0]
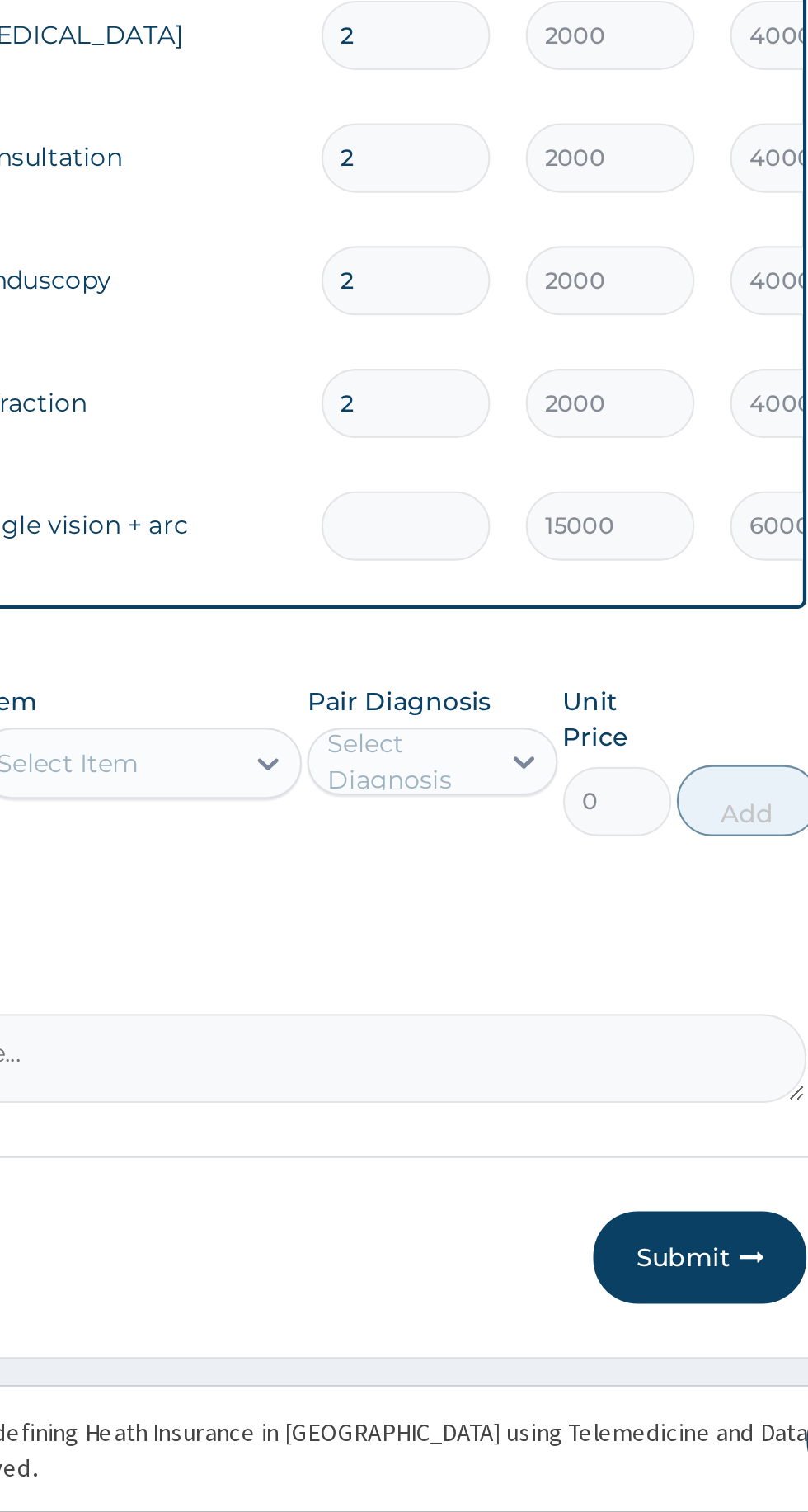
type input "0.00"
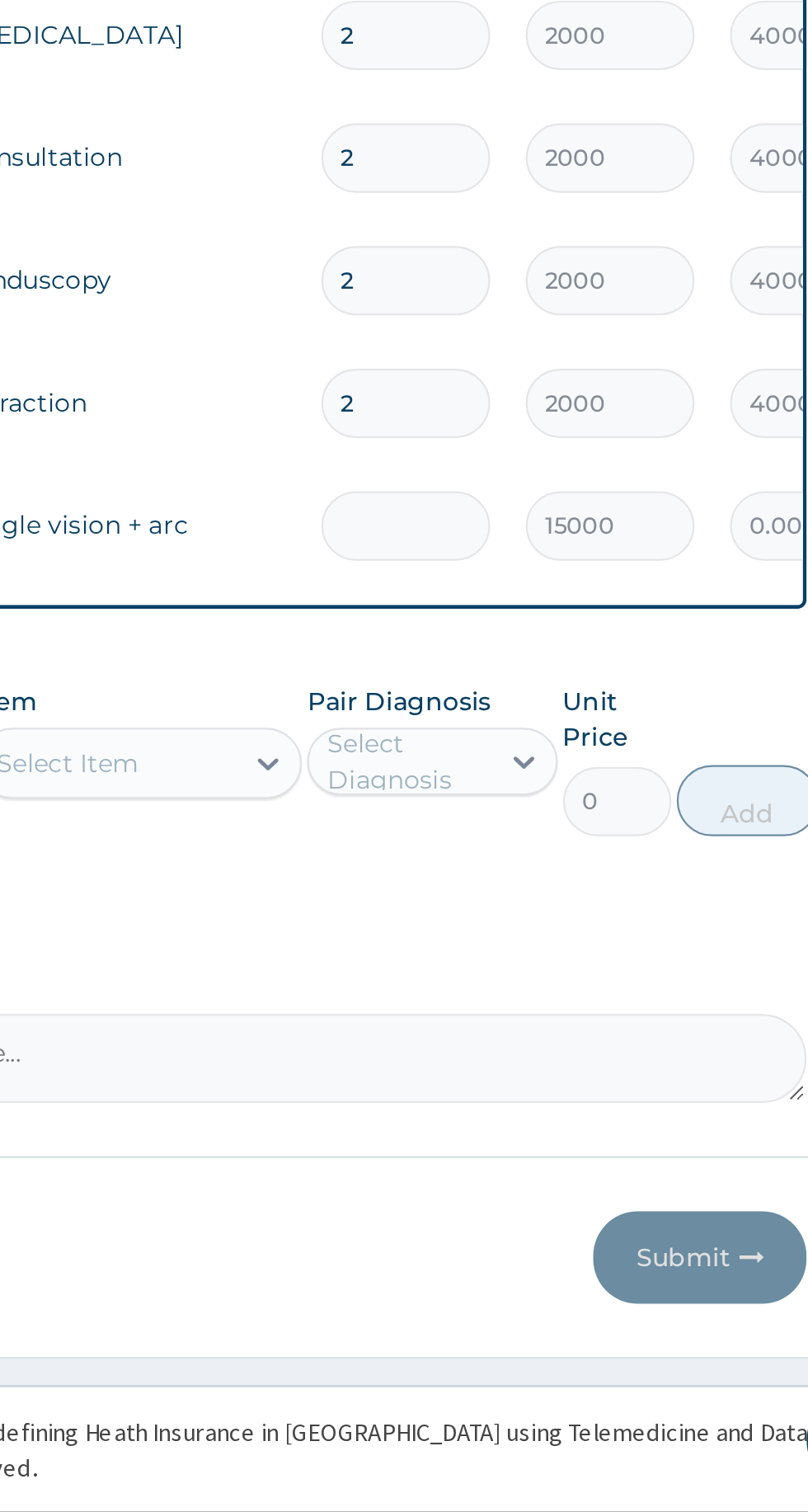
type input "2"
type input "30000.00"
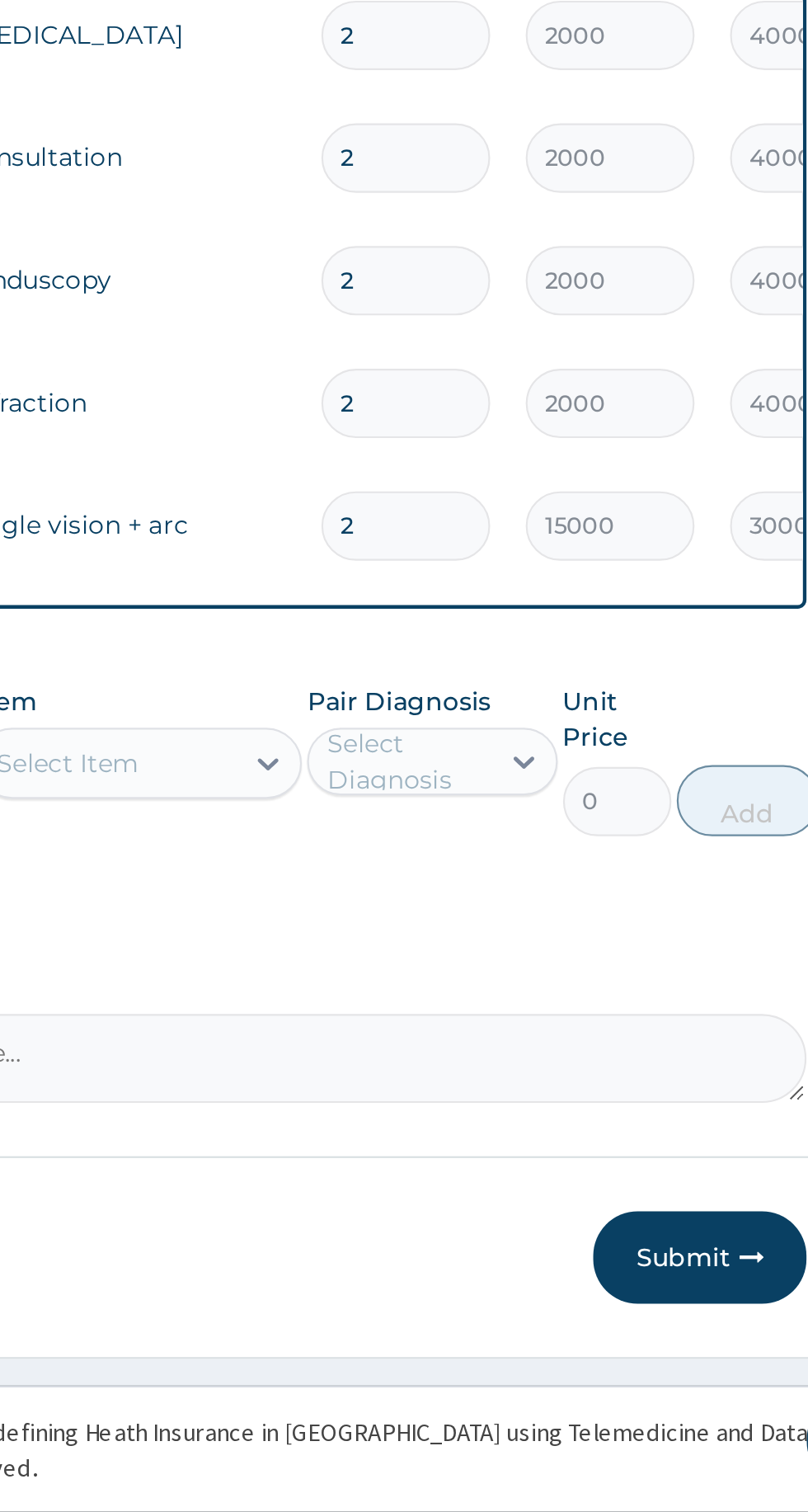
scroll to position [81, 0]
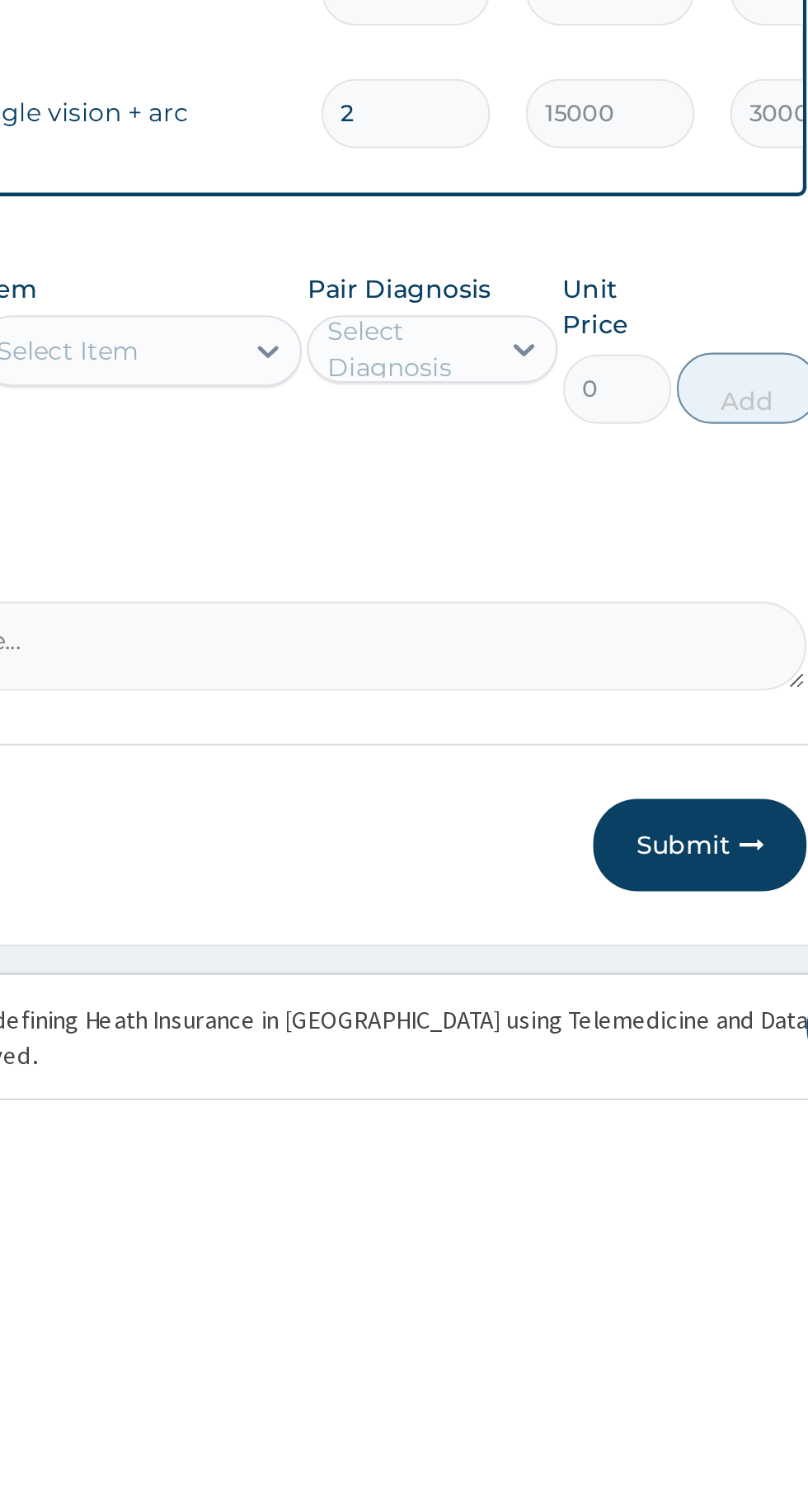
click at [696, 1400] on button "Submit" at bounding box center [700, 1393] width 99 height 42
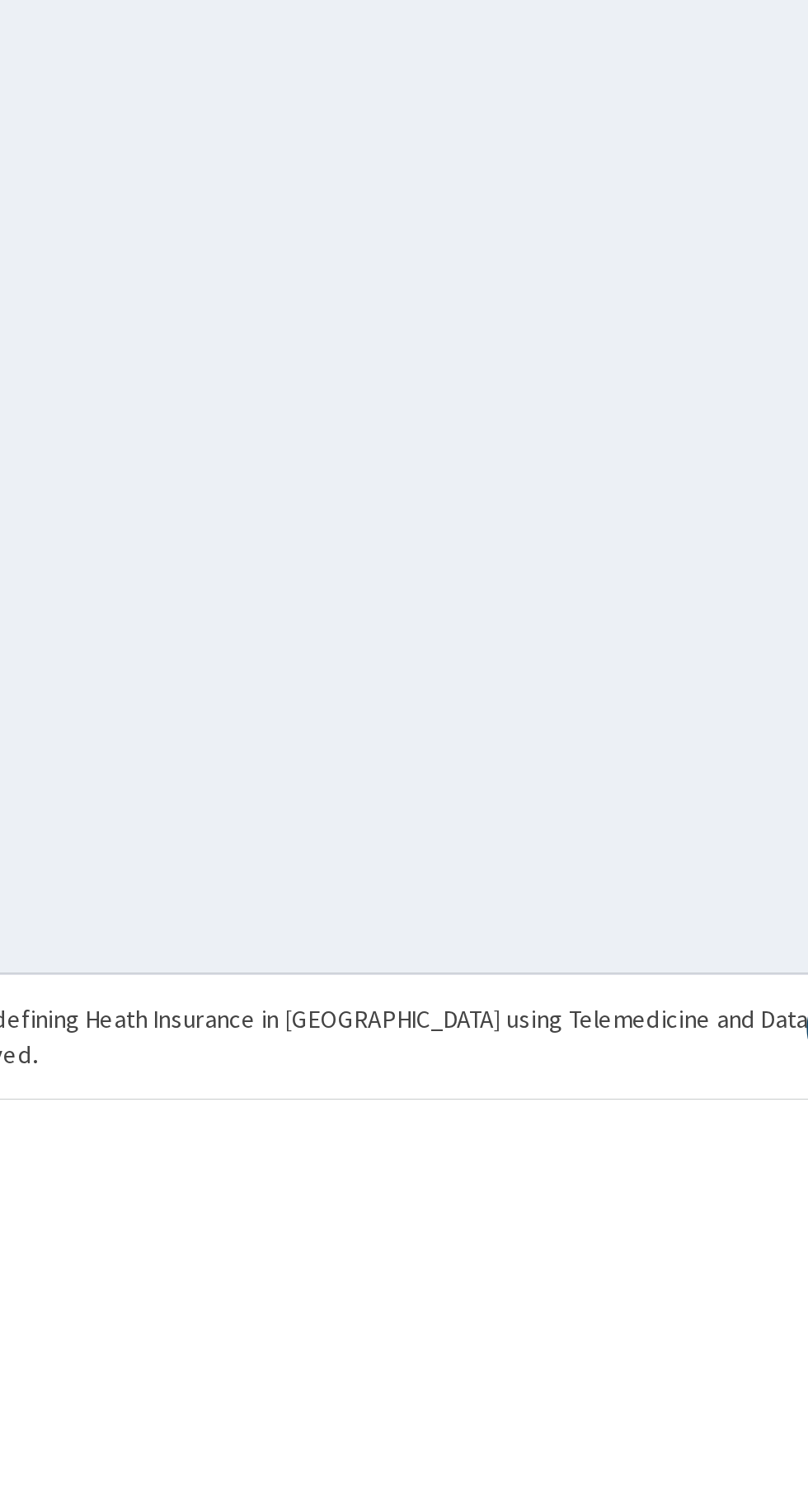
scroll to position [0, 0]
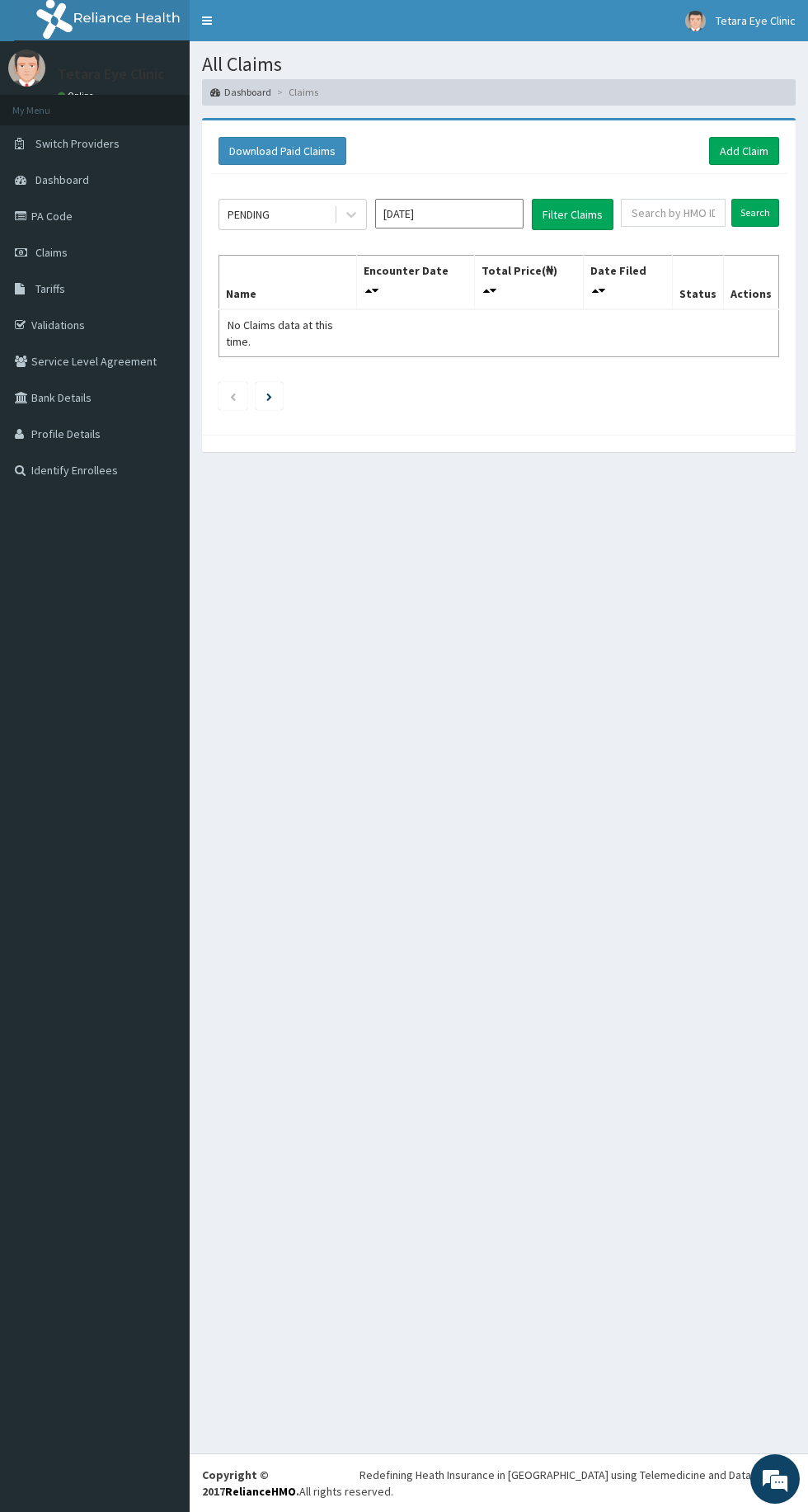
click at [48, 216] on link "PA Code" at bounding box center [95, 215] width 190 height 37
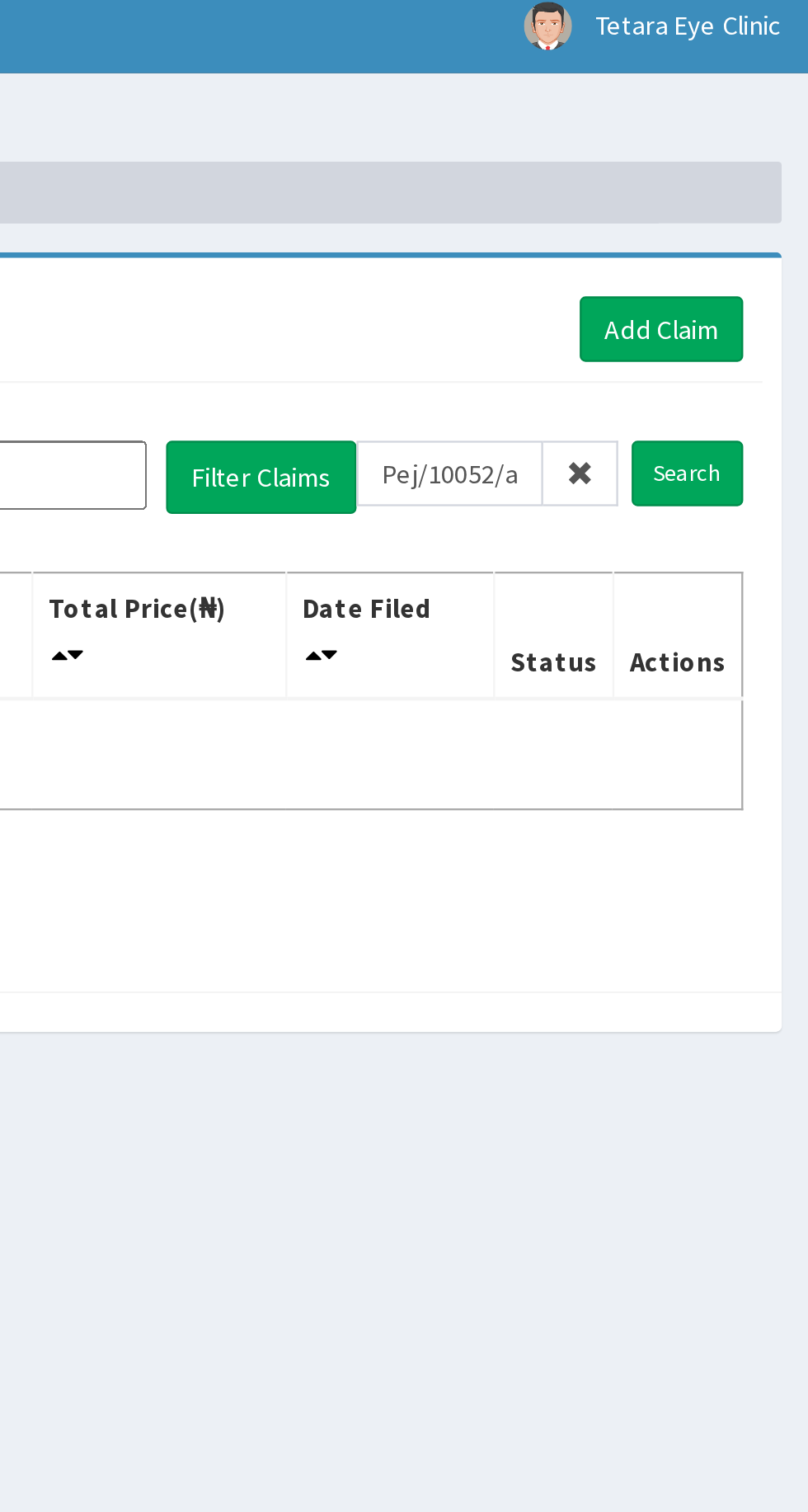
type input "Pej/10052/a"
click at [759, 209] on input "Search" at bounding box center [755, 212] width 47 height 28
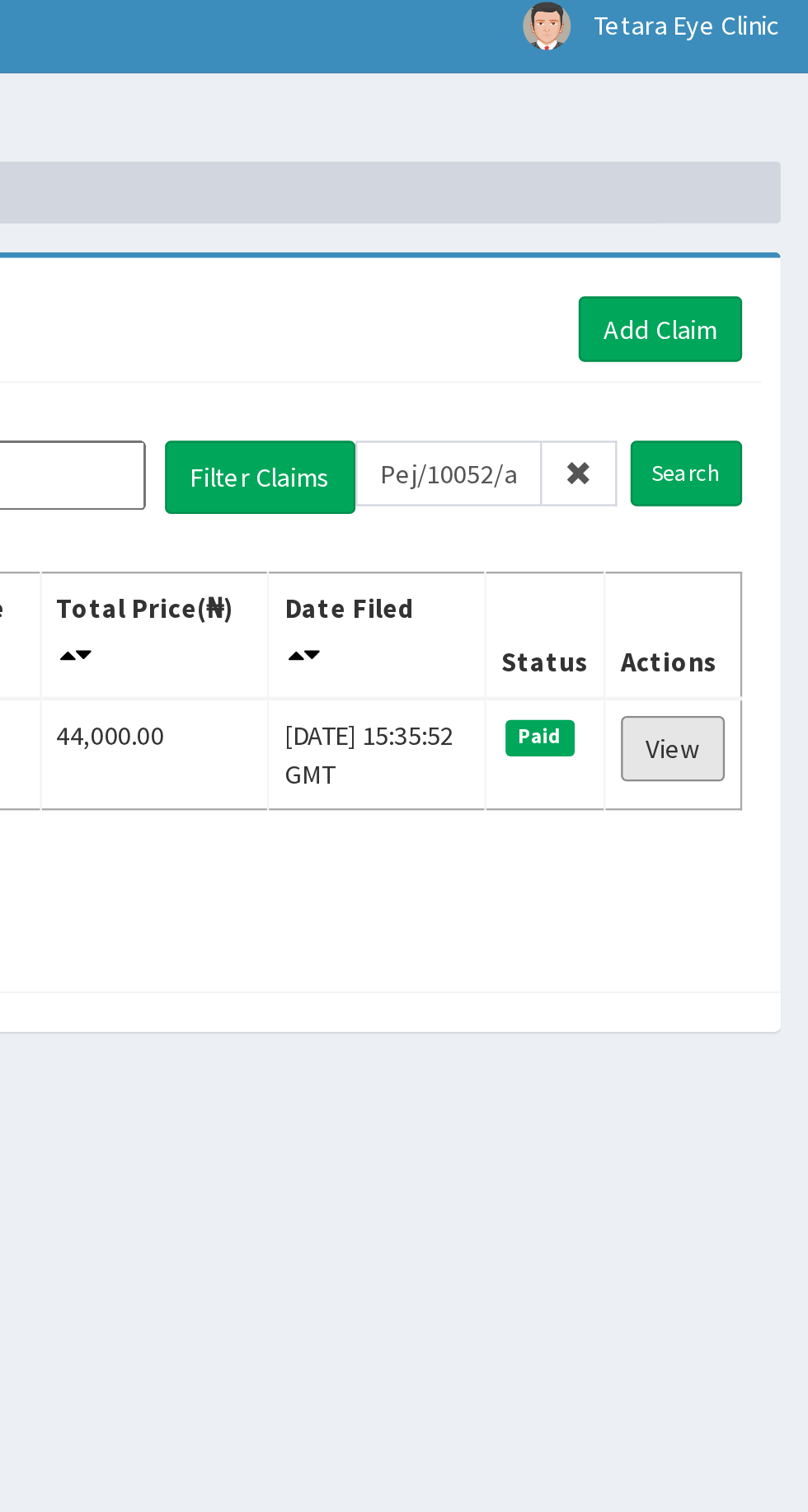
click at [759, 330] on link "View" at bounding box center [749, 331] width 44 height 28
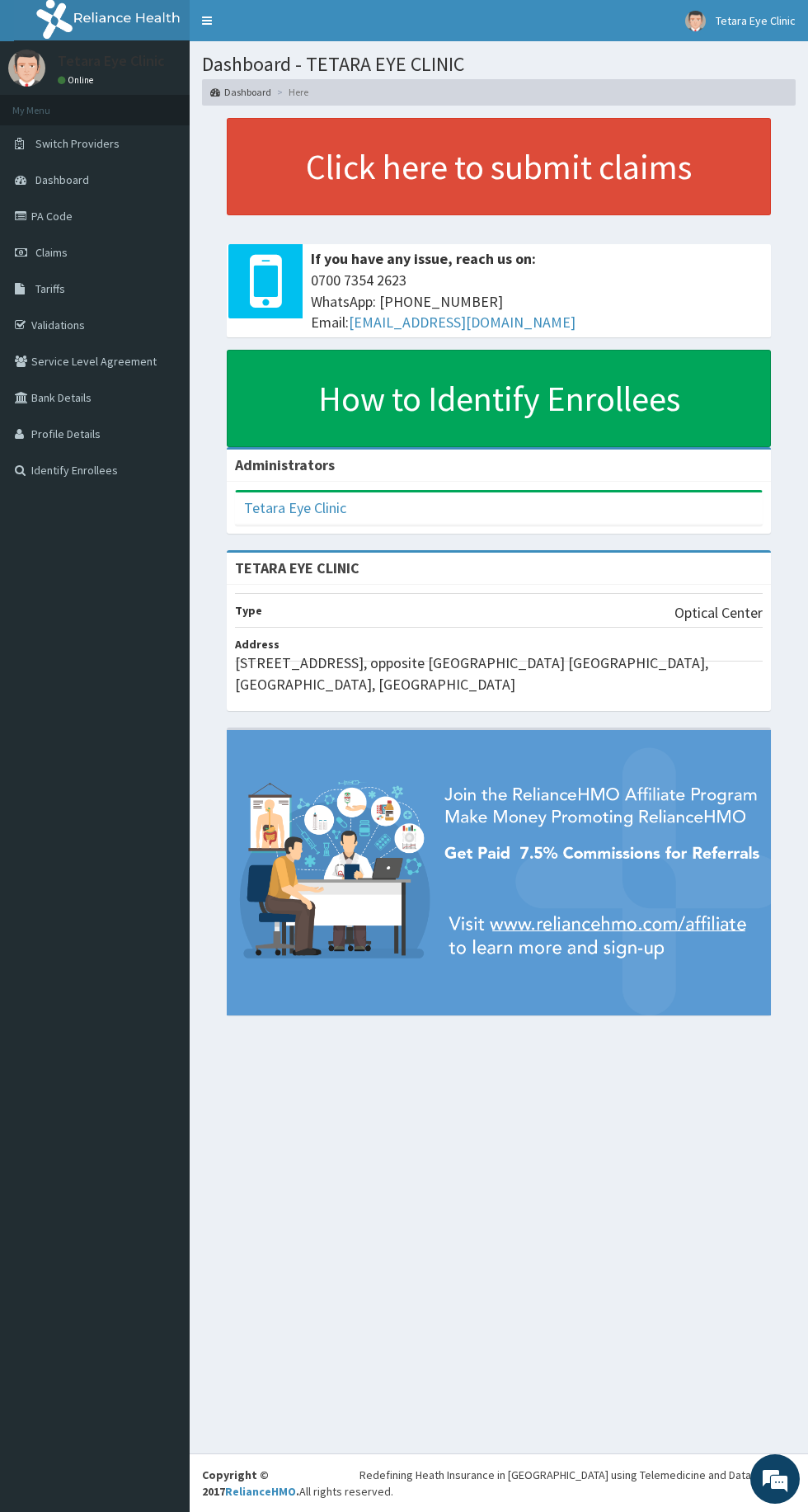
click at [32, 252] on link "Claims" at bounding box center [95, 252] width 190 height 37
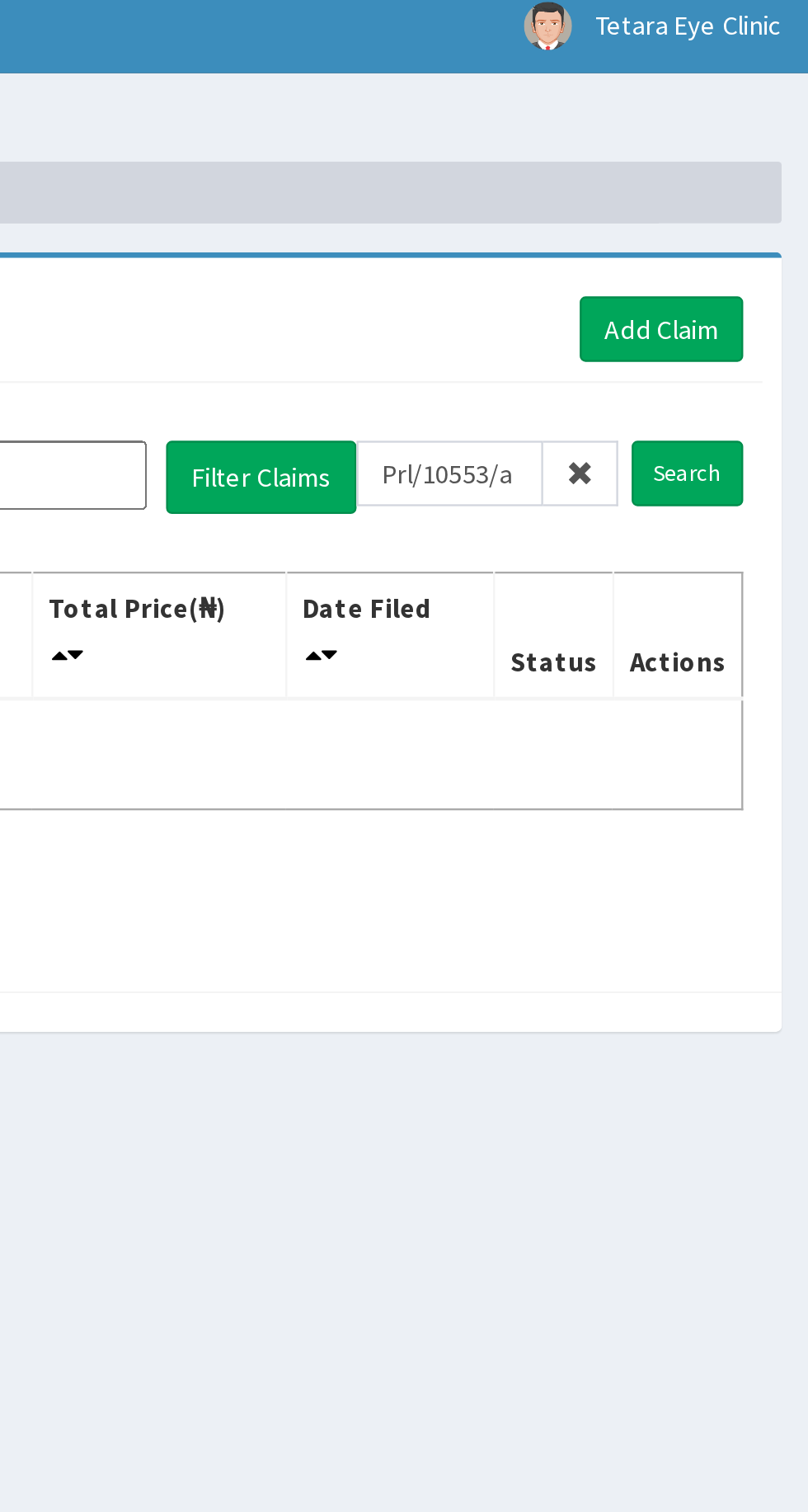
type input "Prl/10553/a"
click at [771, 216] on input "Search" at bounding box center [755, 212] width 47 height 28
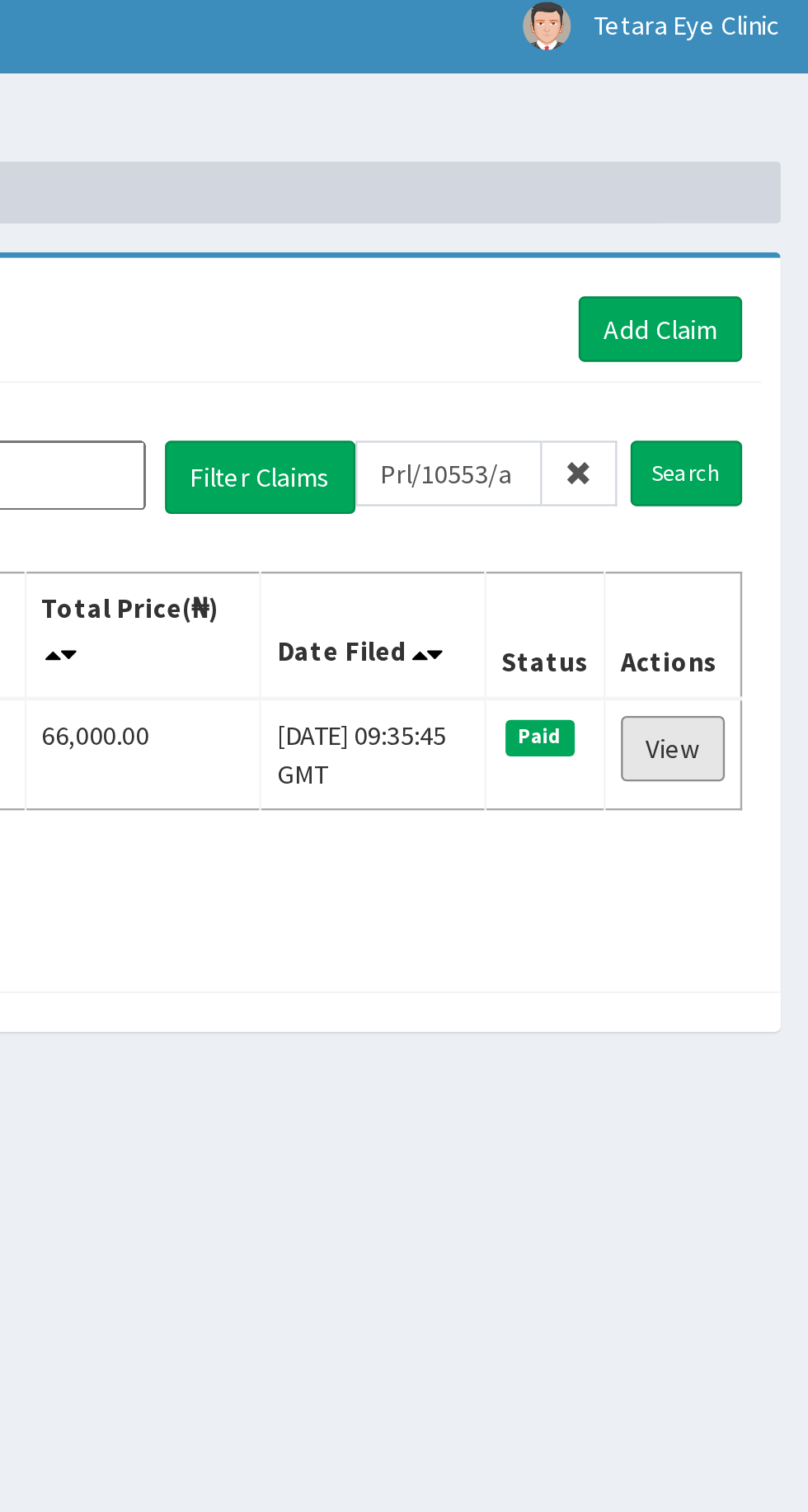
click at [751, 337] on link "View" at bounding box center [749, 331] width 44 height 28
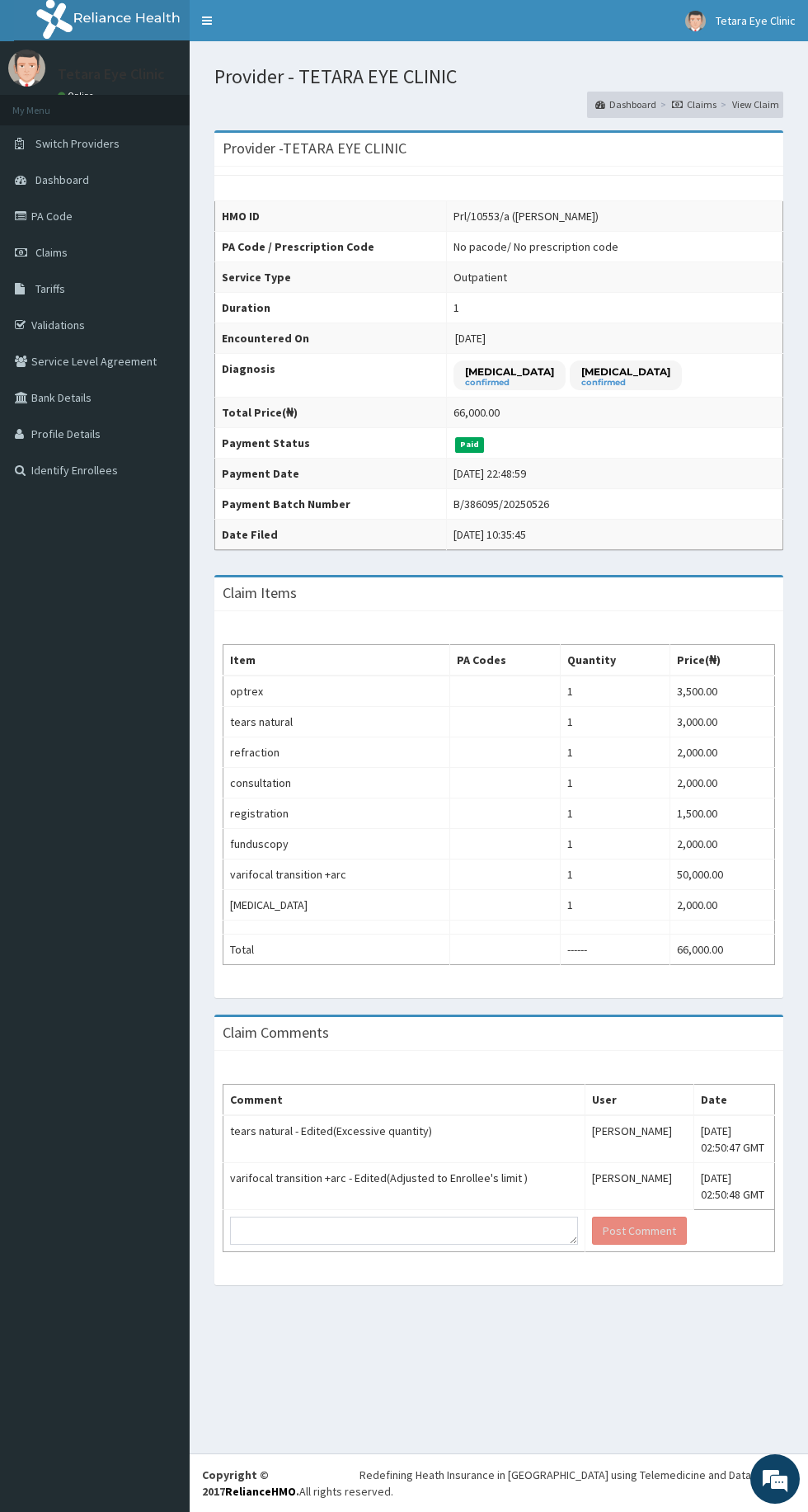
click at [47, 219] on link "PA Code" at bounding box center [95, 215] width 190 height 37
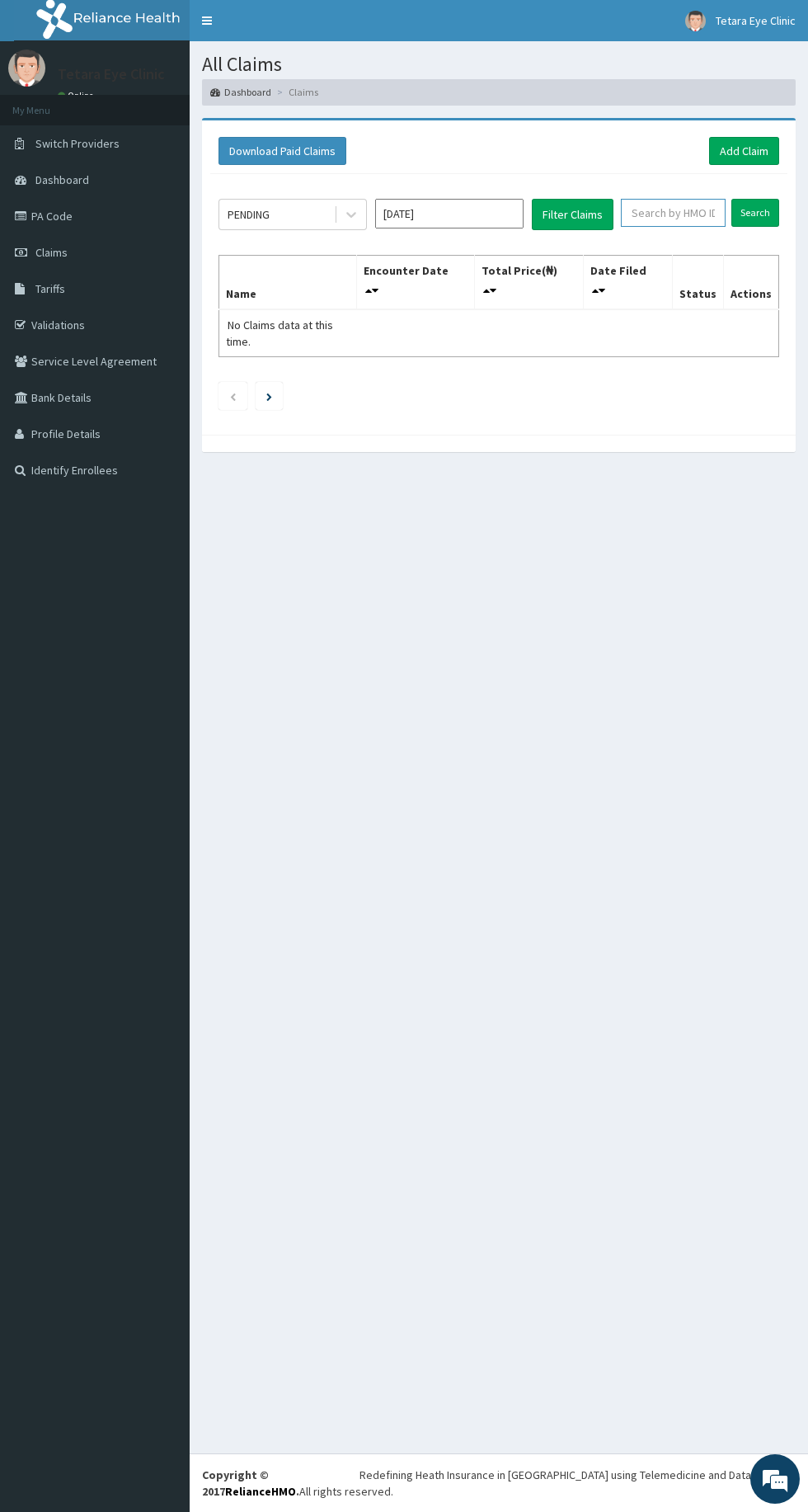
click at [682, 211] on input "text" at bounding box center [674, 212] width 105 height 28
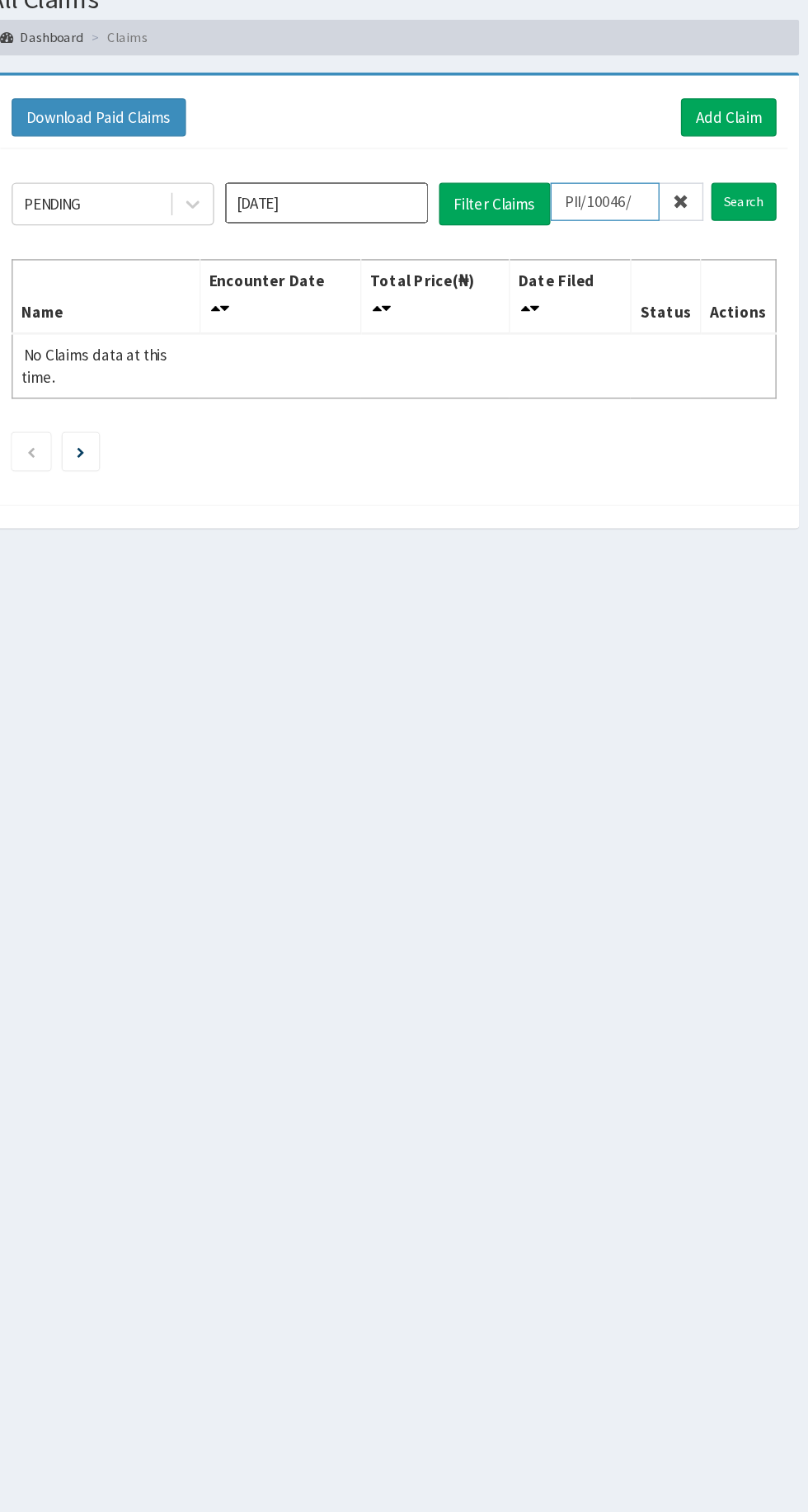
click at [676, 205] on input "PII/10046/" at bounding box center [653, 212] width 80 height 28
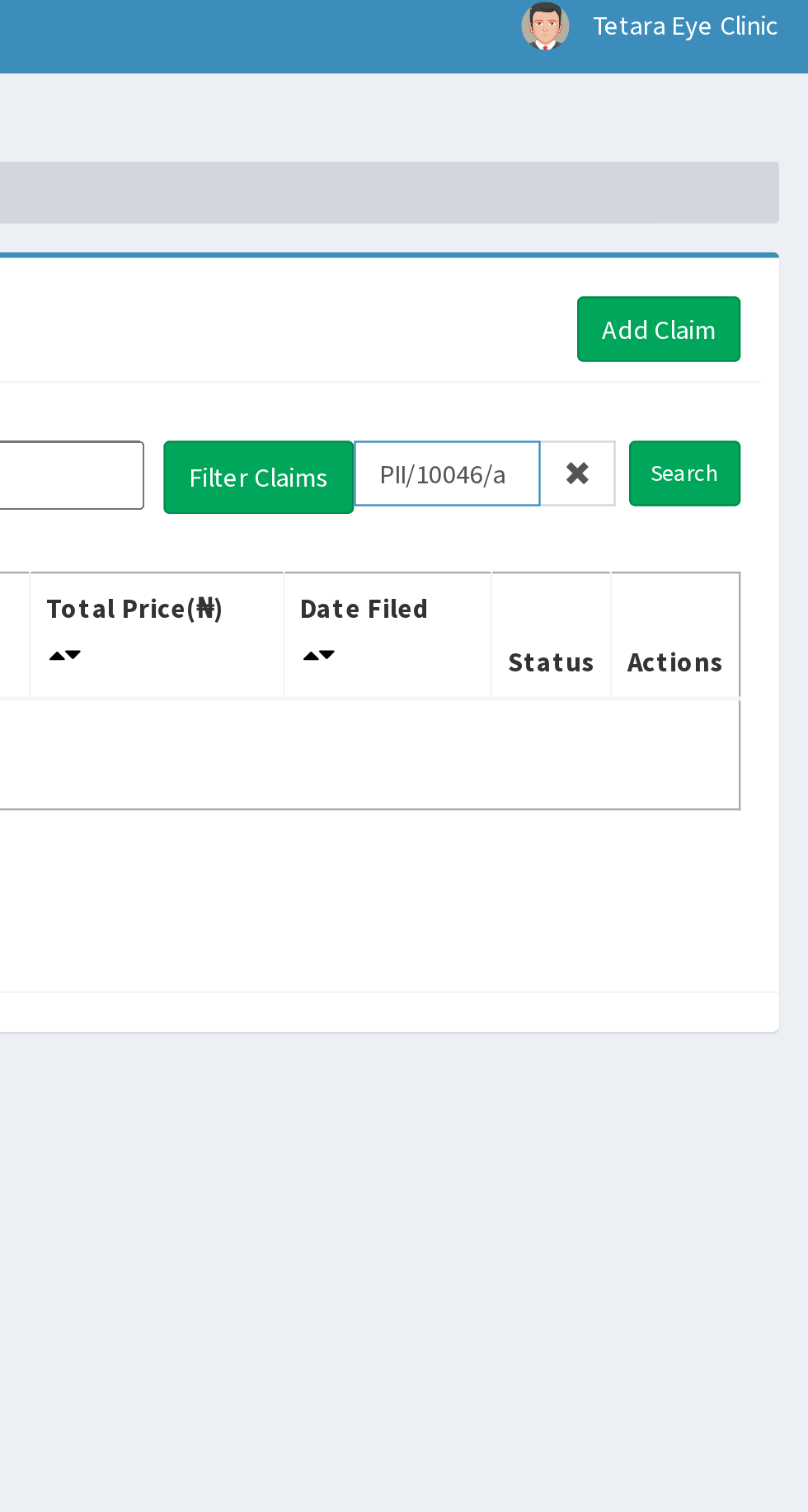
type input "PII/10046/a"
click at [756, 212] on input "Search" at bounding box center [755, 212] width 47 height 28
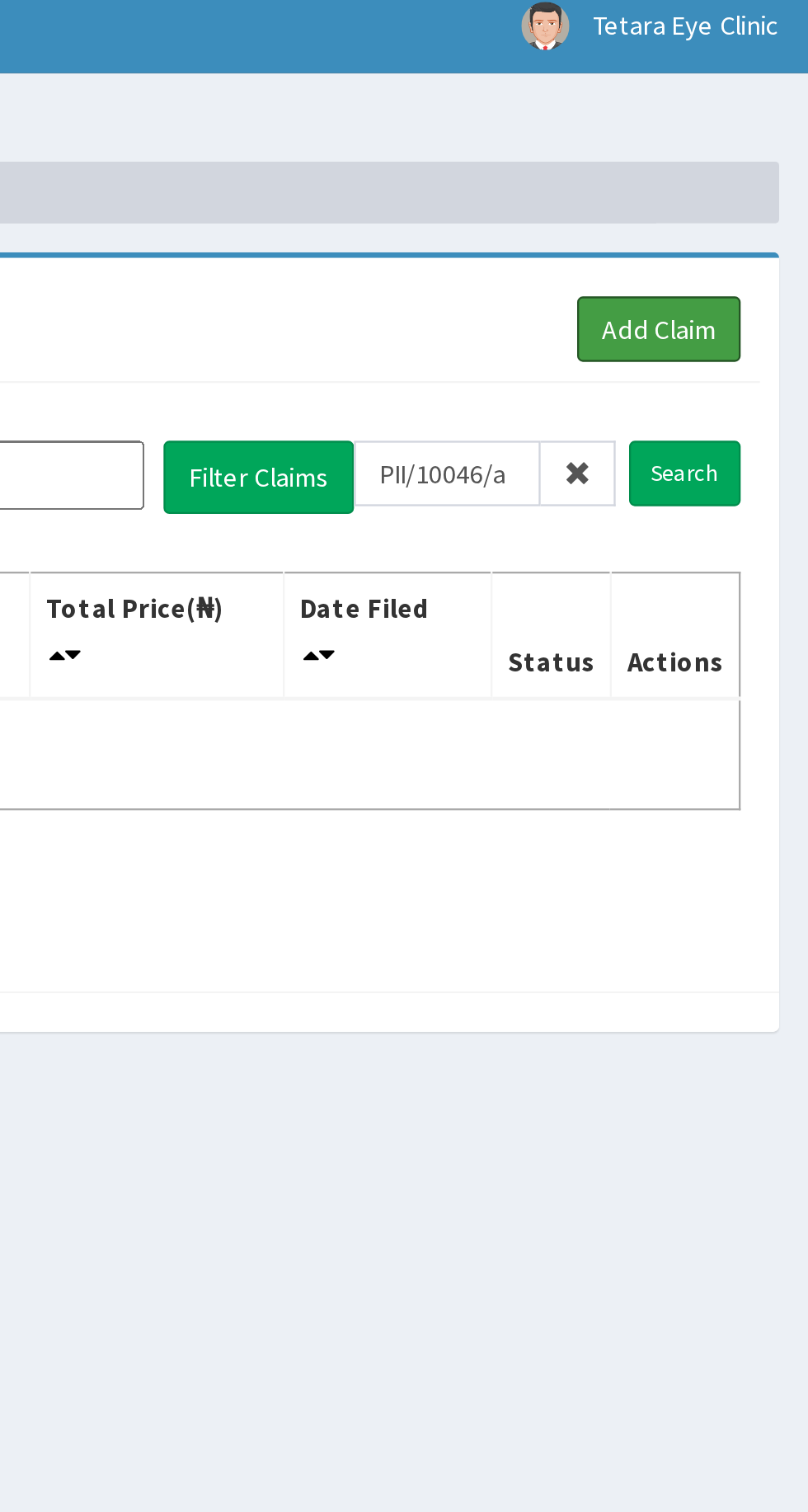
click at [752, 151] on link "Add Claim" at bounding box center [744, 151] width 70 height 28
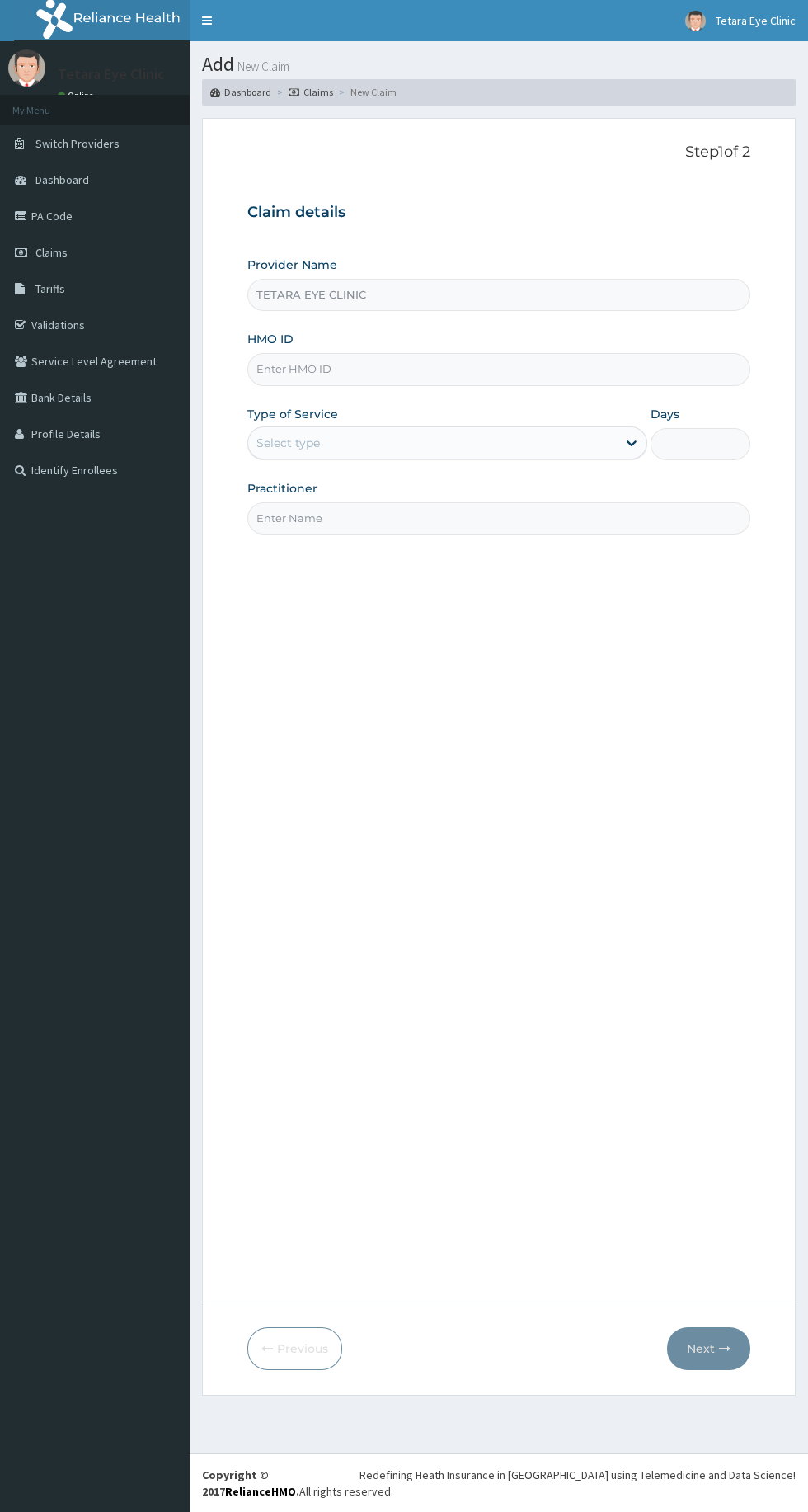
click at [352, 372] on input "HMO ID" at bounding box center [498, 369] width 503 height 33
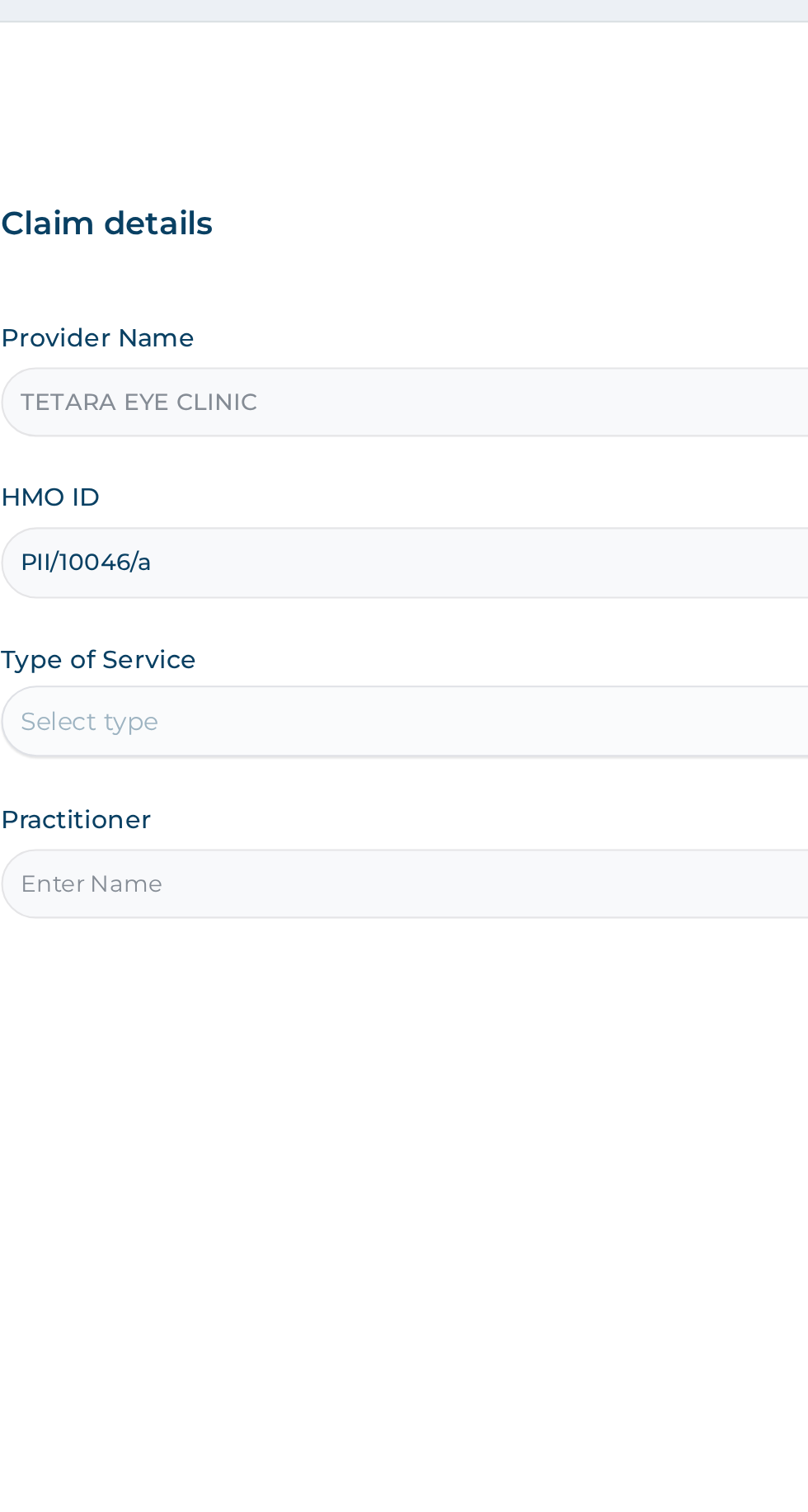
type input "PII/10046/a"
click at [363, 437] on div "Select type" at bounding box center [432, 443] width 368 height 27
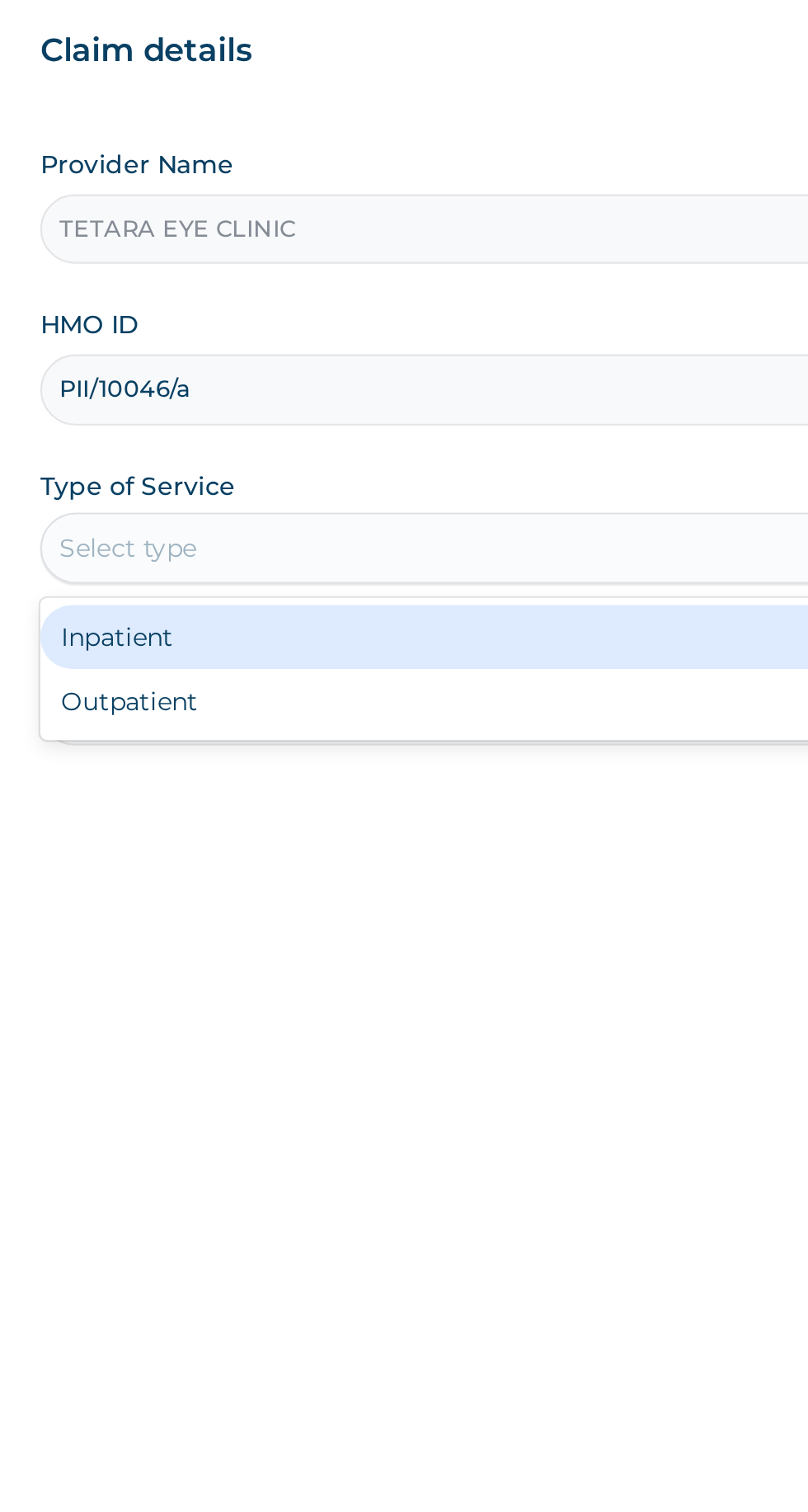
click at [366, 515] on div "Outpatient" at bounding box center [446, 514] width 400 height 30
type input "1"
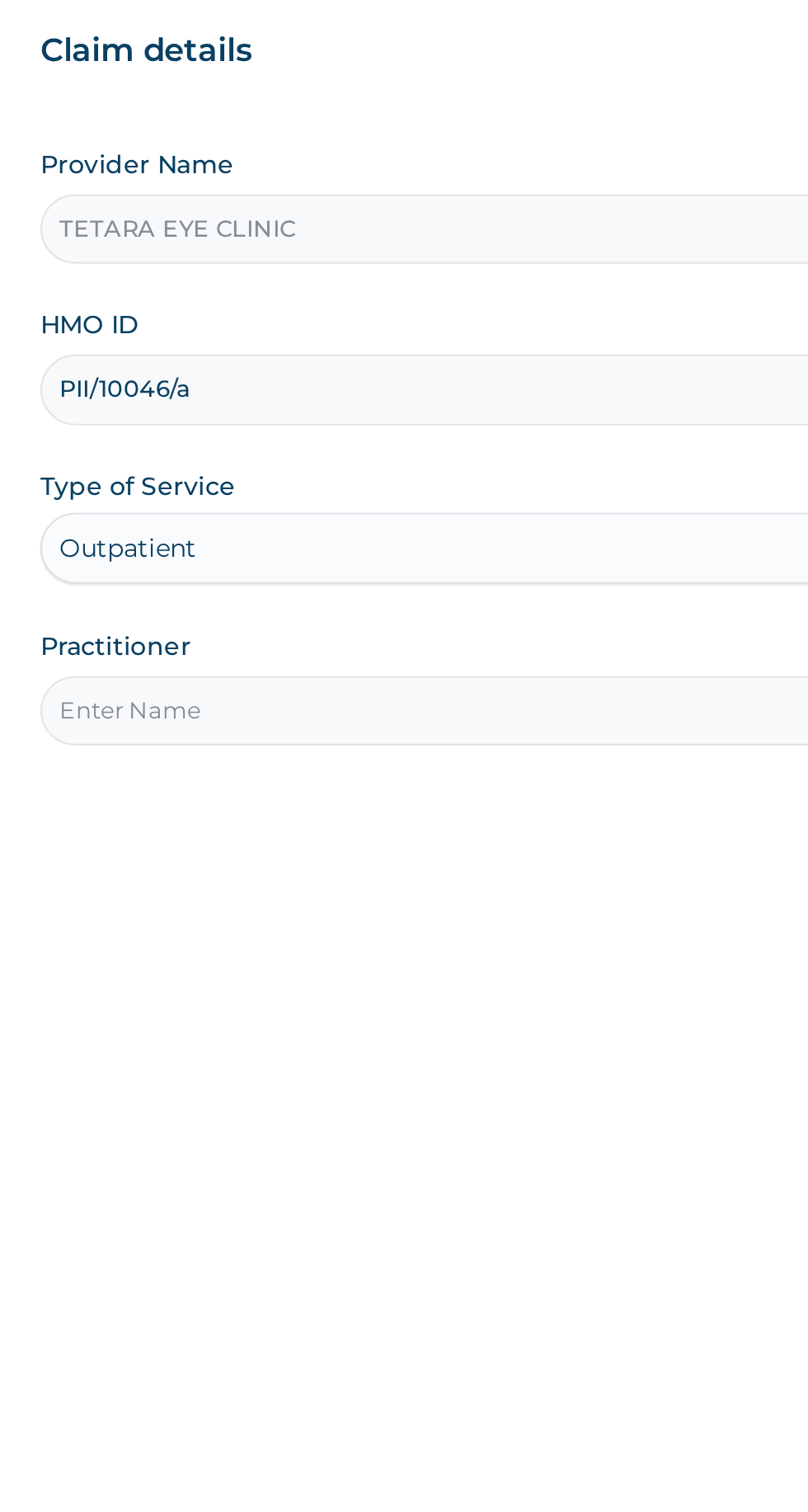
click at [356, 515] on input "Practitioner" at bounding box center [498, 518] width 503 height 33
type input "Dr [PERSON_NAME]"
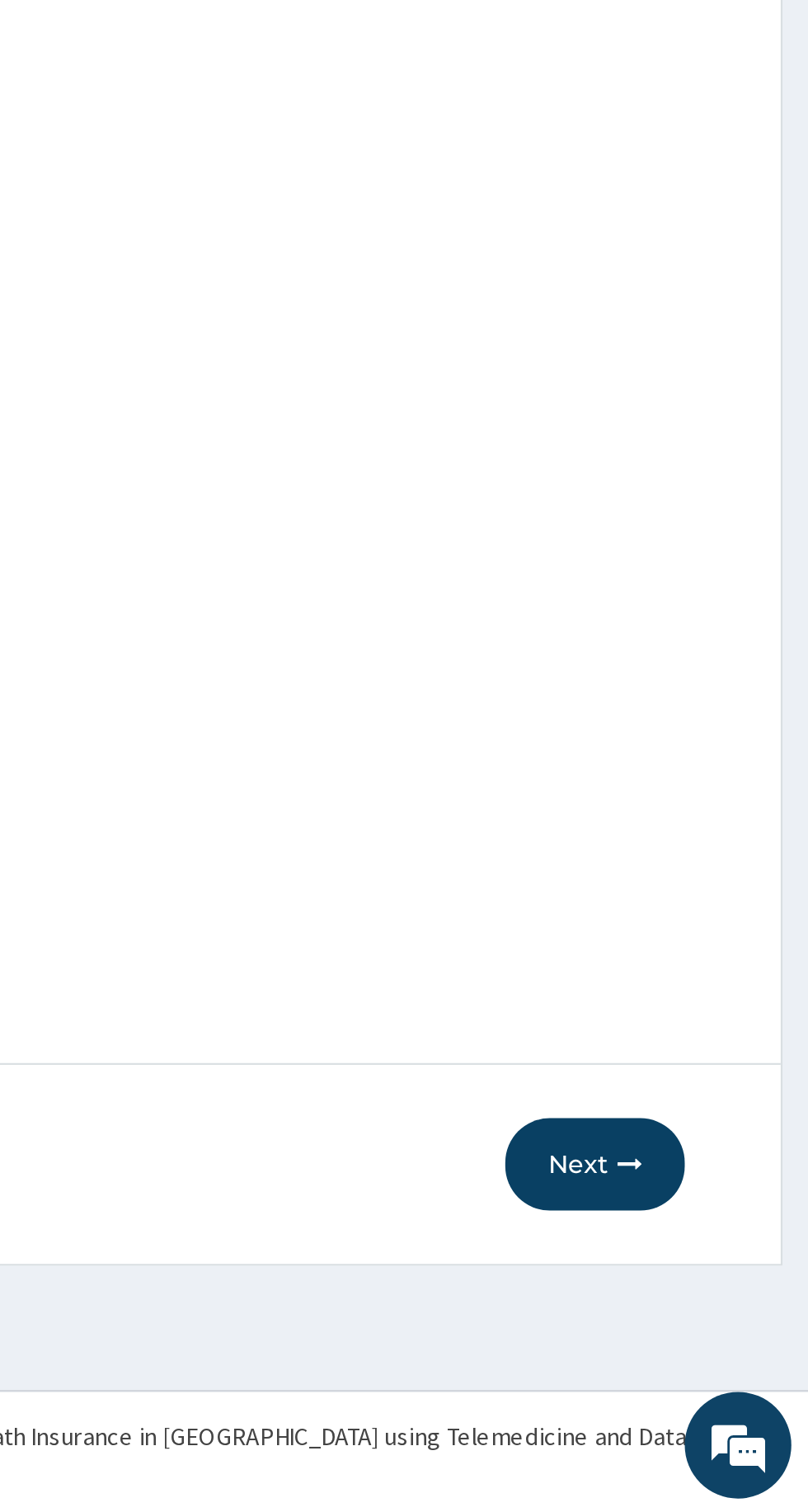
click at [719, 1345] on icon "button" at bounding box center [725, 1349] width 12 height 12
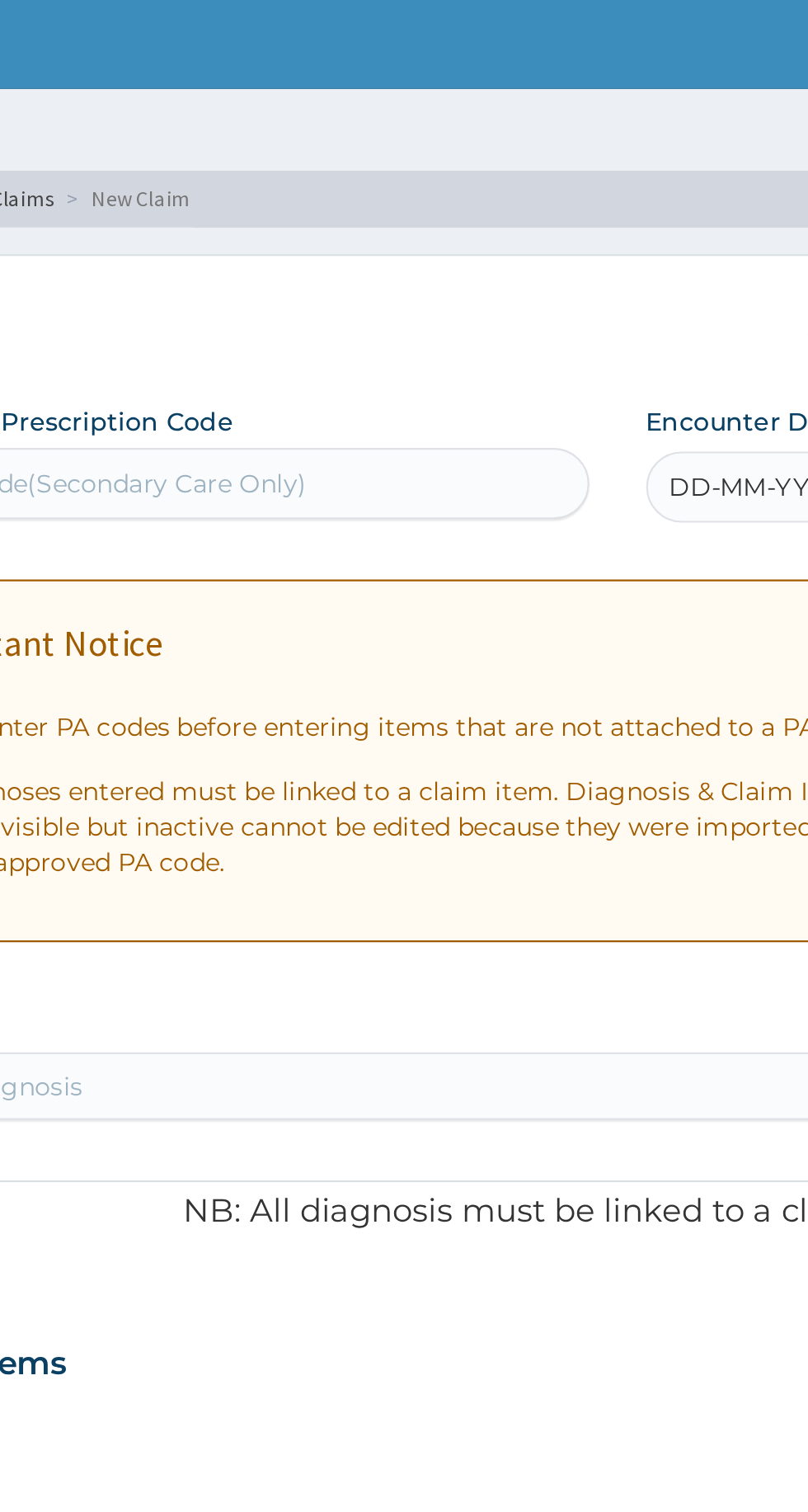
click at [420, 214] on div "Enter Code(Secondary Care Only)" at bounding box center [414, 224] width 332 height 27
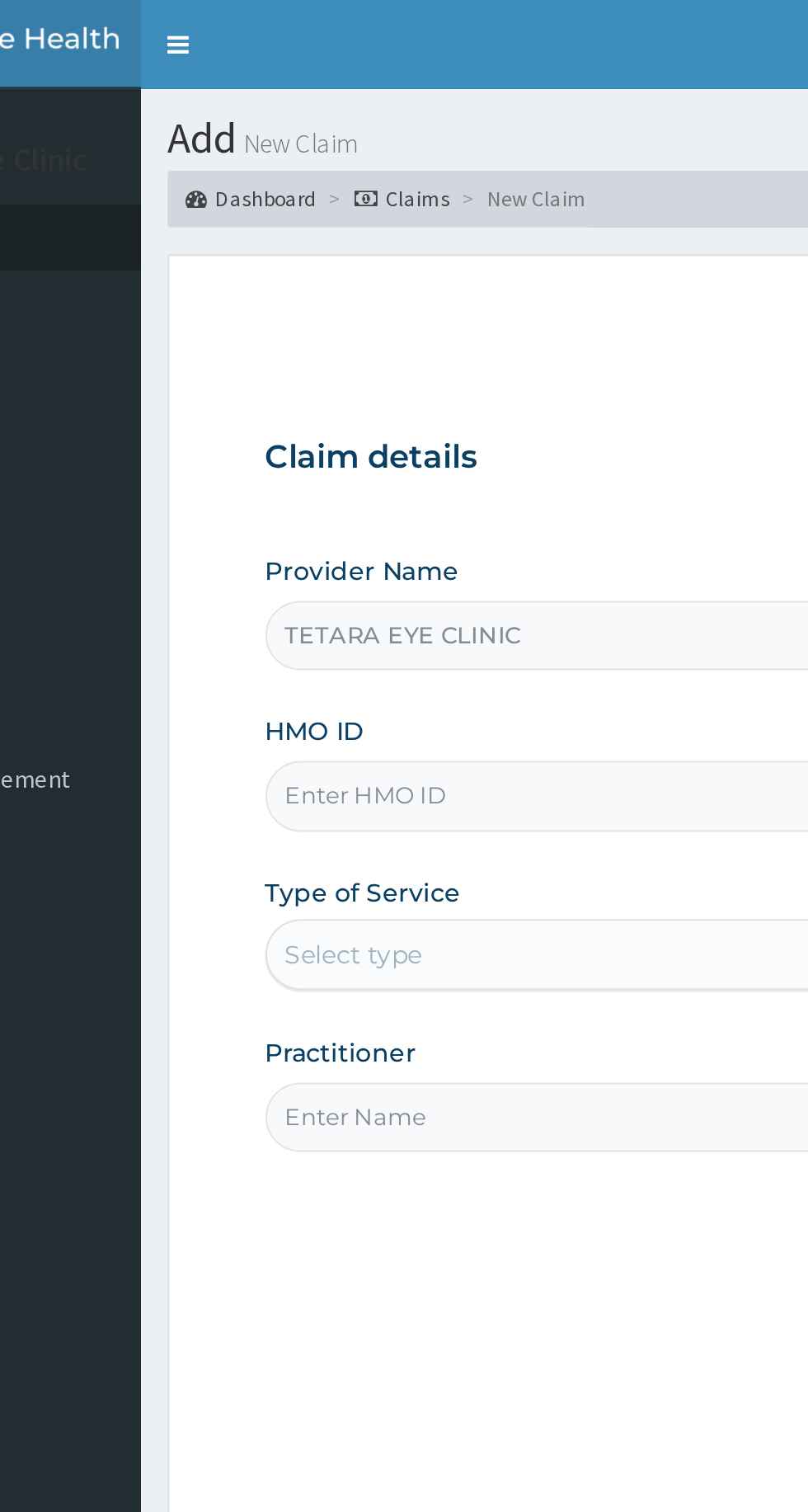
type input "TETARA EYE CLINIC"
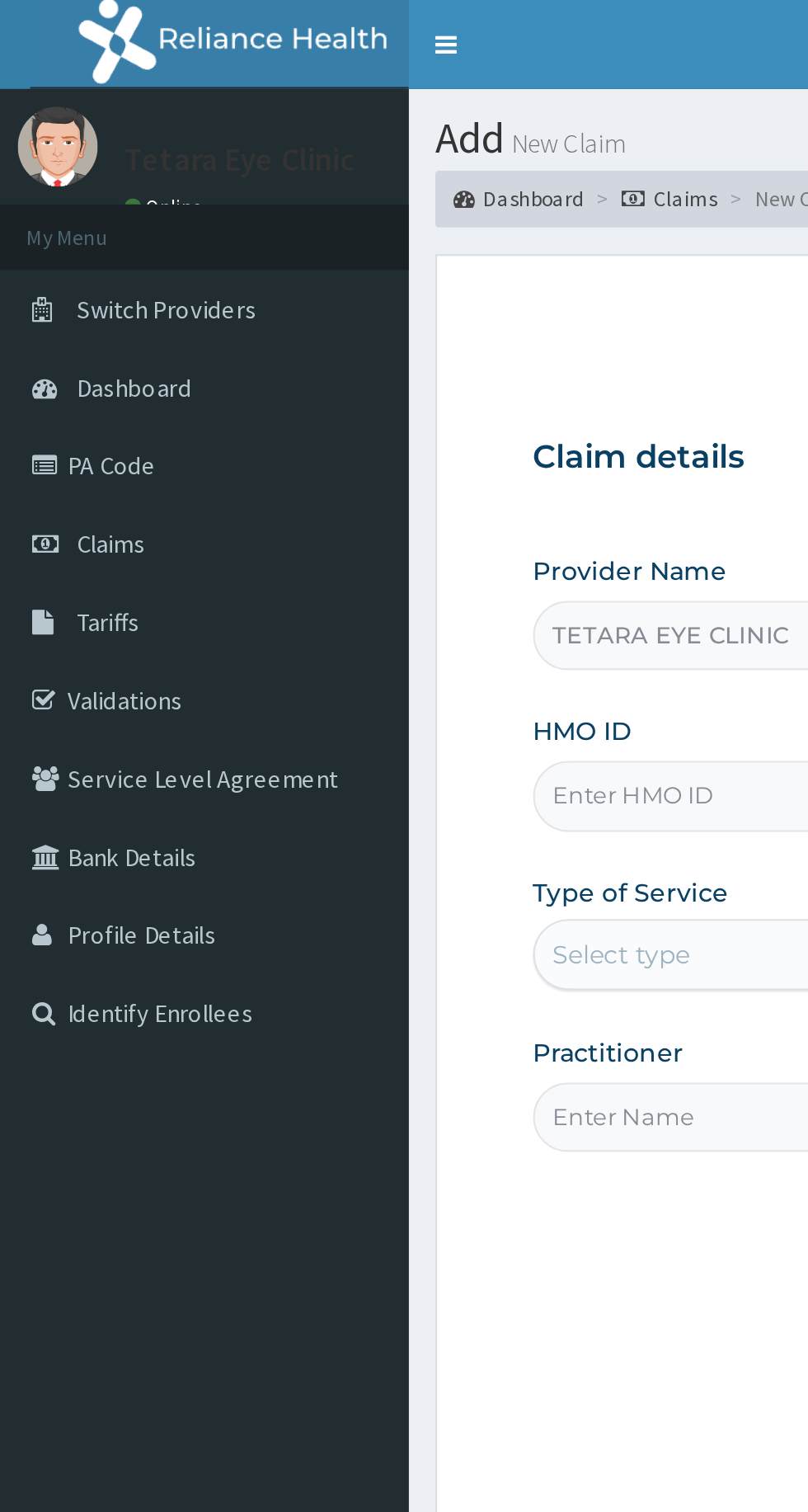
click at [298, 365] on input "HMO ID" at bounding box center [498, 369] width 503 height 33
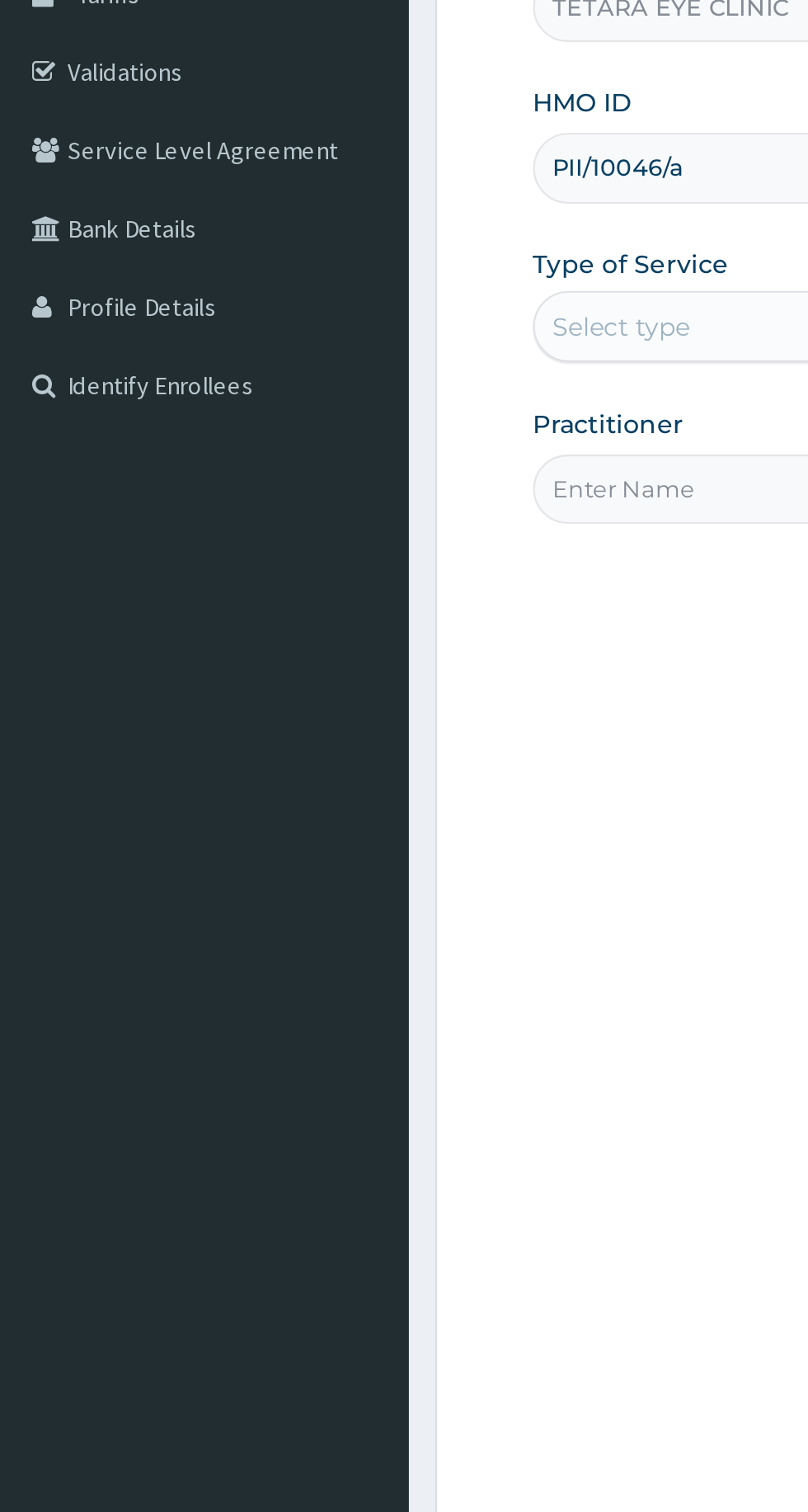
type input "PII/10046/a"
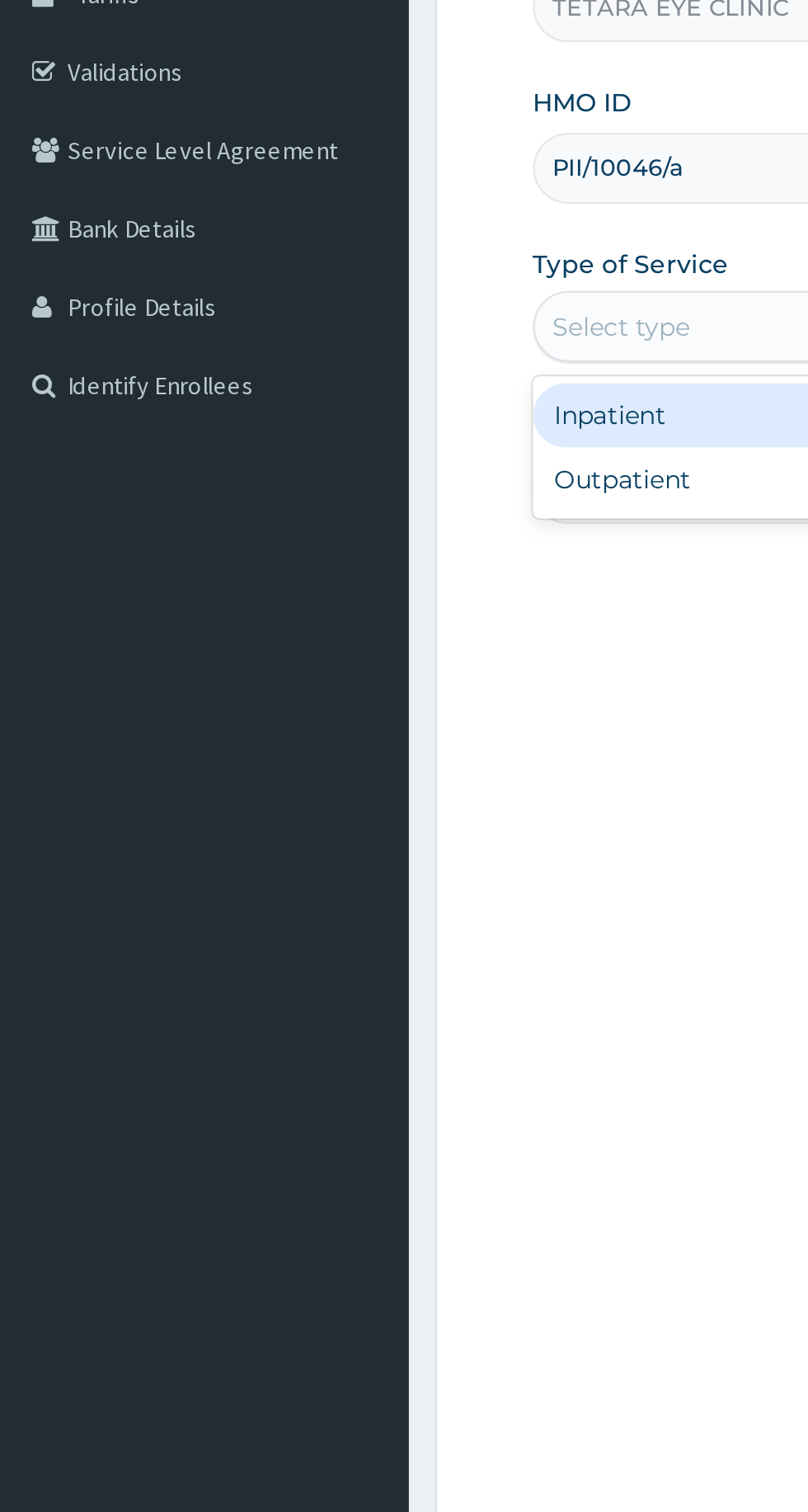
click at [307, 517] on div "Outpatient" at bounding box center [446, 514] width 400 height 30
type input "1"
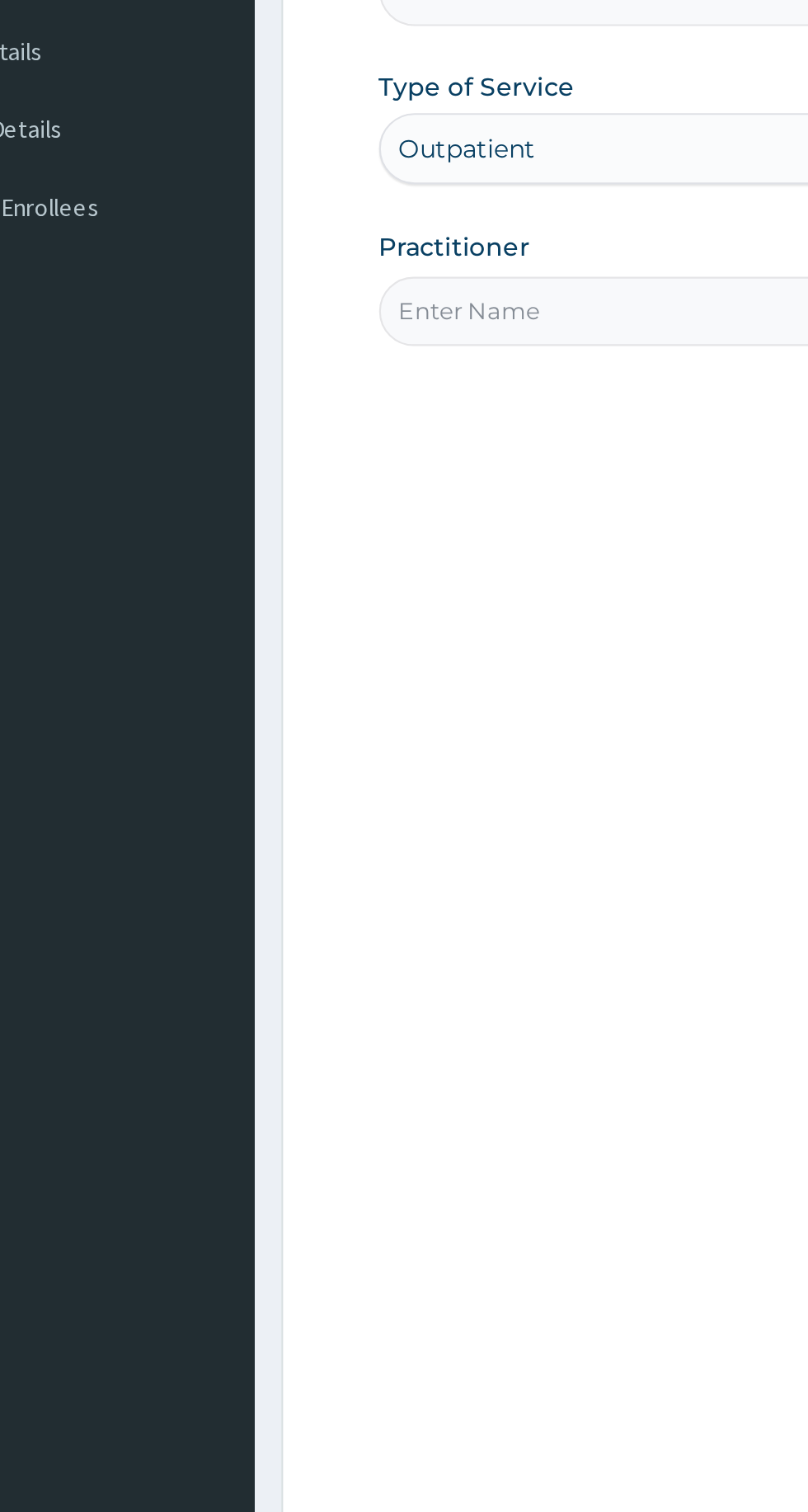
click at [292, 513] on input "Practitioner" at bounding box center [498, 518] width 503 height 33
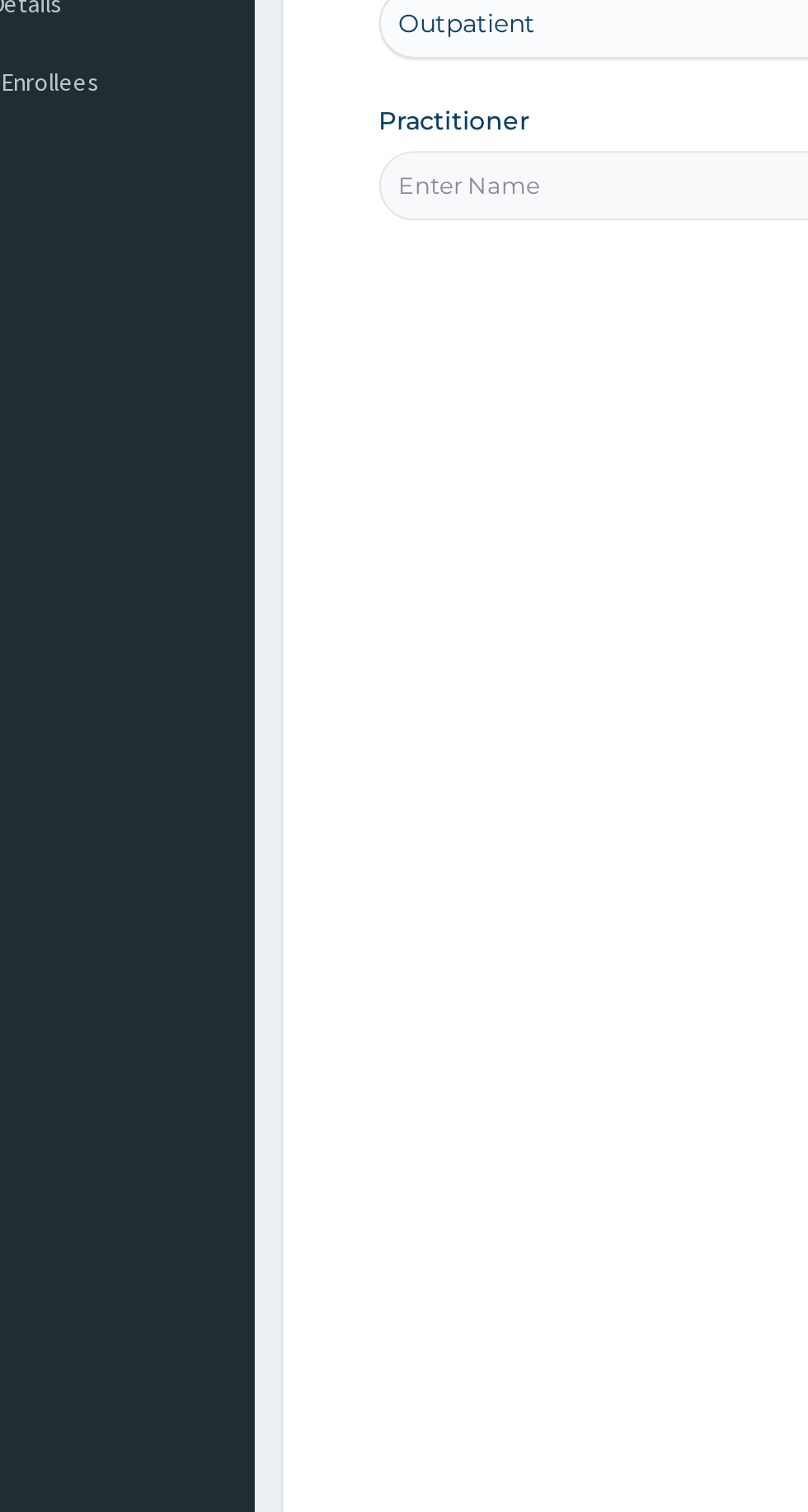
type input "Dr maryann"
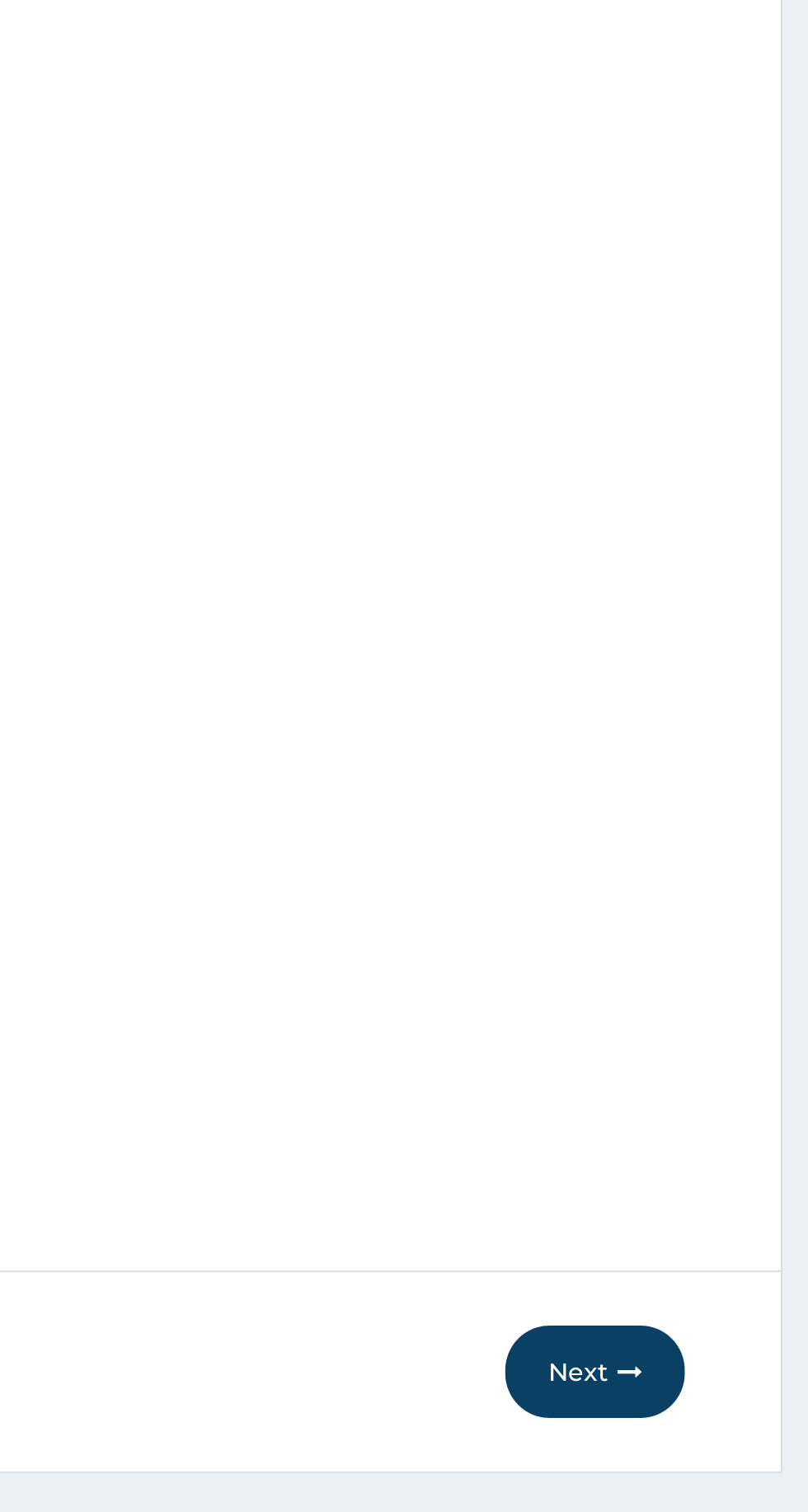
click at [718, 1356] on button "Next" at bounding box center [708, 1348] width 83 height 42
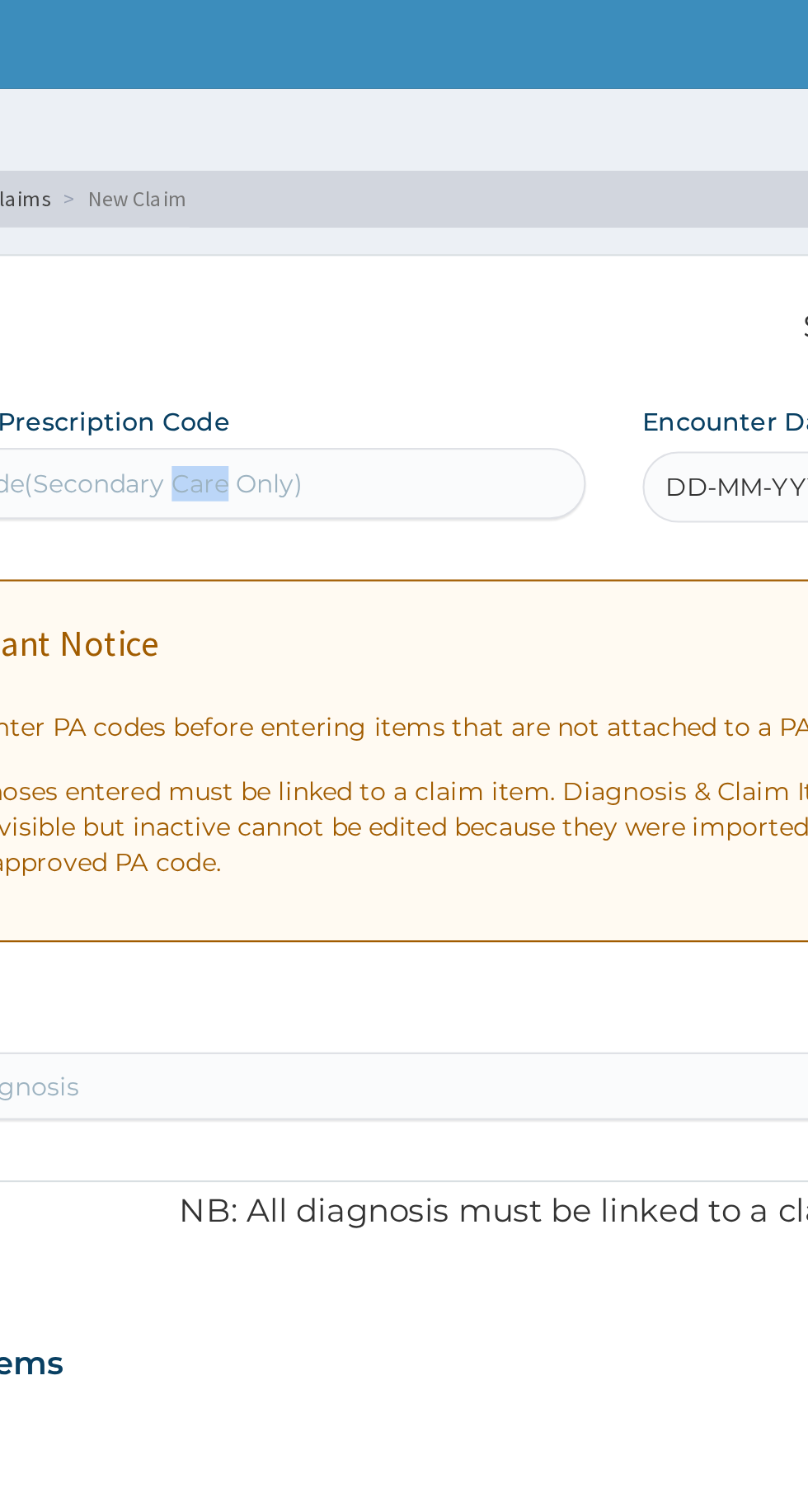
copy div "Care"
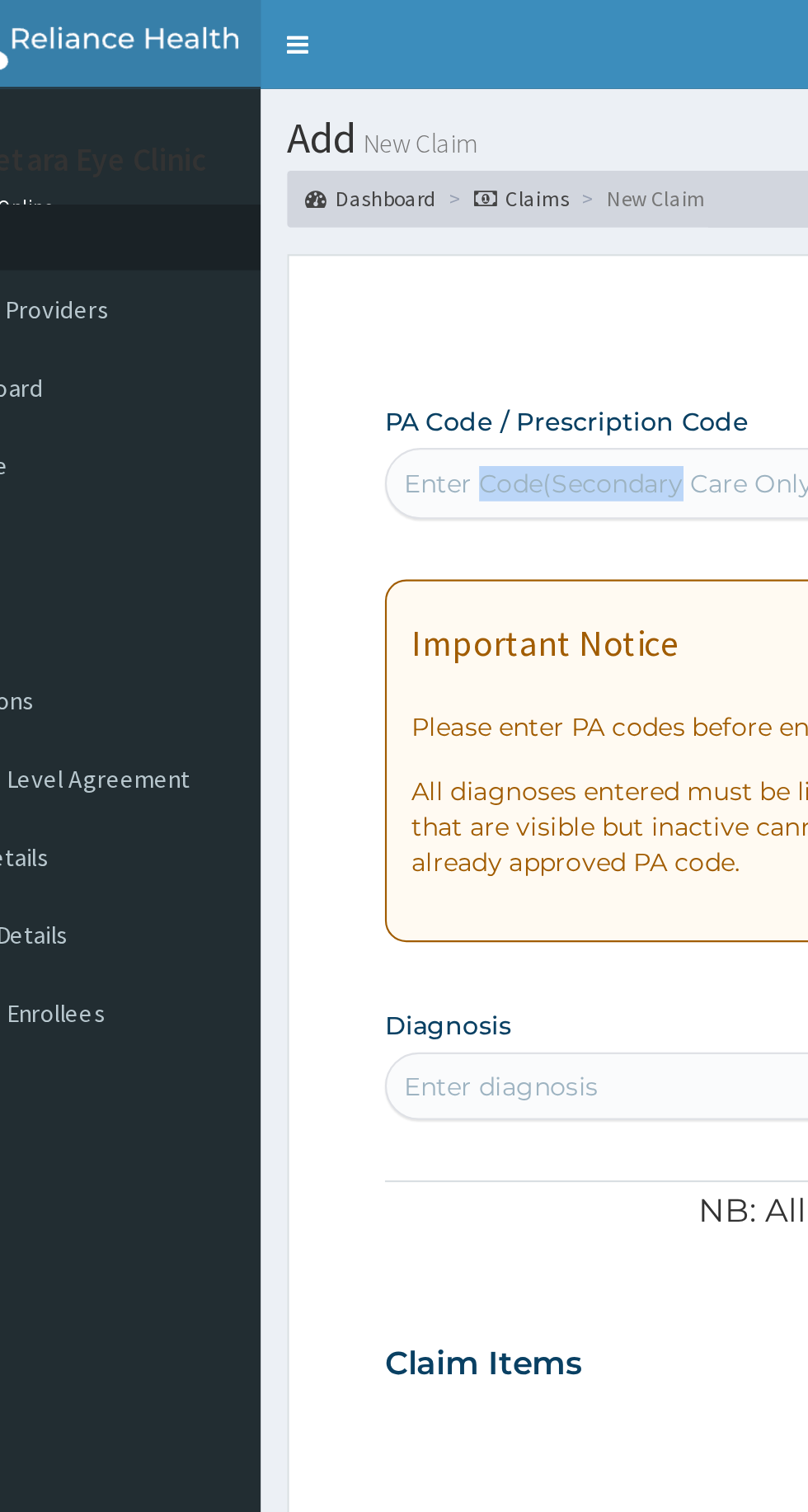
click at [183, 323] on link "Validations" at bounding box center [95, 325] width 190 height 37
click at [162, 334] on link "Validations" at bounding box center [95, 325] width 190 height 37
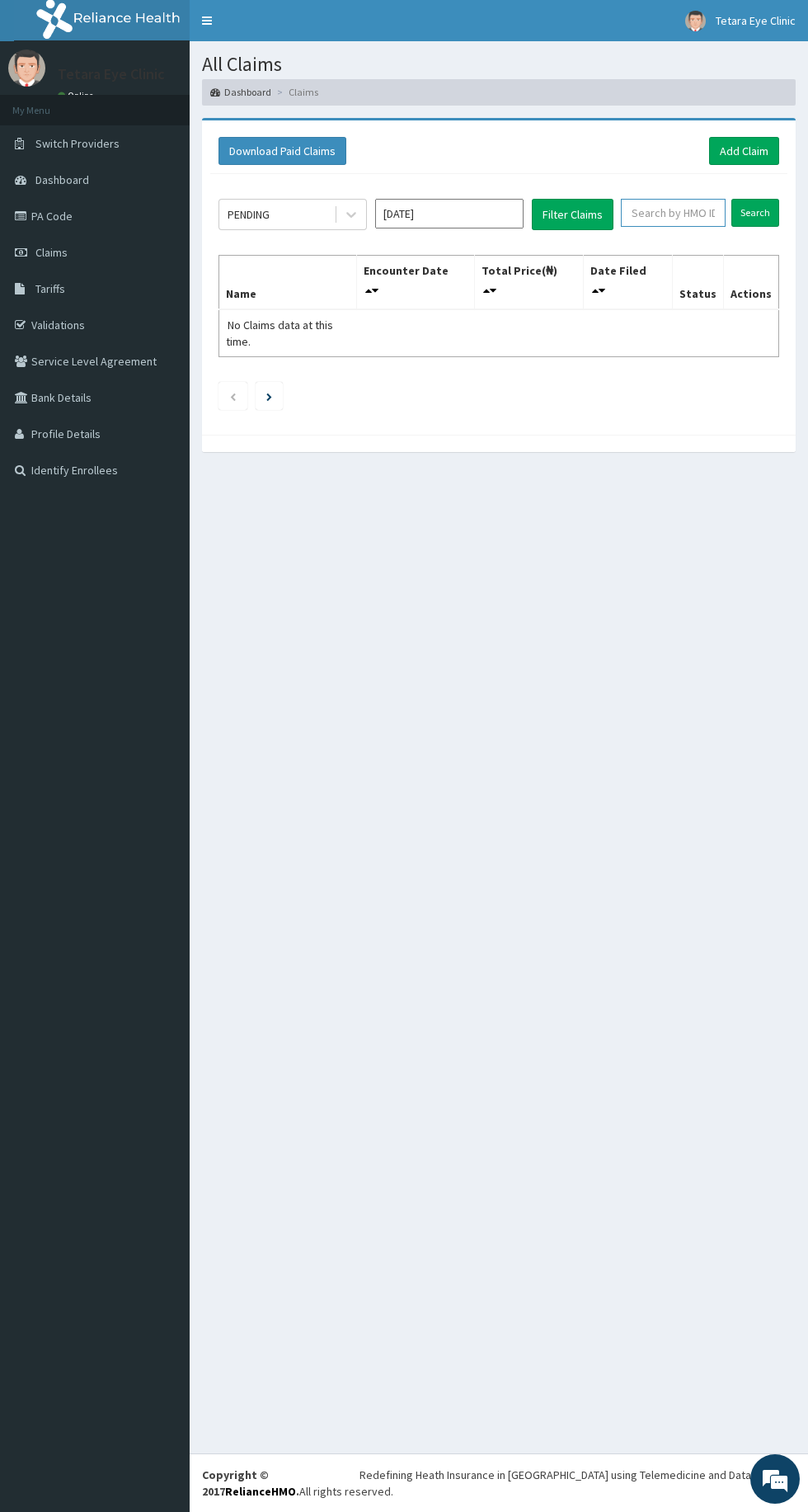
click at [665, 213] on input "text" at bounding box center [674, 212] width 105 height 28
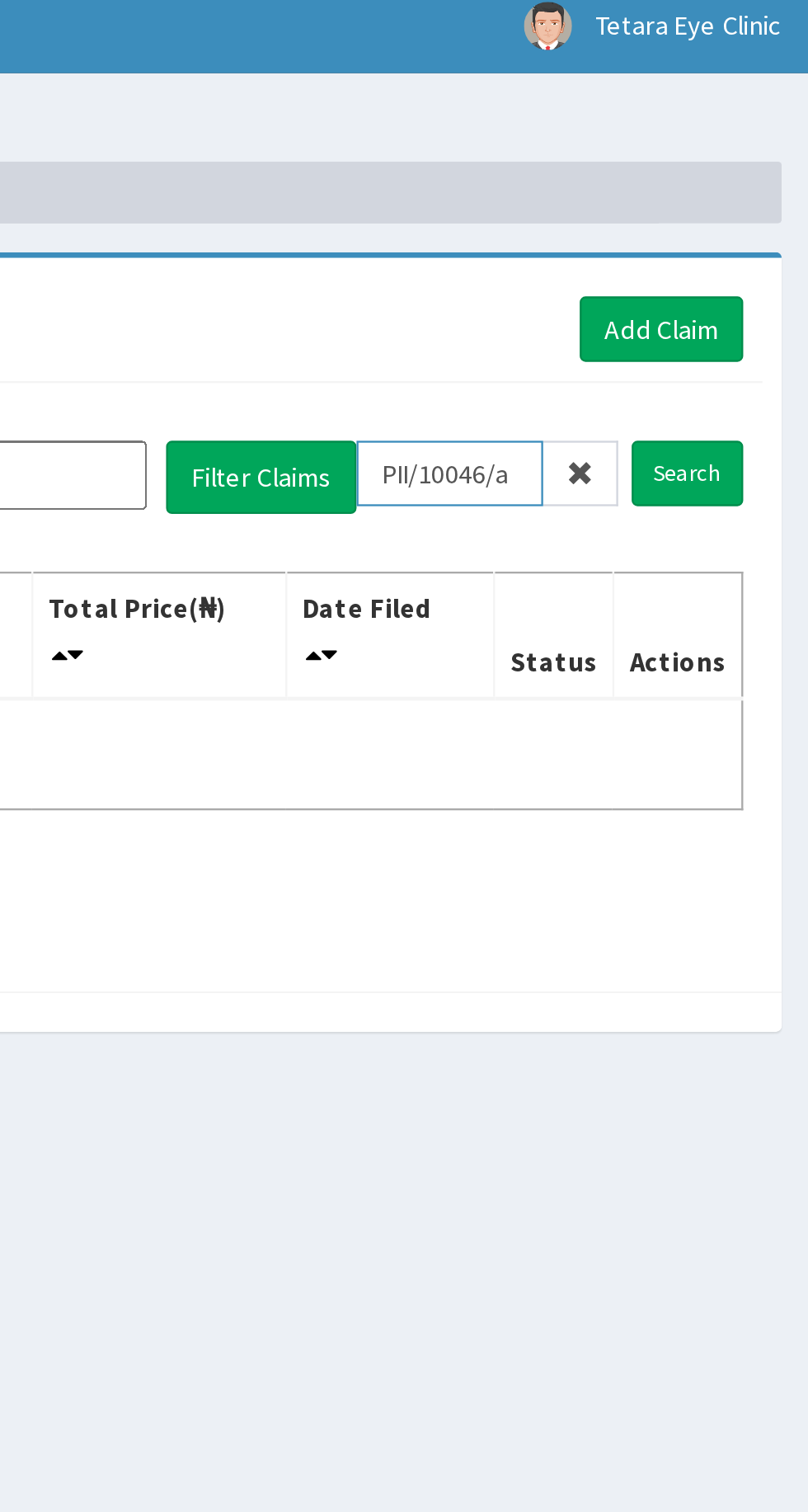
type input "PII/10046/a"
click at [756, 214] on input "Search" at bounding box center [755, 212] width 47 height 28
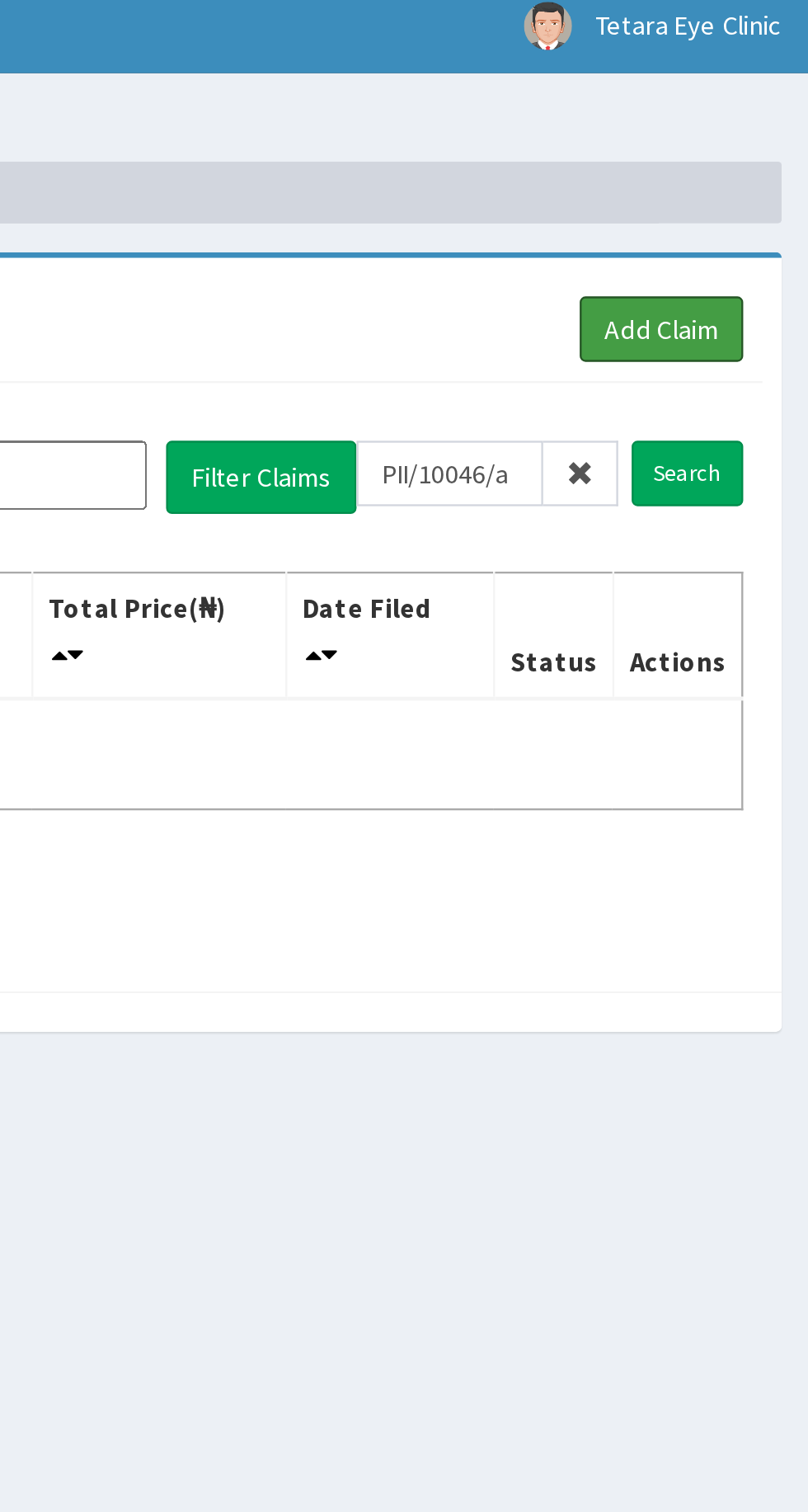
click at [751, 151] on link "Add Claim" at bounding box center [744, 151] width 70 height 28
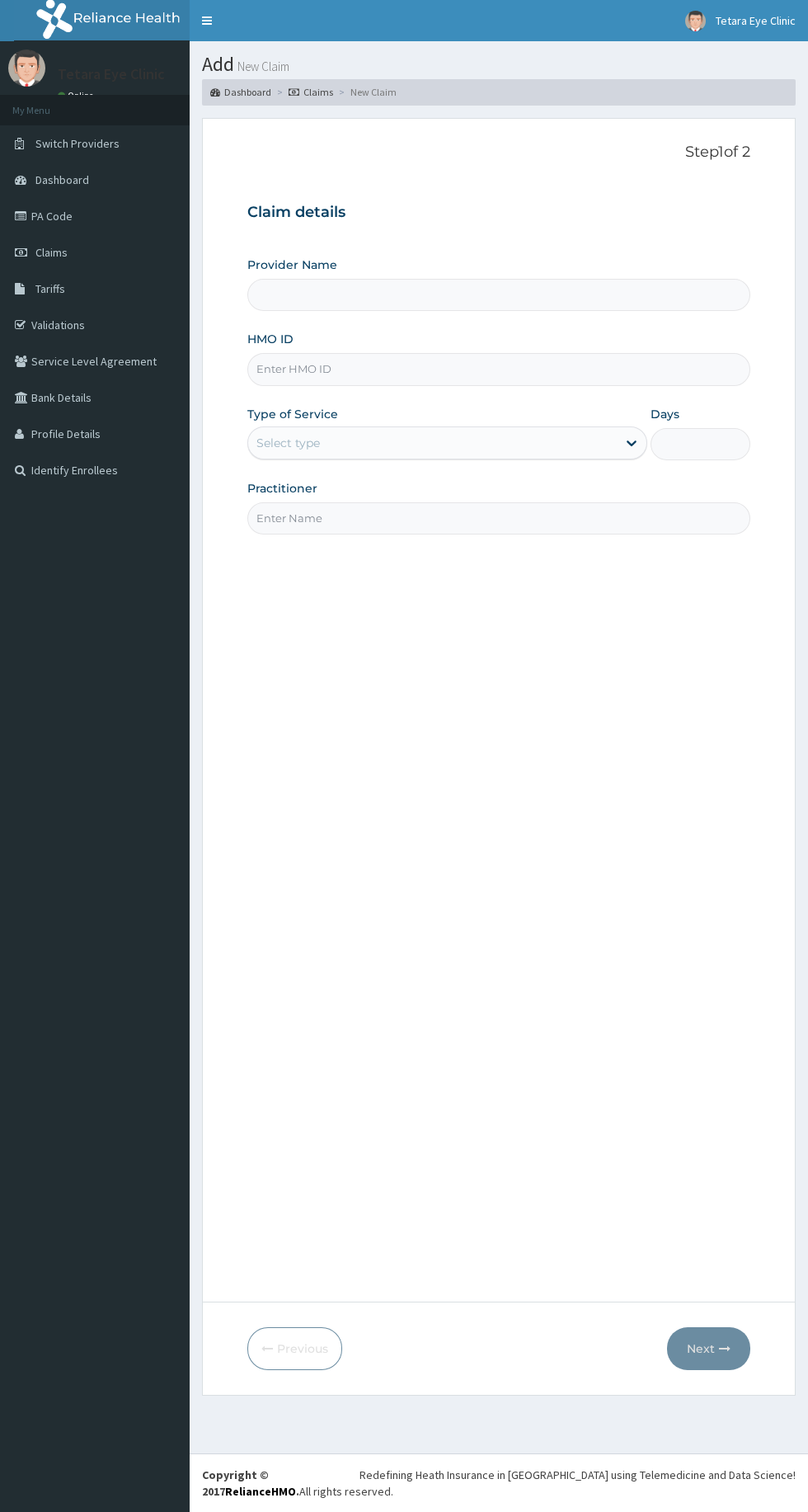
type input "TETARA EYE CLINIC"
click at [402, 367] on input "HMO ID" at bounding box center [498, 369] width 503 height 33
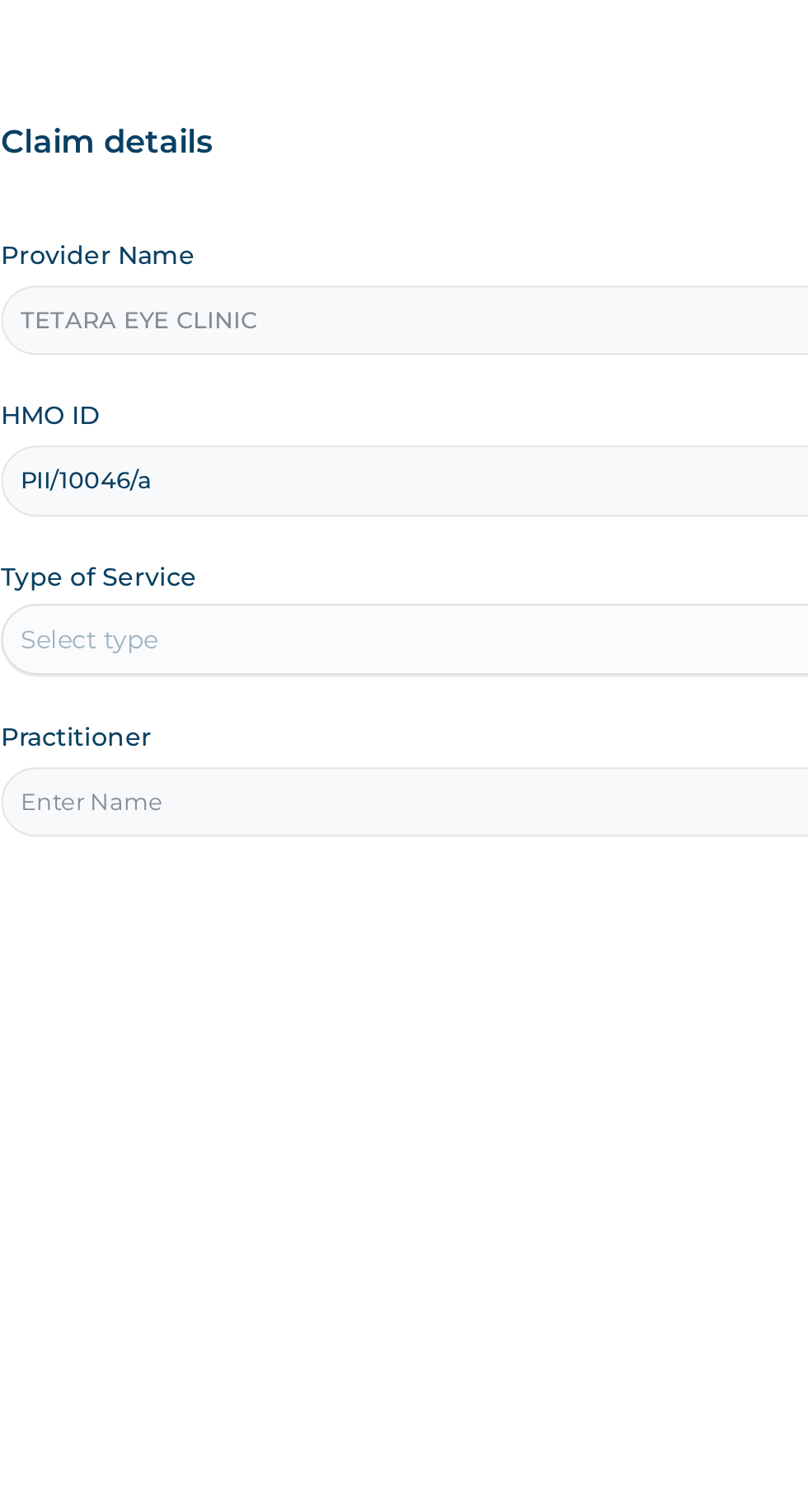
type input "PII/10046/a"
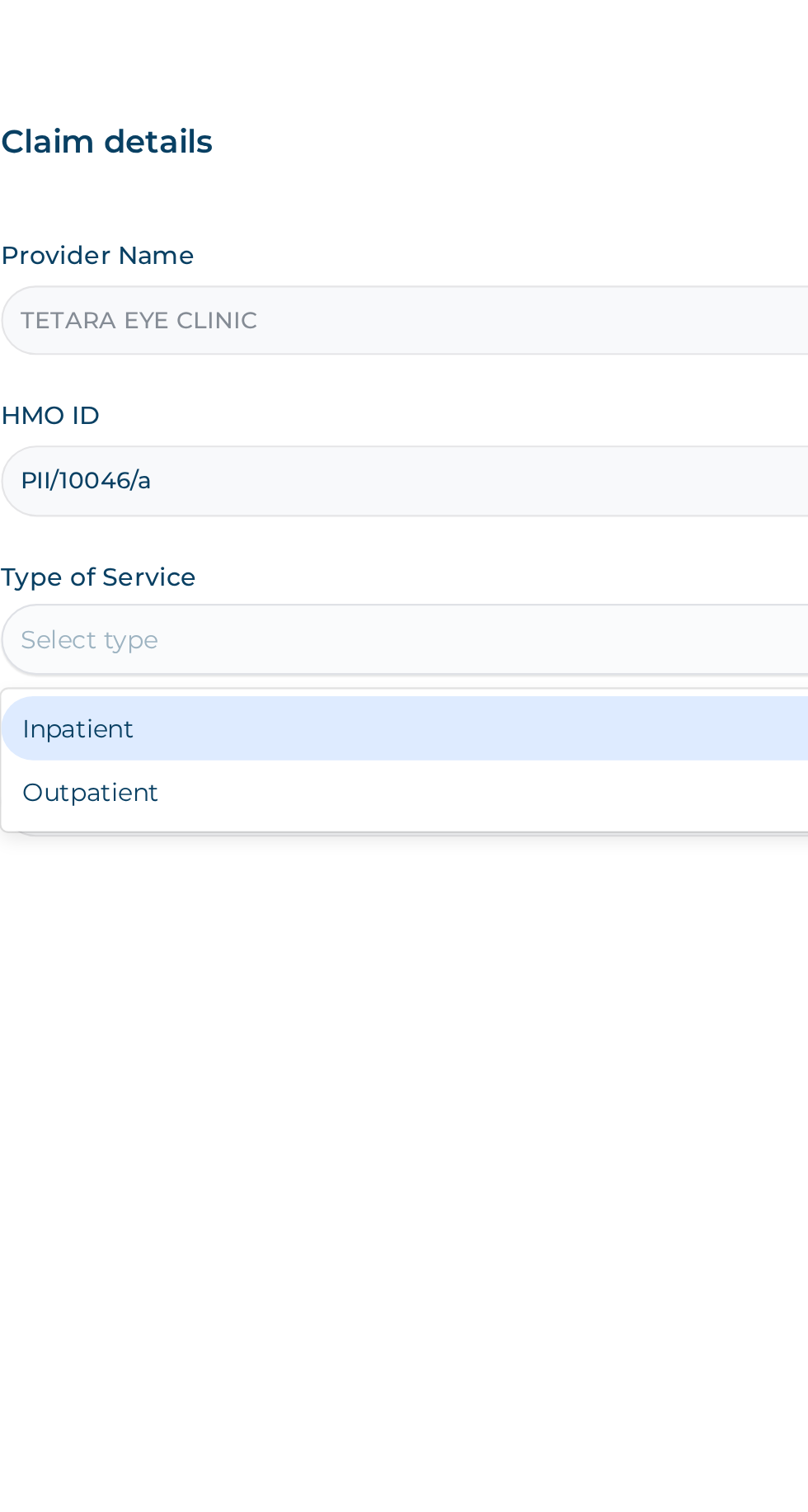
click at [365, 514] on div "Outpatient" at bounding box center [446, 514] width 400 height 30
type input "1"
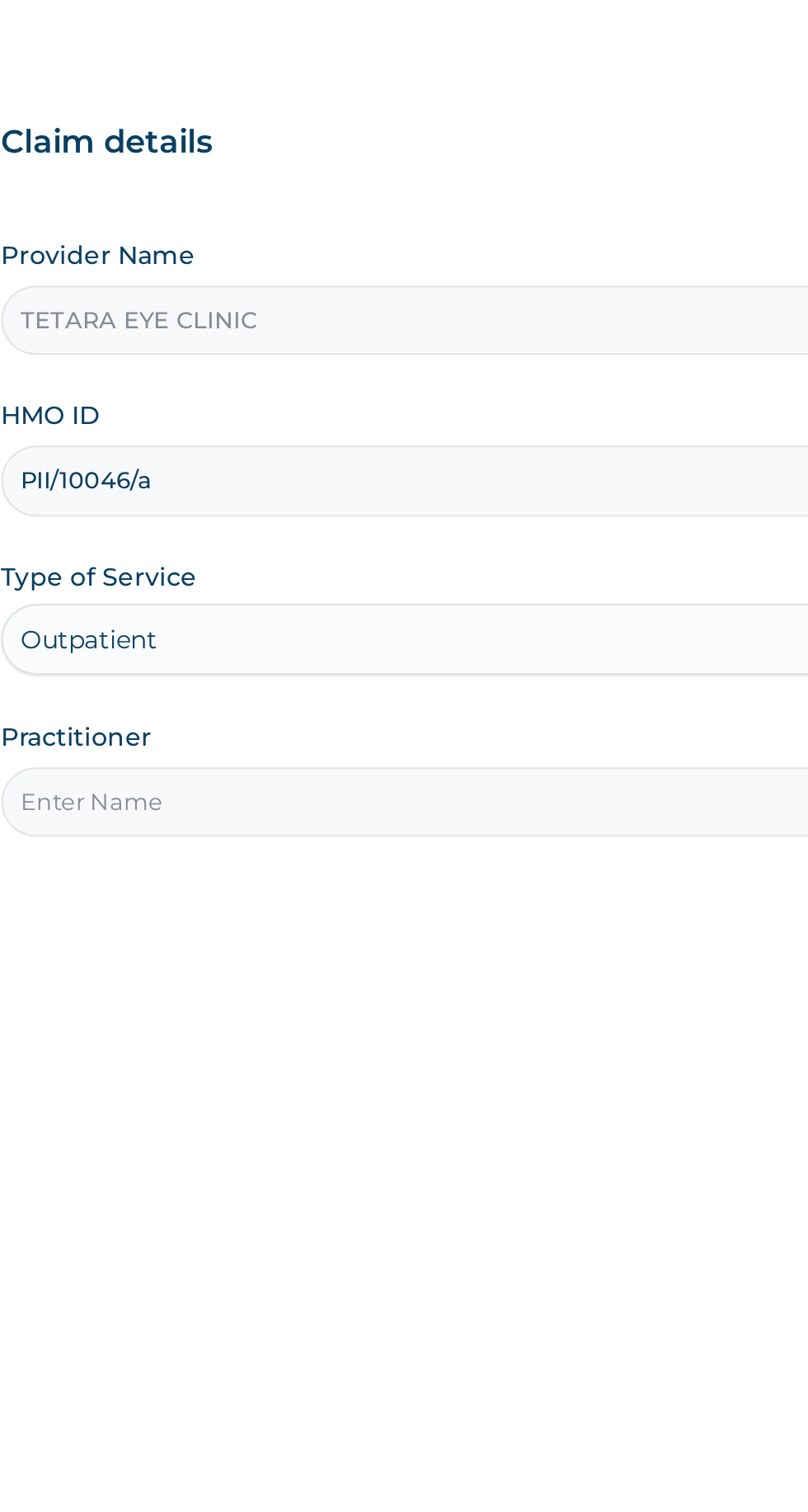
click at [365, 517] on input "Practitioner" at bounding box center [498, 518] width 503 height 33
type input "Dr maryann"
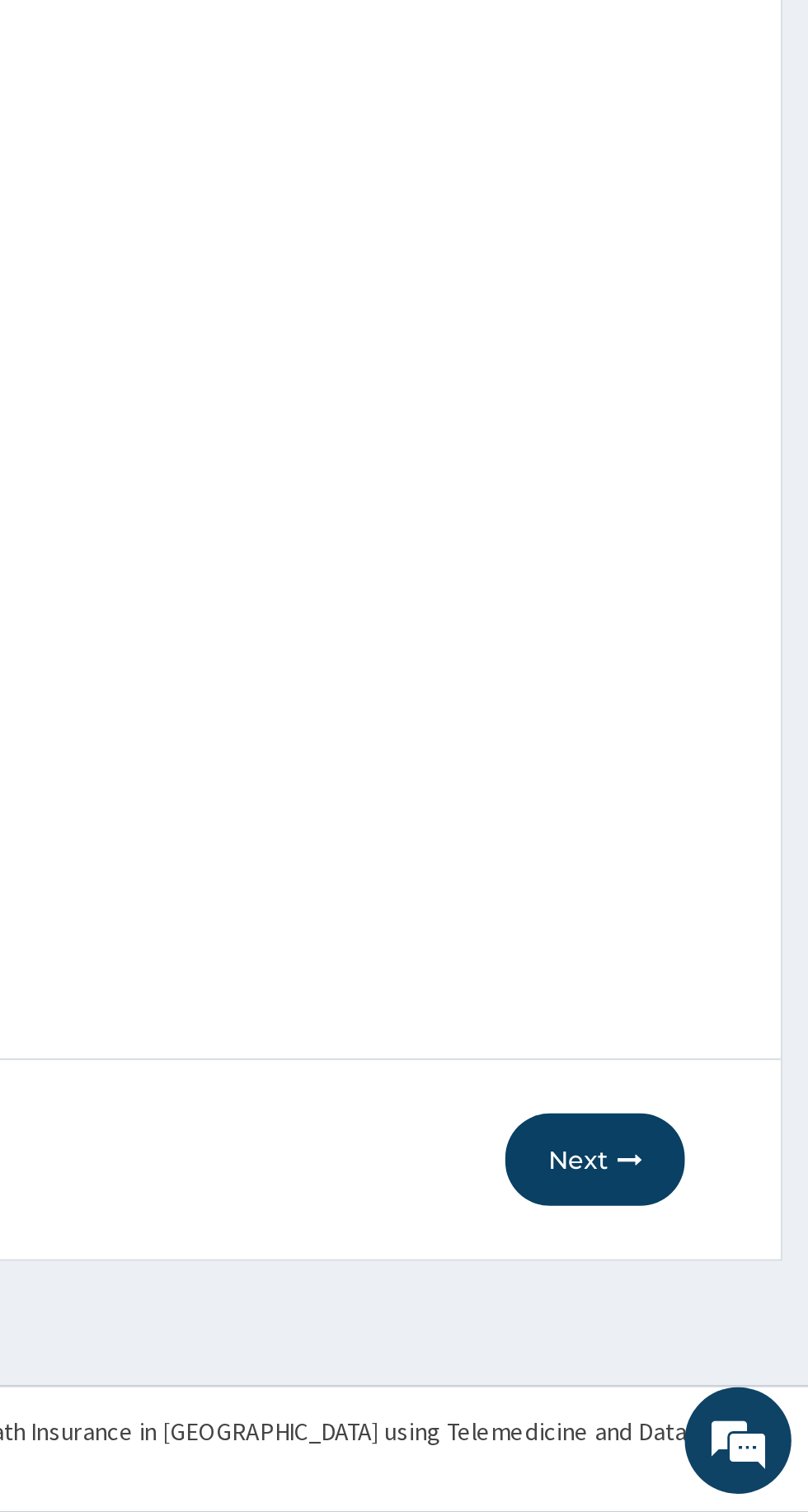
click at [719, 1356] on button "Next" at bounding box center [708, 1348] width 83 height 42
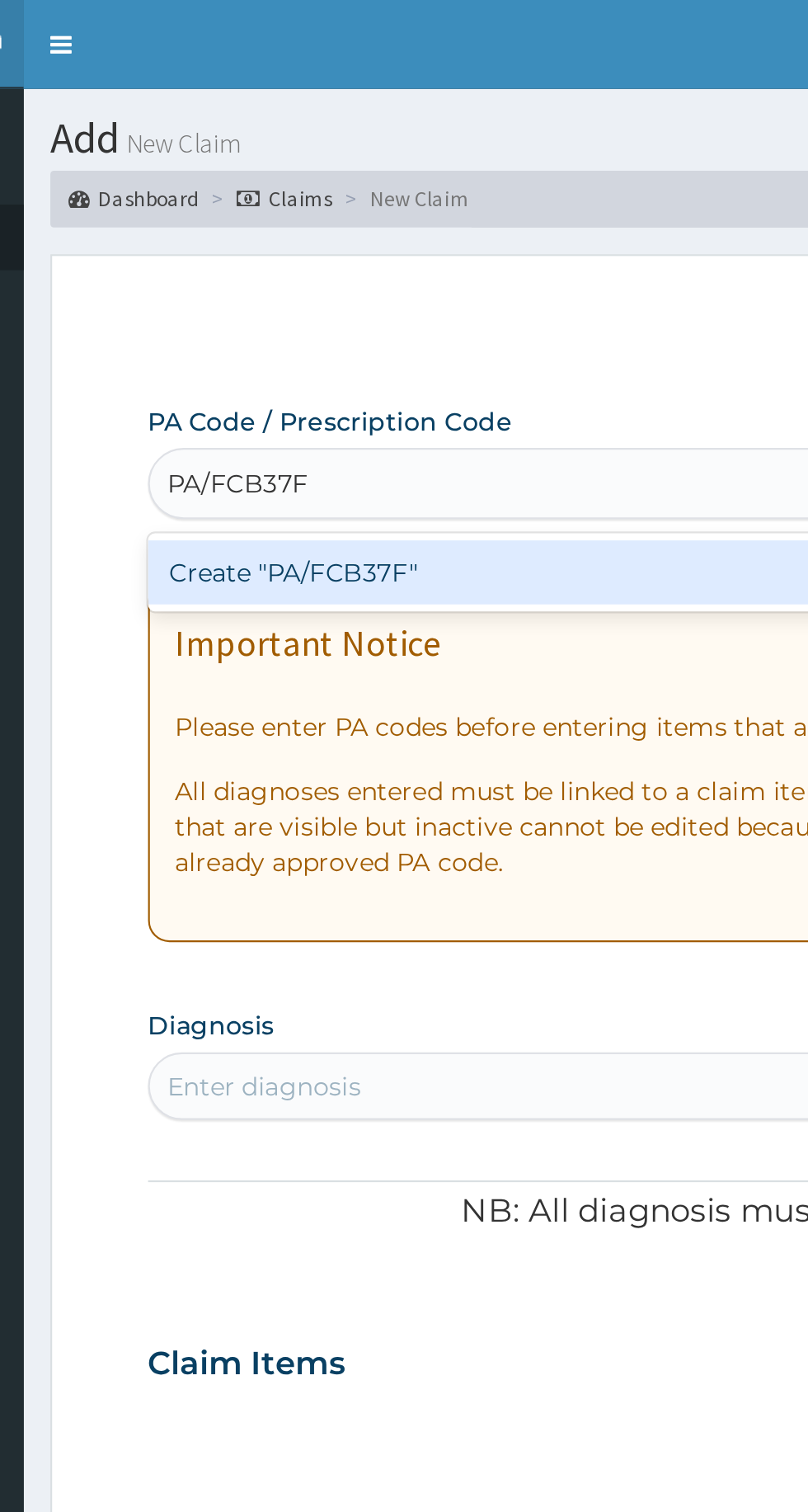
click at [295, 262] on div "Create "PA/FCB37F"" at bounding box center [414, 266] width 334 height 30
type input "PA/FCB37F"
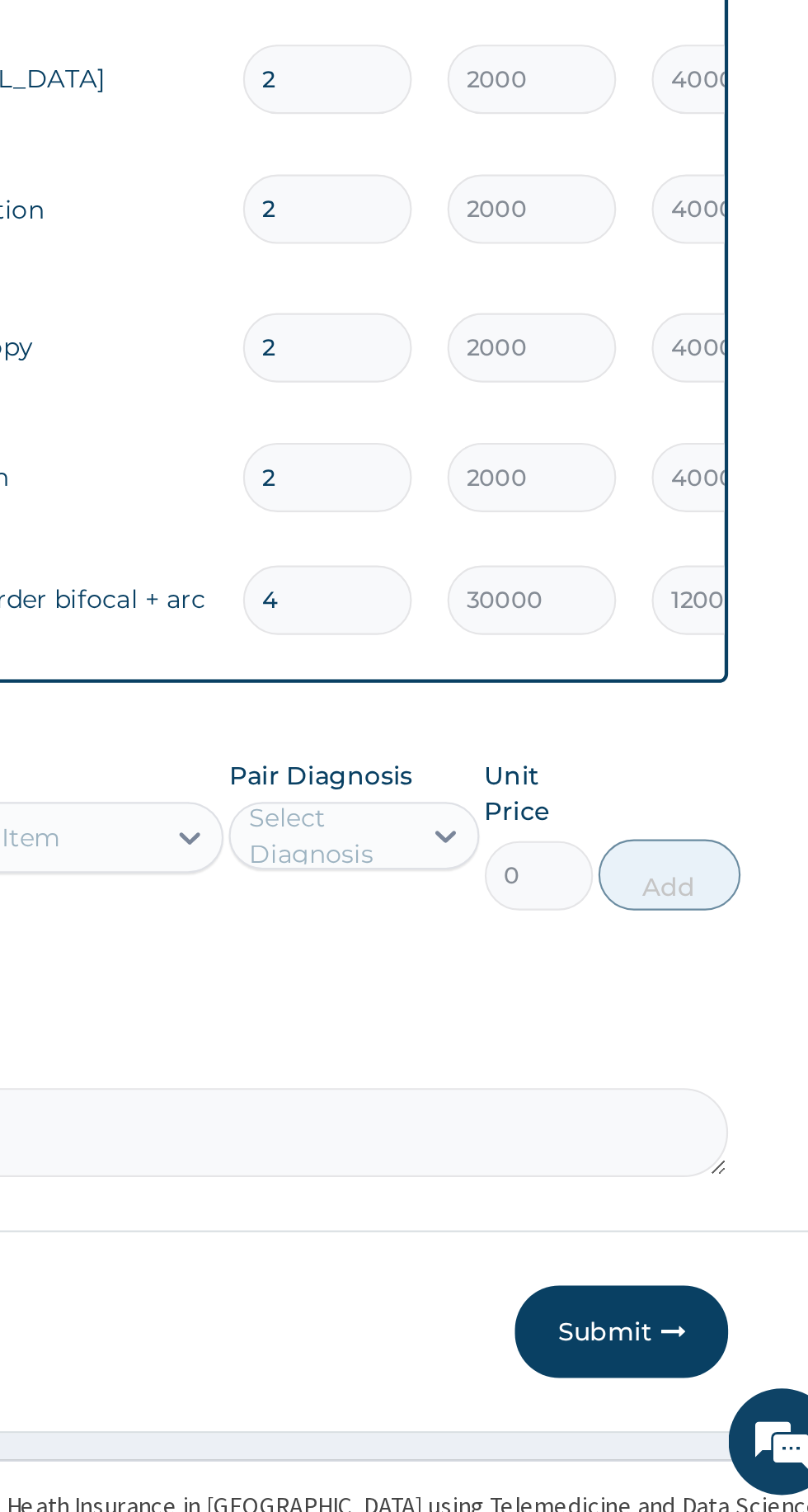
click at [571, 1083] on input "4" at bounding box center [564, 1088] width 78 height 33
type input "0.00"
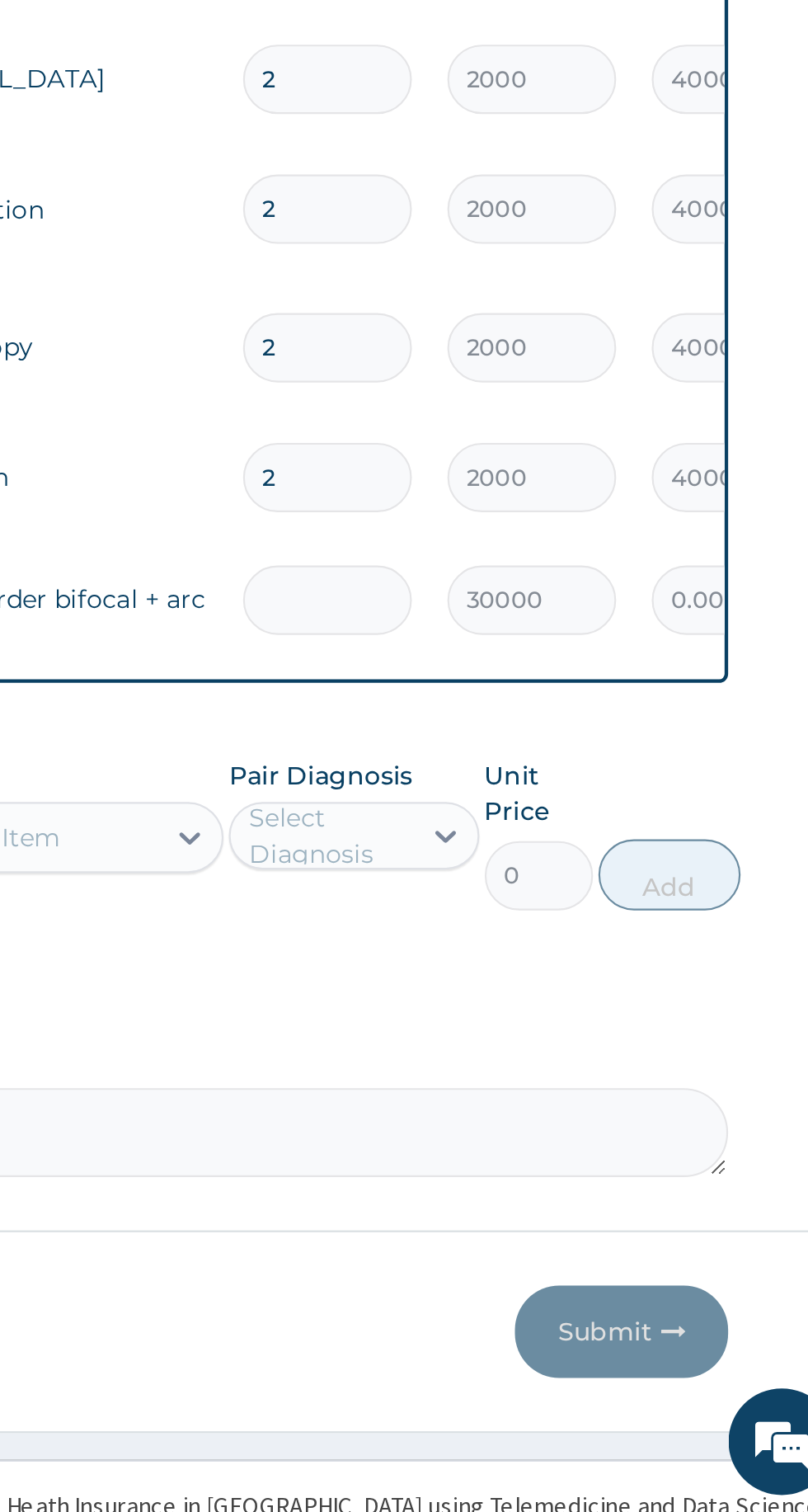
type input "1"
type input "30000.00"
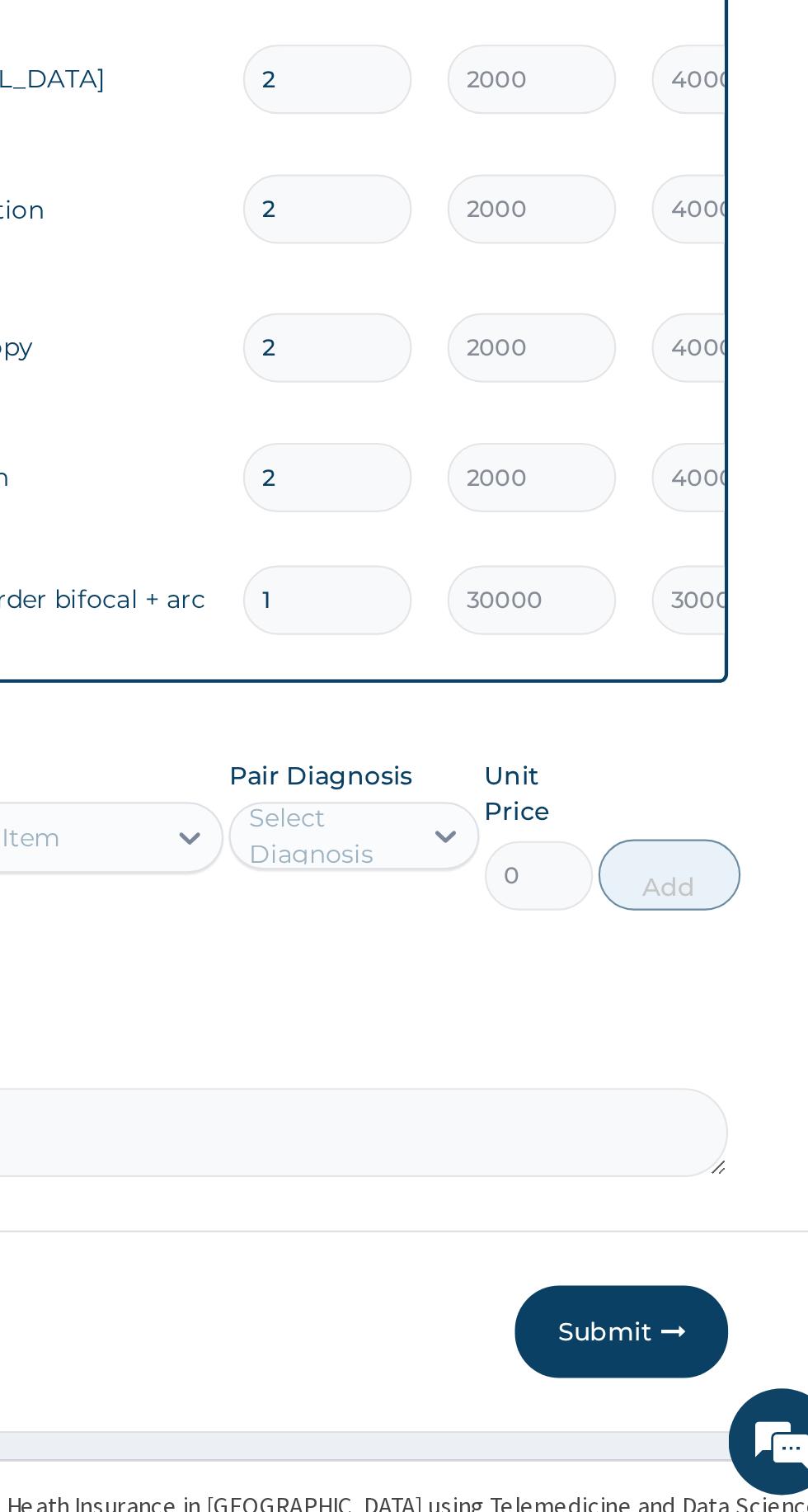
type input "1"
click at [559, 1019] on input "2" at bounding box center [564, 1032] width 78 height 33
type input "0.00"
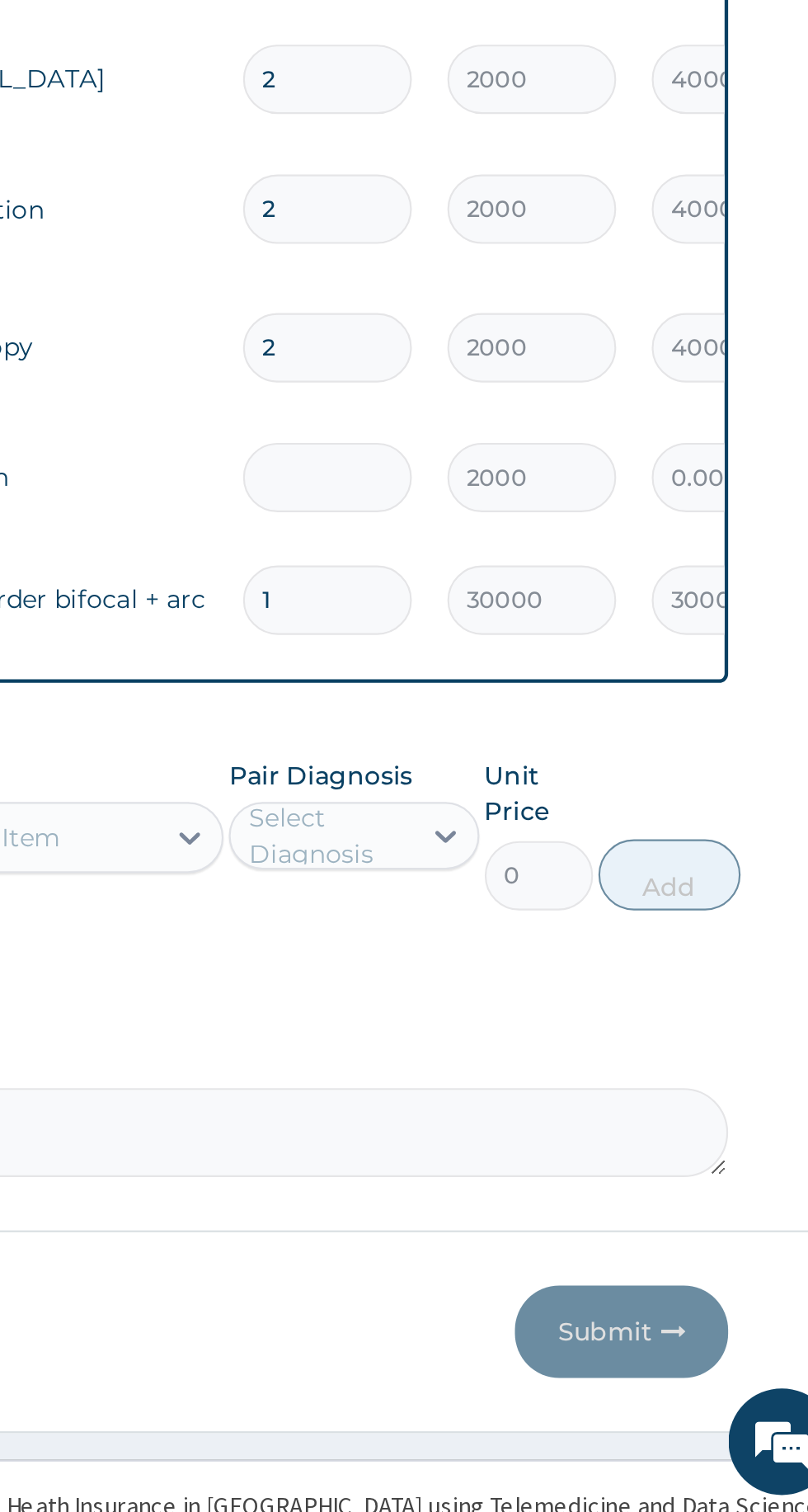
type input "1"
type input "2000.00"
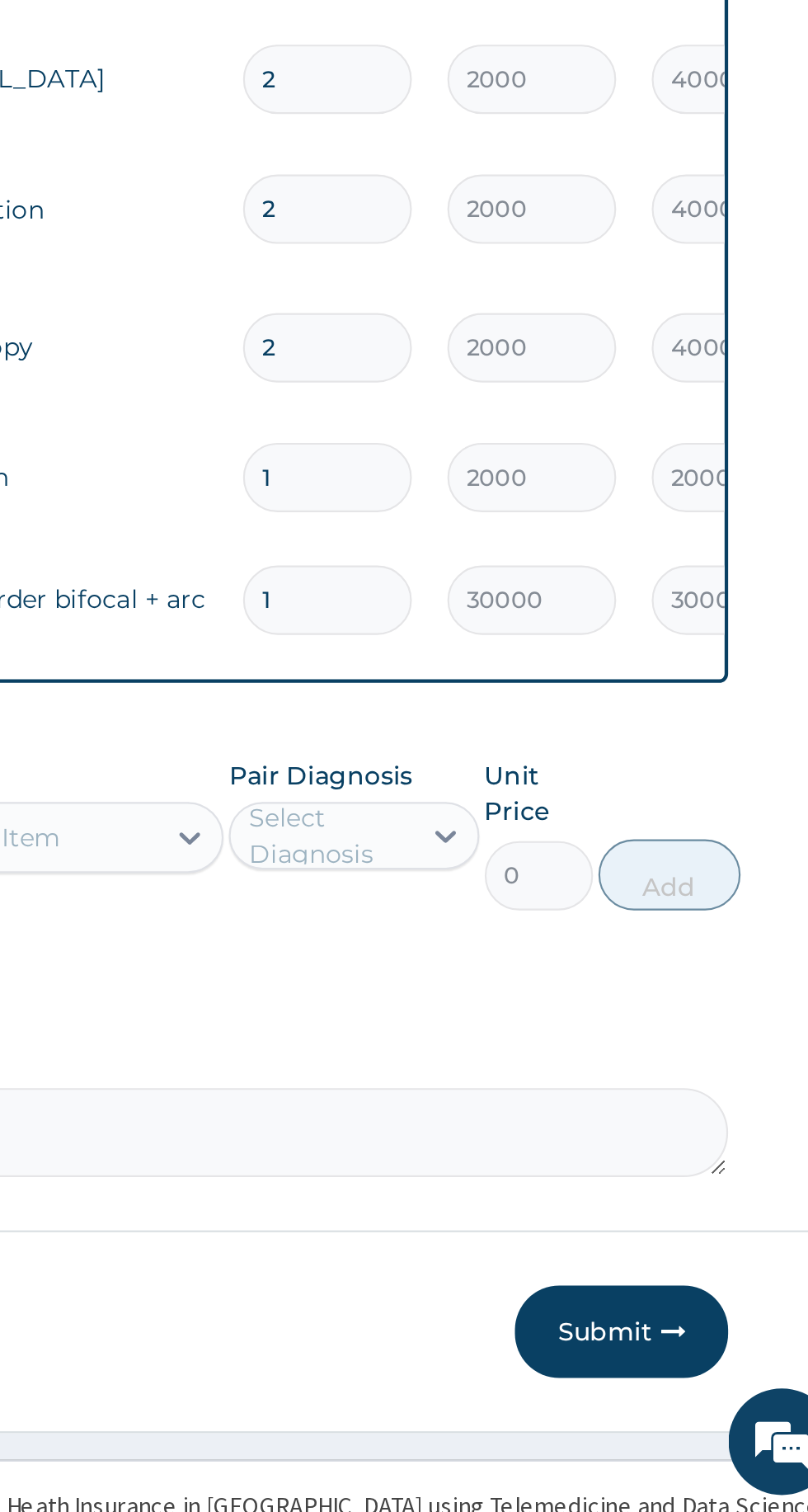
type input "1"
click at [561, 963] on input "2" at bounding box center [564, 971] width 78 height 33
click at [576, 961] on input "2" at bounding box center [564, 971] width 78 height 33
type input "0.00"
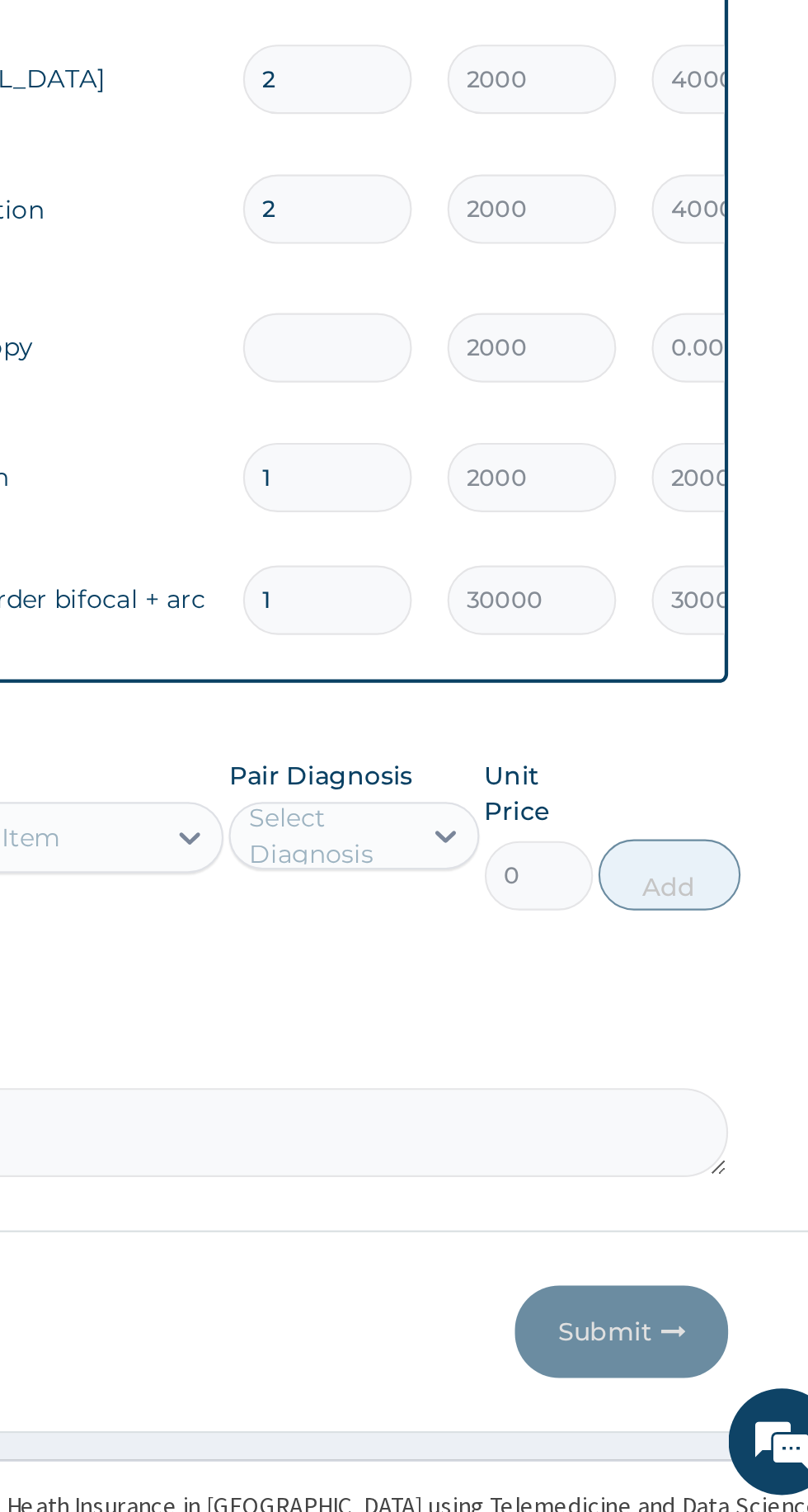
type input "1"
type input "2000.00"
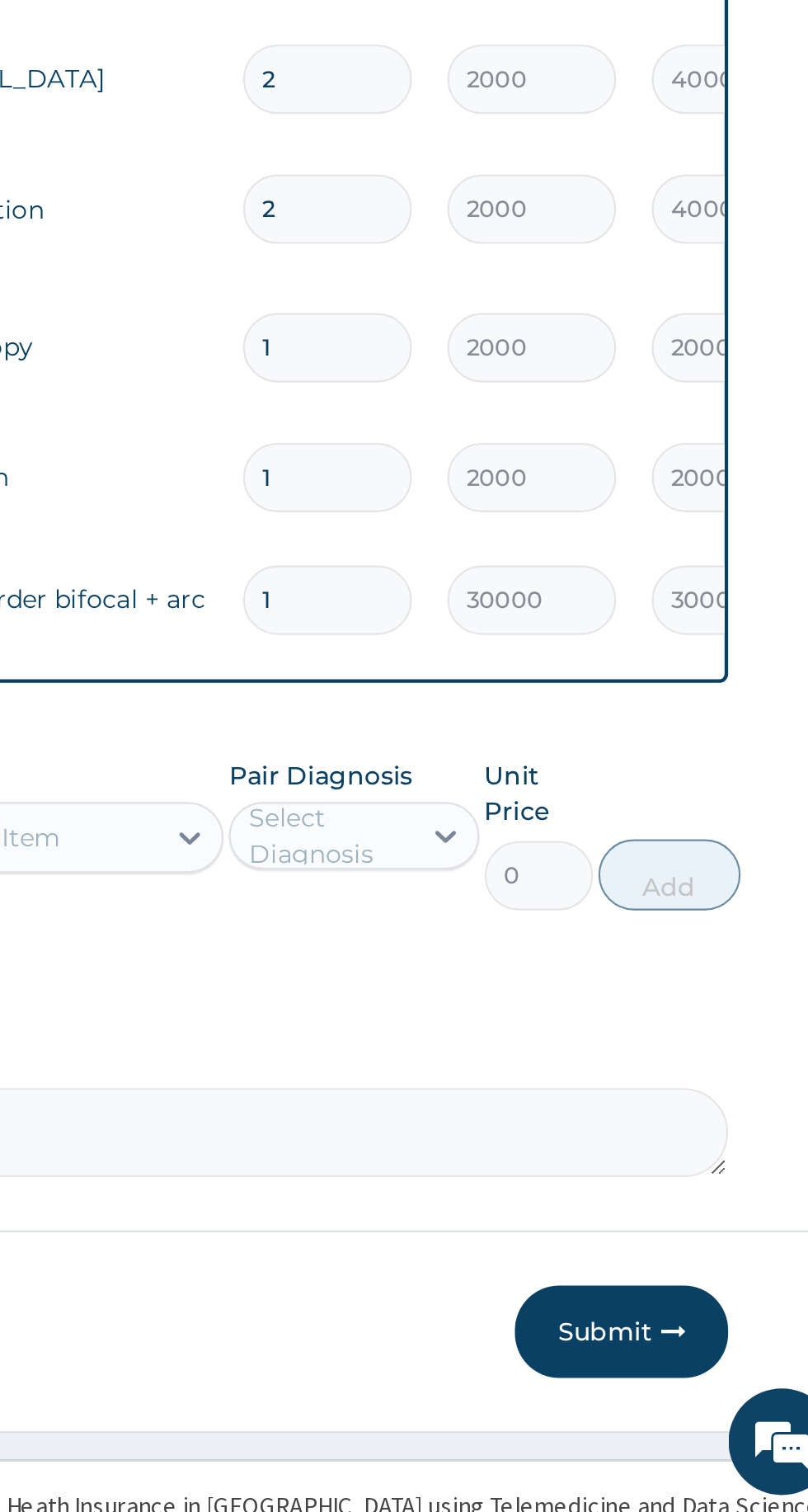
type input "1"
click at [571, 906] on input "2" at bounding box center [564, 907] width 78 height 33
type input "0.00"
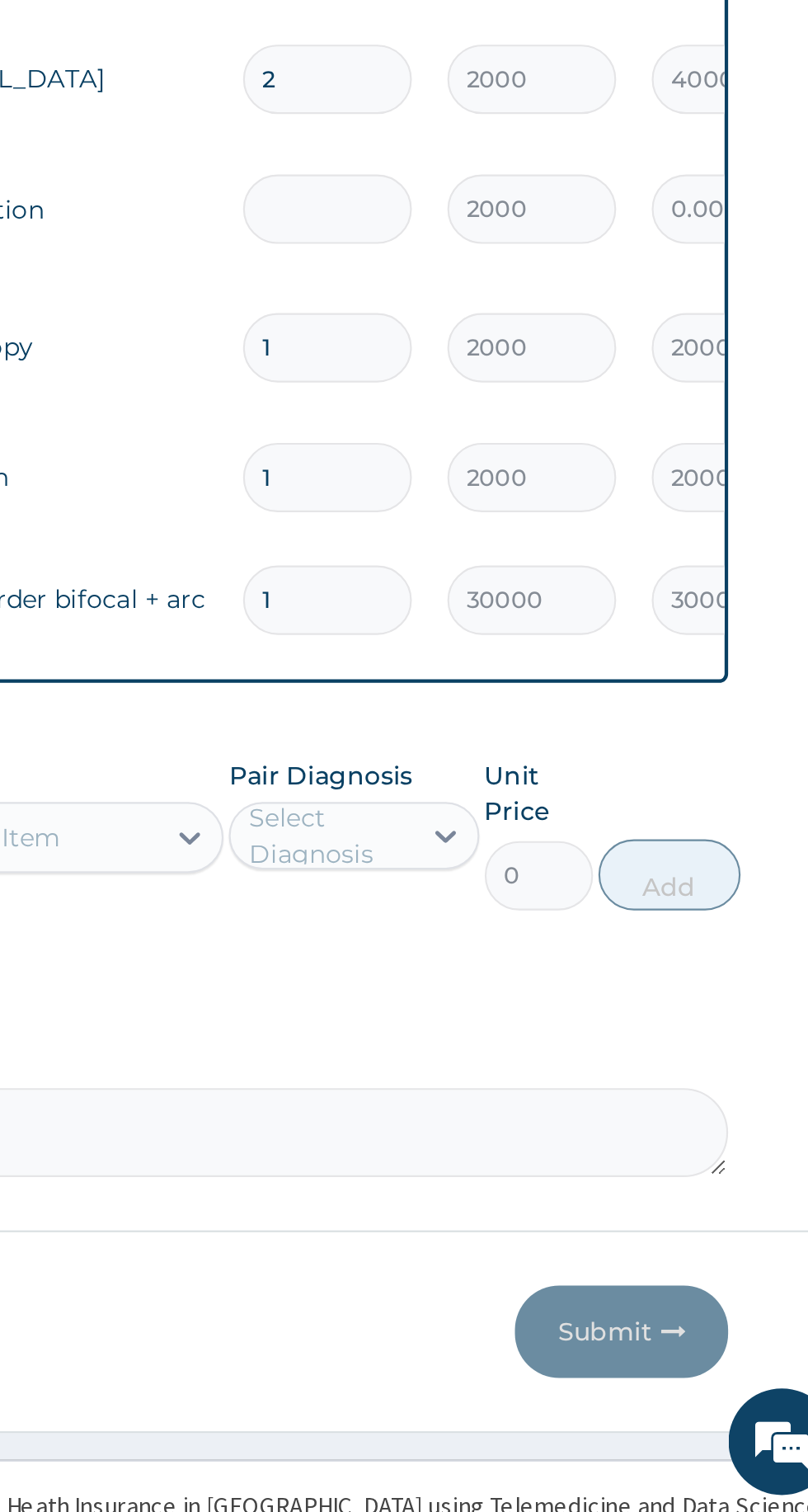
type input "1"
type input "2000.00"
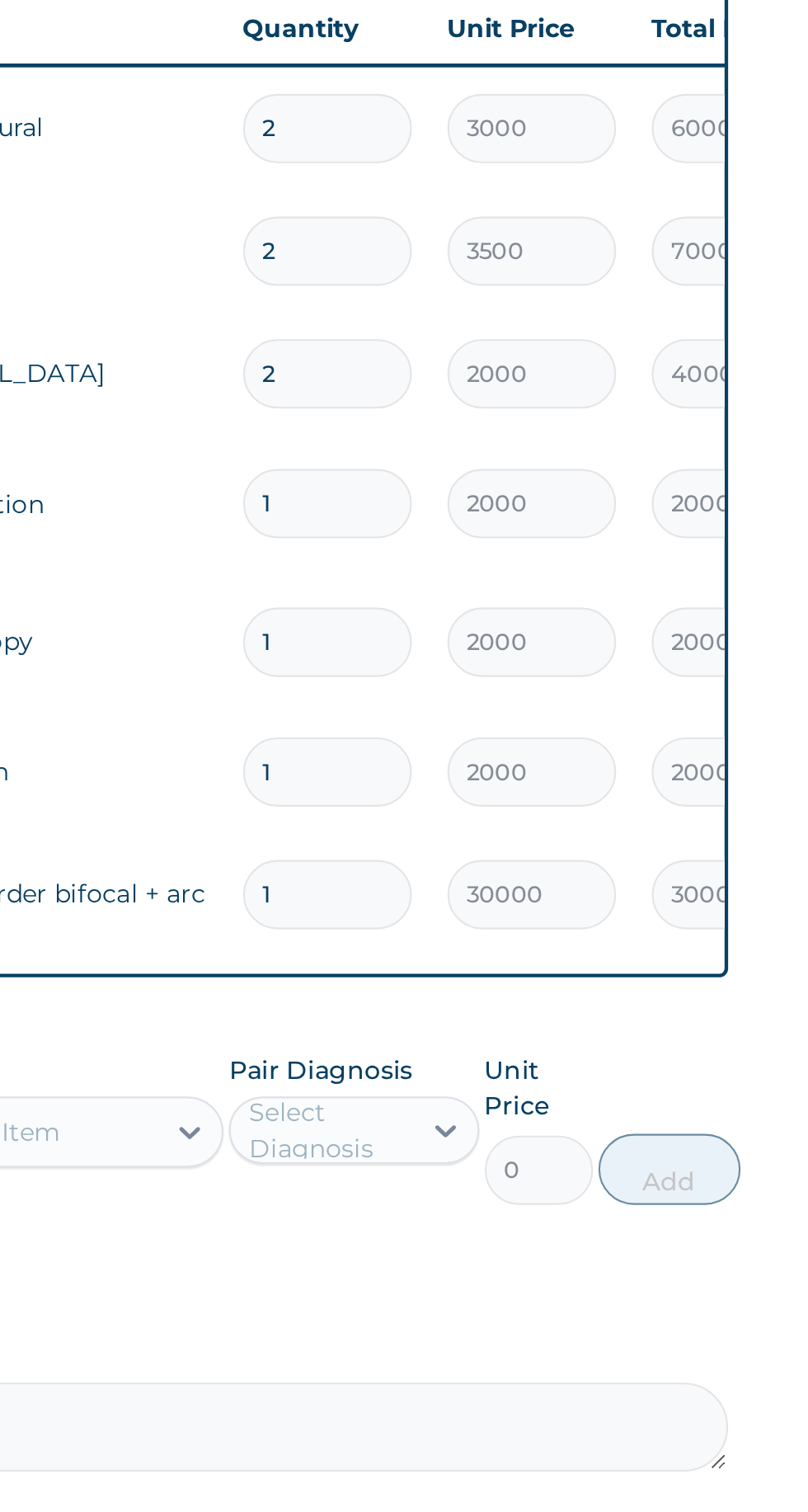
type input "1"
click at [566, 848] on input "2" at bounding box center [564, 847] width 78 height 33
type input "0.00"
type input "1"
type input "2000.00"
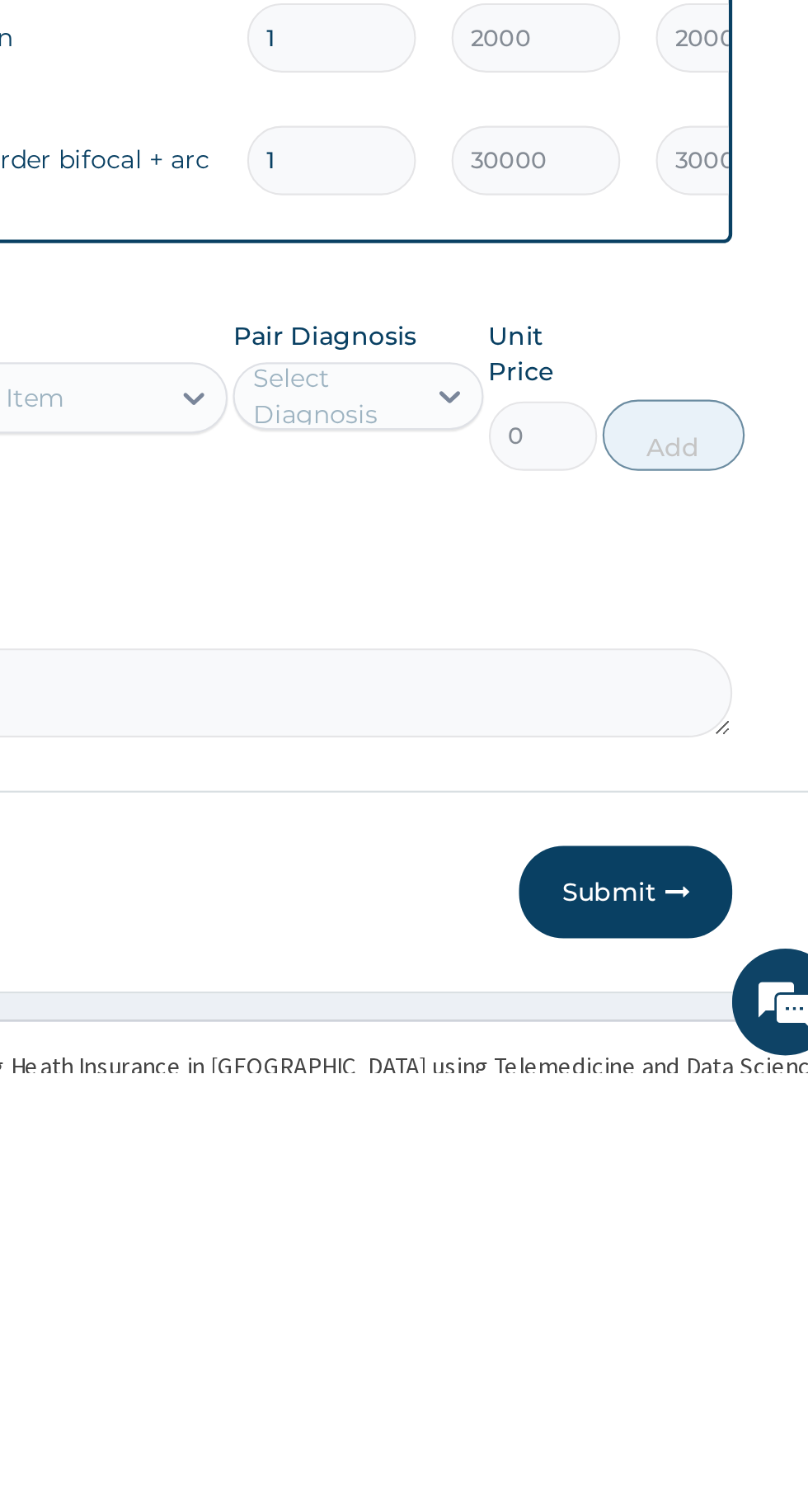
click at [692, 1419] on button "Submit" at bounding box center [700, 1427] width 99 height 42
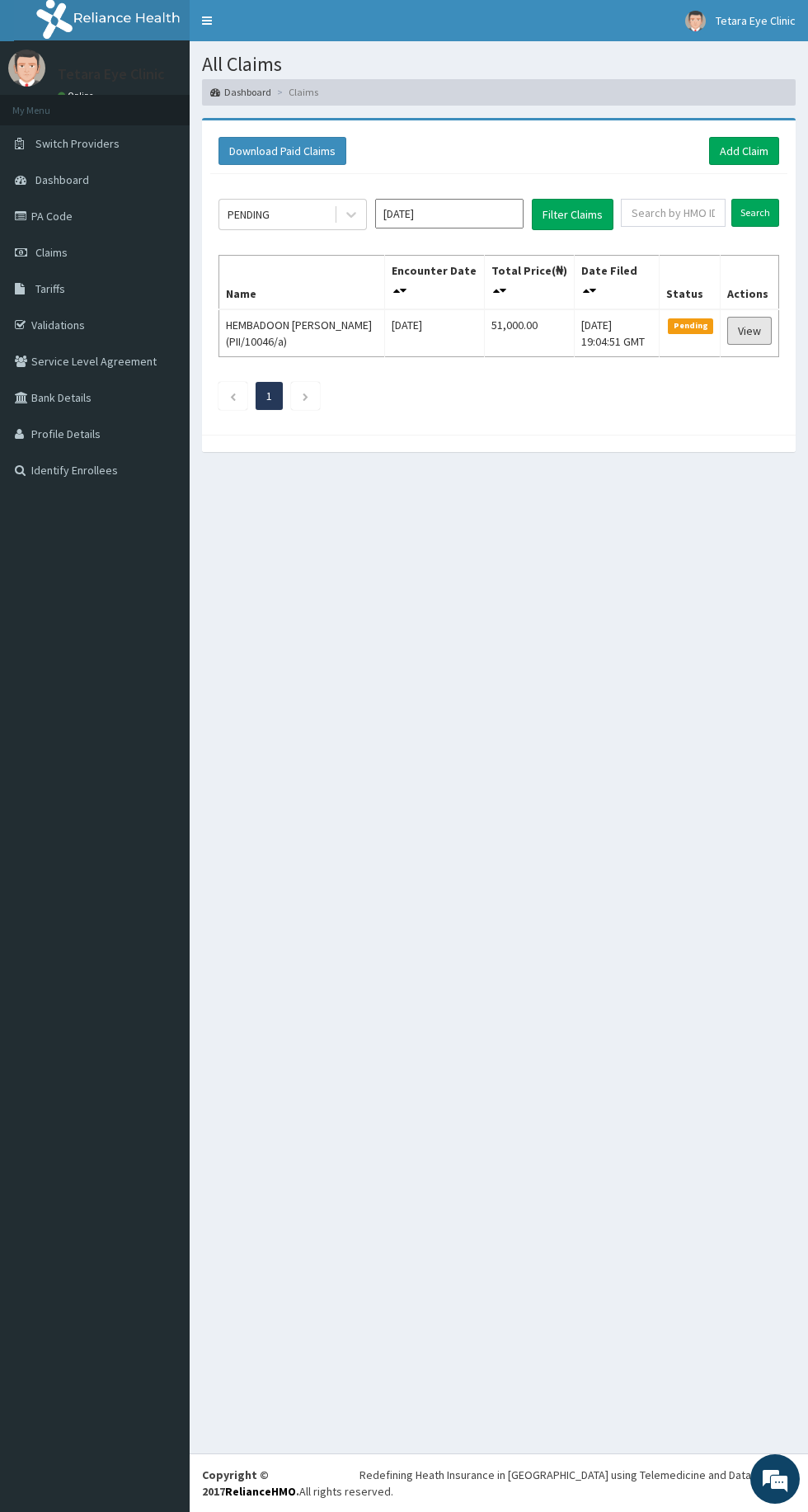
click at [762, 329] on link "View" at bounding box center [749, 331] width 44 height 28
click at [307, 395] on icon "Next page" at bounding box center [306, 397] width 8 height 10
click at [442, 209] on input "[DATE]" at bounding box center [449, 213] width 148 height 30
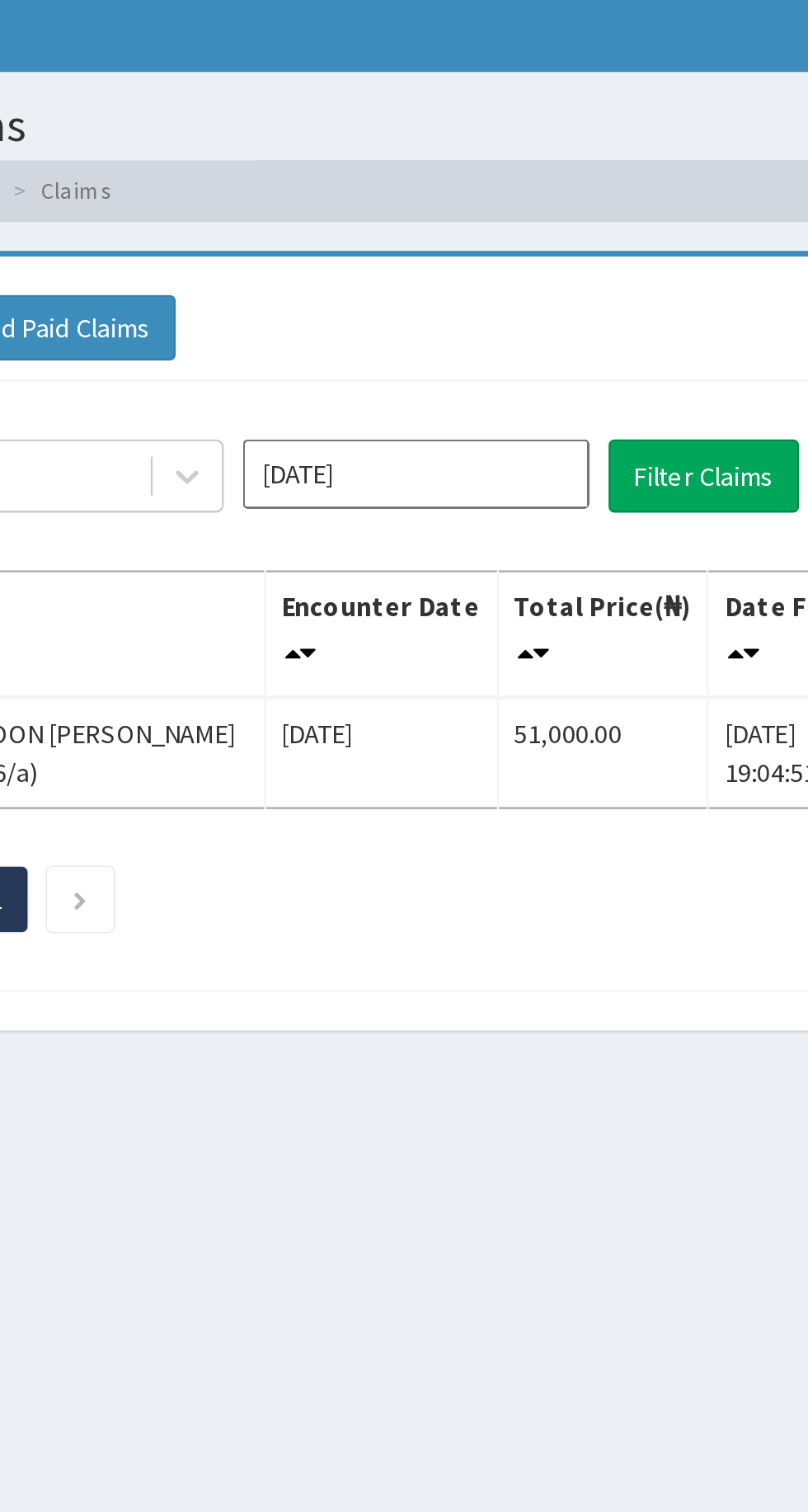
click at [461, 140] on div "Download Paid Claims Add Claim" at bounding box center [499, 151] width 561 height 28
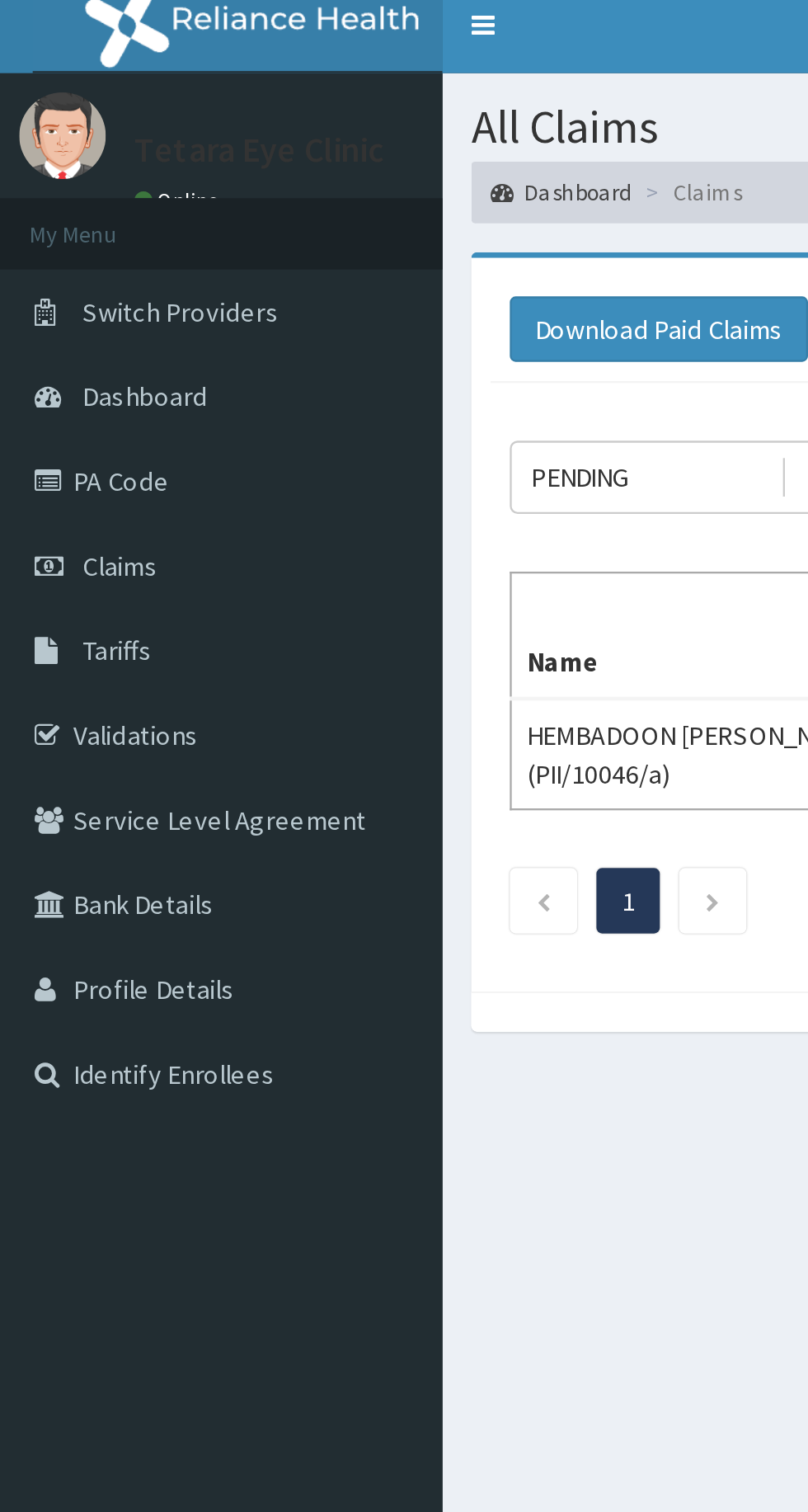
click at [52, 249] on span "Claims" at bounding box center [51, 252] width 33 height 15
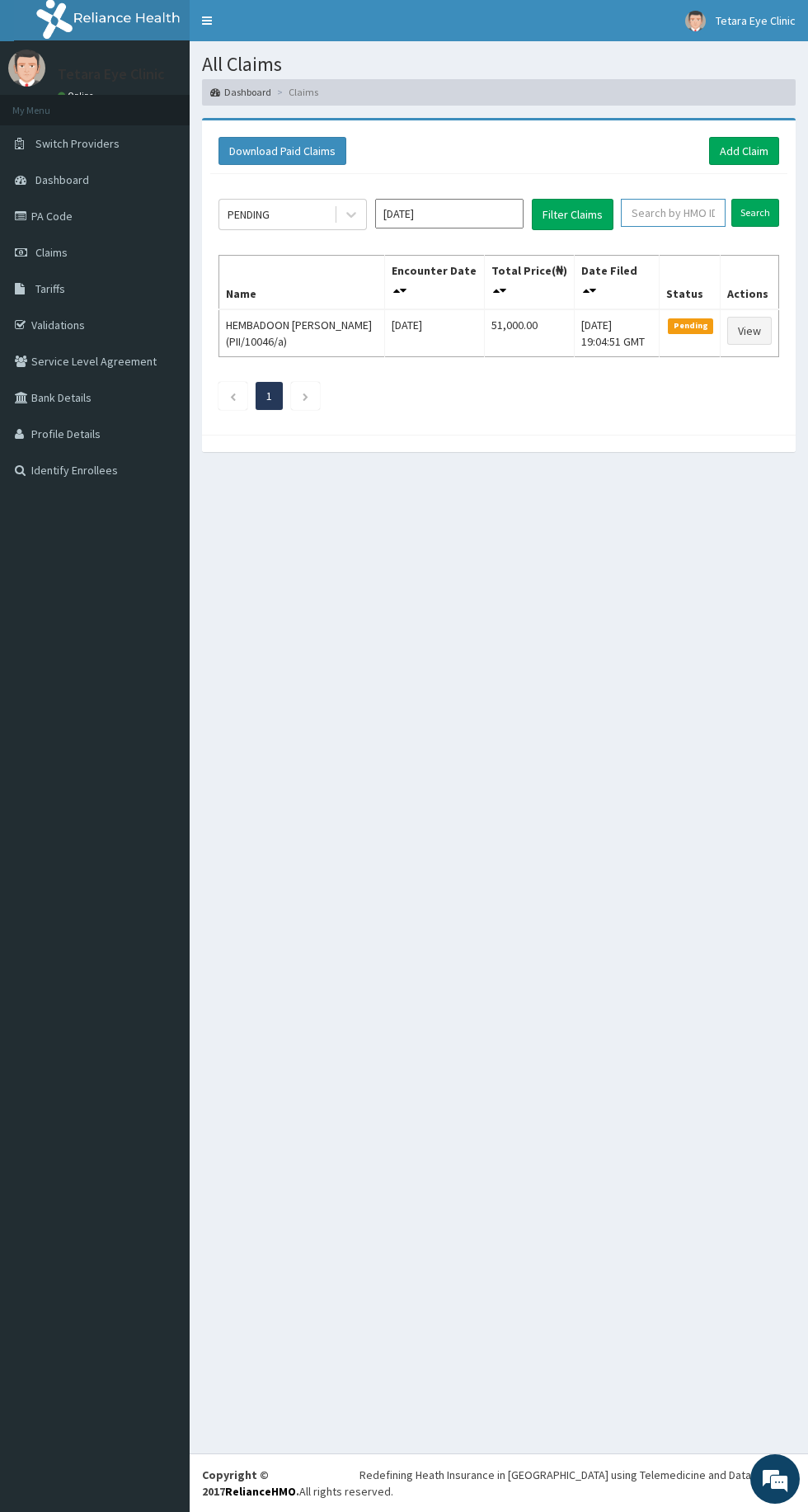
click at [695, 211] on input "text" at bounding box center [674, 212] width 105 height 28
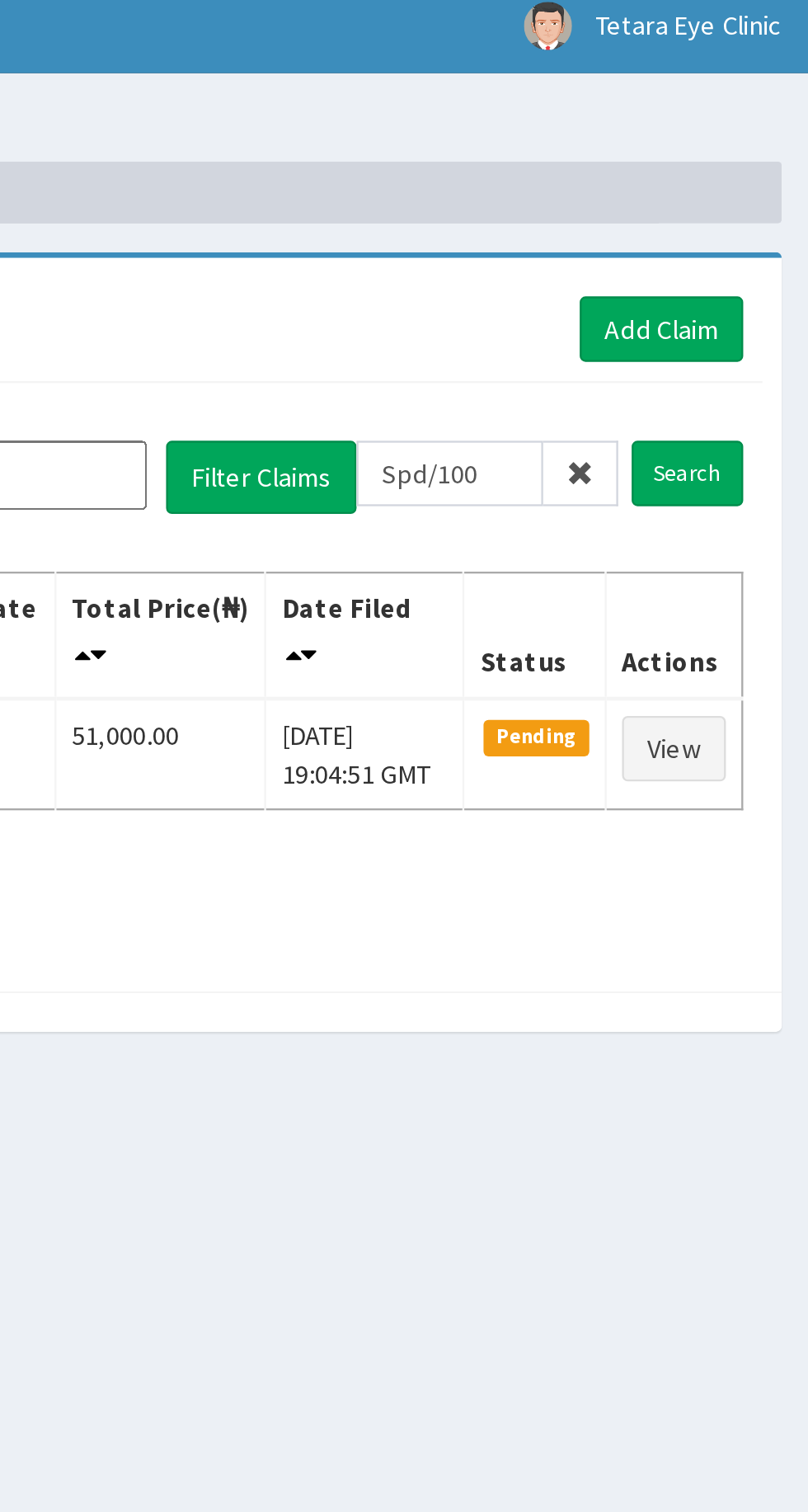
click at [660, 326] on td "[DATE] 19:04:51 GMT" at bounding box center [617, 333] width 85 height 47
click at [674, 212] on input "Spd/100" at bounding box center [653, 212] width 80 height 28
type input "Spd/10021/f"
click at [770, 218] on input "Search" at bounding box center [755, 212] width 47 height 28
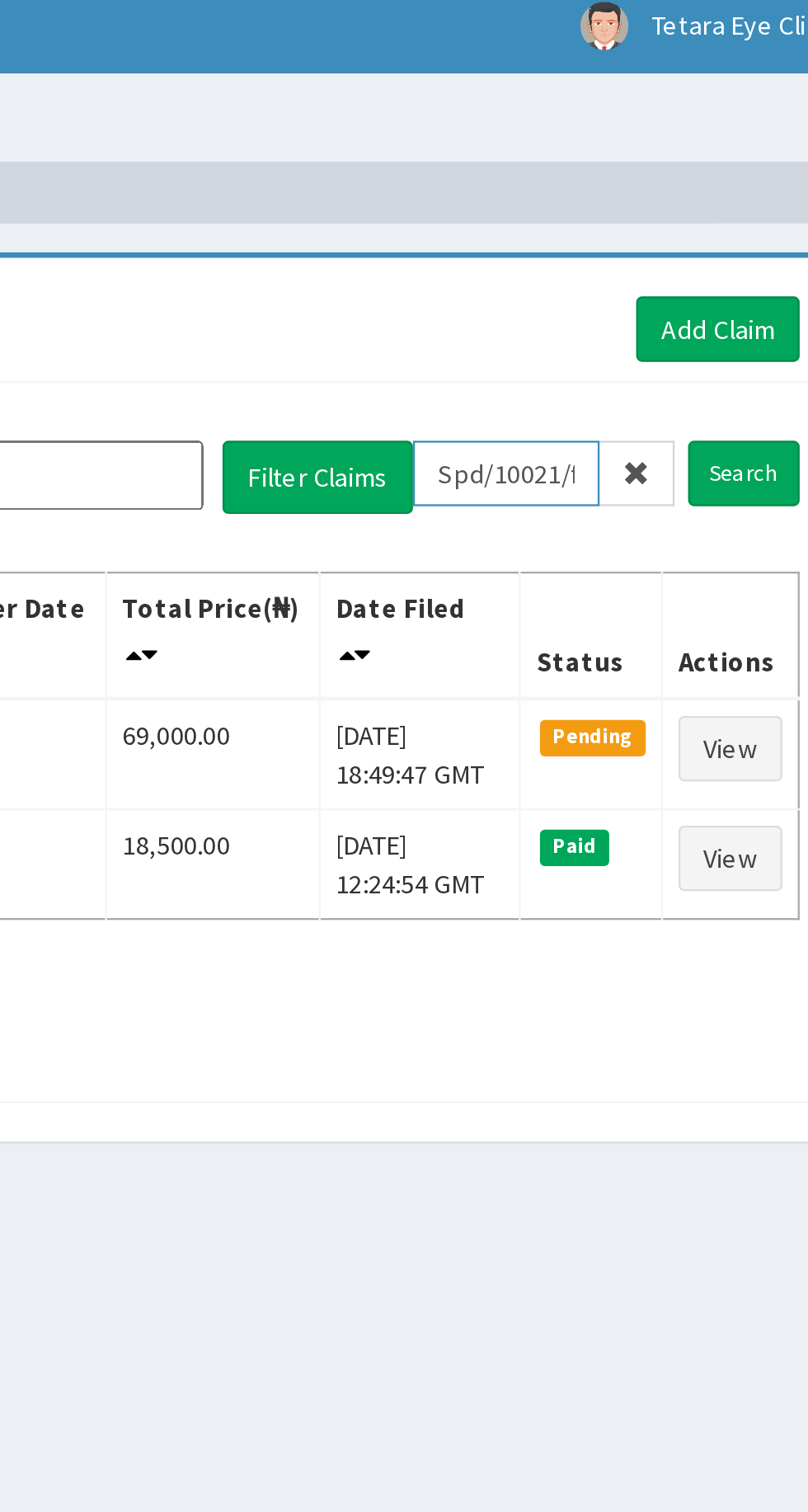
click at [675, 213] on input "Spd/10021/f" at bounding box center [653, 212] width 80 height 28
click at [682, 210] on input "Spd/10021/f" at bounding box center [653, 212] width 80 height 28
click at [699, 210] on span at bounding box center [709, 212] width 33 height 28
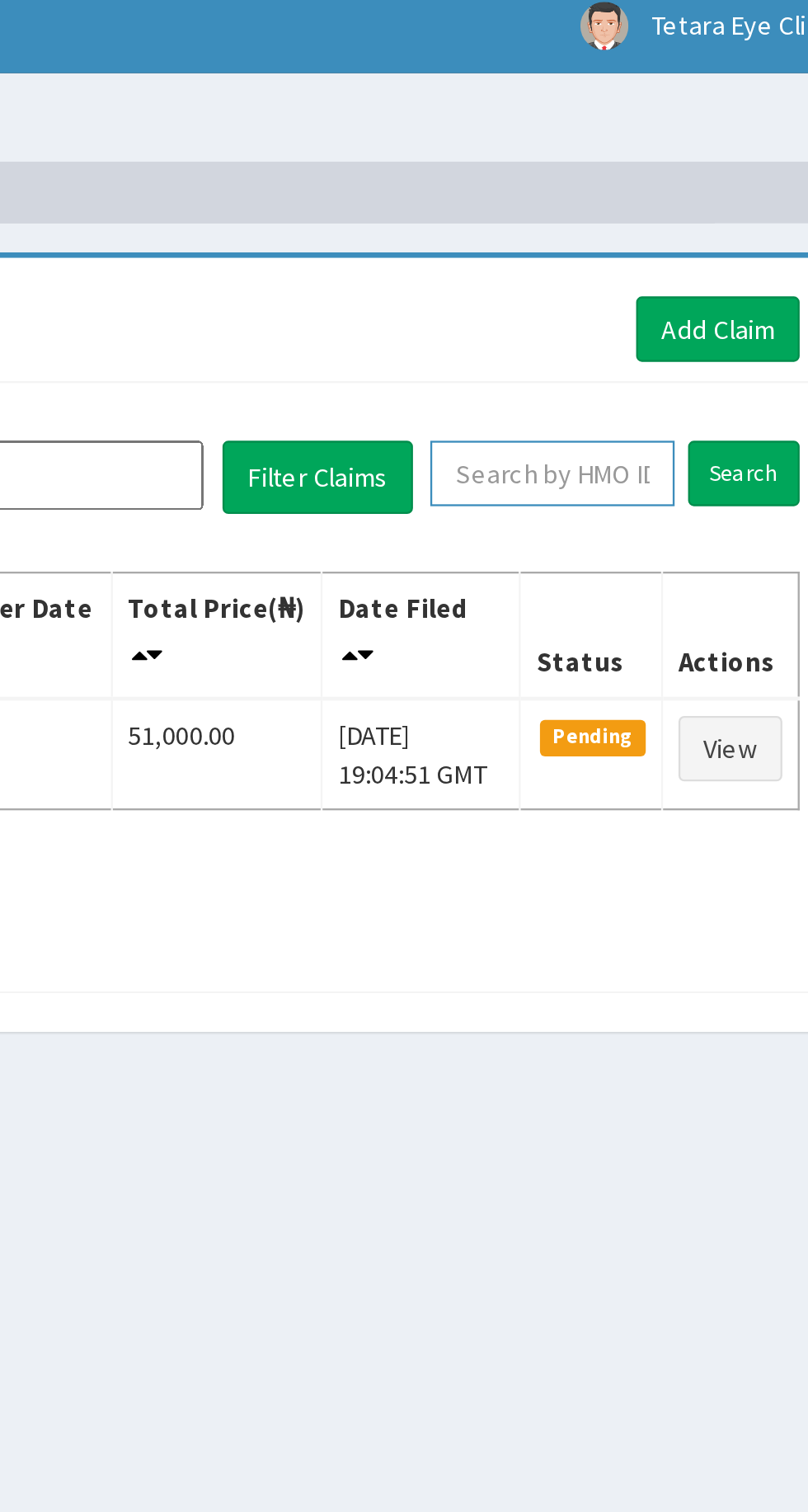
click at [685, 216] on input "text" at bounding box center [674, 212] width 105 height 28
type input "Spd/10021/c"
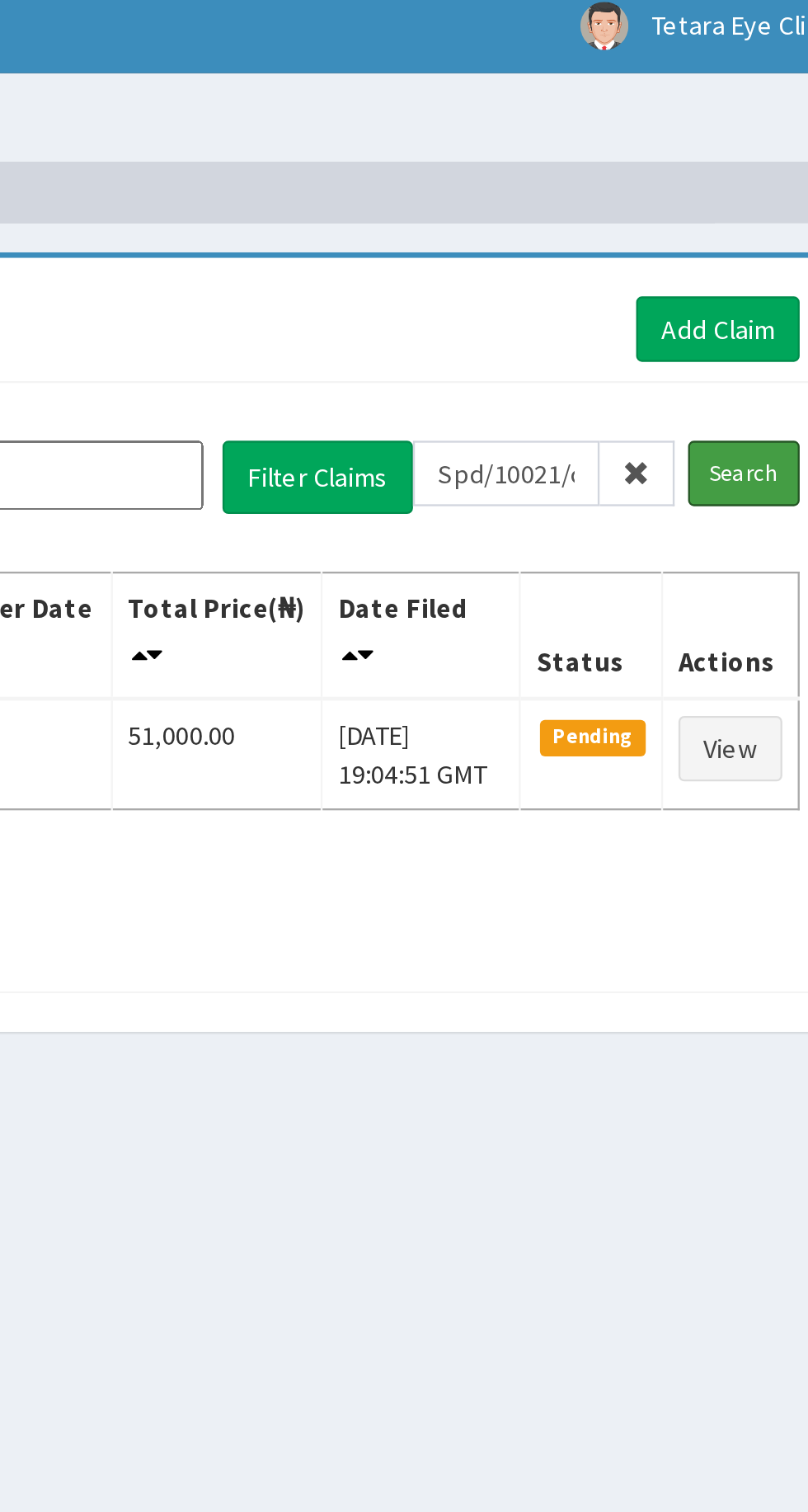
click at [761, 215] on input "Search" at bounding box center [755, 212] width 47 height 28
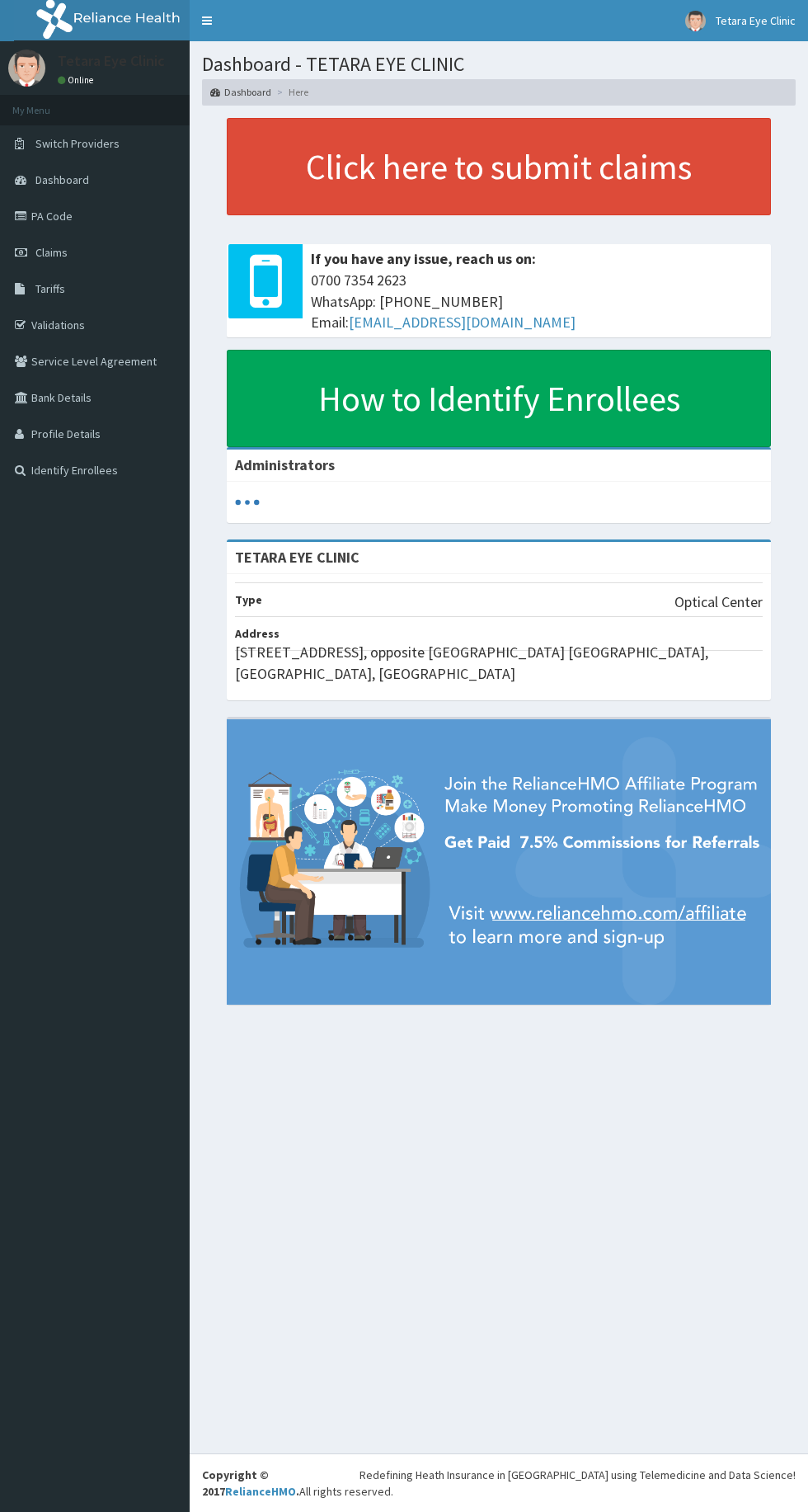
click at [32, 252] on link "Claims" at bounding box center [95, 252] width 190 height 37
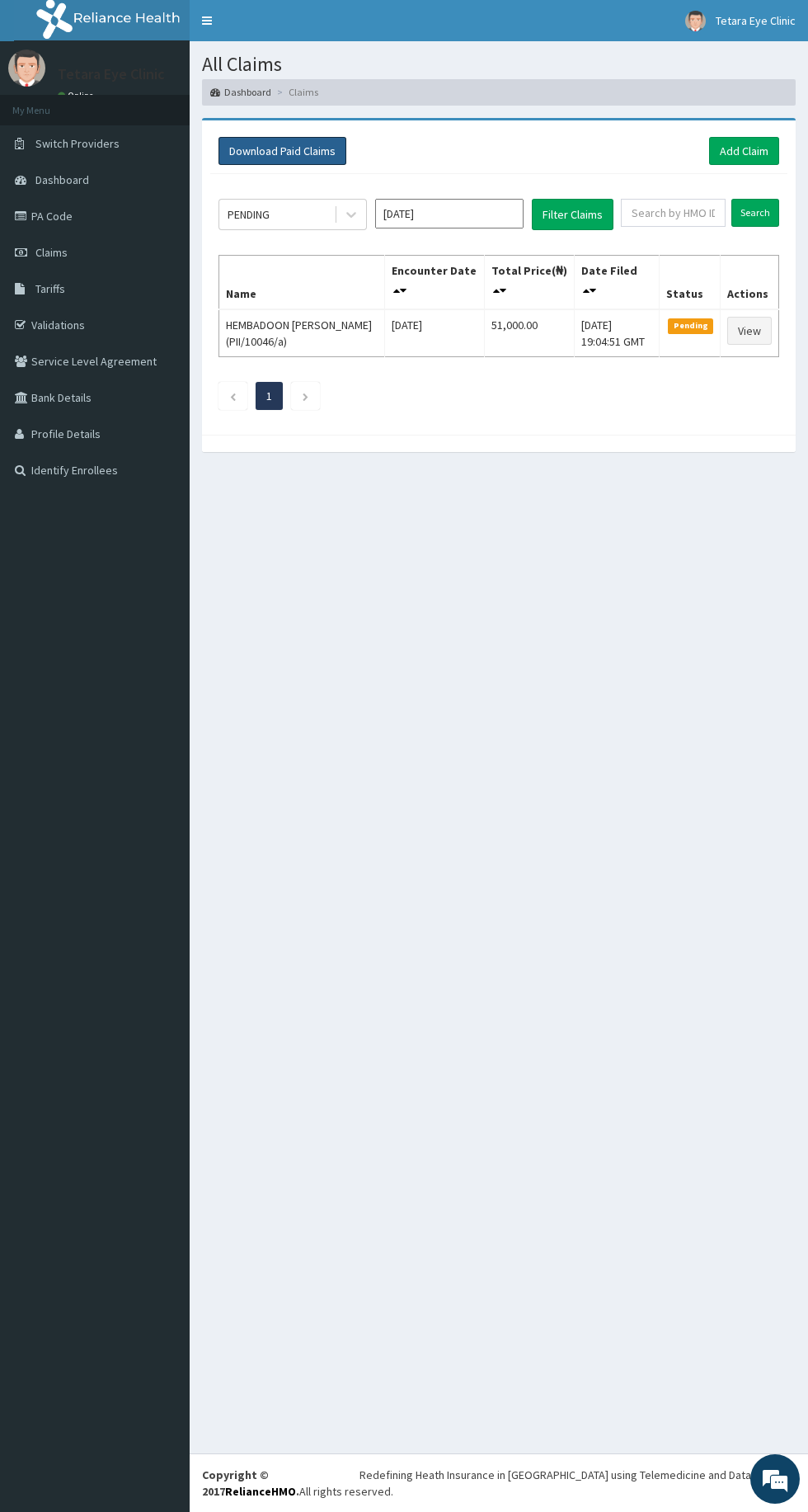
click at [293, 155] on button "Download Paid Claims" at bounding box center [282, 151] width 127 height 28
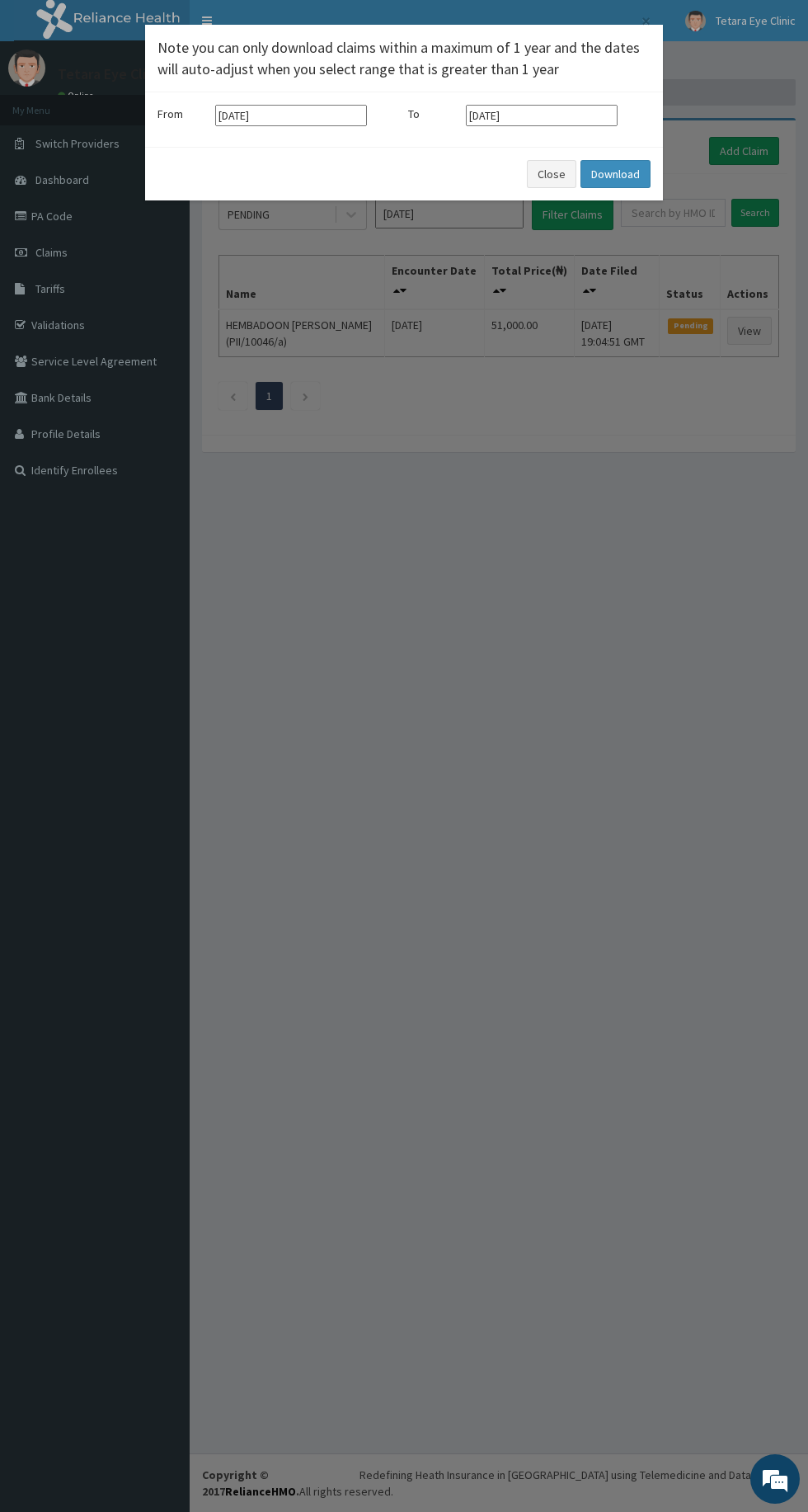
click at [335, 119] on input "11-05-2025" at bounding box center [291, 116] width 152 height 22
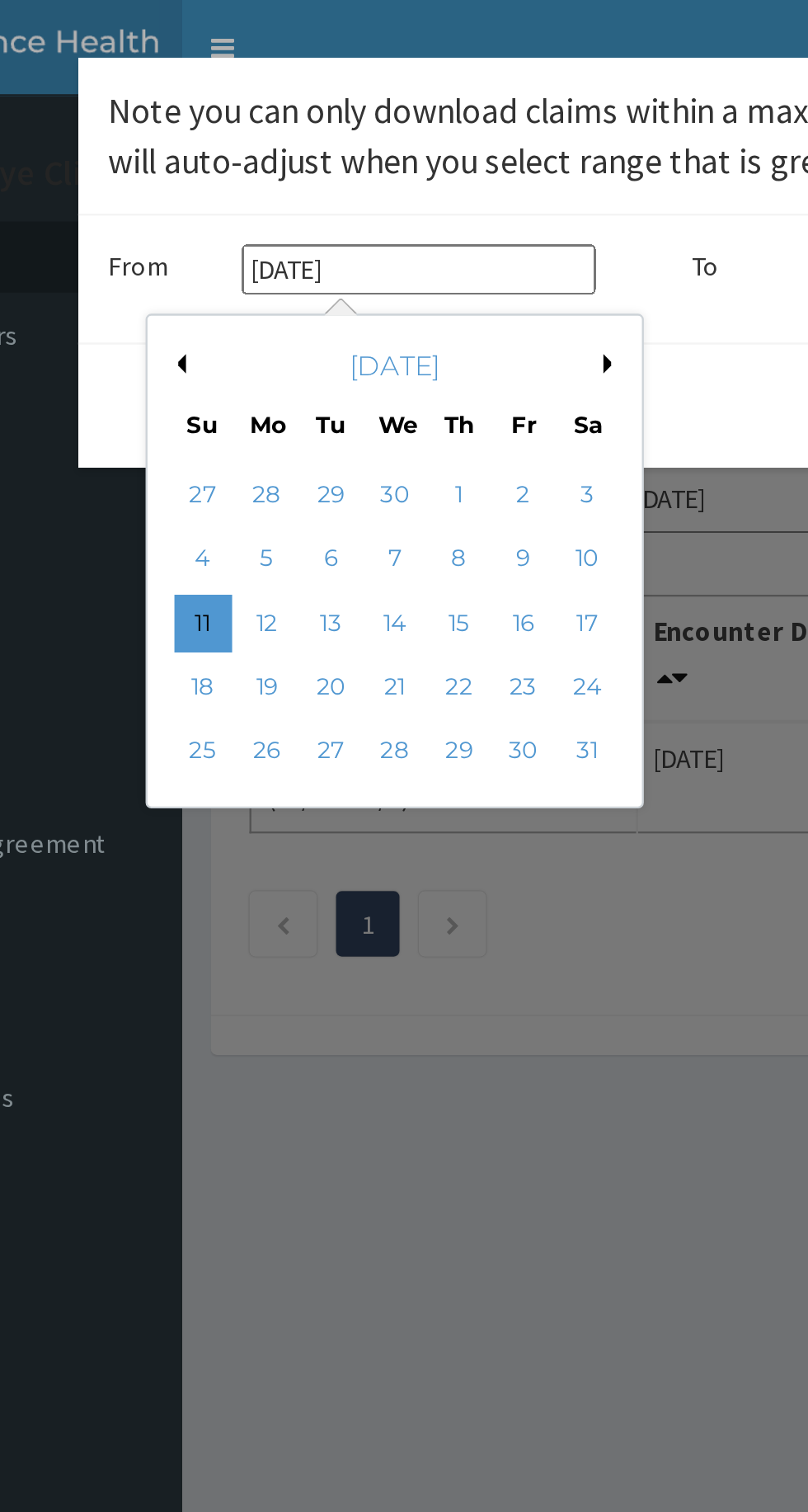
click at [244, 118] on input "11-05-2025" at bounding box center [291, 116] width 152 height 22
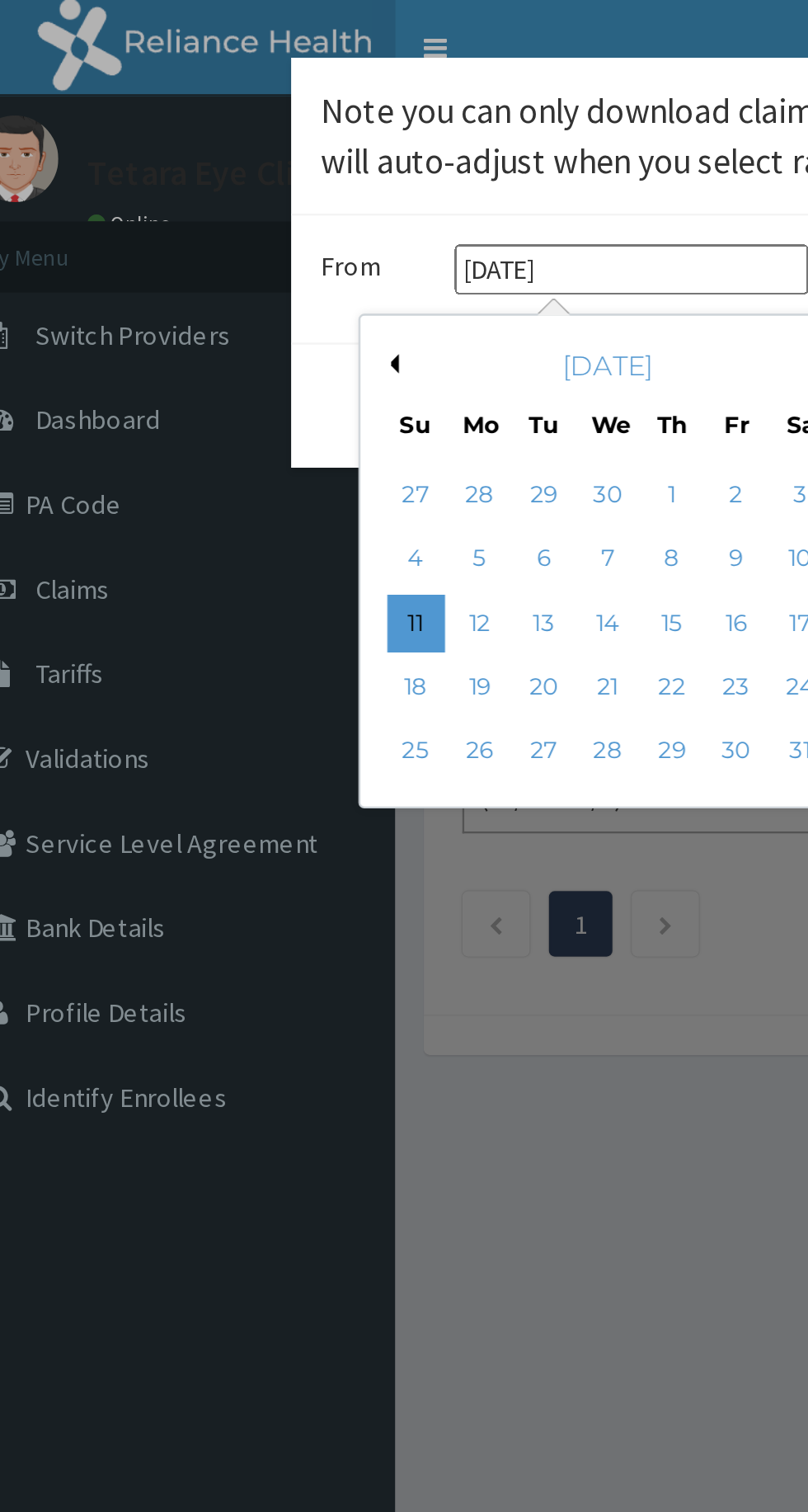
click at [188, 158] on button "Previous Month" at bounding box center [187, 156] width 8 height 8
click at [187, 158] on button "Previous Month" at bounding box center [187, 156] width 8 height 8
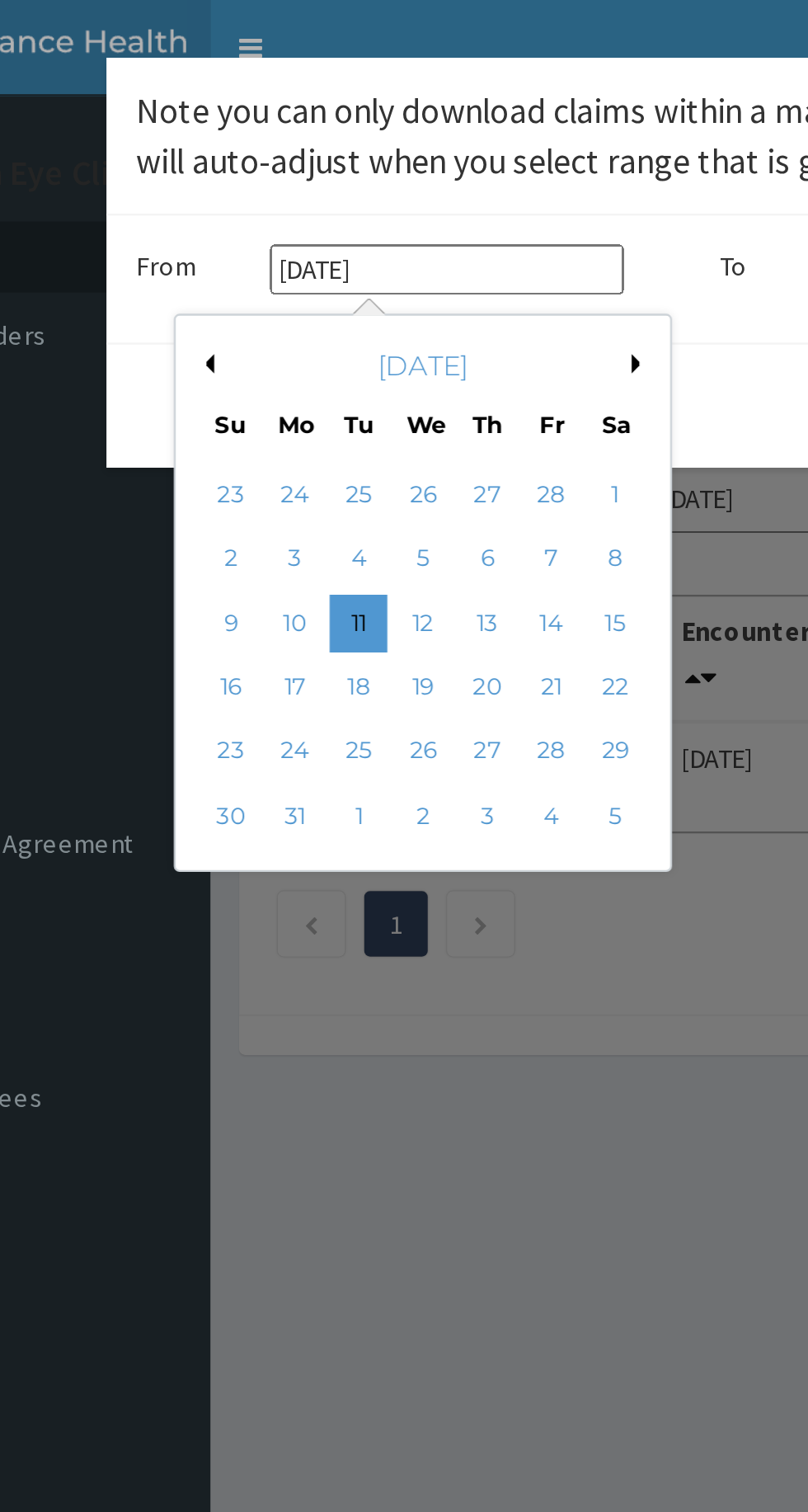
click at [372, 157] on button "Next Month" at bounding box center [375, 156] width 8 height 8
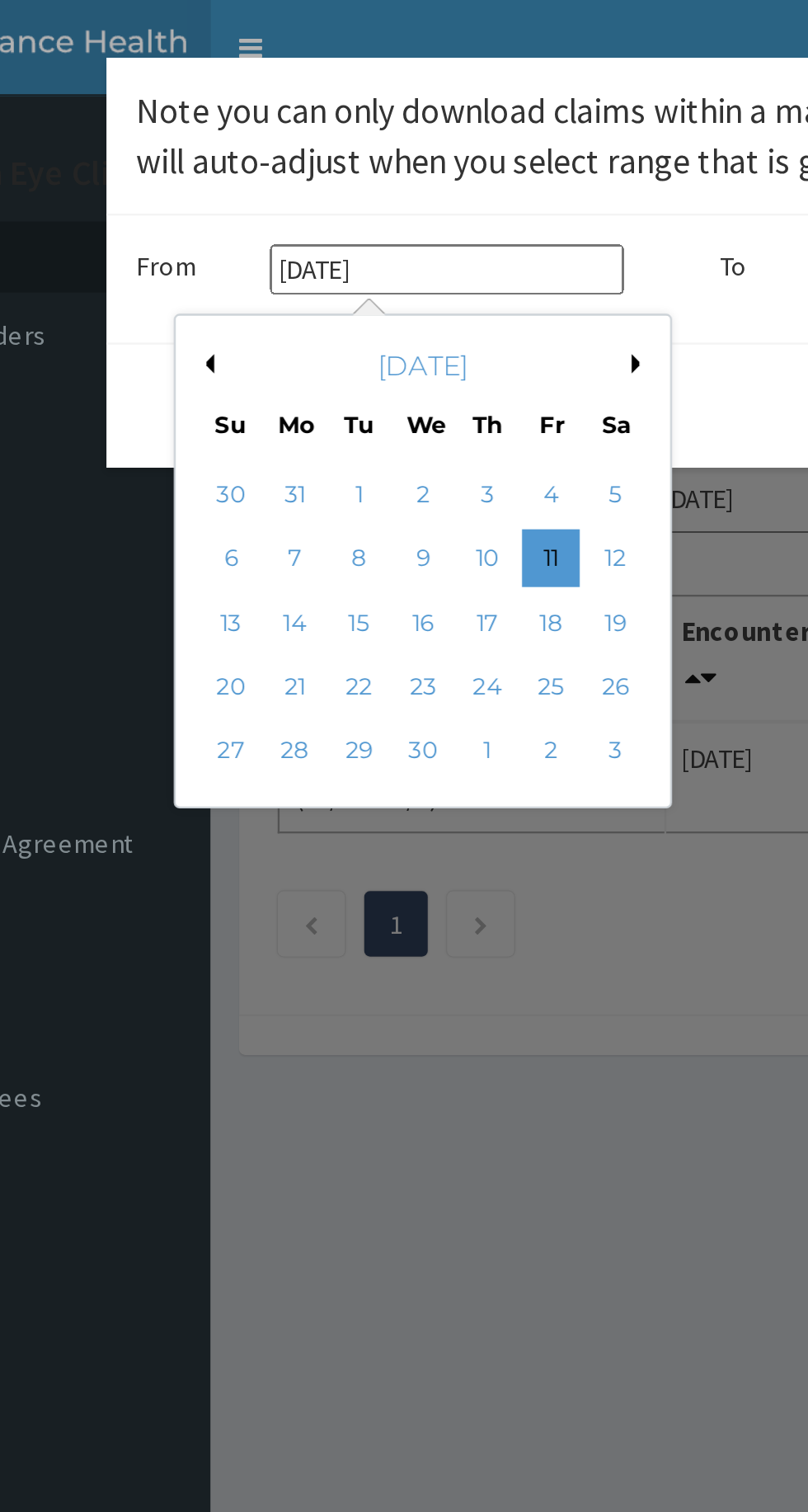
click at [373, 156] on button "Next Month" at bounding box center [375, 156] width 8 height 8
click at [360, 162] on div "May 2025" at bounding box center [281, 156] width 199 height 17
click at [373, 155] on button "Next Month" at bounding box center [375, 156] width 8 height 8
click at [374, 155] on button "Next Month" at bounding box center [375, 156] width 8 height 8
click at [200, 211] on div "29" at bounding box center [199, 211] width 25 height 25
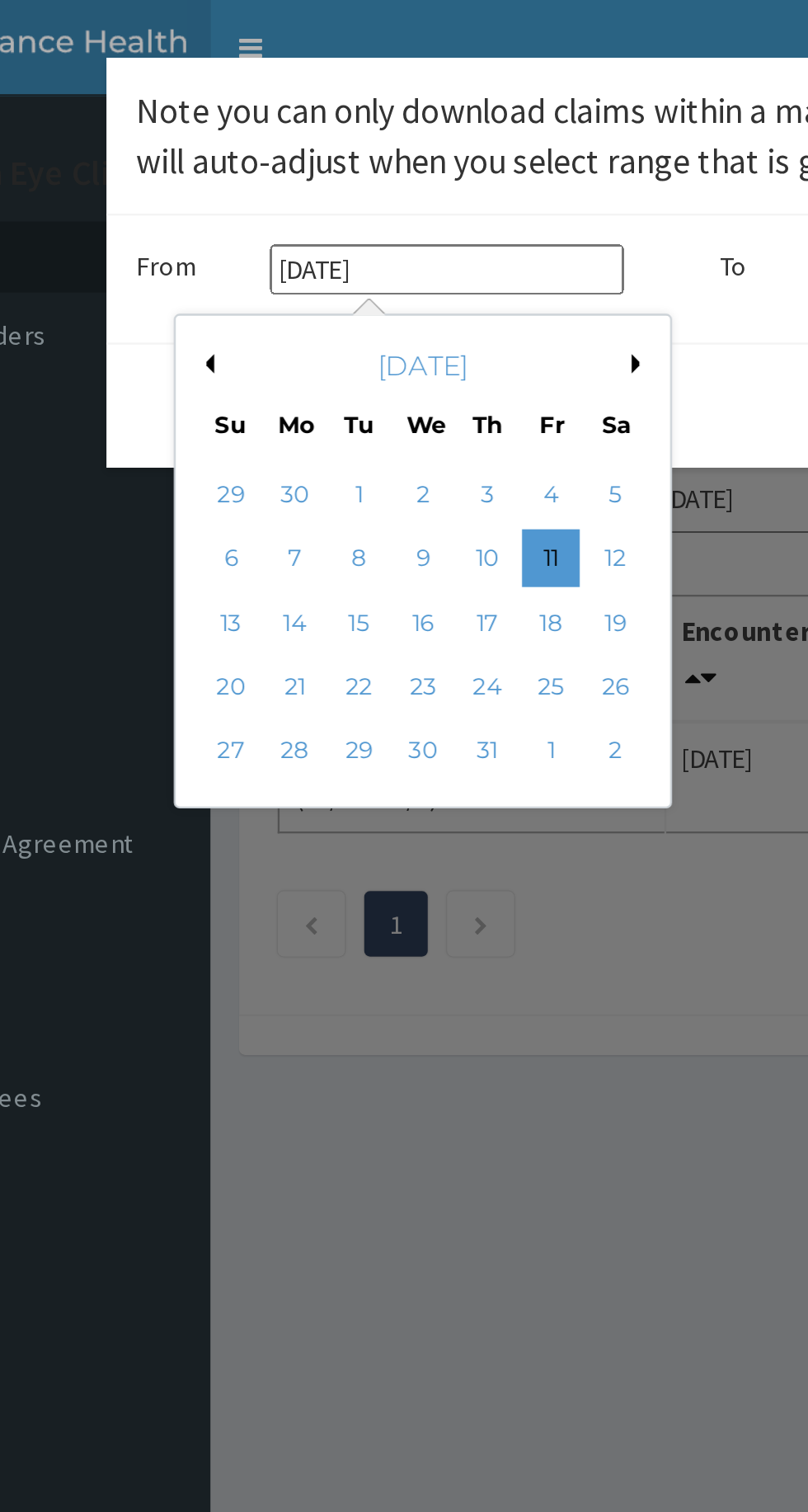
type input "29-06-2025"
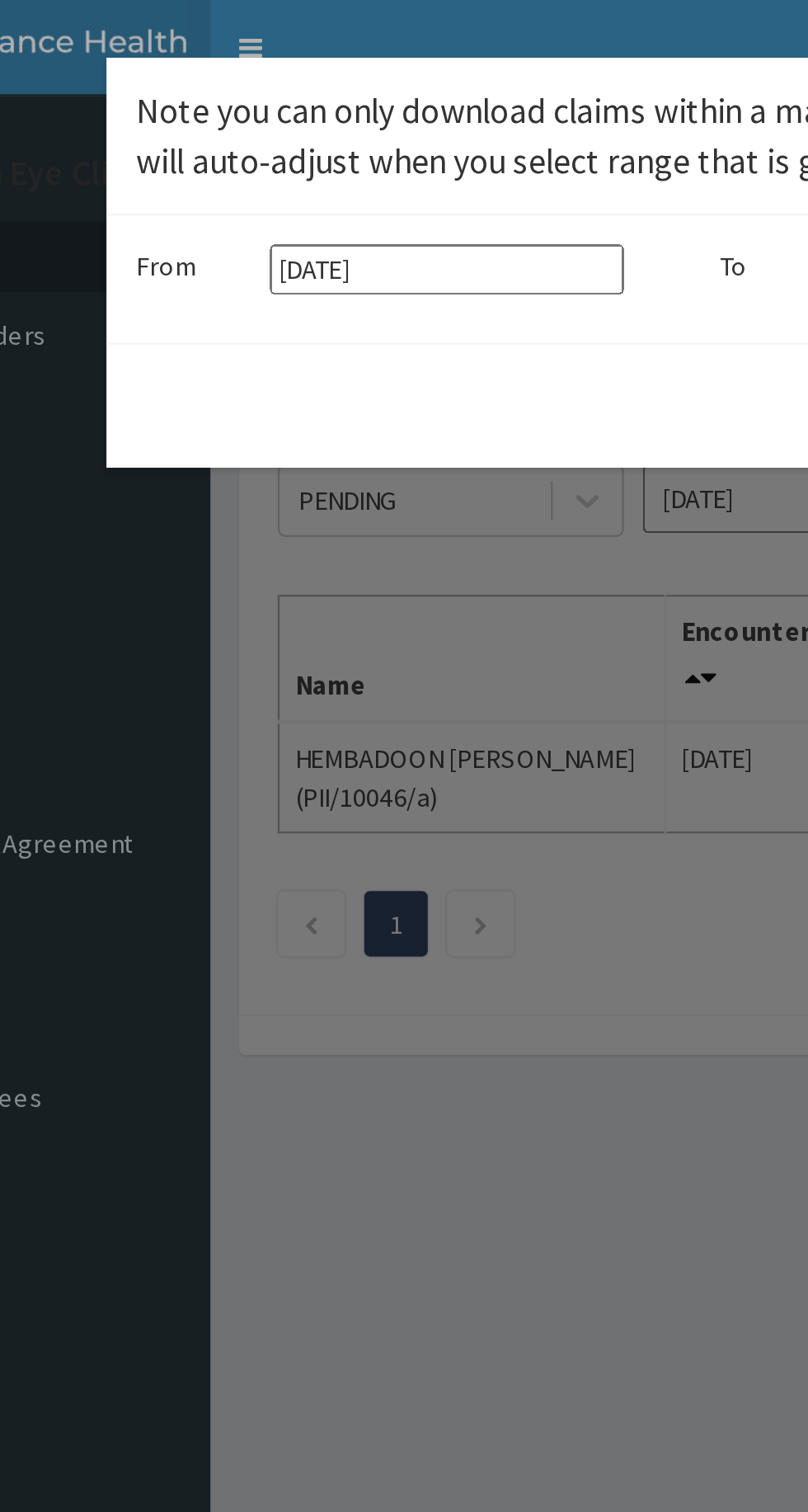
click at [305, 120] on input "29-06-2025" at bounding box center [291, 116] width 152 height 22
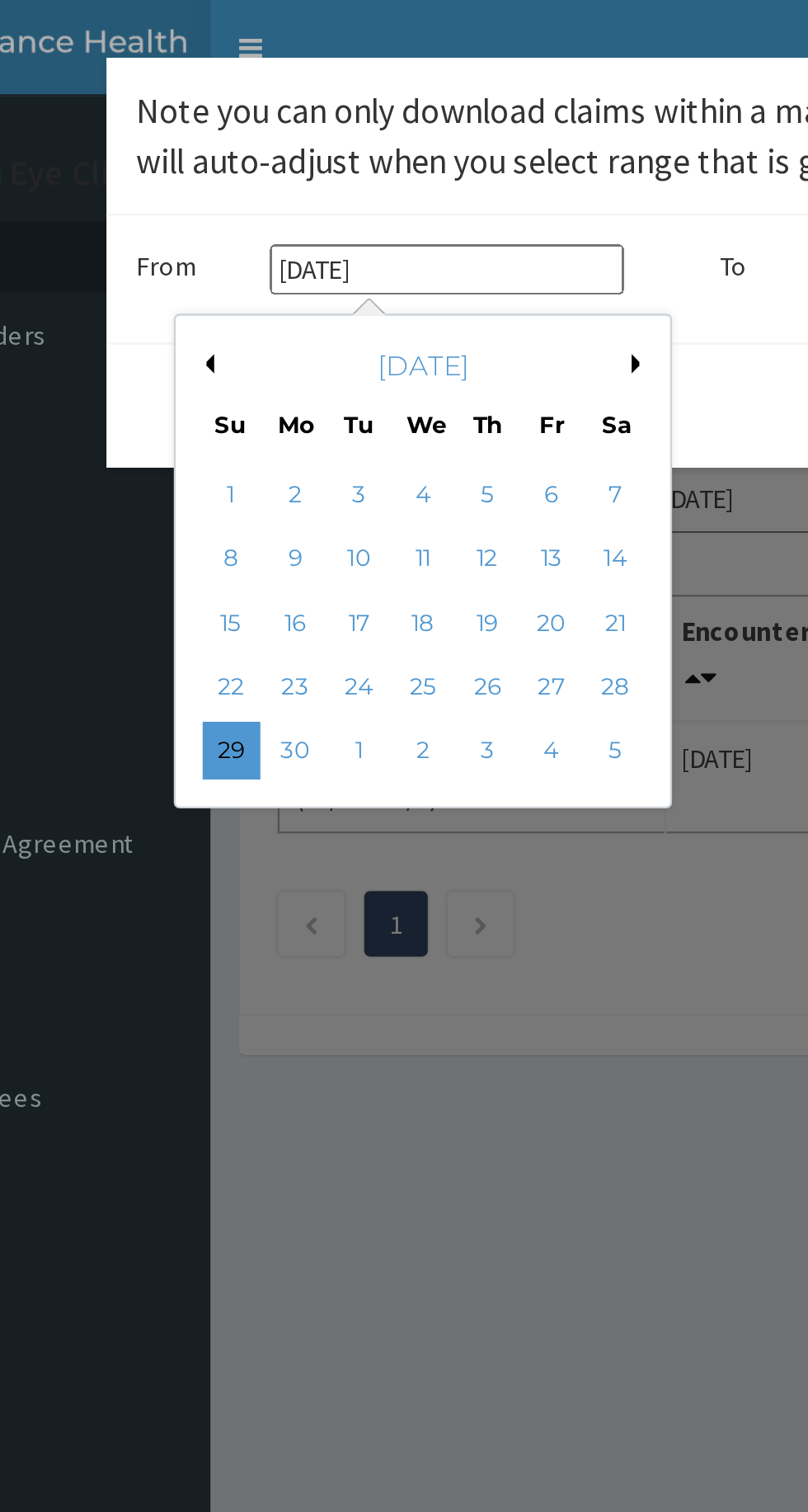
click at [189, 155] on button "Previous Month" at bounding box center [187, 156] width 8 height 8
click at [187, 155] on button "Previous Month" at bounding box center [187, 156] width 8 height 8
click at [190, 157] on button "Previous Month" at bounding box center [187, 156] width 8 height 8
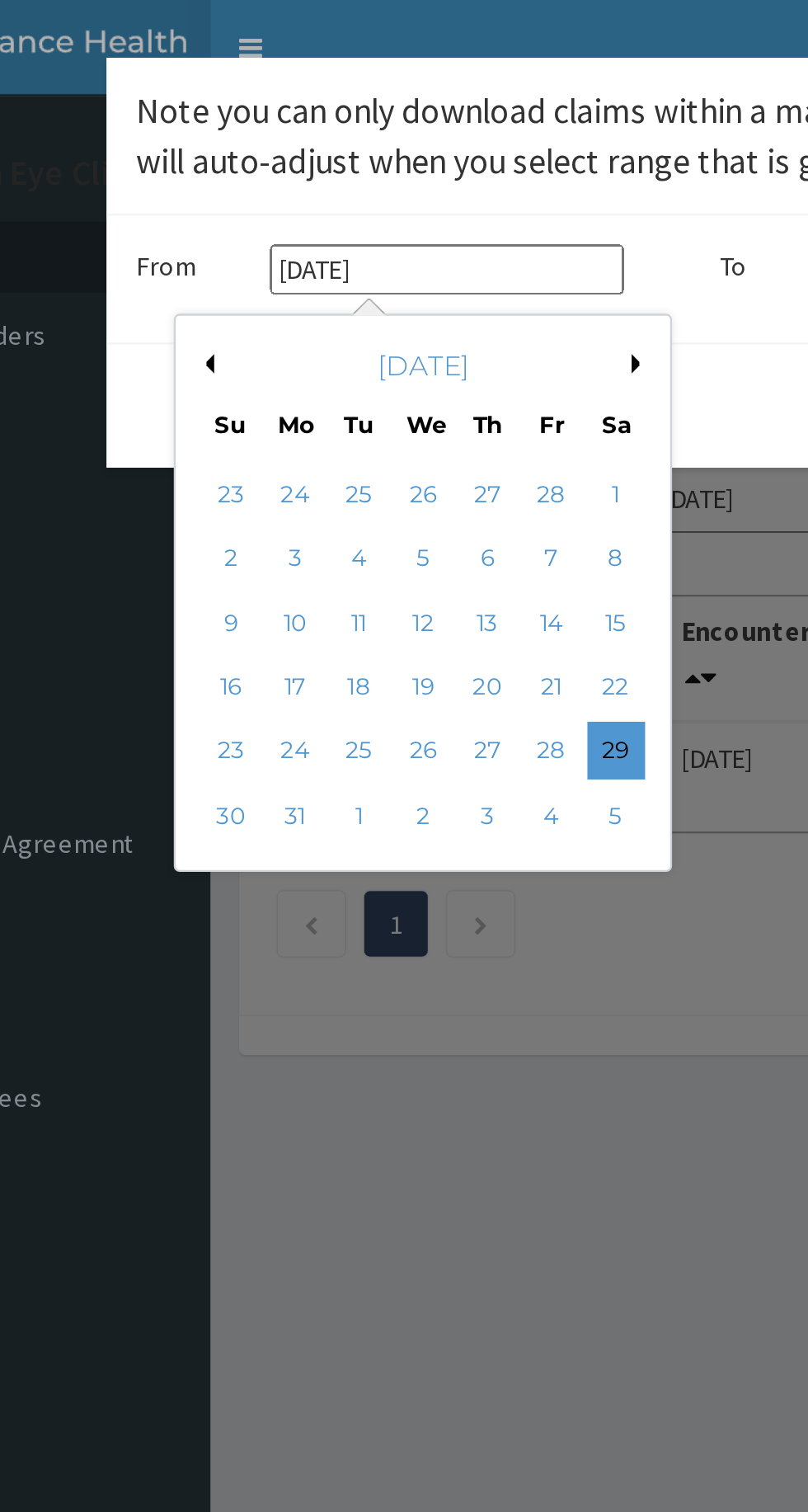
click at [191, 155] on button "Previous Month" at bounding box center [187, 156] width 8 height 8
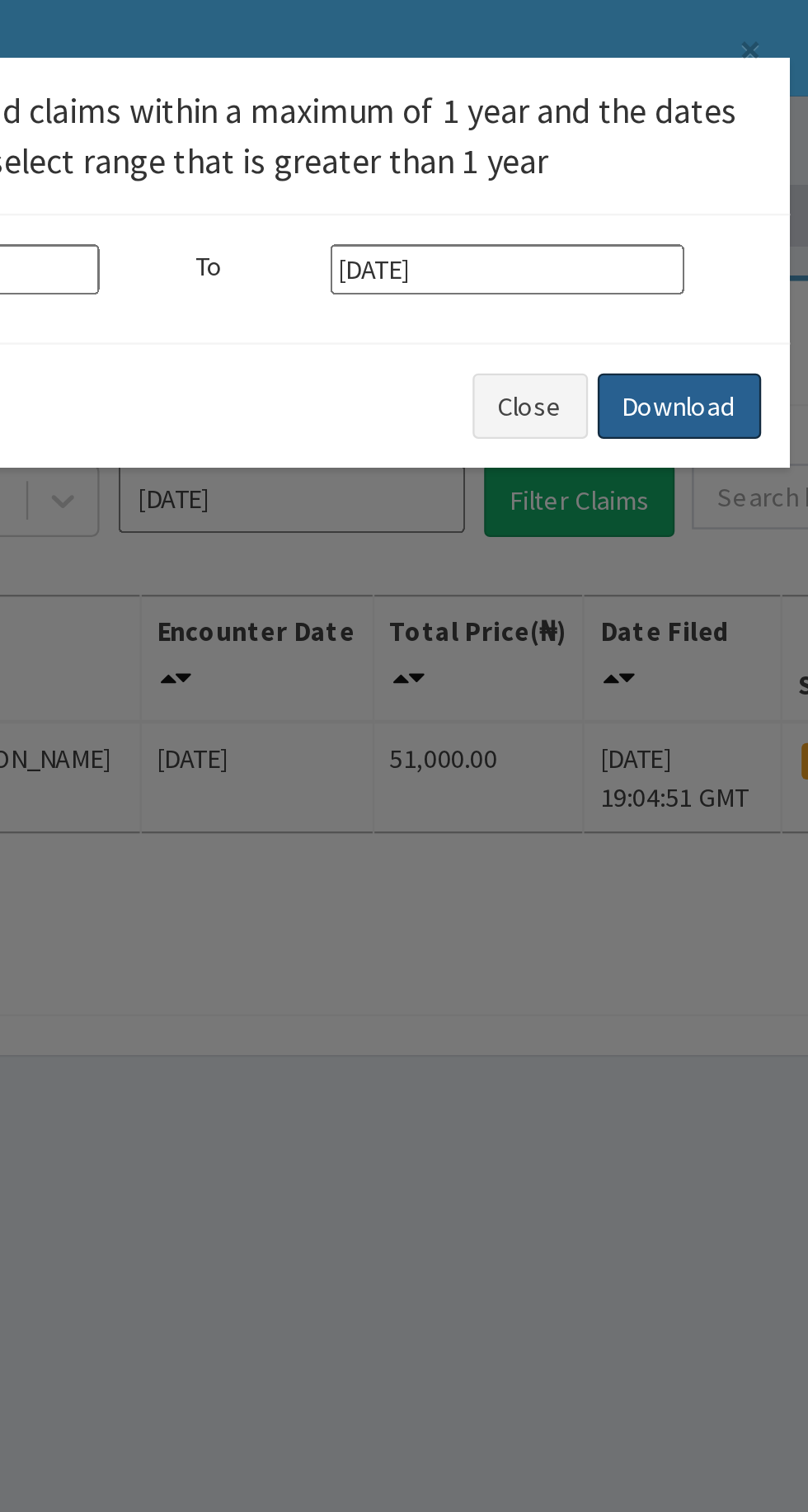
click at [622, 178] on button "Download" at bounding box center [615, 174] width 70 height 28
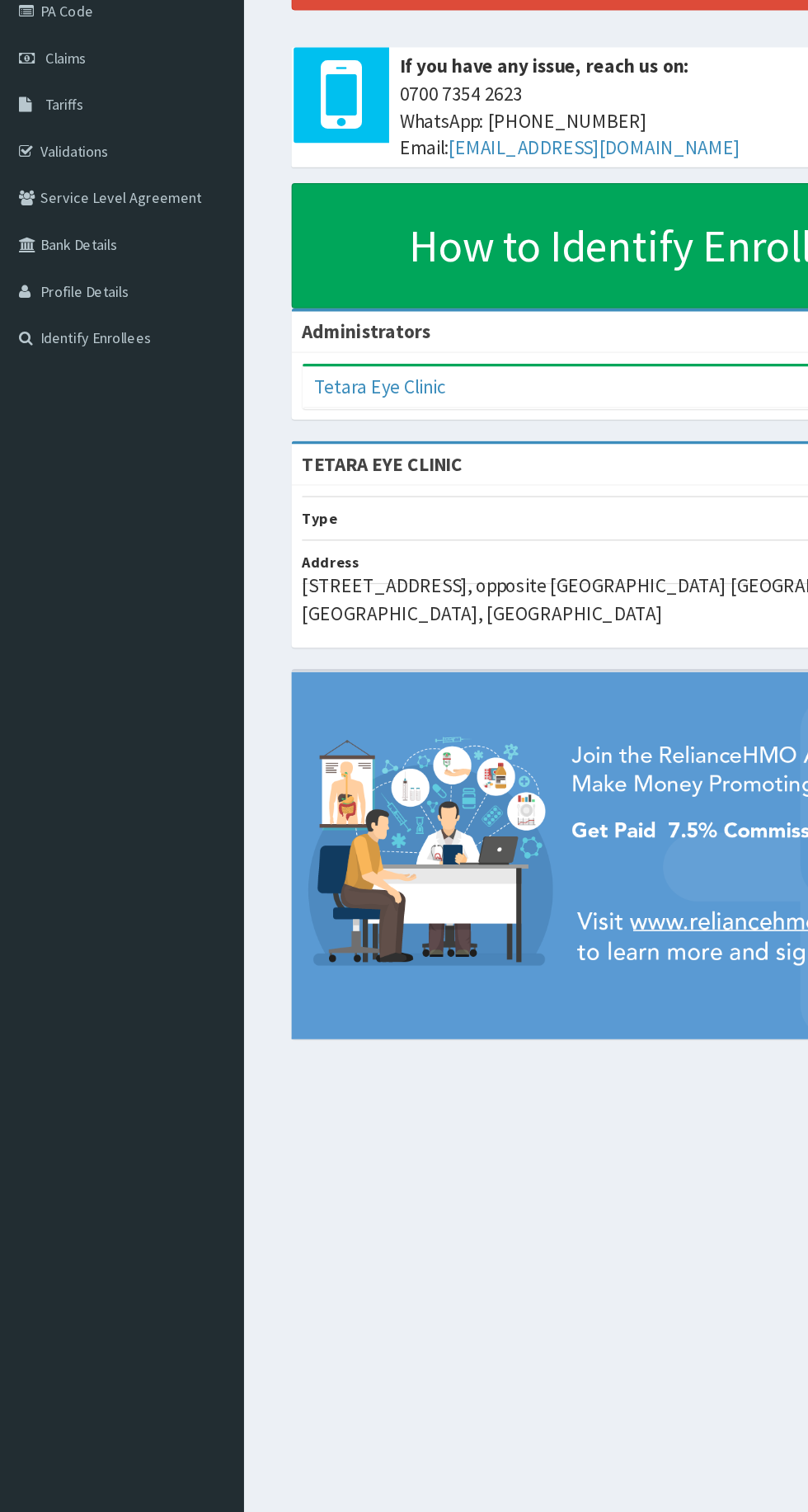
click at [768, 981] on img at bounding box center [499, 873] width 544 height 285
